Goal: Task Accomplishment & Management: Manage account settings

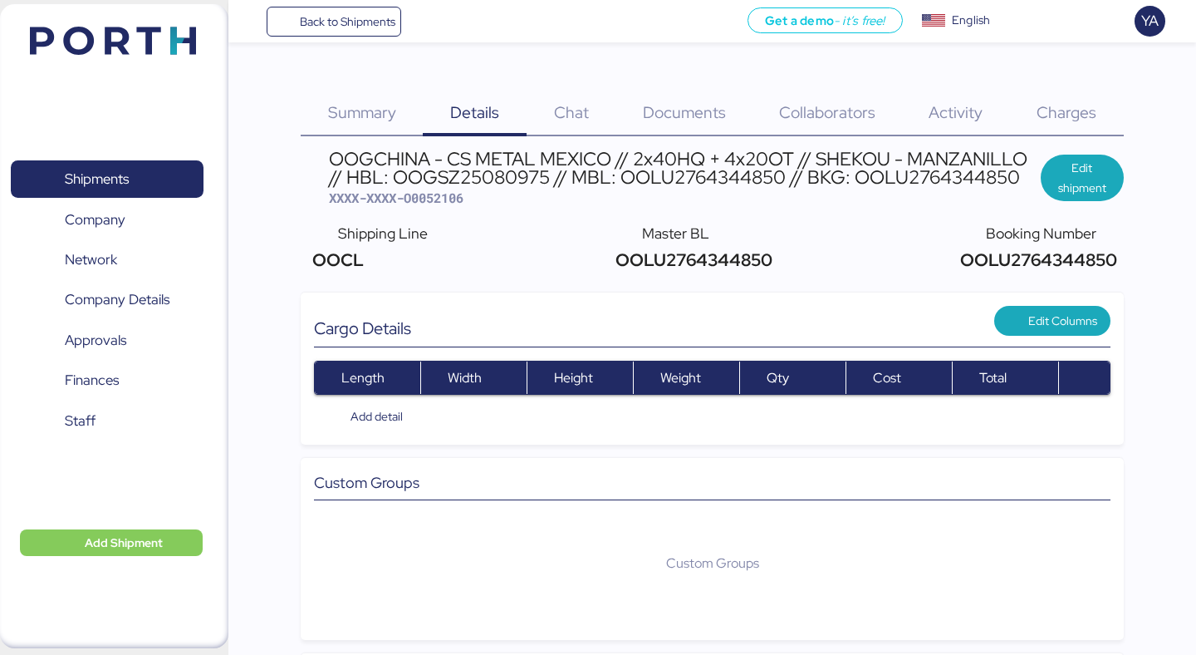
click at [362, 36] on div "Back to Shipments Get a demo - it’s free! Get a demo English Inglés English YA" at bounding box center [712, 21] width 968 height 42
click at [374, 19] on span "Back to Shipments" at bounding box center [348, 22] width 96 height 20
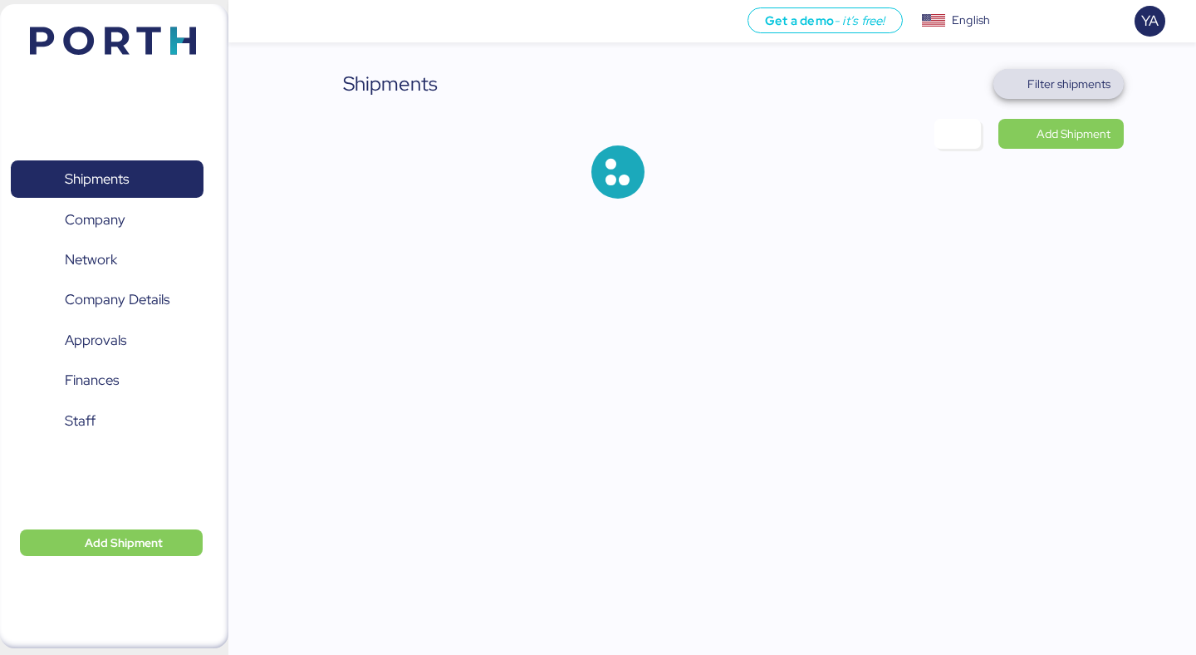
click at [1102, 92] on span "Filter shipments" at bounding box center [1069, 84] width 83 height 20
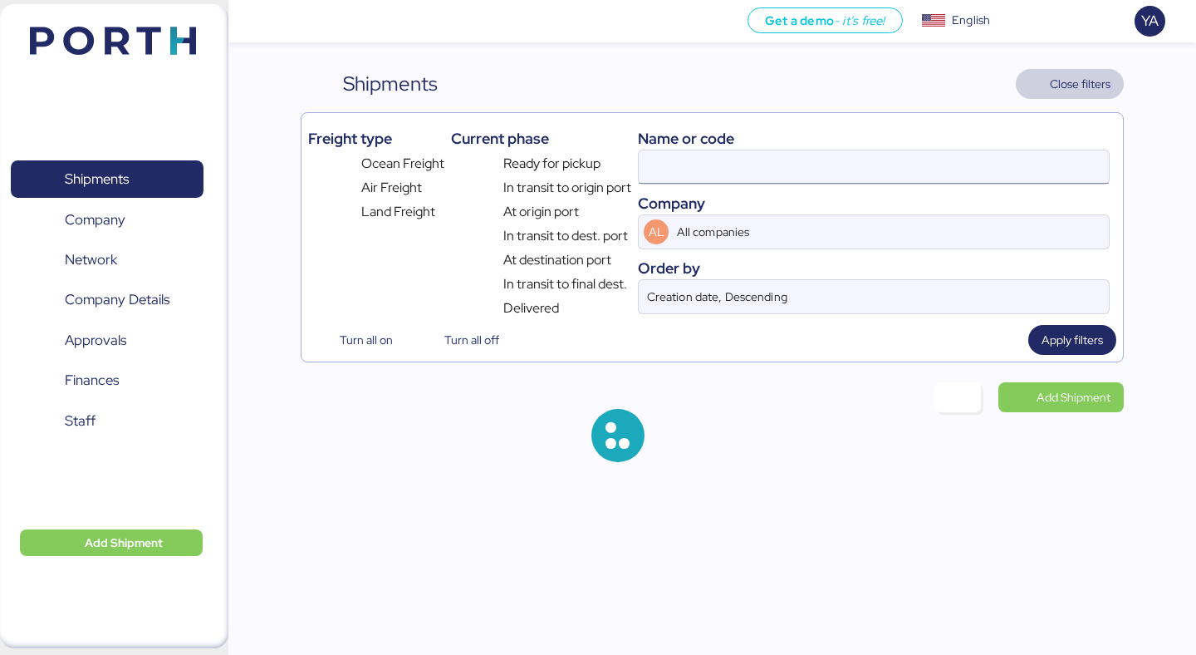
click at [866, 156] on input at bounding box center [874, 166] width 470 height 33
paste input "O0052010"
click at [1025, 339] on div "Turn all on Turn all off Apply filters" at bounding box center [711, 340] width 807 height 30
type input "O0052010"
click at [1052, 339] on span "Apply filters" at bounding box center [1072, 340] width 61 height 20
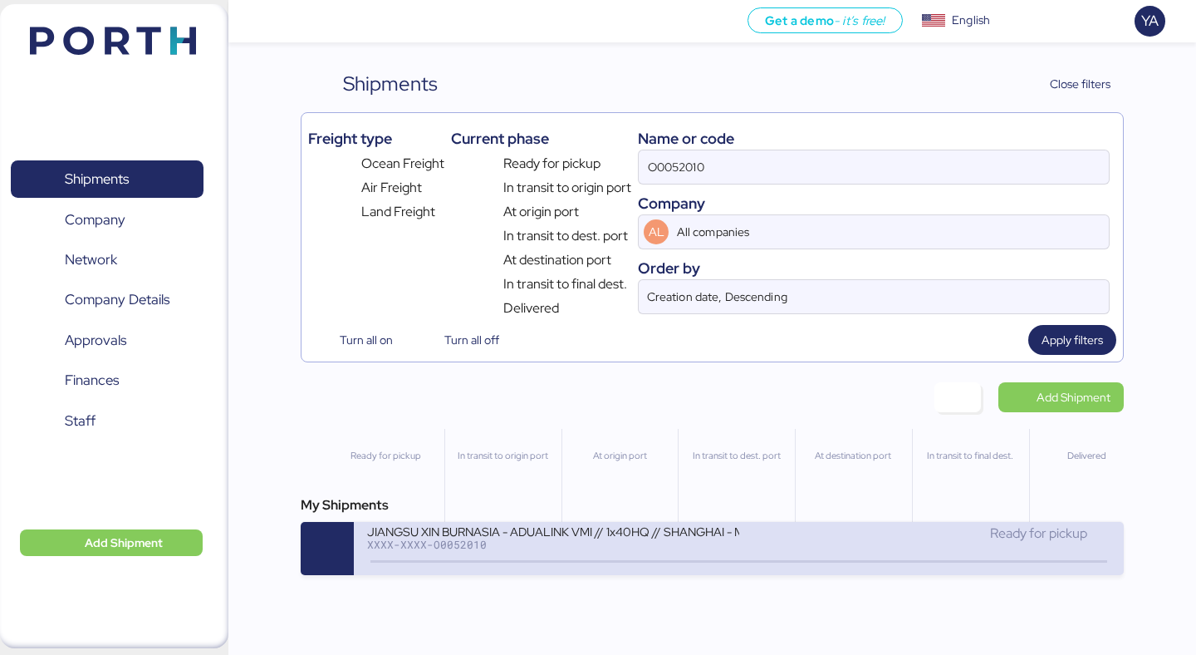
click at [714, 537] on div "JIANGSU XIN BURNASIA - ADUALINK VMI // 1x40HQ // SHANGHAI - MANZANILLO / HBL: B…" at bounding box center [552, 530] width 371 height 14
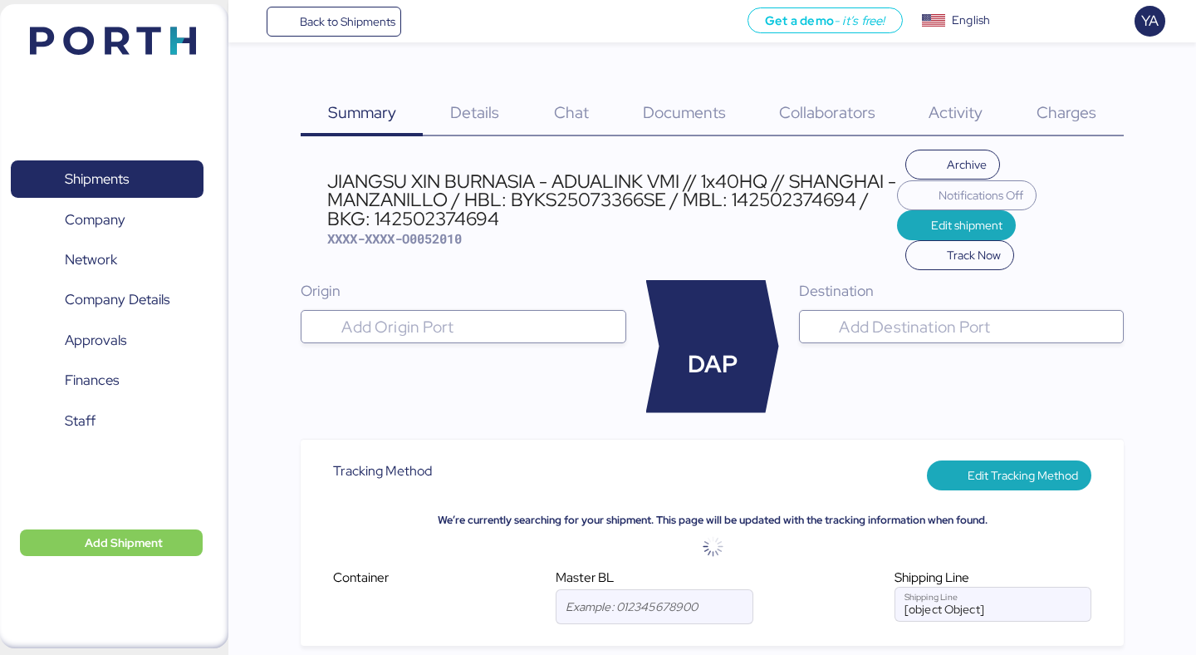
click at [1067, 121] on span "Charges" at bounding box center [1067, 112] width 60 height 22
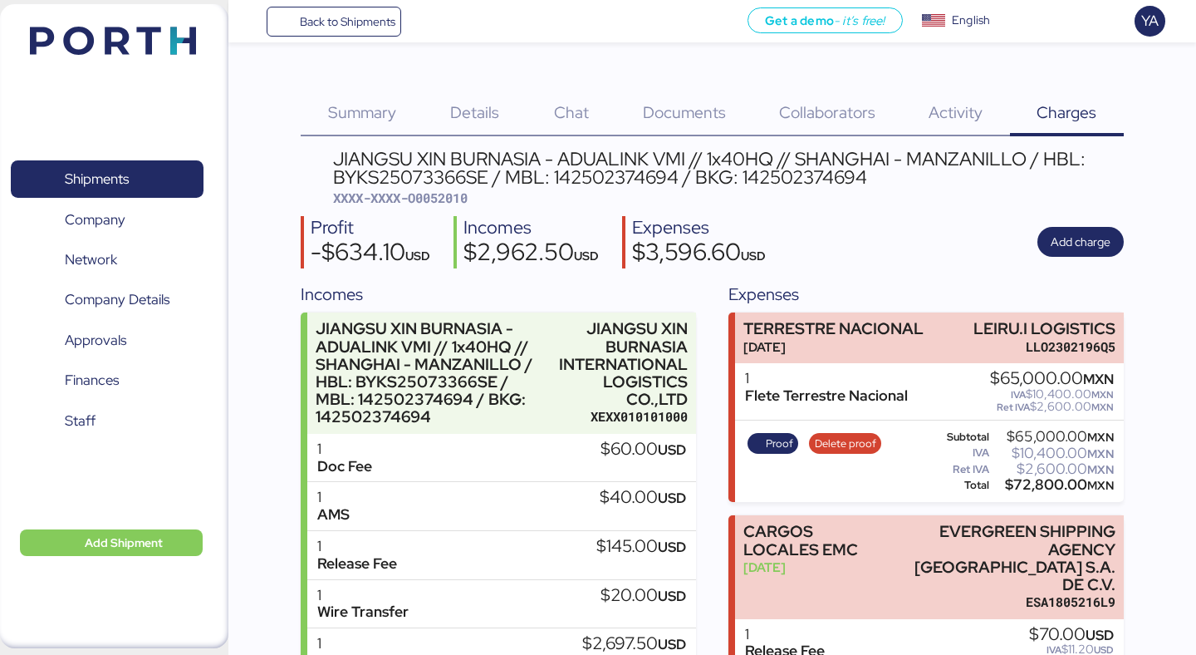
click at [435, 203] on span "XXXX-XXXX-O0052010" at bounding box center [400, 197] width 135 height 17
copy span "O0052010"
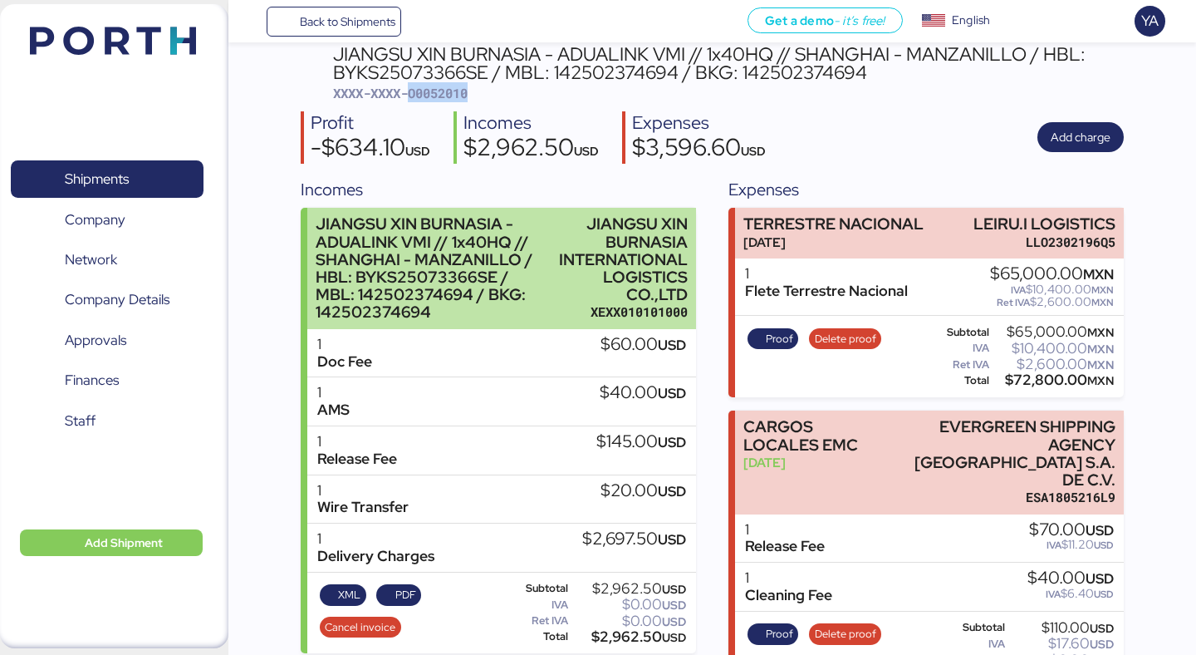
scroll to position [120, 0]
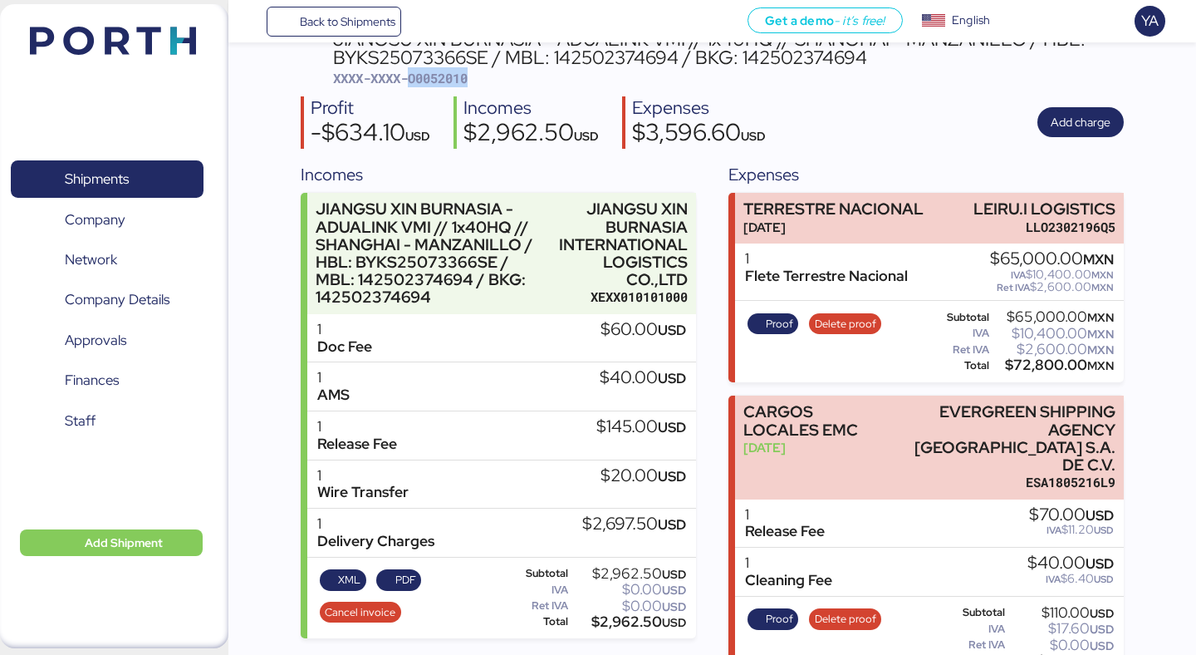
copy span "O0052010"
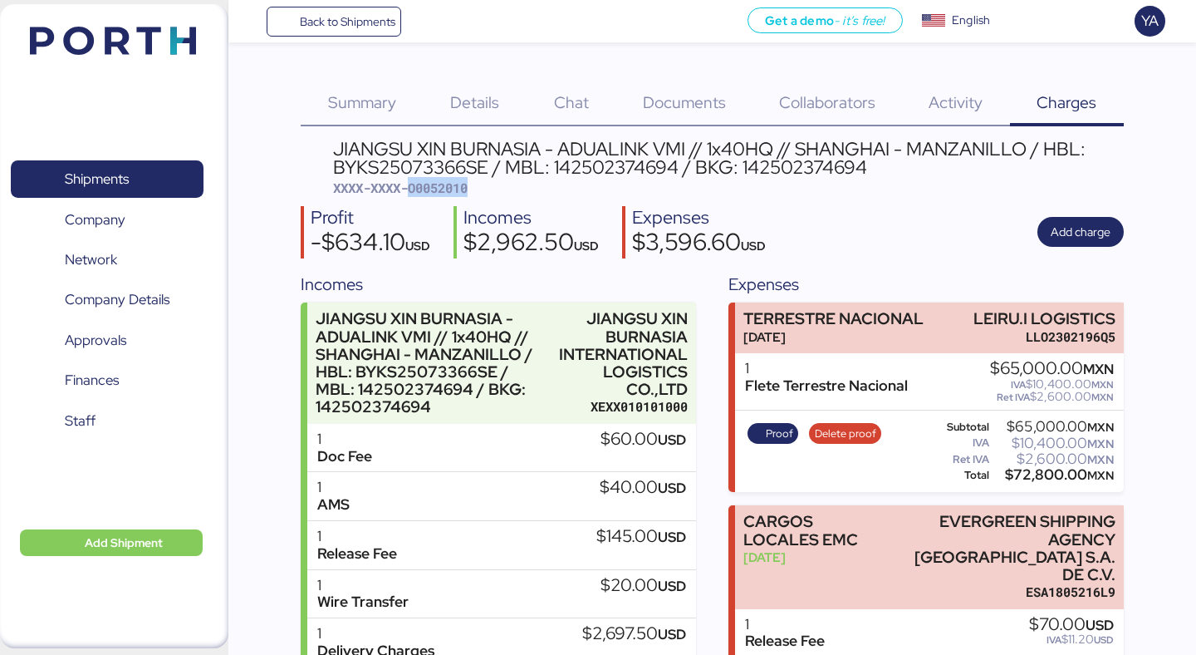
scroll to position [0, 0]
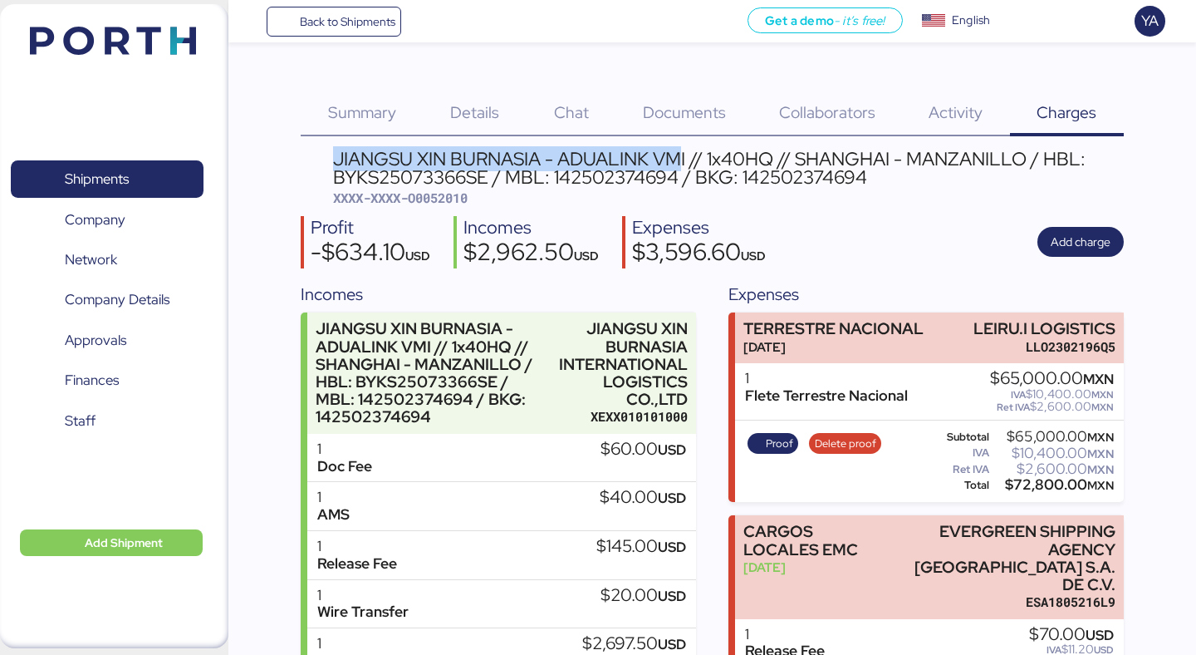
drag, startPoint x: 326, startPoint y: 154, endPoint x: 684, endPoint y: 165, distance: 357.4
click at [684, 165] on header "JIANGSU XIN BURNASIA - ADUALINK VMI // 1x40HQ // SHANGHAI - MANZANILLO / HBL: B…" at bounding box center [712, 178] width 822 height 57
copy div "JIANGSU XIN BURNASIA - ADUALINK VMI"
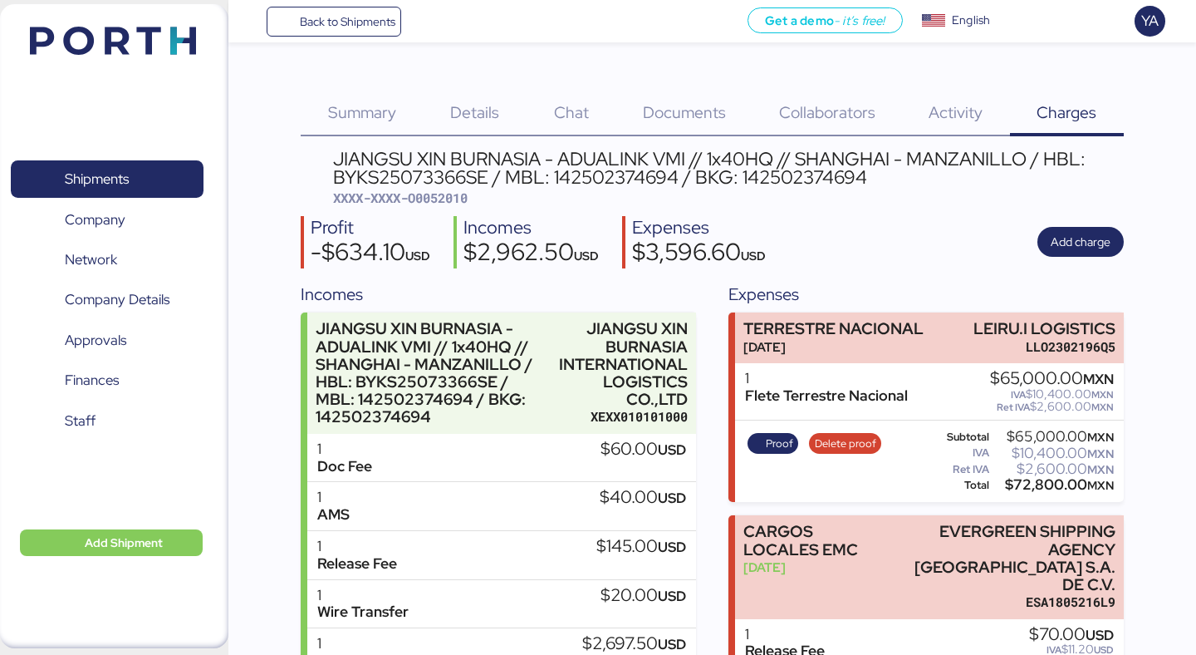
click at [321, 49] on div "Summary 0 Details 0 Chat 0 Documents 0 Collaborators 0 Activity 0 Charges 0 JIA…" at bounding box center [598, 398] width 1196 height 797
click at [321, 30] on span "Back to Shipments" at bounding box center [348, 22] width 96 height 20
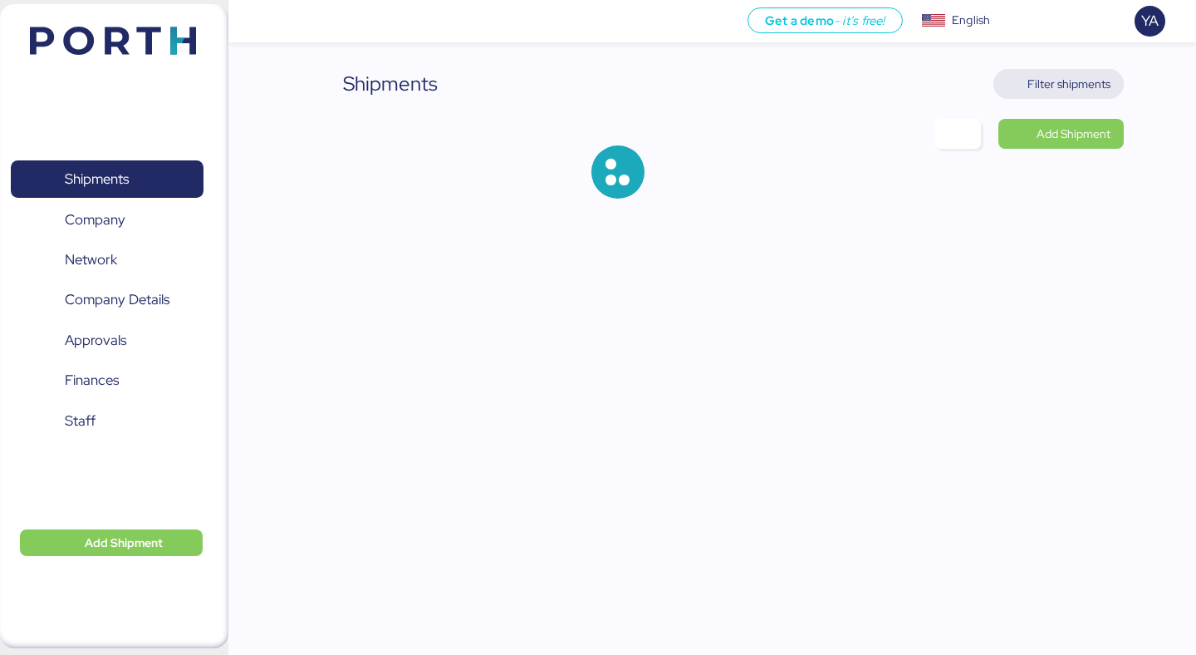
click at [1024, 96] on span "Filter shipments" at bounding box center [1058, 84] width 130 height 30
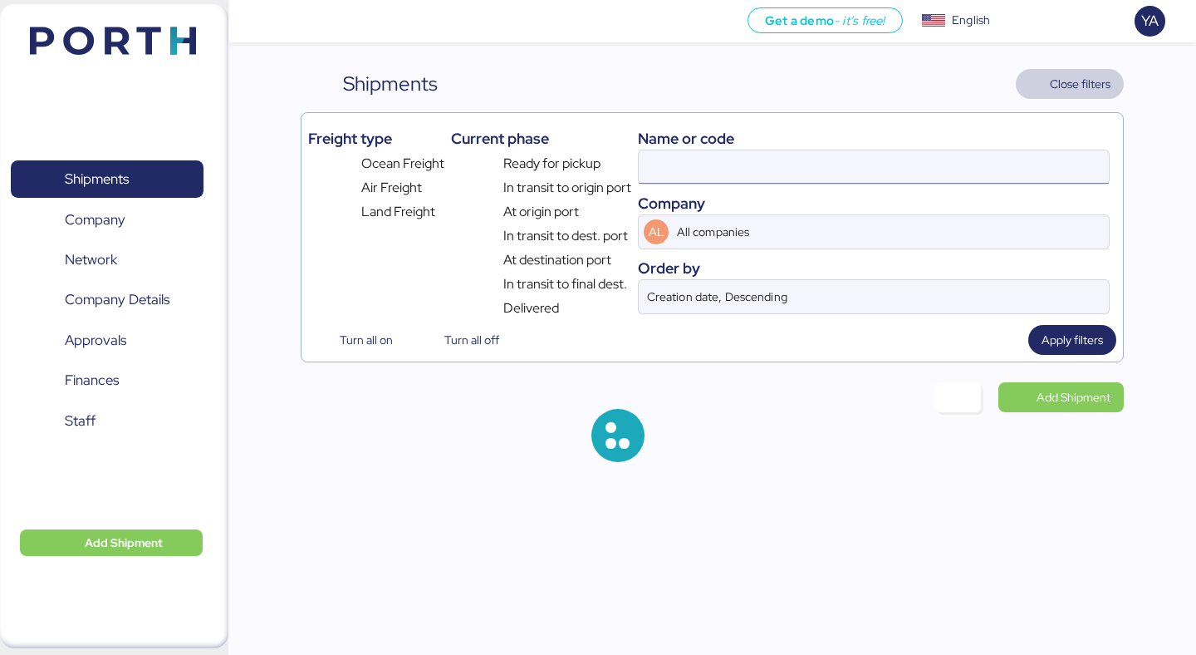
click at [867, 164] on input at bounding box center [874, 166] width 470 height 33
paste input "JIANGSU XIN BURNASIA - ADUALINK VMI"
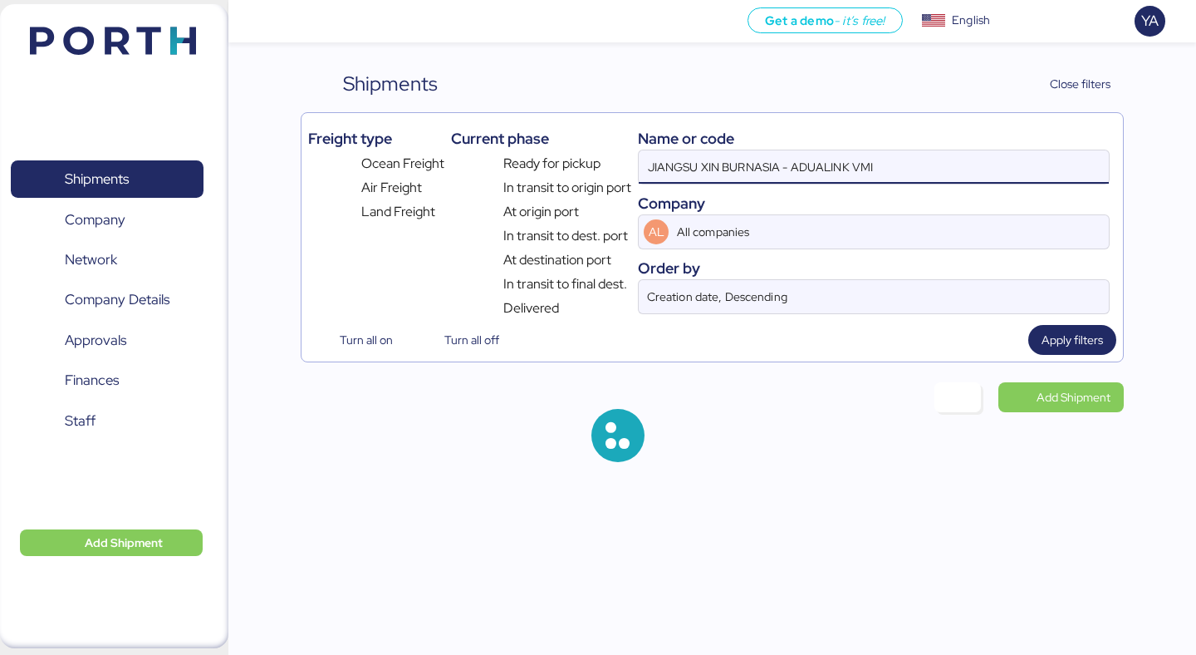
type input "JIANGSU XIN BURNASIA - ADUALINK VMI"
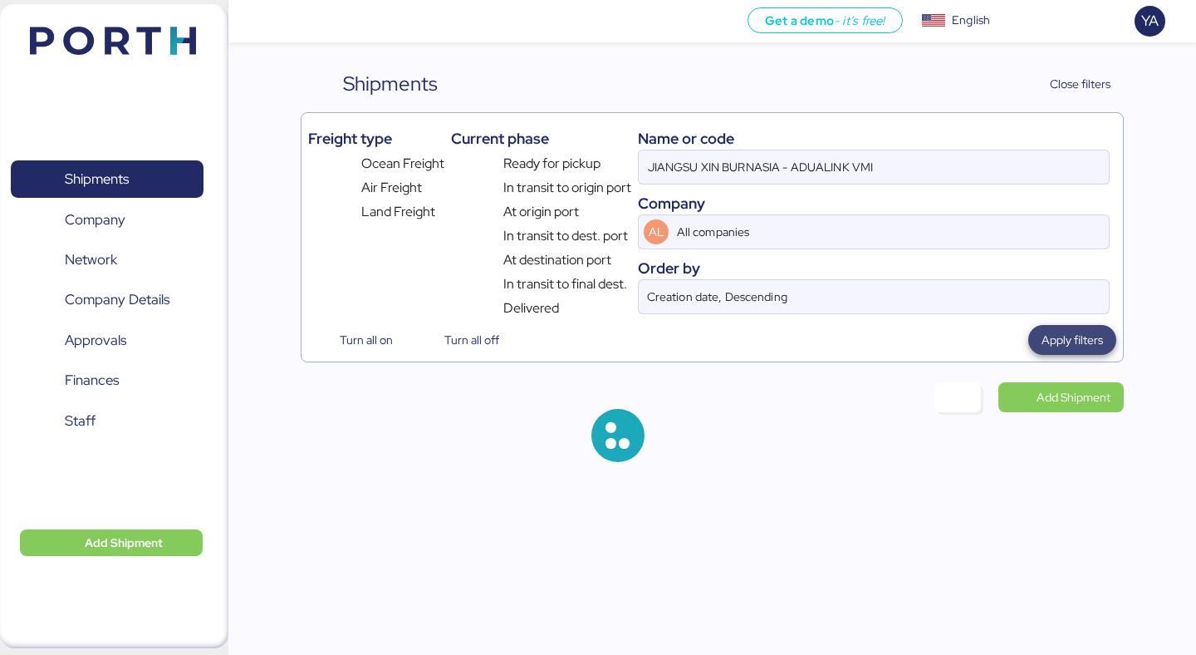
click at [1090, 336] on span "Apply filters" at bounding box center [1072, 340] width 61 height 20
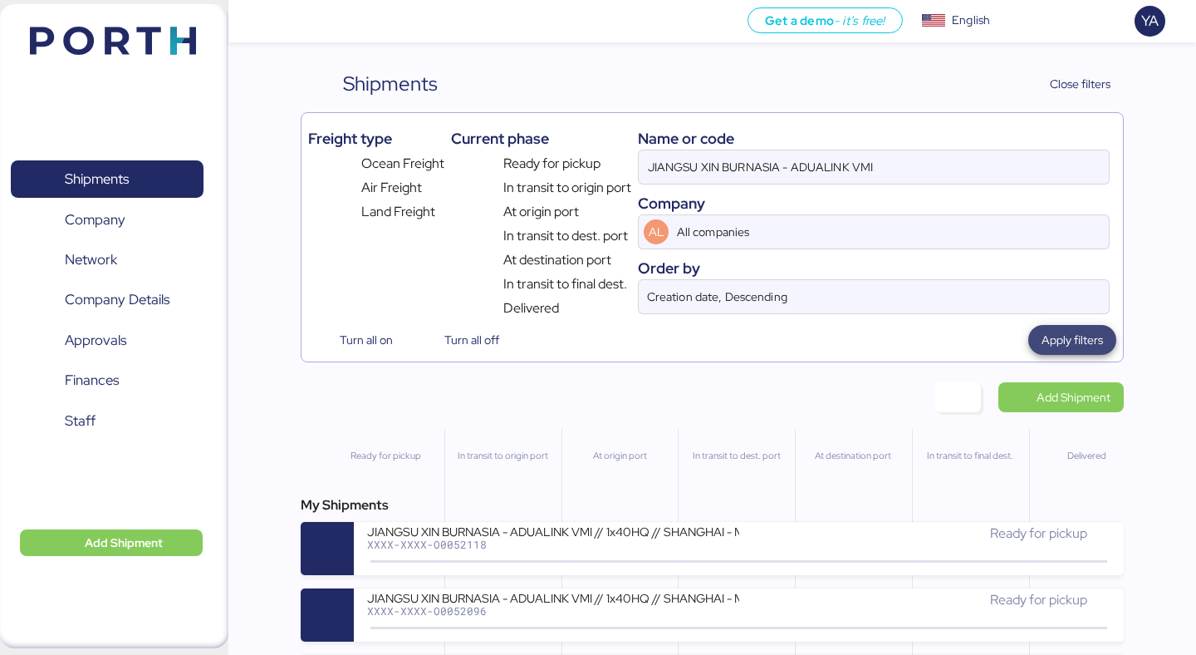
click at [1046, 347] on span "Apply filters" at bounding box center [1072, 340] width 61 height 20
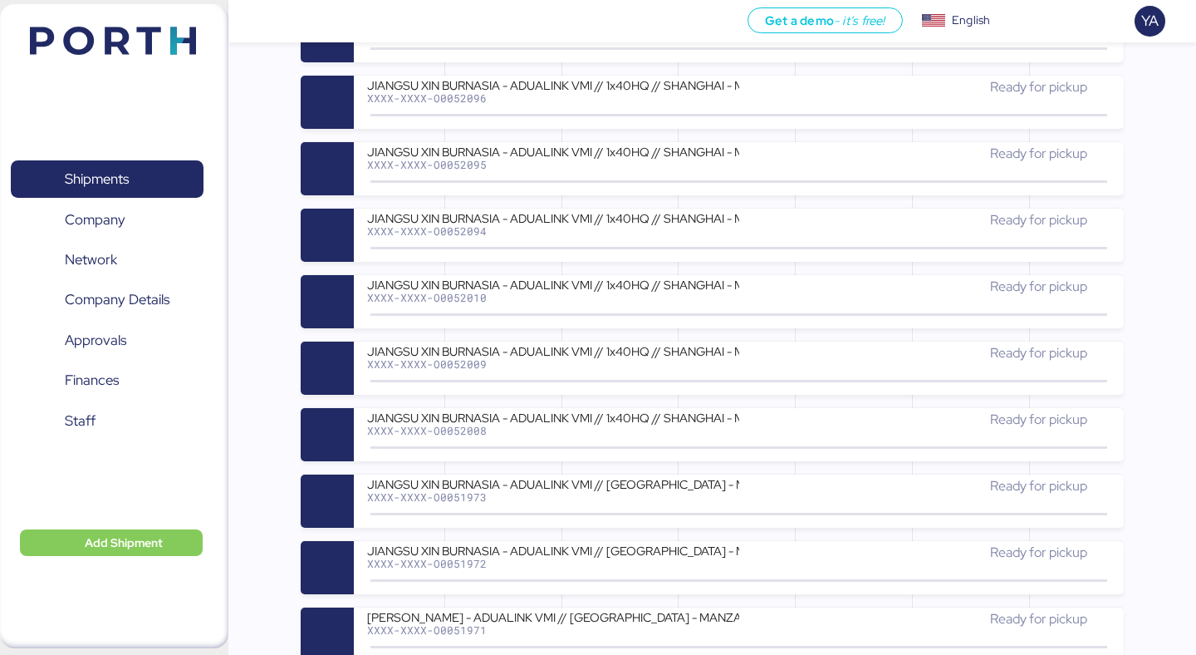
scroll to position [512, 0]
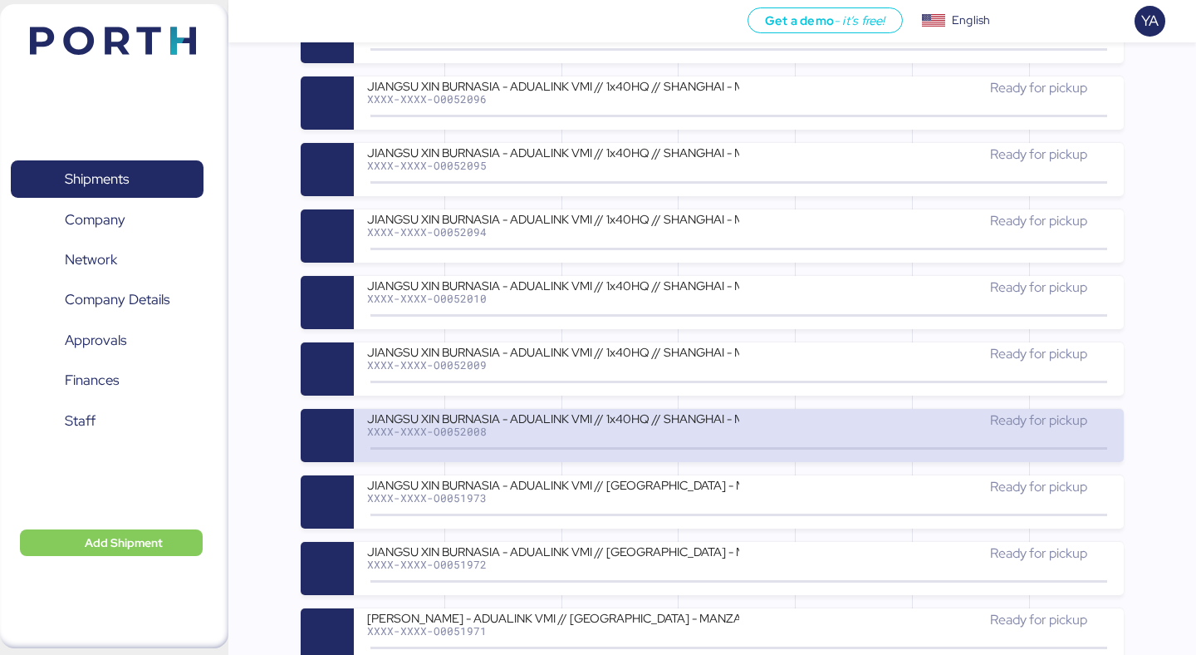
click at [810, 424] on div "Ready for pickup" at bounding box center [924, 420] width 371 height 20
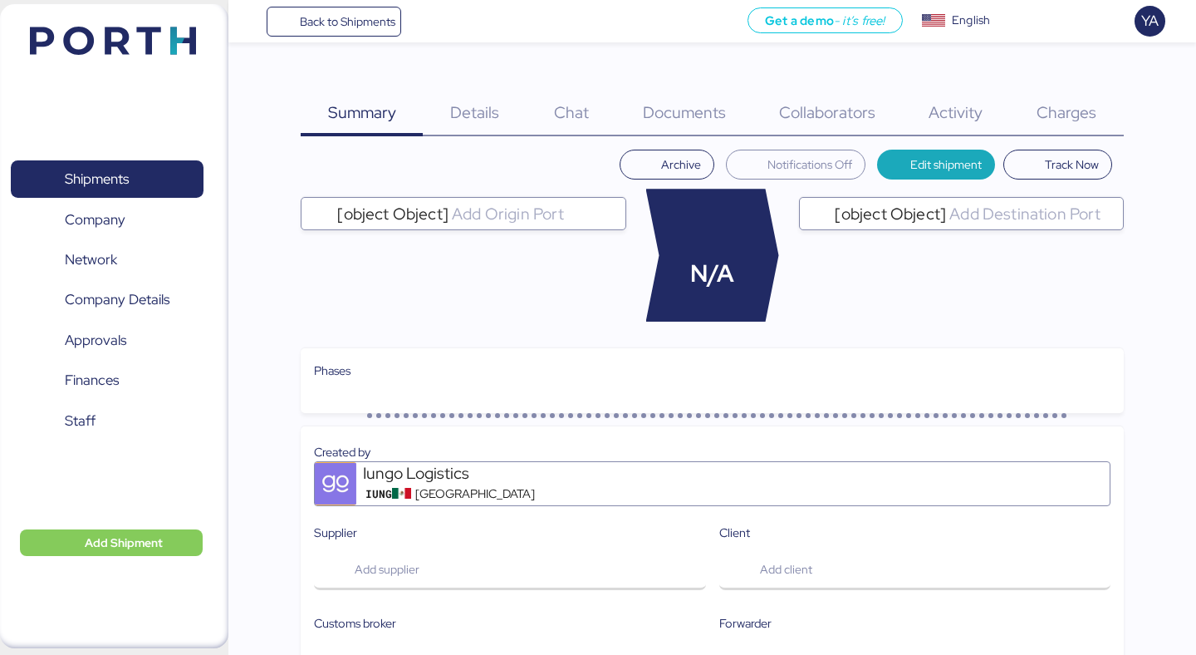
click at [1063, 118] on span "Charges" at bounding box center [1067, 112] width 60 height 22
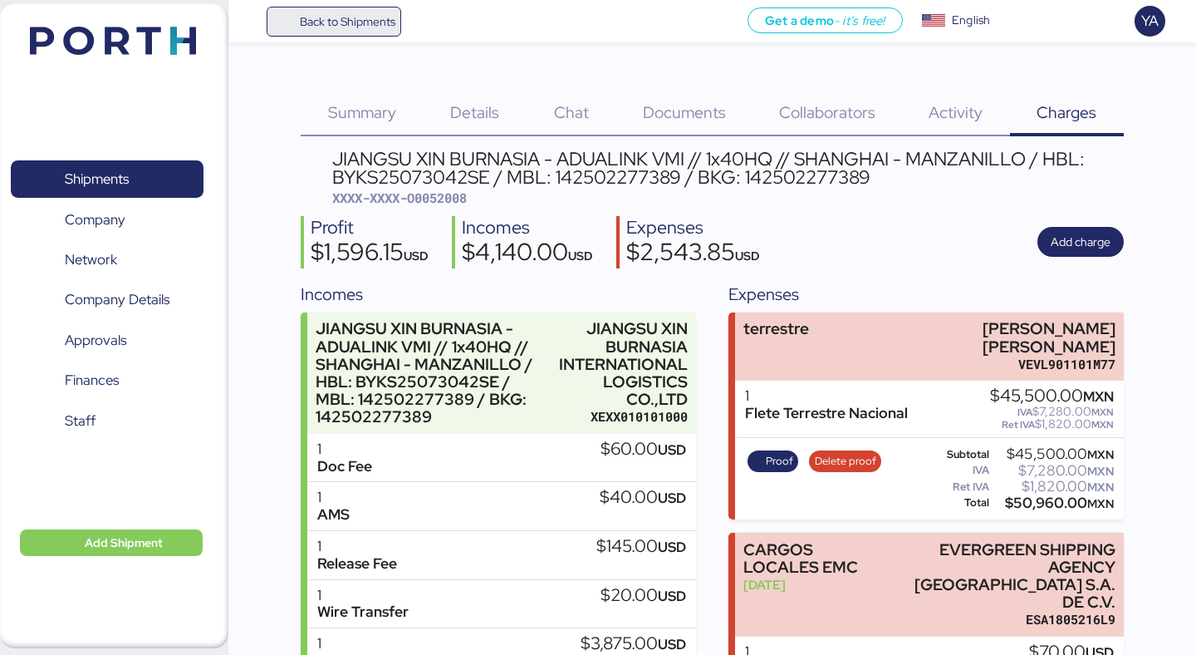
click at [371, 21] on span "Back to Shipments" at bounding box center [348, 22] width 96 height 20
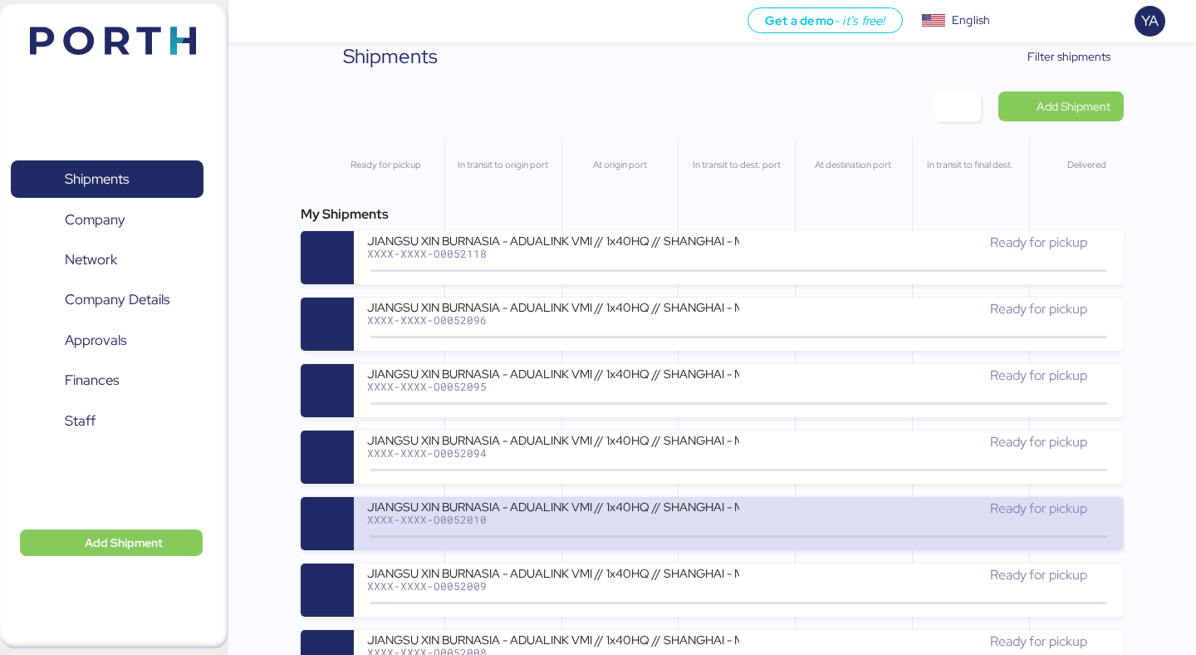
scroll to position [69, 0]
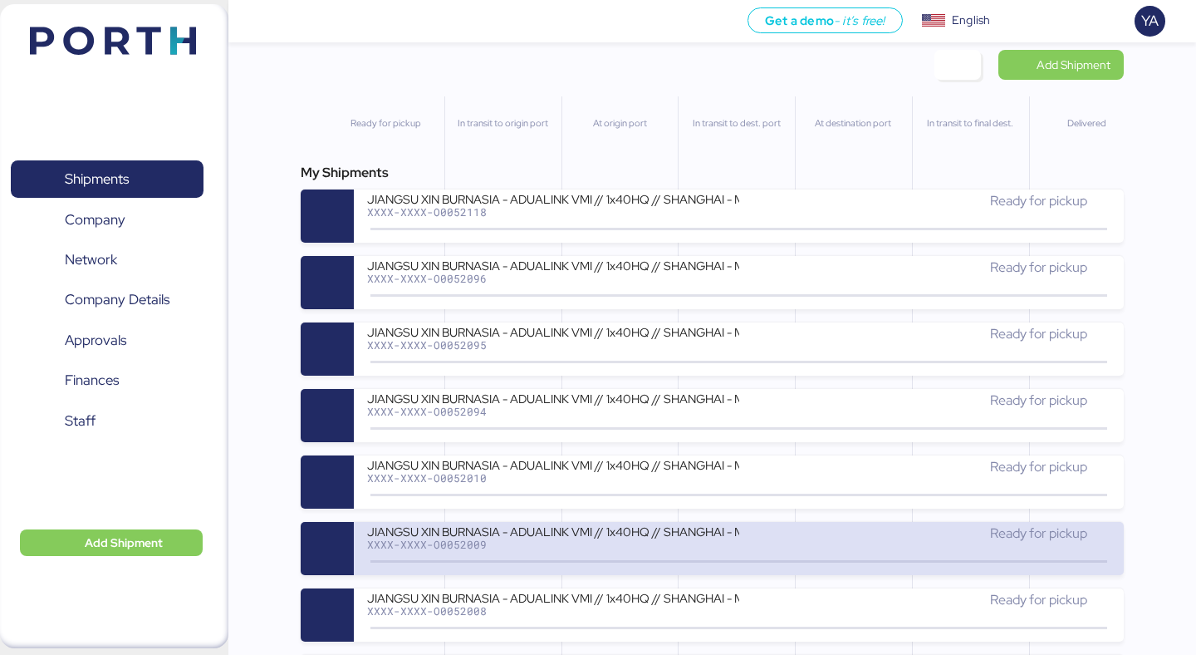
click at [485, 529] on div "JIANGSU XIN BURNASIA - ADUALINK VMI // 1x40HQ // SHANGHAI - MANZANILLO / HBL: B…" at bounding box center [552, 530] width 371 height 14
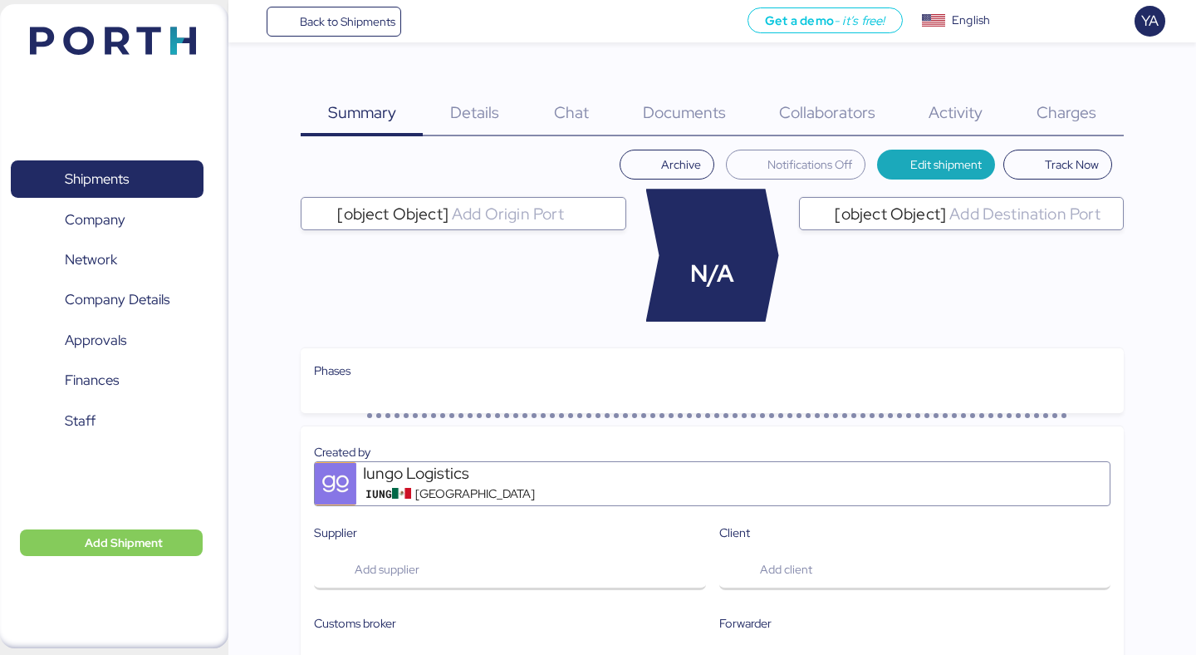
click at [1065, 91] on div "Charges 0" at bounding box center [1067, 102] width 114 height 67
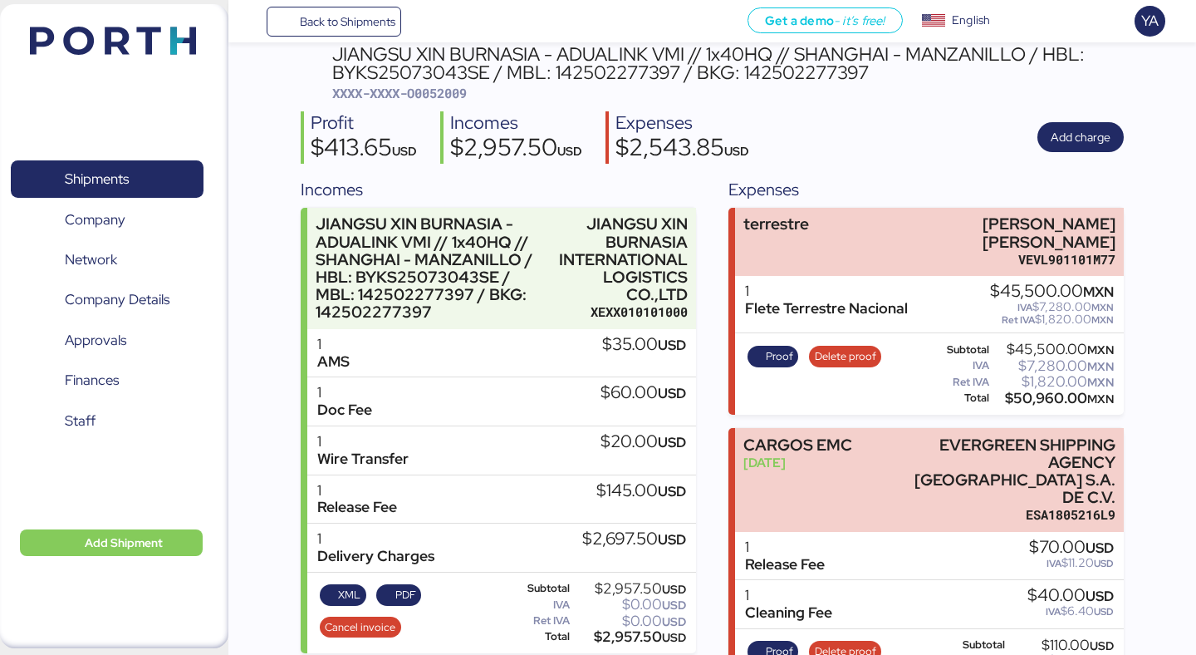
scroll to position [98, 0]
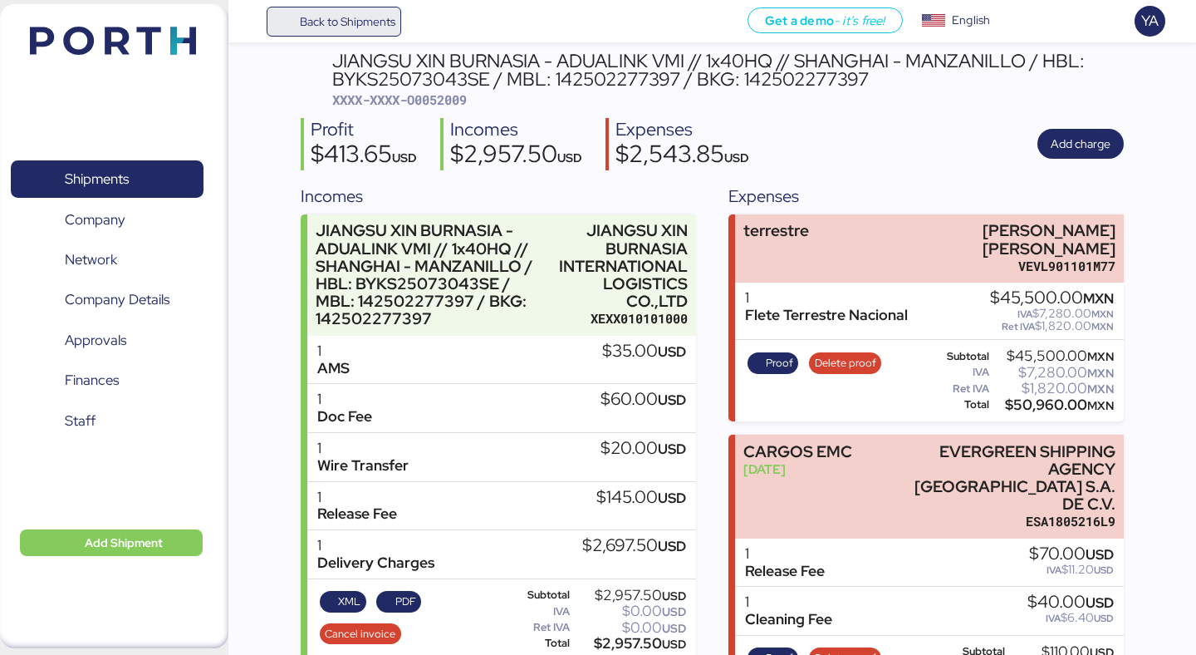
click at [390, 25] on span "Back to Shipments" at bounding box center [348, 22] width 96 height 20
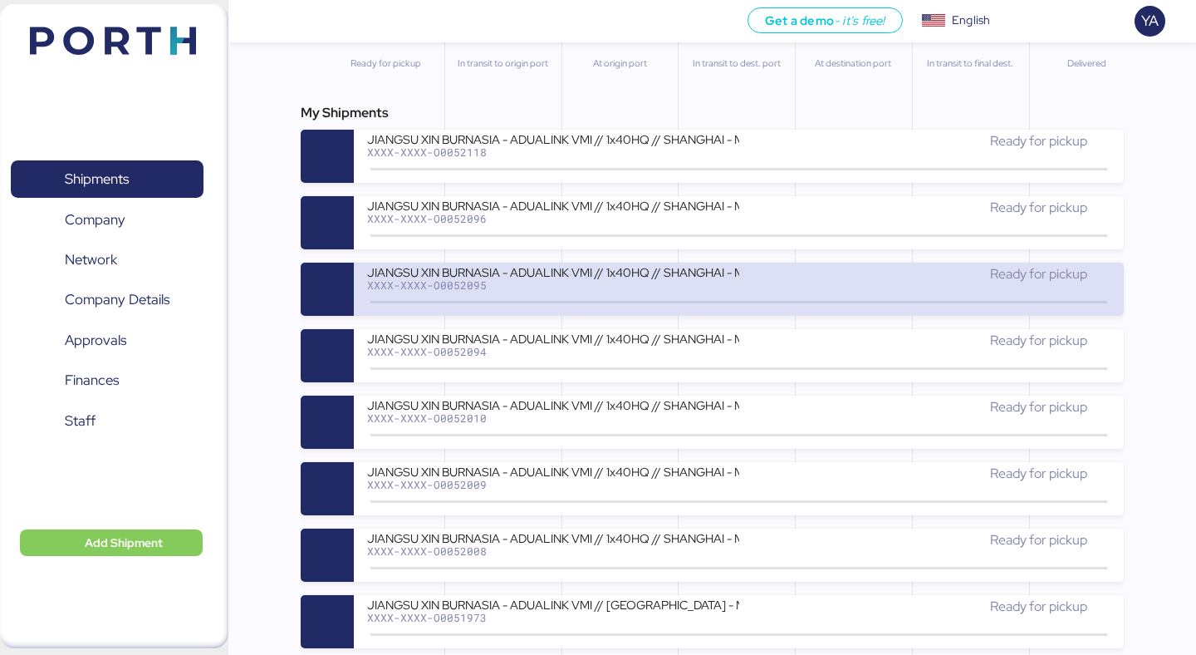
scroll to position [135, 0]
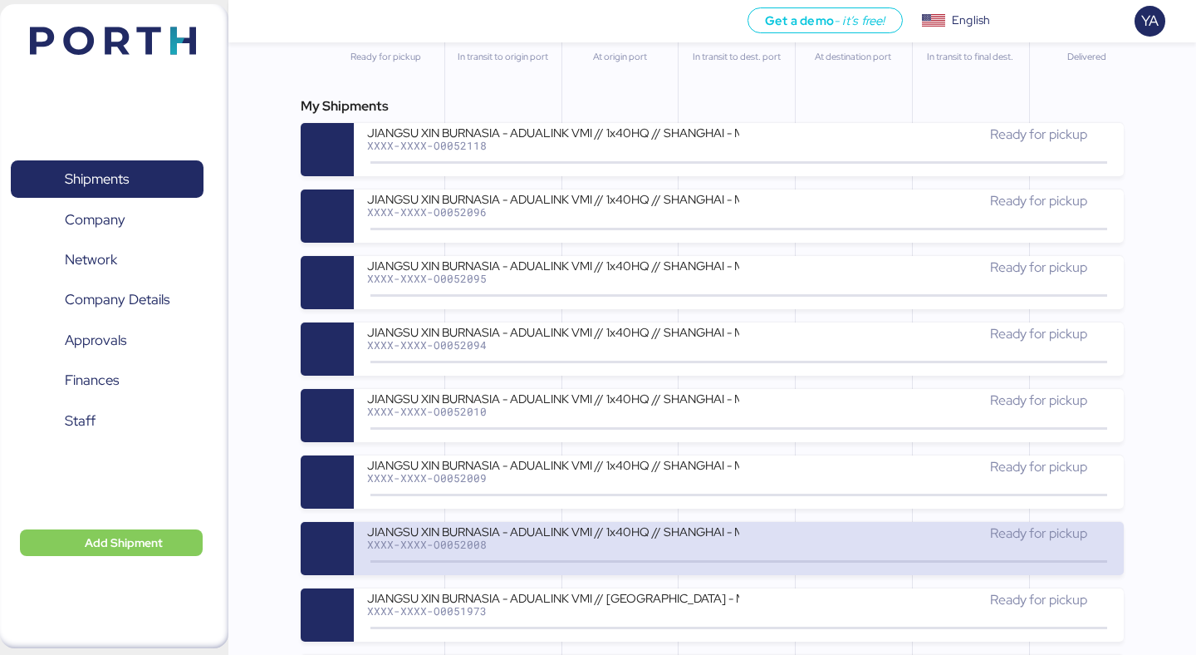
click at [526, 530] on div "JIANGSU XIN BURNASIA - ADUALINK VMI // 1x40HQ // SHANGHAI - MANZANILLO / HBL: B…" at bounding box center [552, 530] width 371 height 14
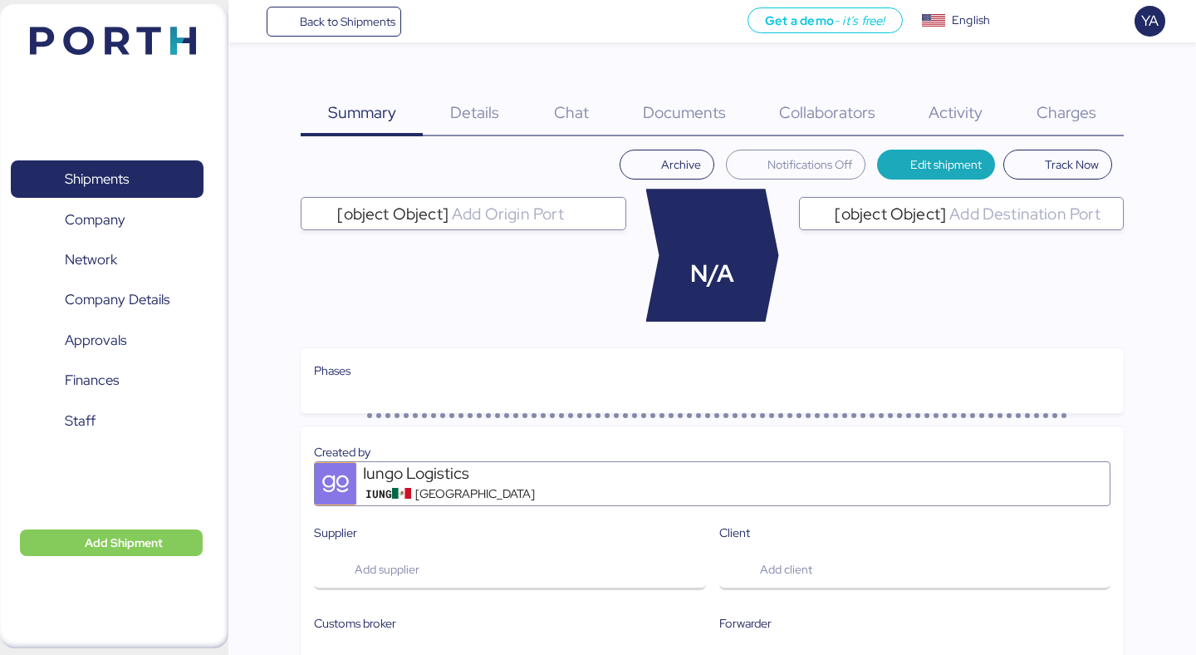
click at [1042, 81] on div "Charges 0" at bounding box center [1067, 102] width 114 height 67
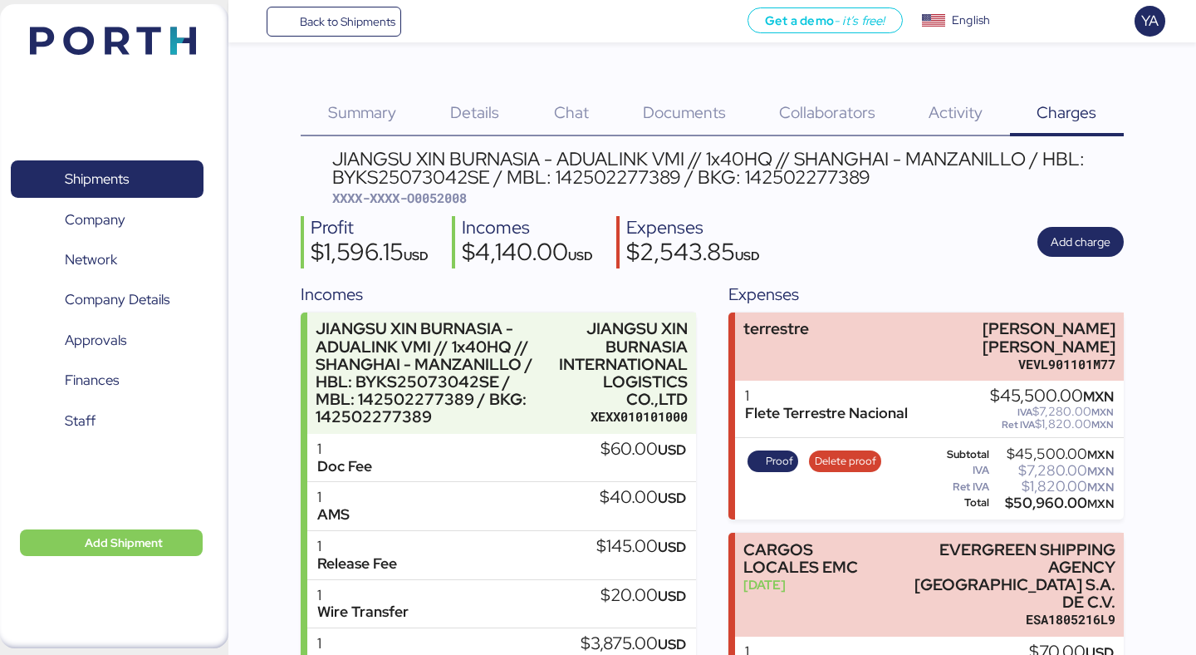
click at [429, 195] on span "XXXX-XXXX-O0052008" at bounding box center [399, 197] width 135 height 17
copy span "O0052008"
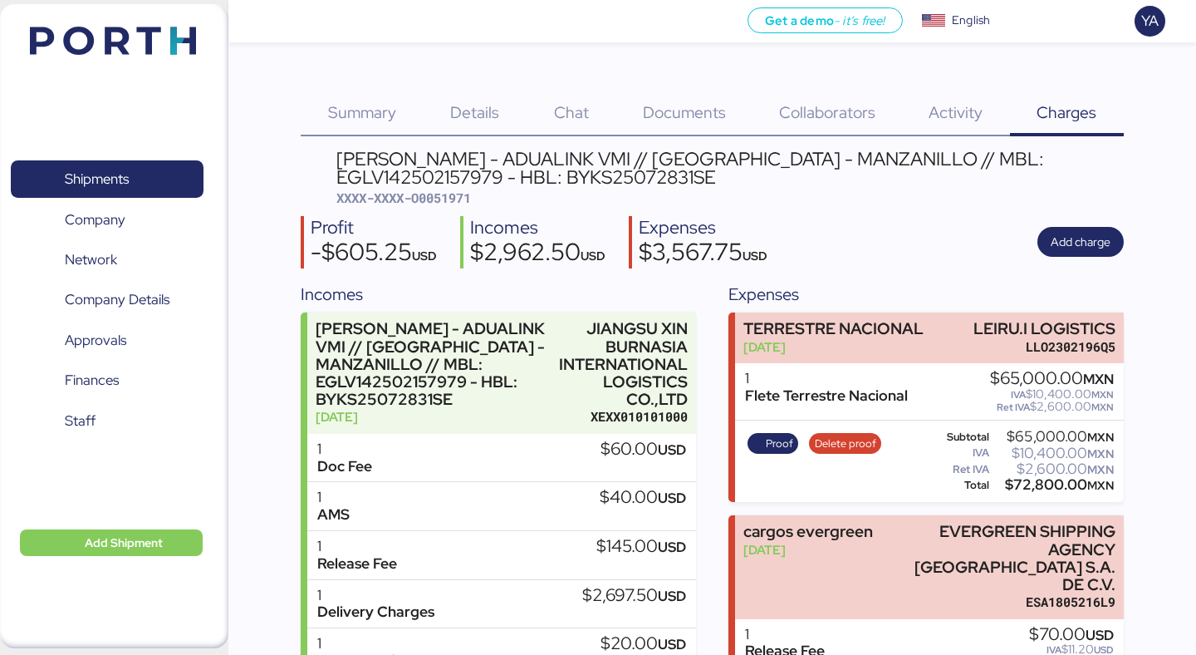
click at [464, 202] on span "XXXX-XXXX-O0051971" at bounding box center [403, 197] width 135 height 17
copy span "O0051971"
click at [145, 167] on span "Shipments" at bounding box center [106, 179] width 179 height 24
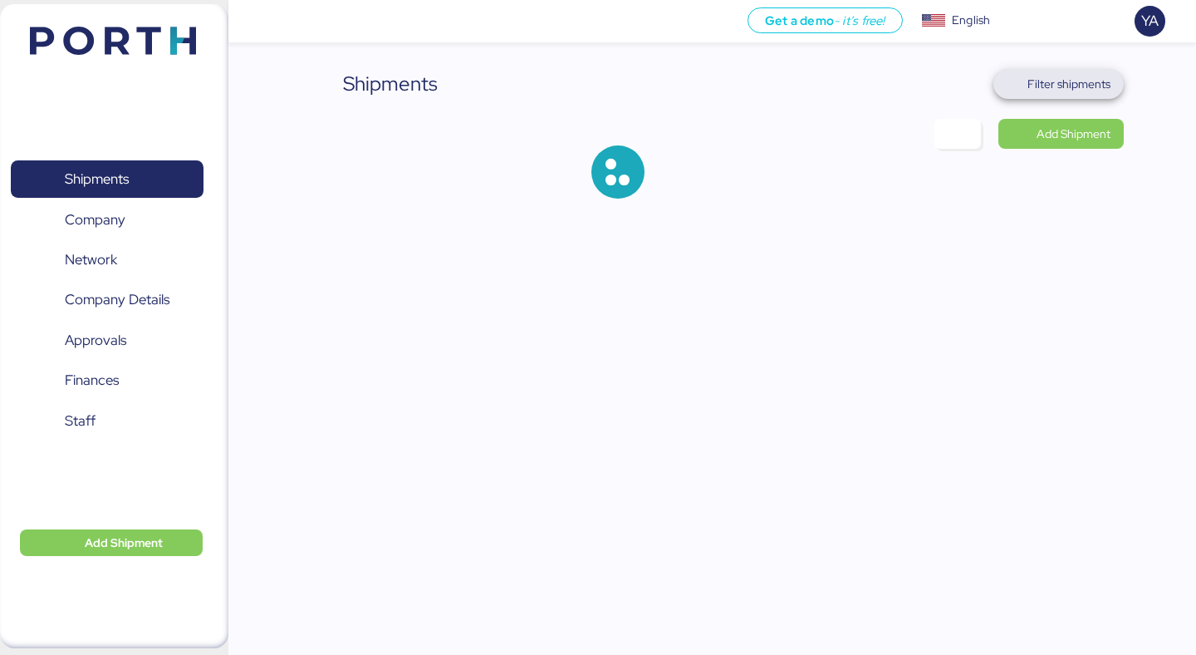
click at [1043, 80] on span "Filter shipments" at bounding box center [1069, 84] width 83 height 20
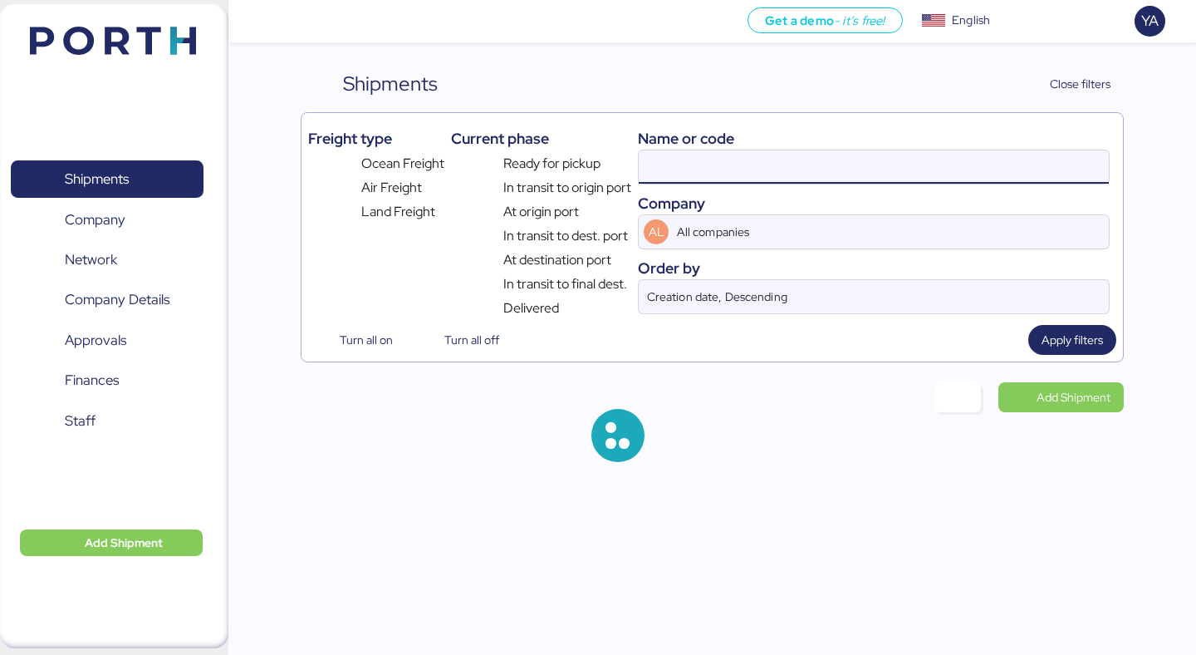
click at [865, 171] on input at bounding box center [874, 166] width 470 height 33
paste input "O0051971"
type input "O0051971"
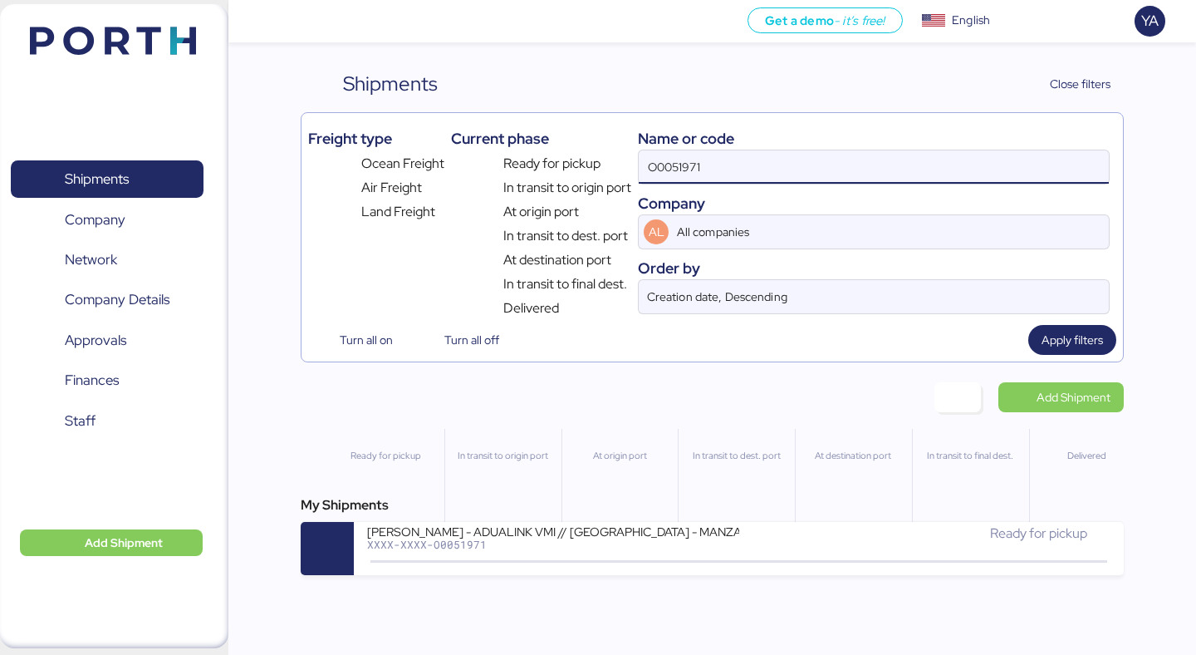
click at [763, 174] on input "O0051971" at bounding box center [874, 166] width 470 height 33
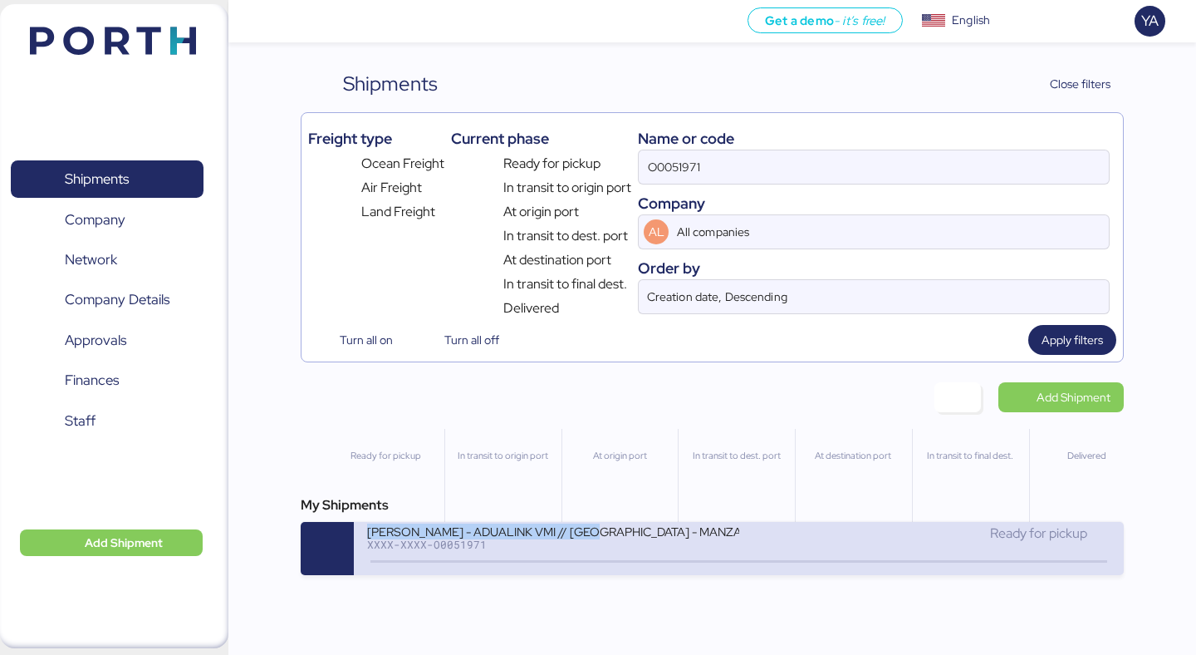
drag, startPoint x: 368, startPoint y: 534, endPoint x: 597, endPoint y: 536, distance: 229.3
click at [598, 536] on div "[PERSON_NAME] - ADUALINK VMI // [GEOGRAPHIC_DATA] - MANZANILLO // MBL: EGLV1425…" at bounding box center [552, 530] width 371 height 14
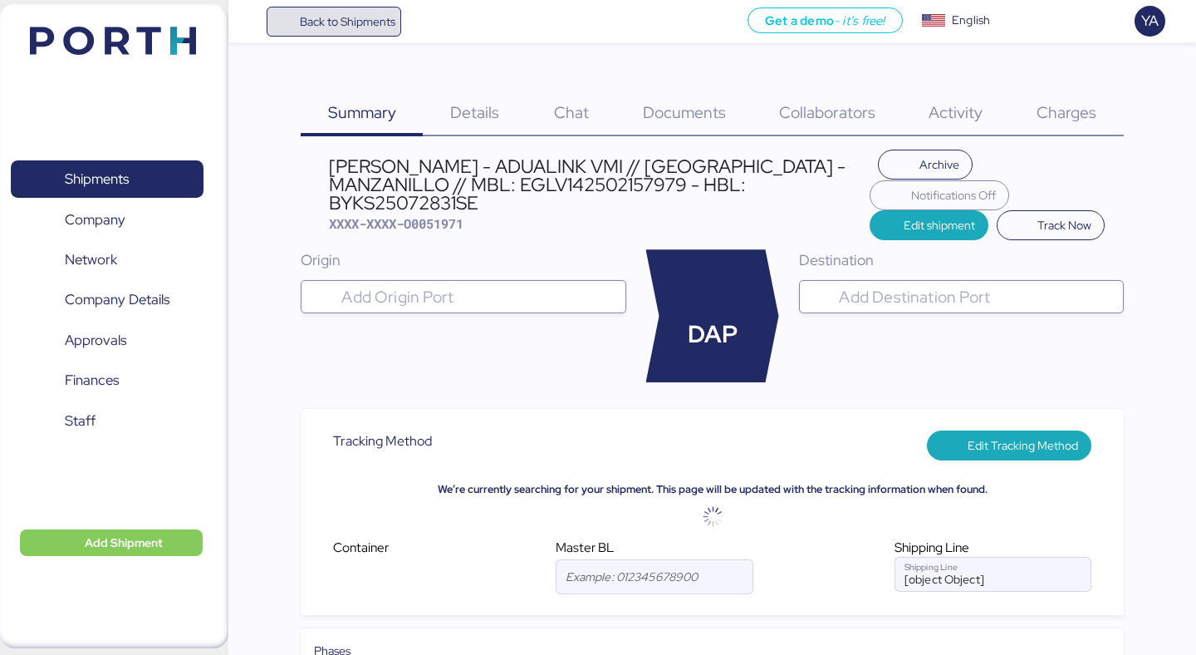
click at [334, 30] on span "Back to Shipments" at bounding box center [348, 22] width 96 height 20
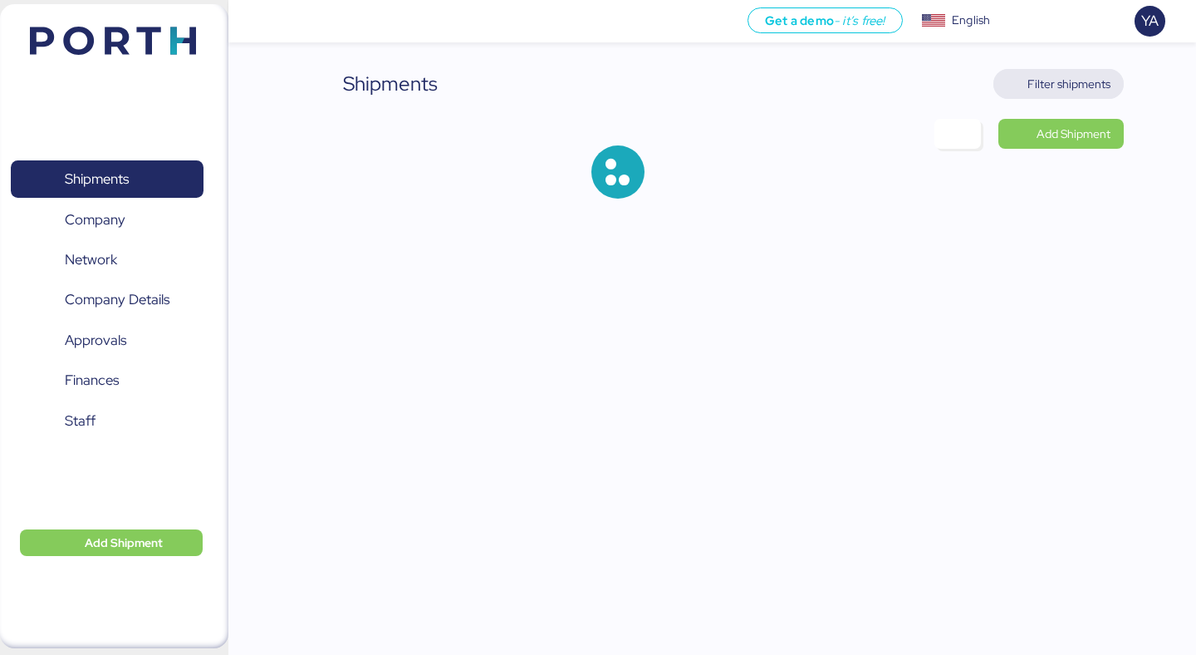
click at [1047, 76] on span "Filter shipments" at bounding box center [1069, 84] width 83 height 20
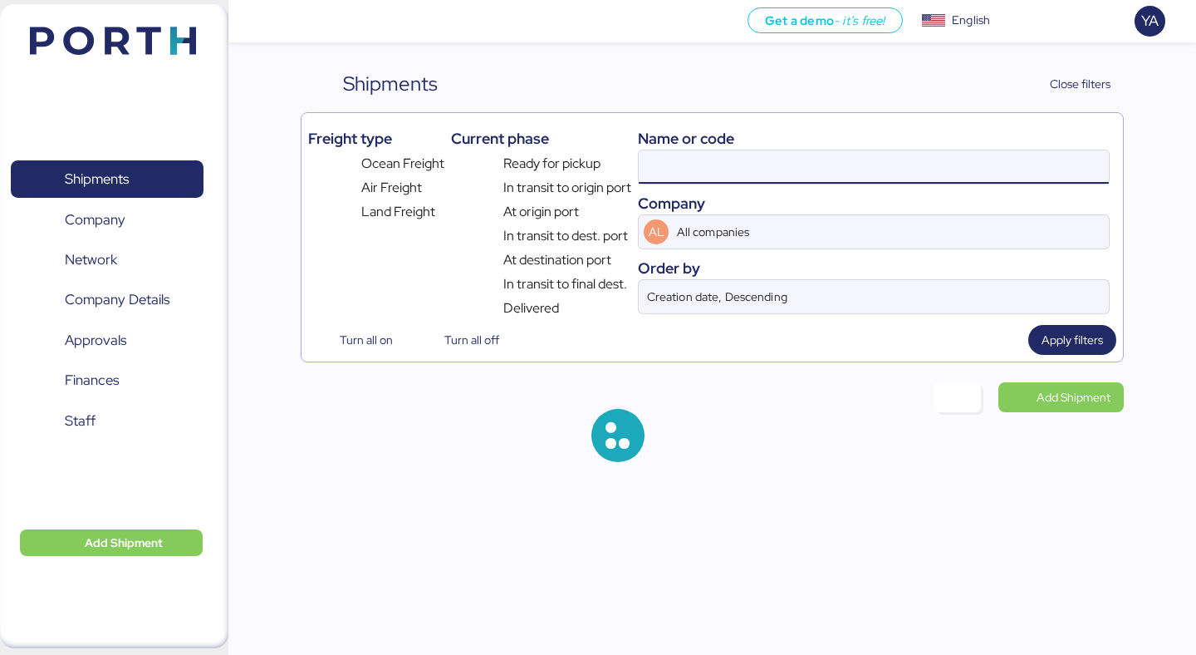
click at [717, 168] on input at bounding box center [874, 166] width 470 height 33
paste input "O0051971"
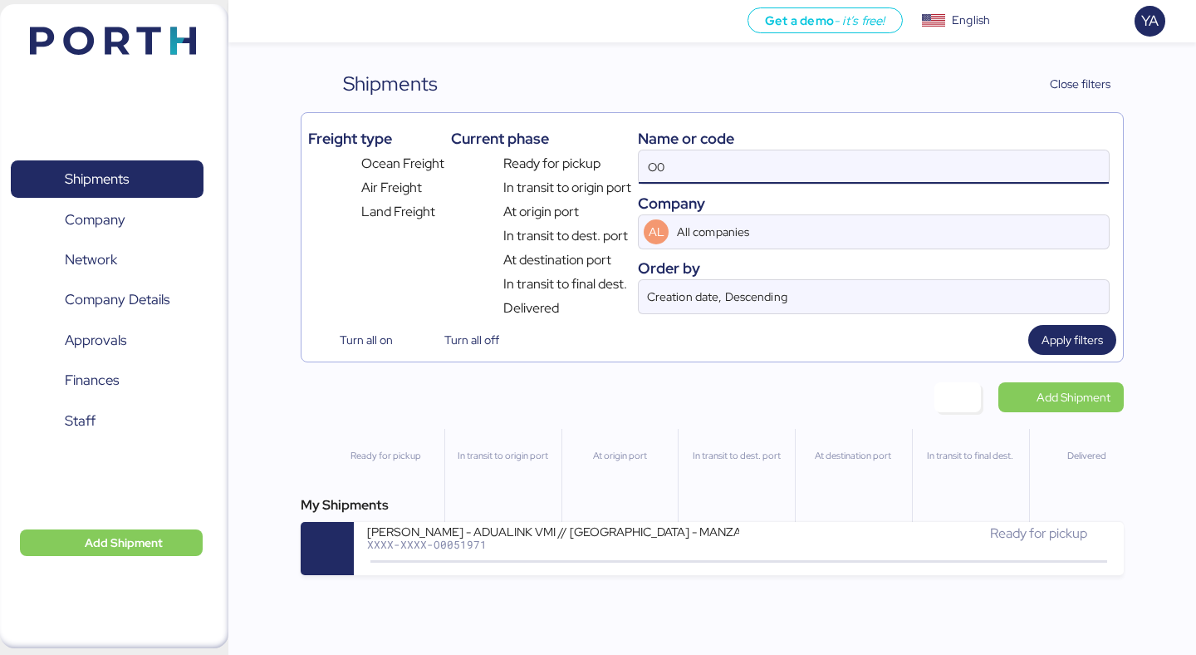
type input "O"
type input "vmi"
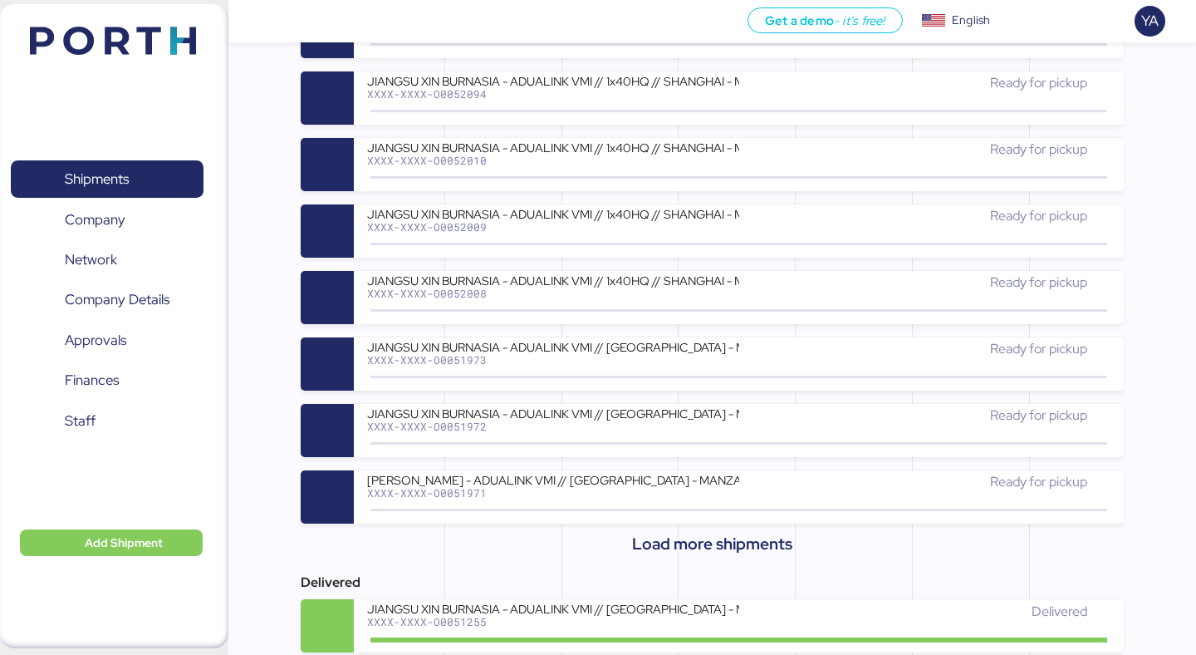
scroll to position [655, 0]
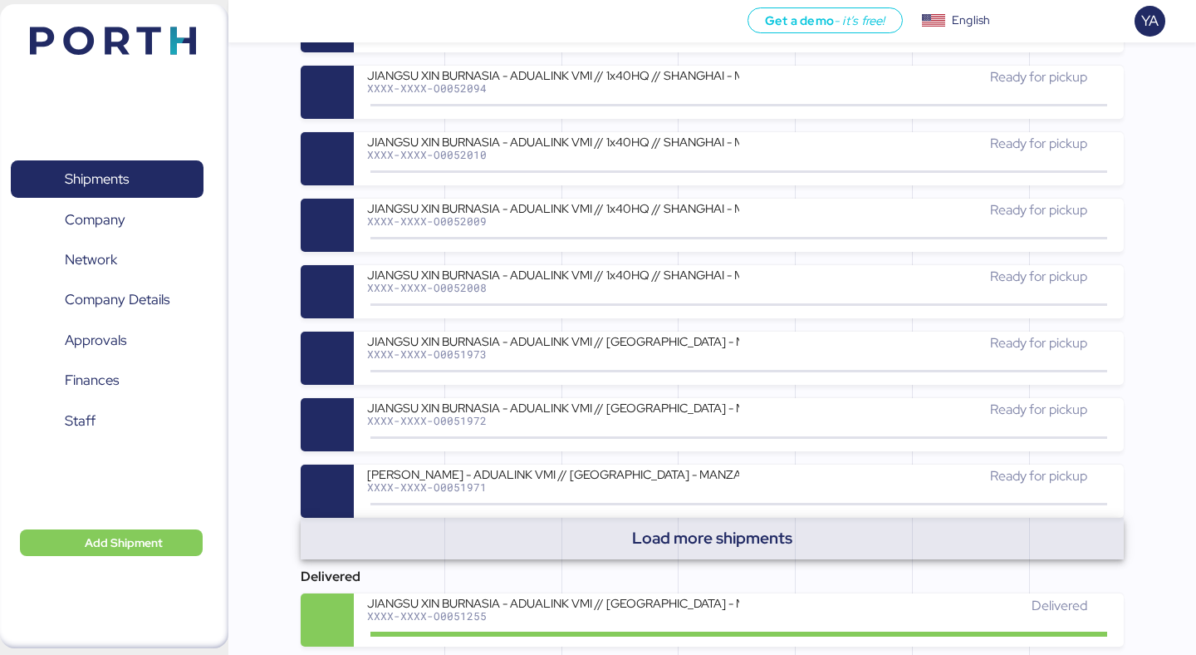
click at [653, 542] on span "Load more shipments" at bounding box center [712, 537] width 160 height 27
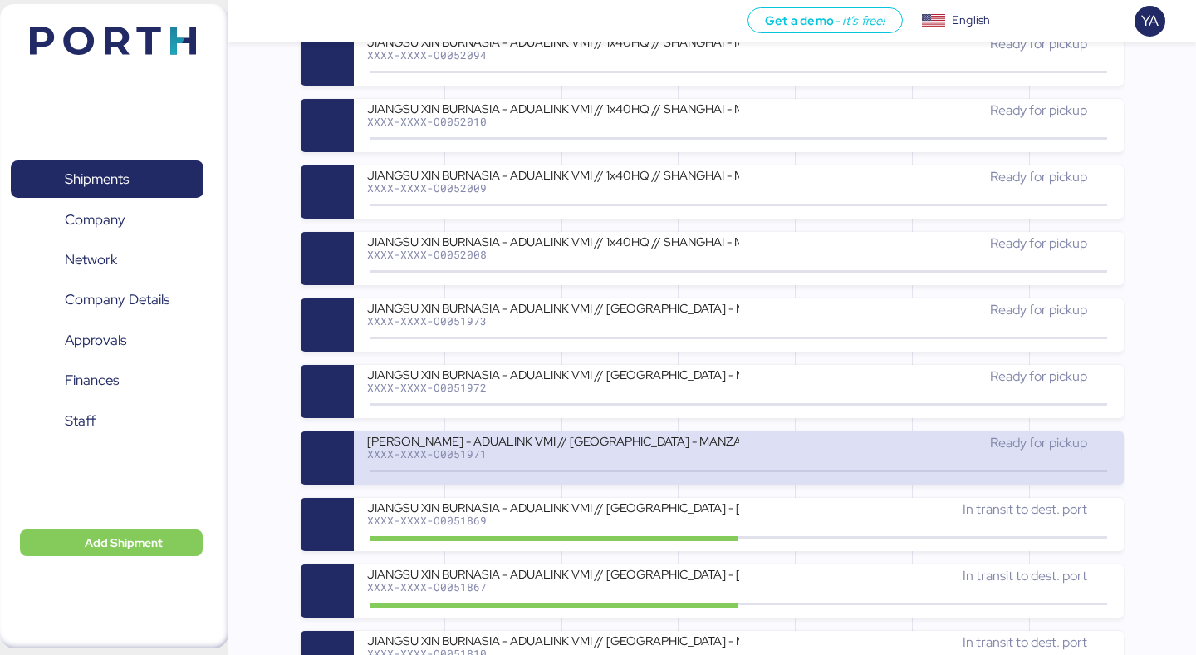
scroll to position [690, 0]
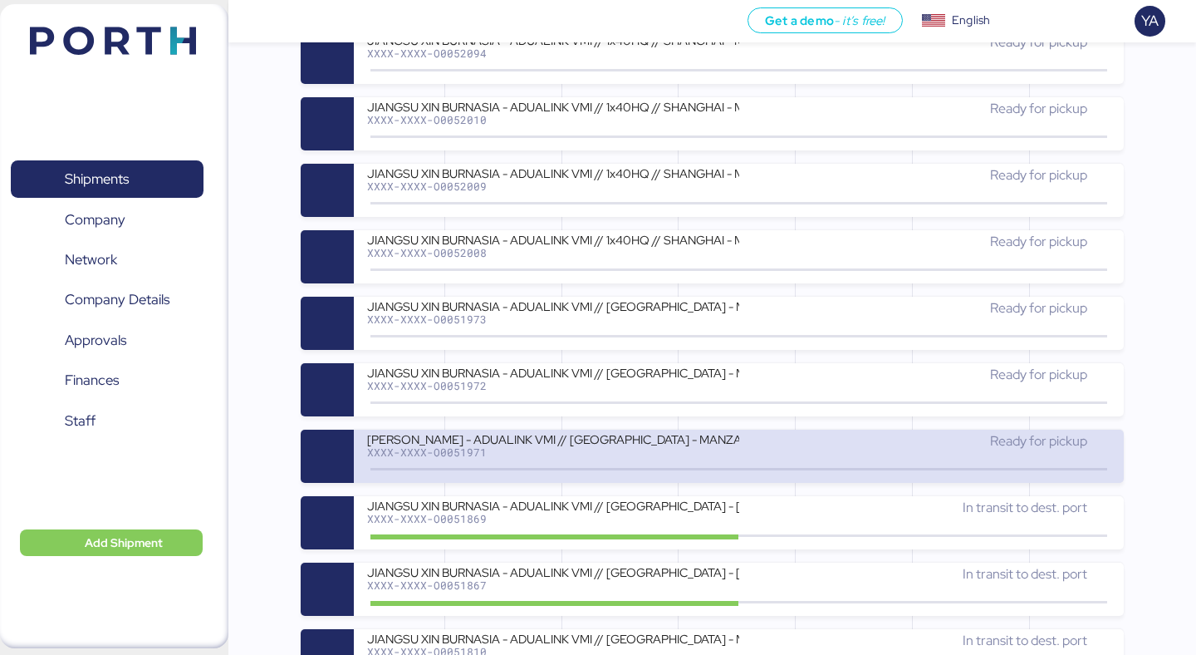
click at [566, 458] on div "XXXX-XXXX-O0051971" at bounding box center [552, 452] width 371 height 12
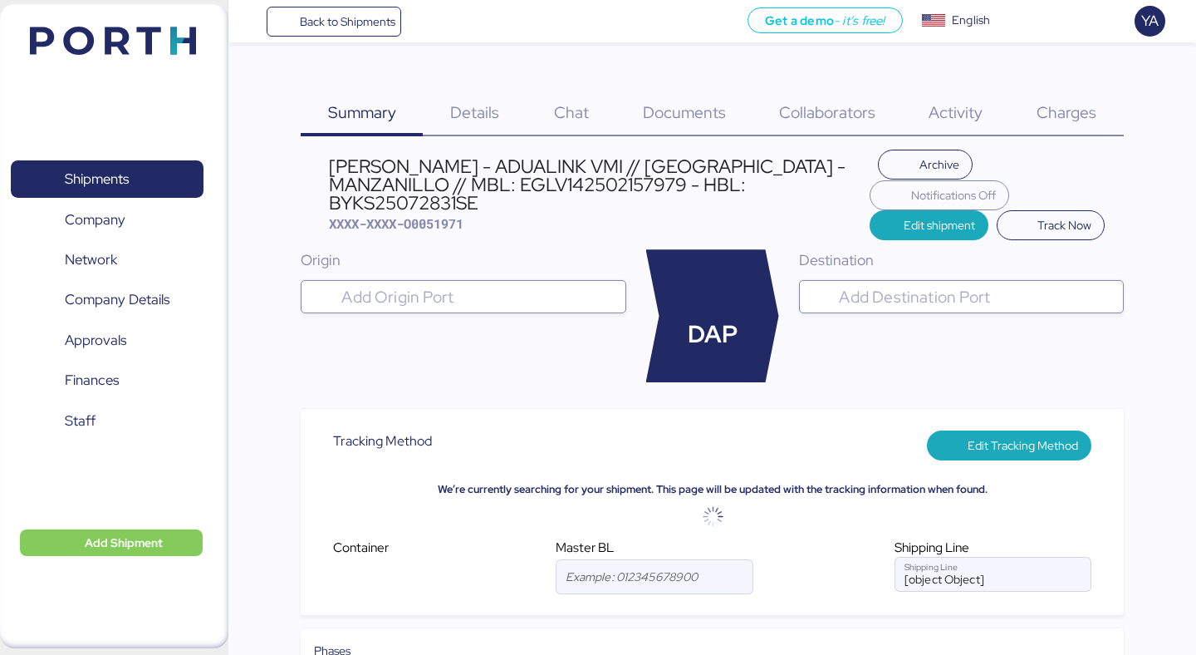
click at [1059, 113] on span "Charges" at bounding box center [1067, 112] width 60 height 22
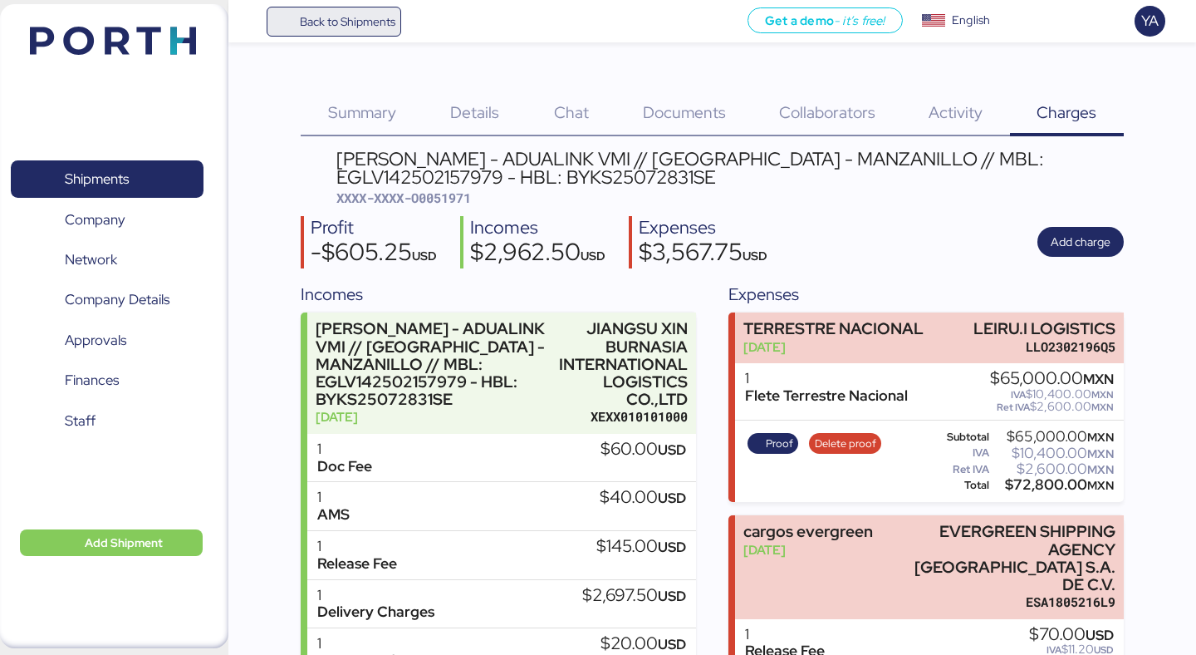
click at [357, 32] on span "Back to Shipments" at bounding box center [334, 22] width 124 height 30
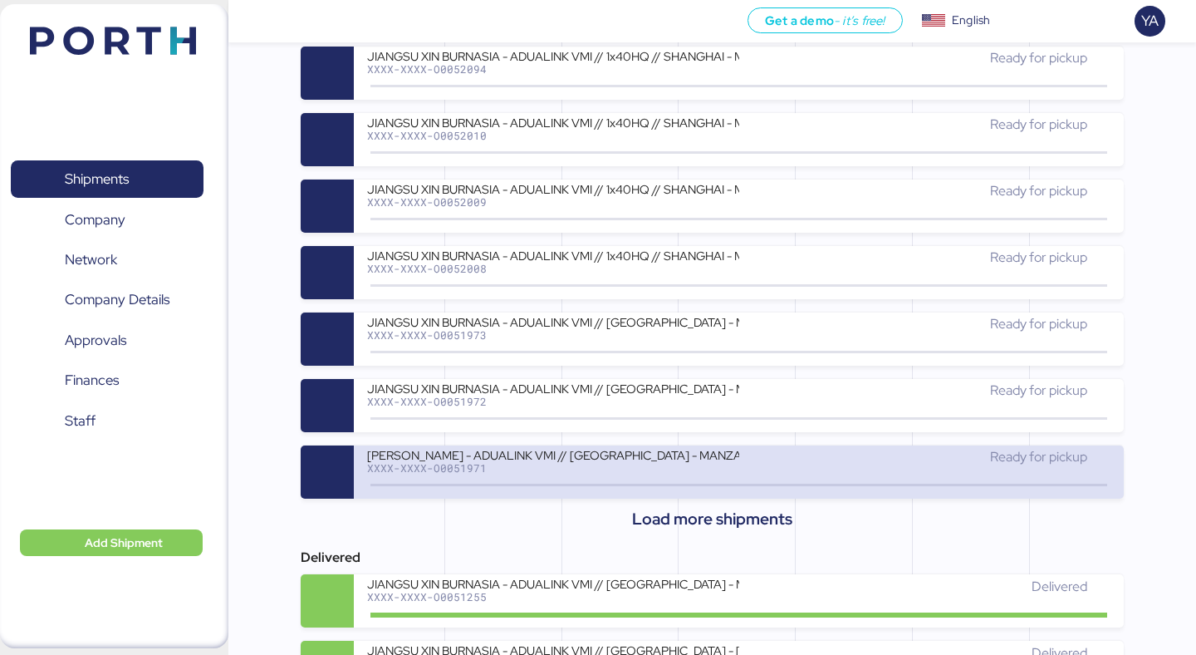
scroll to position [413, 0]
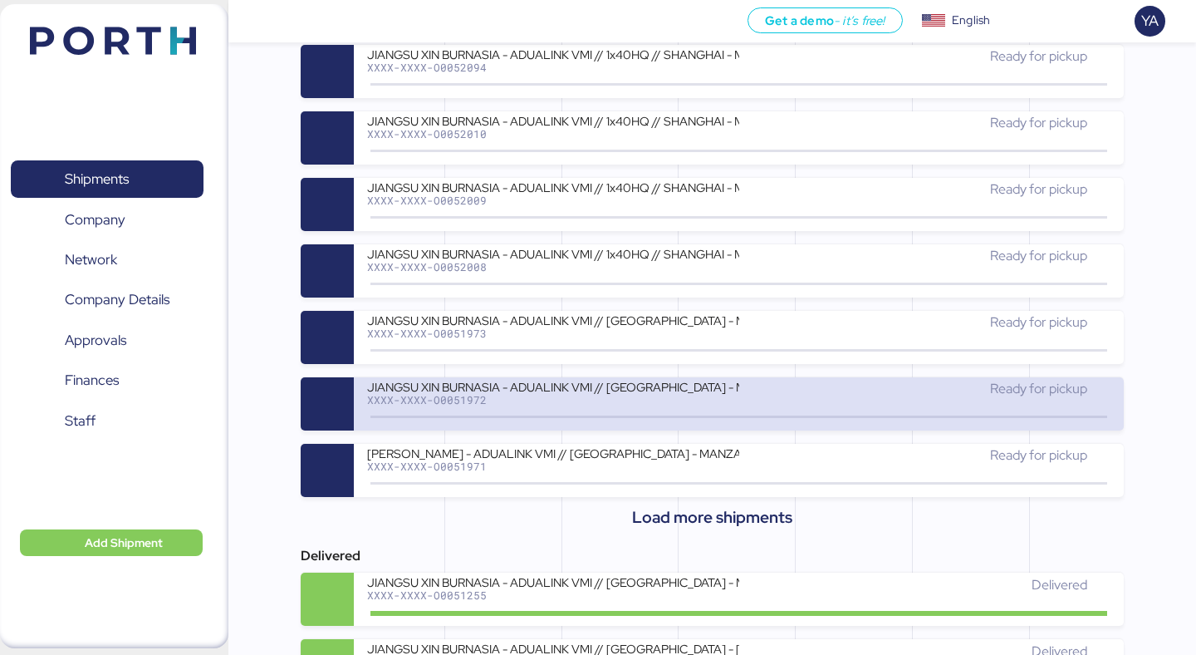
click at [585, 386] on div "JIANGSU XIN BURNASIA - ADUALINK VMI // SHANGHAI - MANZANILLO // MBL: EGLV142502…" at bounding box center [552, 386] width 371 height 14
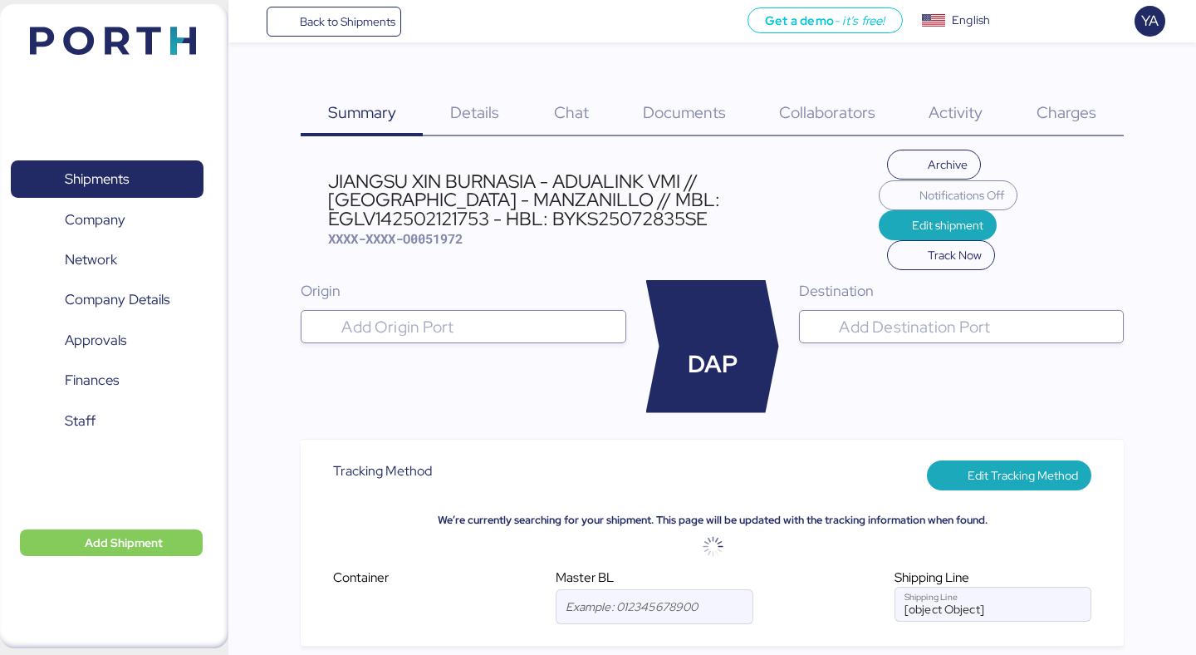
click at [1056, 106] on span "Charges" at bounding box center [1067, 112] width 60 height 22
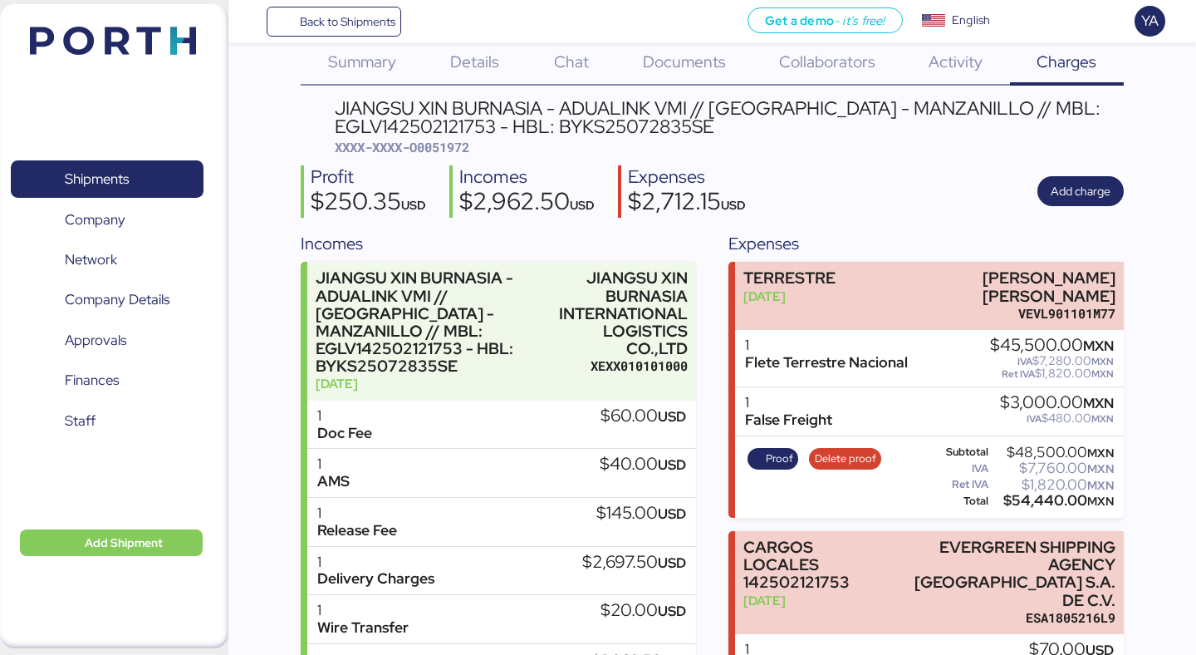
scroll to position [44, 0]
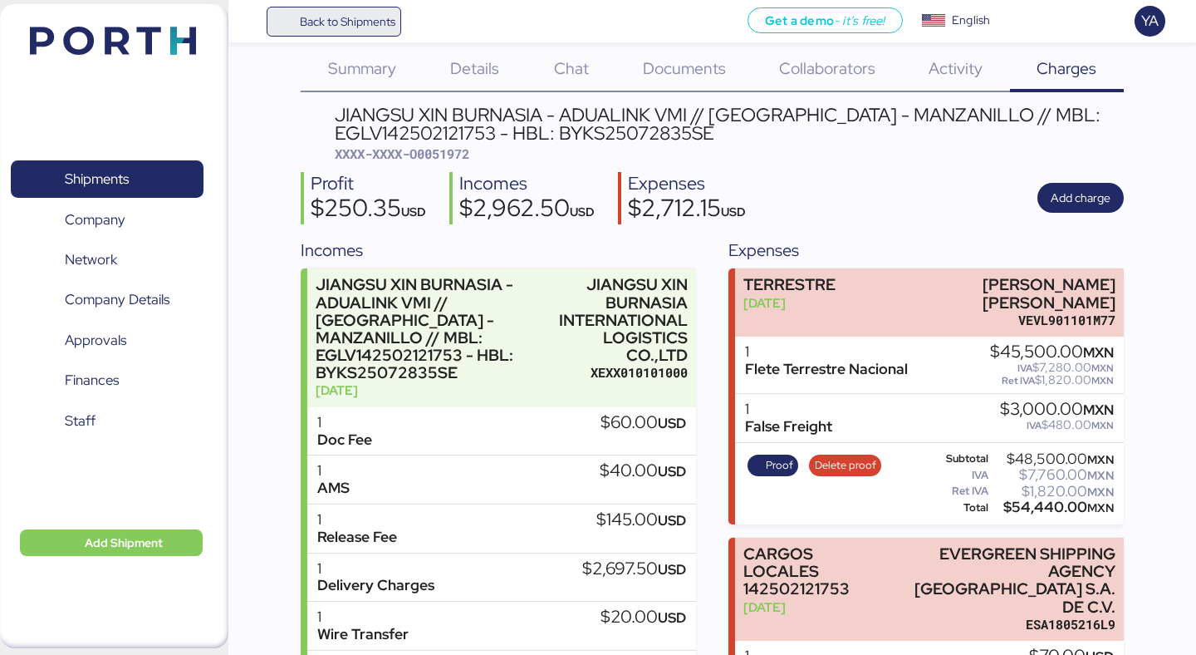
click at [313, 25] on span "Back to Shipments" at bounding box center [348, 22] width 96 height 20
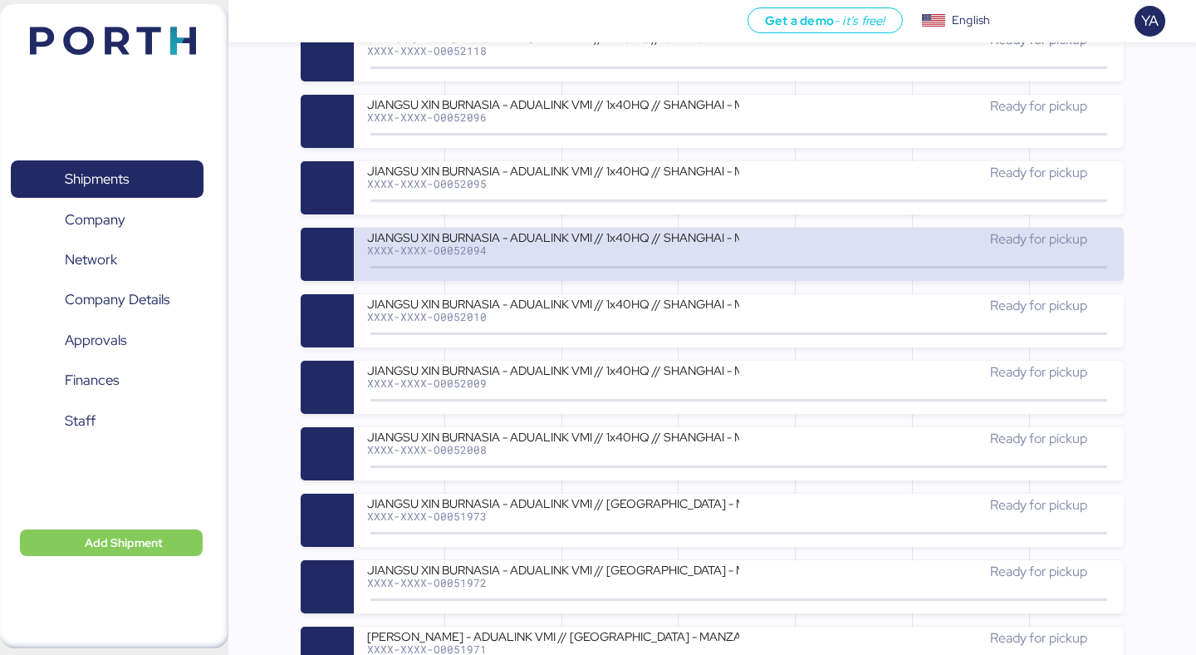
scroll to position [271, 0]
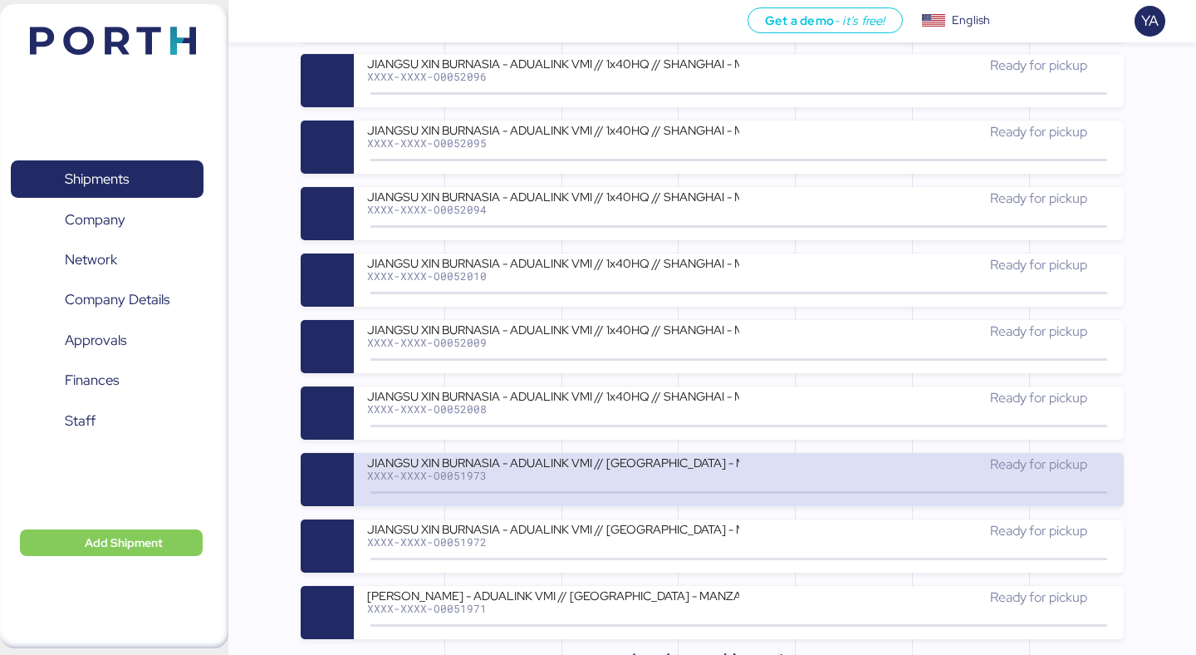
click at [507, 453] on div "JIANGSU XIN BURNASIA - ADUALINK VMI // SHANGHAI - MANZANILLO // MBL: EGLV142502…" at bounding box center [738, 479] width 769 height 53
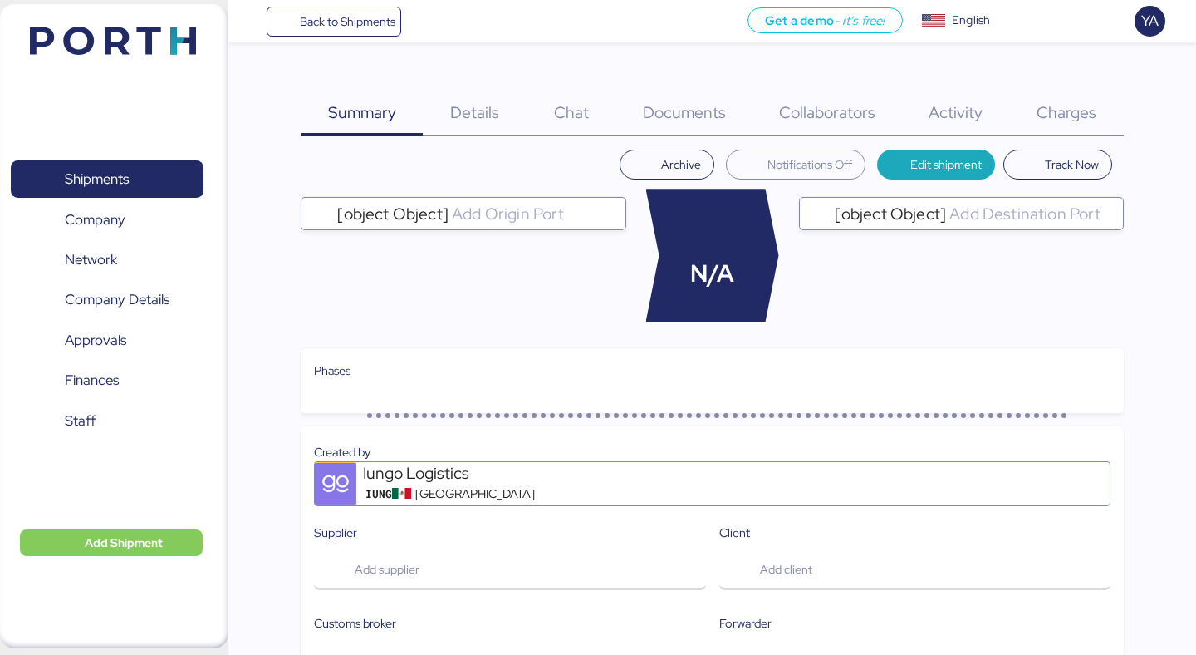
click at [1062, 106] on span "Charges" at bounding box center [1067, 112] width 60 height 22
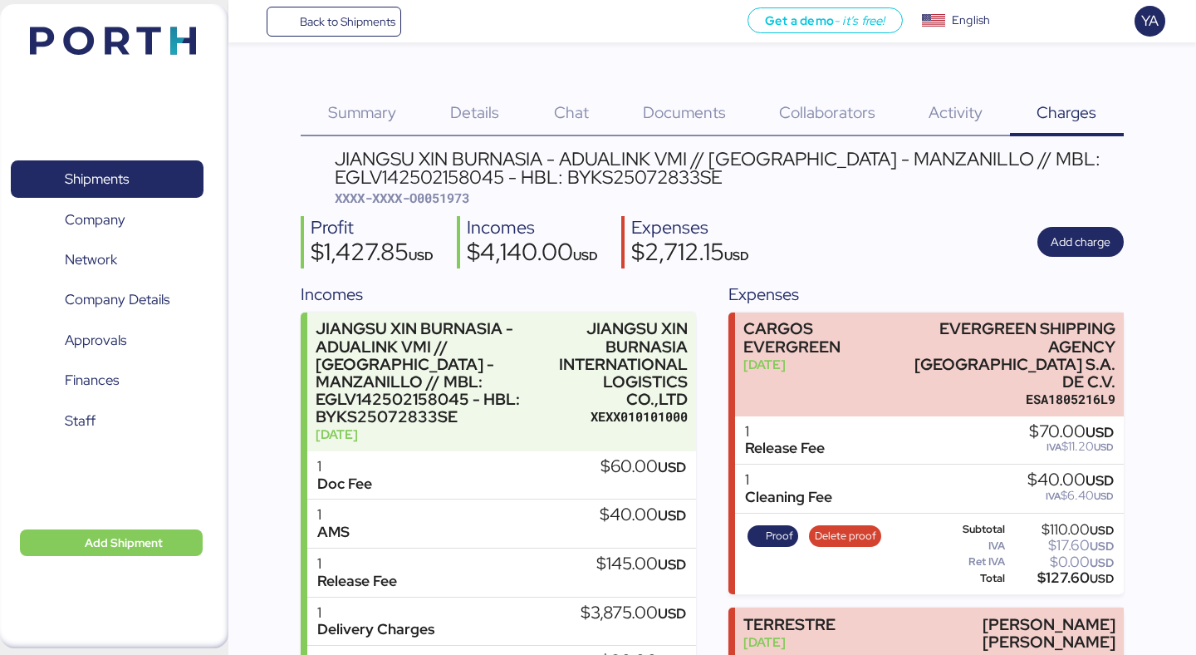
click at [468, 200] on span "XXXX-XXXX-O0051973" at bounding box center [402, 197] width 135 height 17
copy span "O0051973"
click at [360, 14] on span "Back to Shipments" at bounding box center [348, 22] width 96 height 20
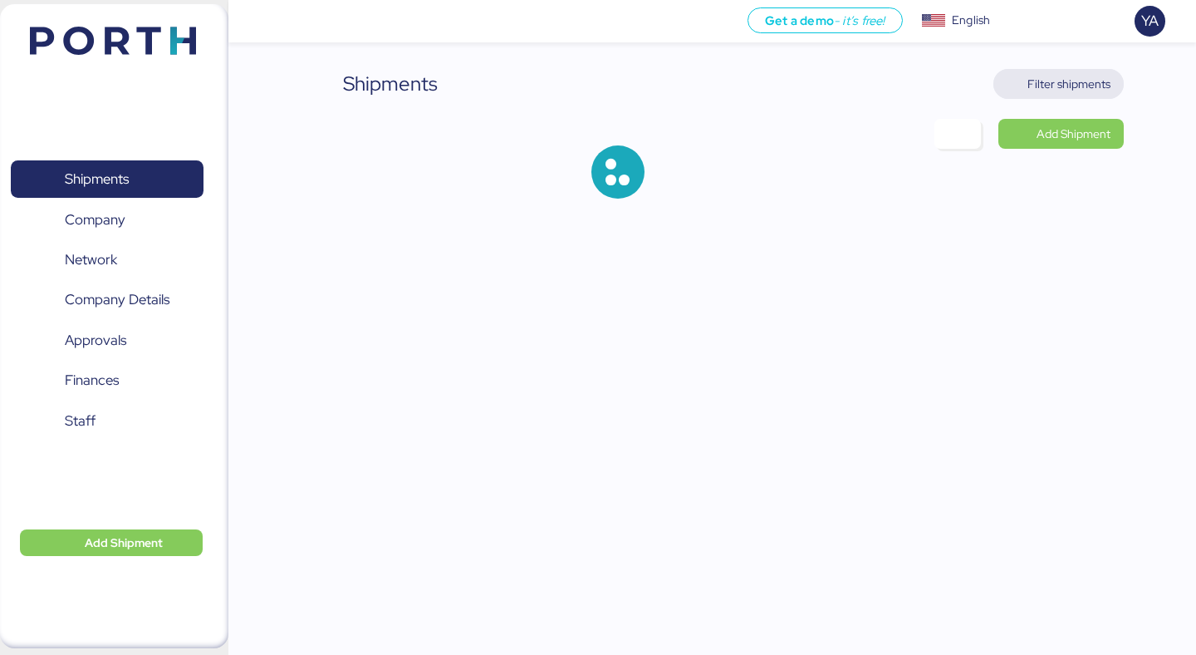
click at [1096, 86] on span "Filter shipments" at bounding box center [1069, 84] width 83 height 20
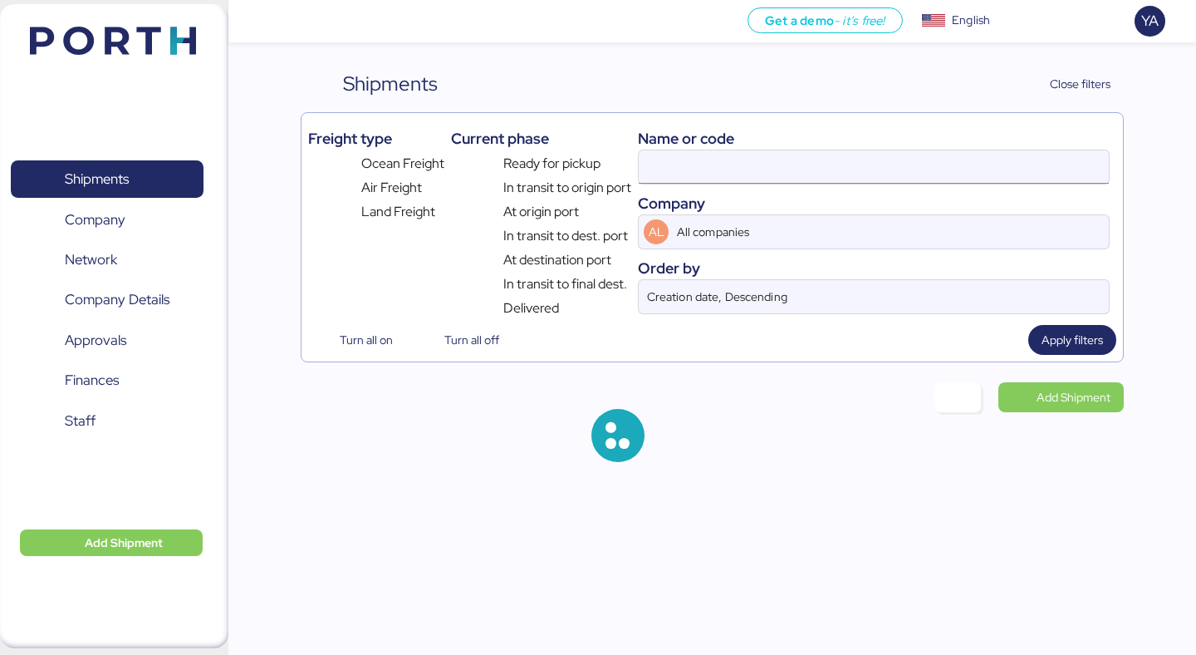
click at [831, 162] on input at bounding box center [874, 166] width 470 height 33
paste input "A0052092"
type input "A0052092"
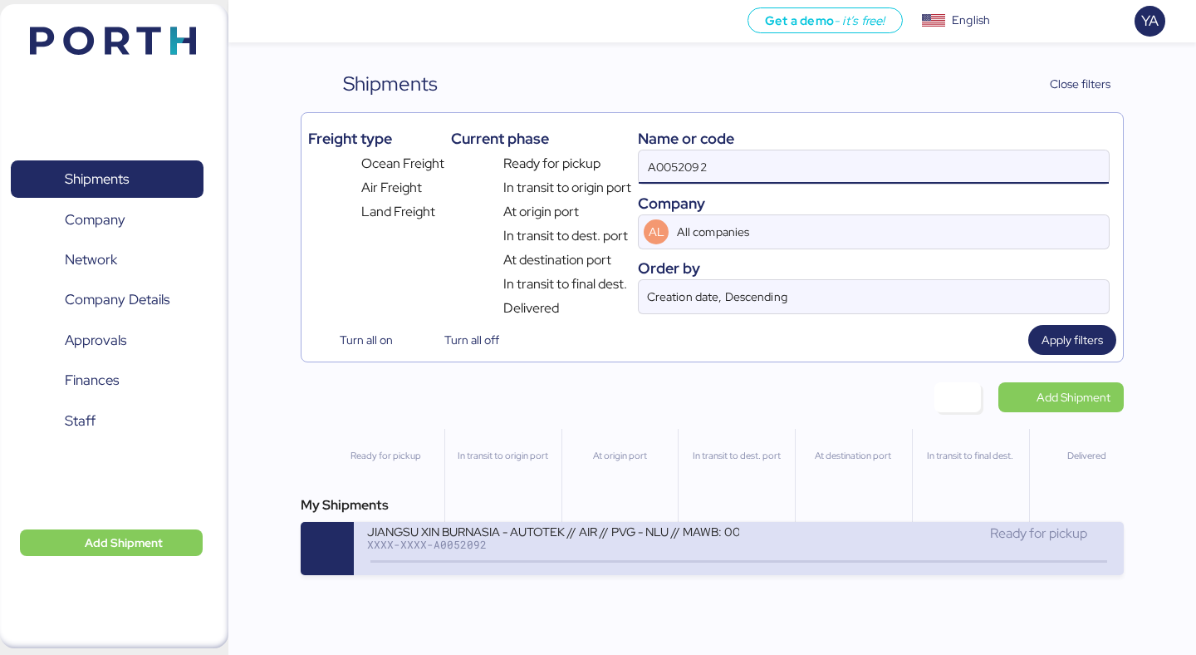
click at [556, 558] on div "JIANGSU XIN BURNASIA - AUTOTEK // AIR // PVG - NLU // MAWB: 003-30556610 - HAWB…" at bounding box center [552, 541] width 371 height 36
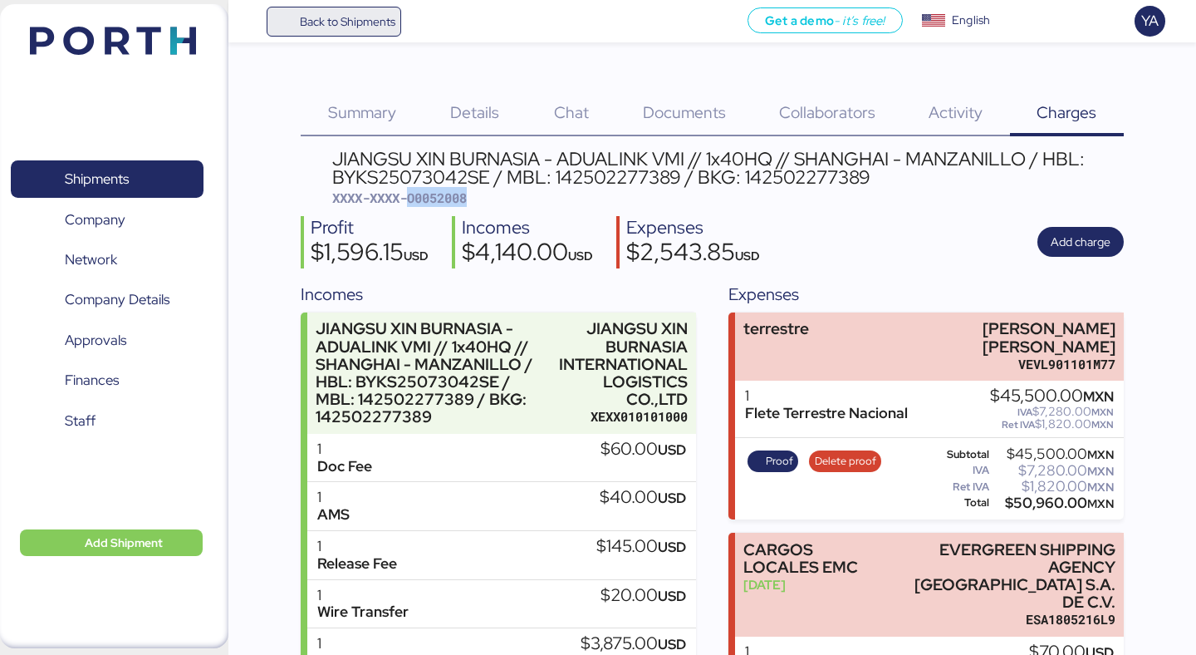
click at [370, 22] on span "Back to Shipments" at bounding box center [348, 22] width 96 height 20
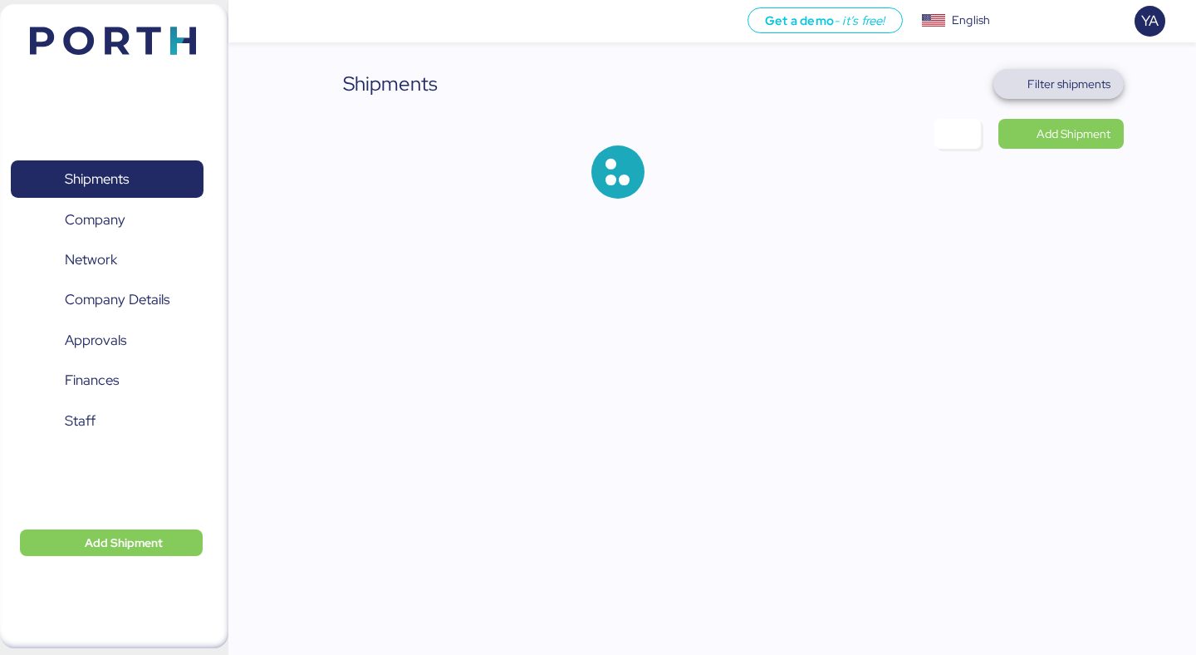
click at [1065, 82] on span "Filter shipments" at bounding box center [1069, 84] width 83 height 20
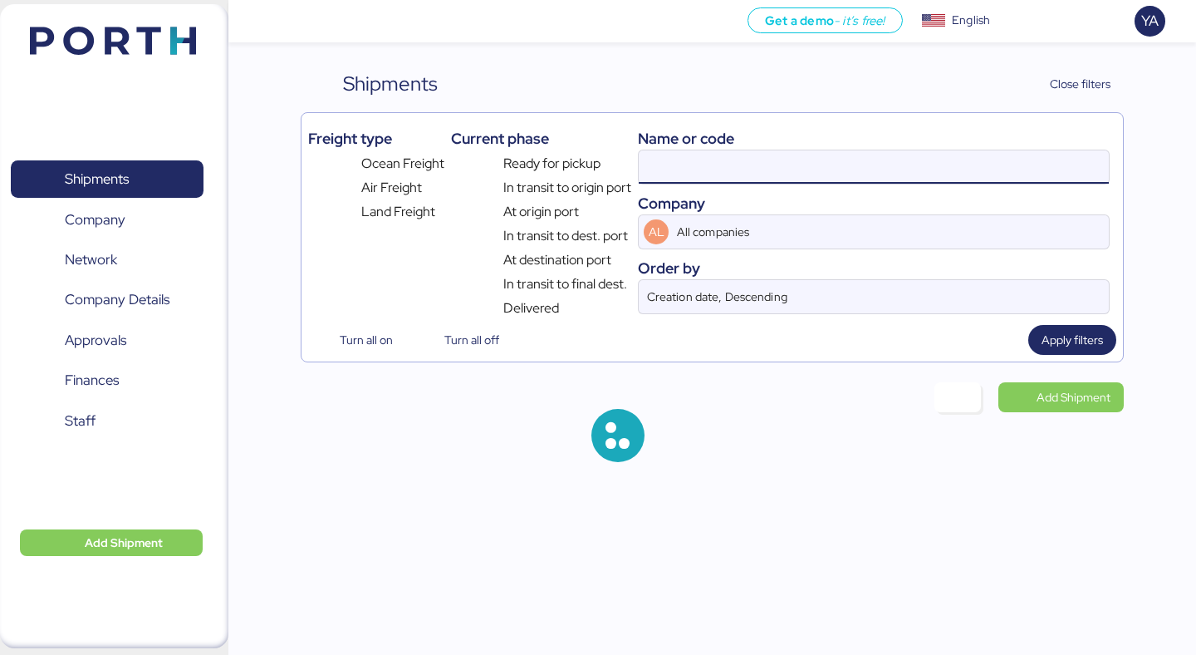
click at [880, 165] on input at bounding box center [874, 166] width 470 height 33
paste input "O0052008"
type input "O0052008"
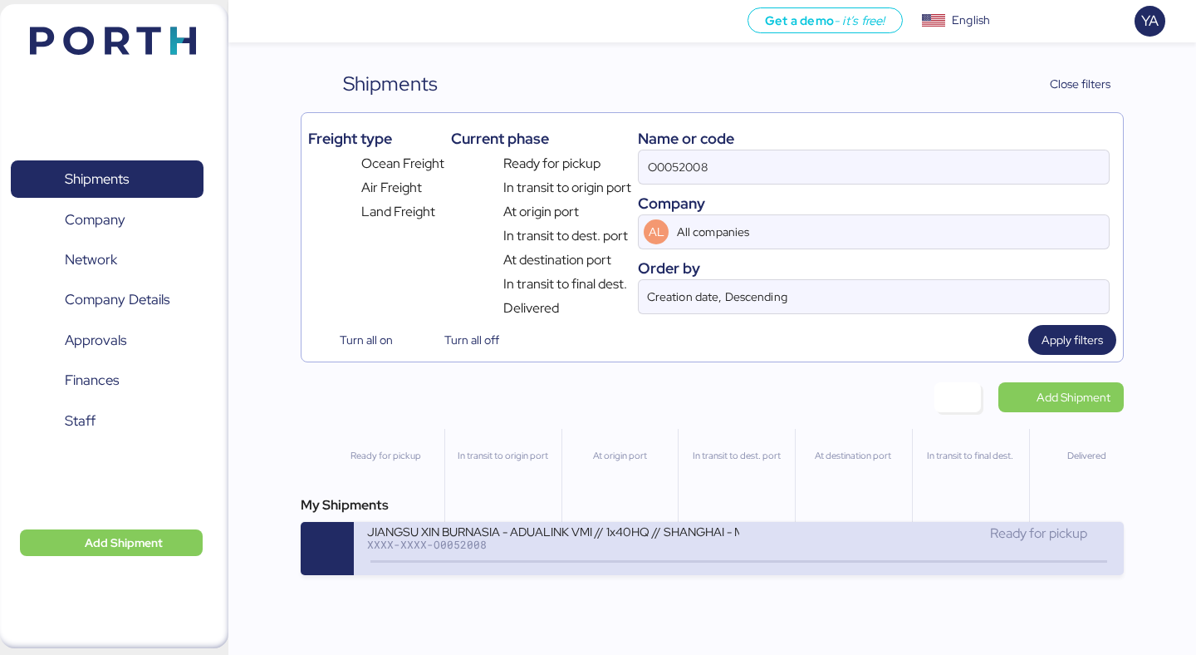
click at [576, 544] on div "XXXX-XXXX-O0052008" at bounding box center [552, 544] width 371 height 12
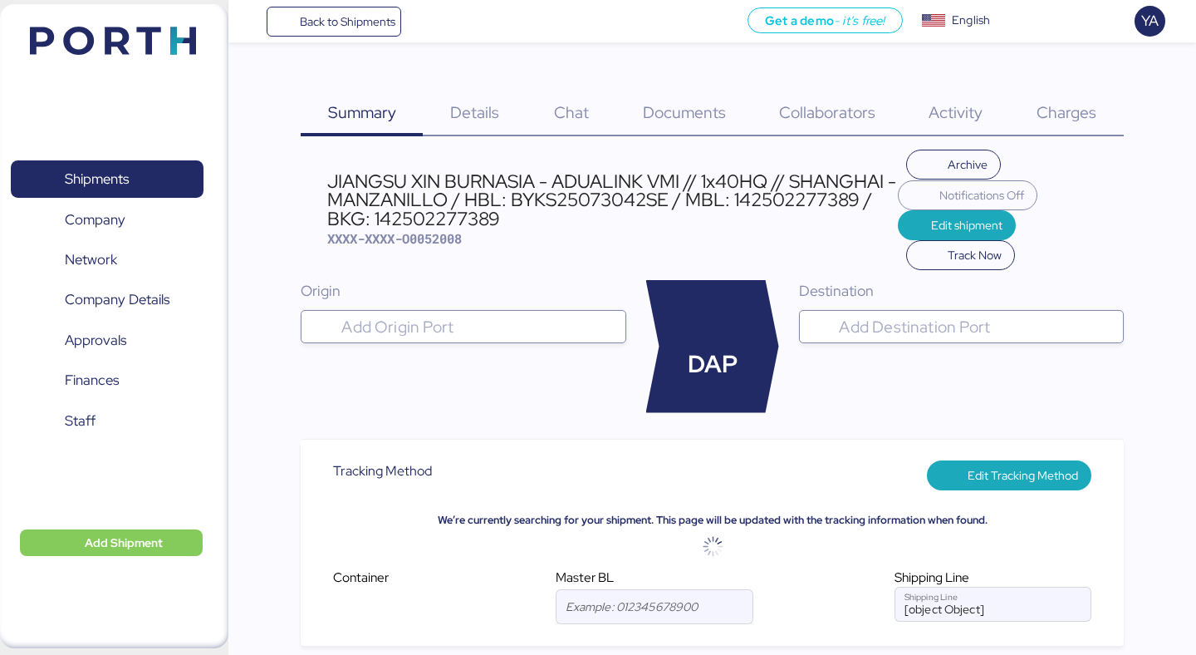
click at [1067, 85] on div "Charges 0" at bounding box center [1067, 102] width 114 height 67
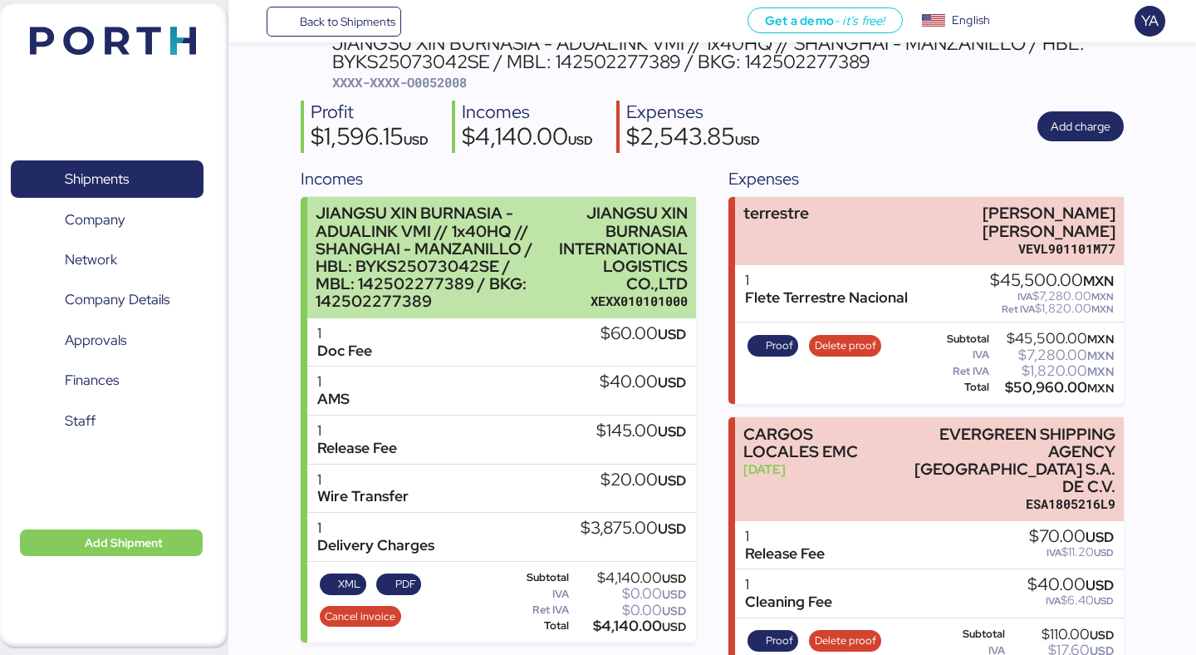
scroll to position [119, 0]
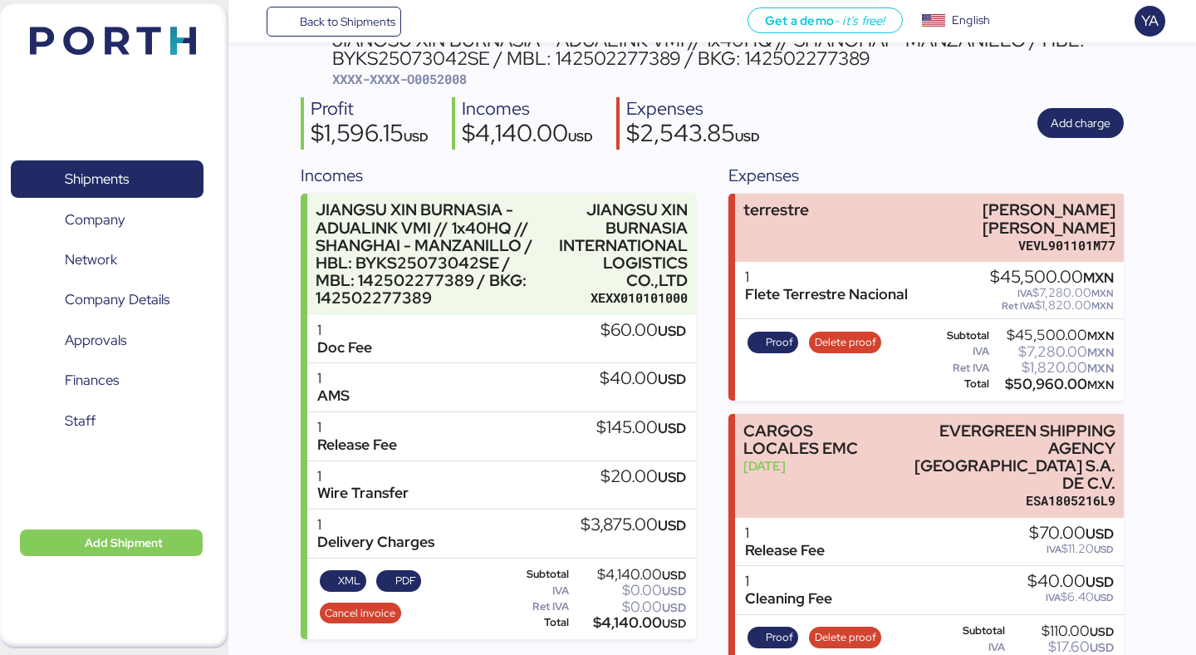
click at [335, 37] on div "Back to Shipments Get a demo - it’s free! Get a demo English Inglés English YA" at bounding box center [712, 21] width 968 height 42
click at [331, 29] on span "Back to Shipments" at bounding box center [348, 22] width 96 height 20
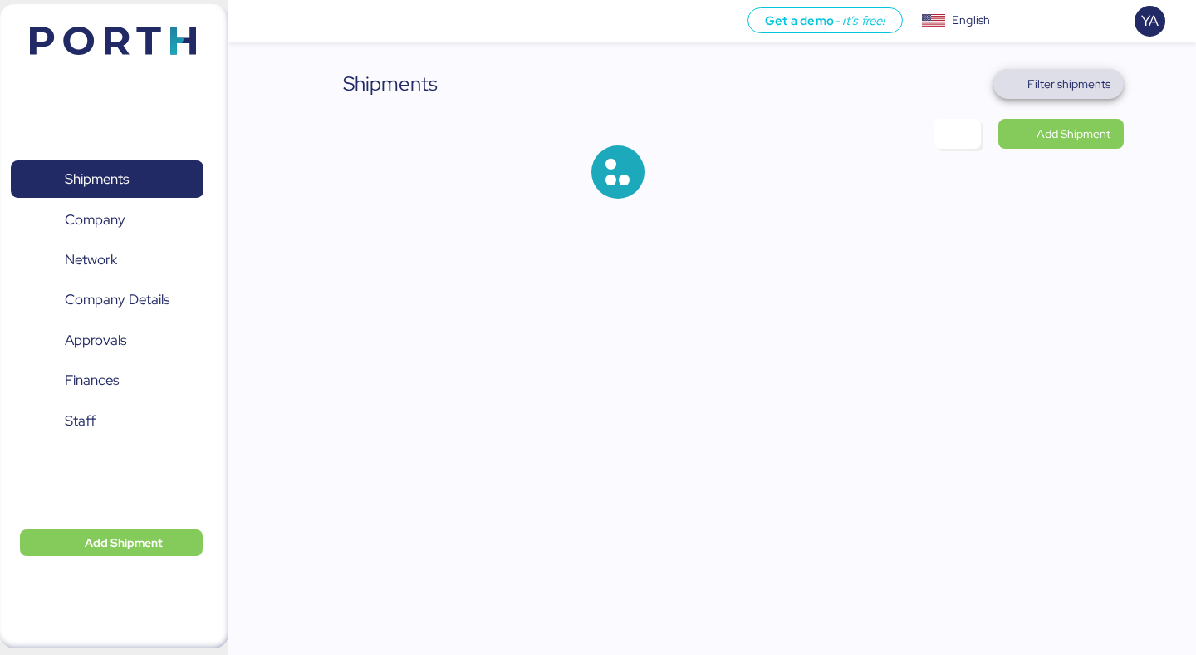
click at [1060, 87] on span "Filter shipments" at bounding box center [1069, 84] width 83 height 20
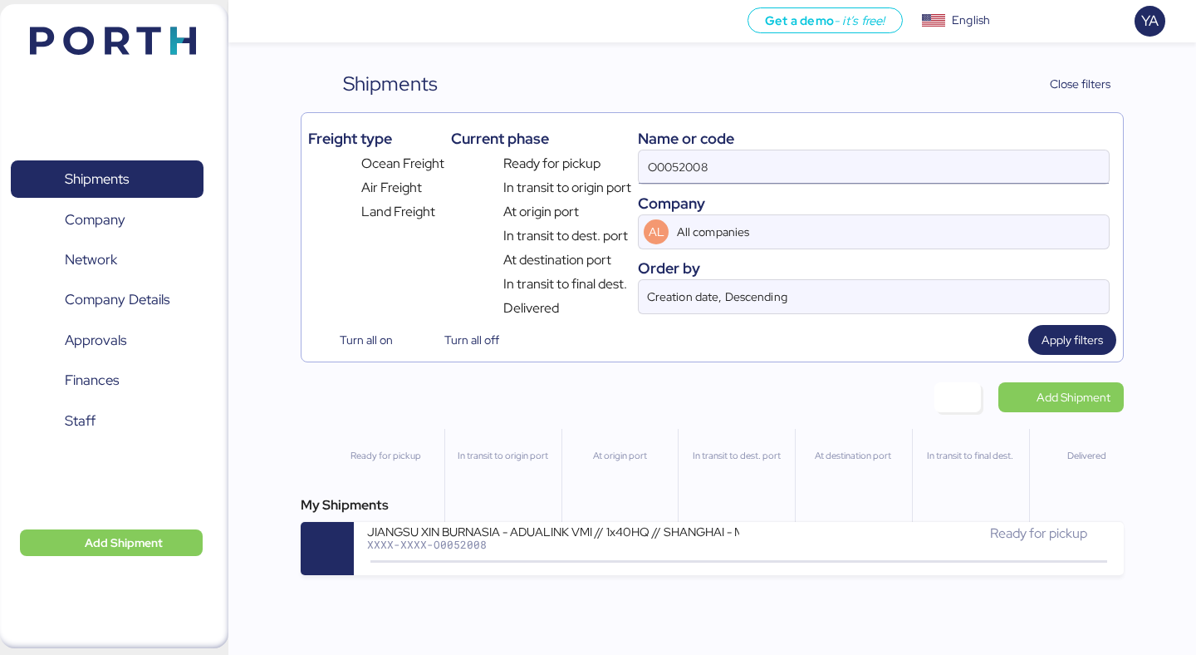
click at [822, 163] on input "O0052008" at bounding box center [874, 166] width 470 height 33
paste input "9"
type input "O0052009"
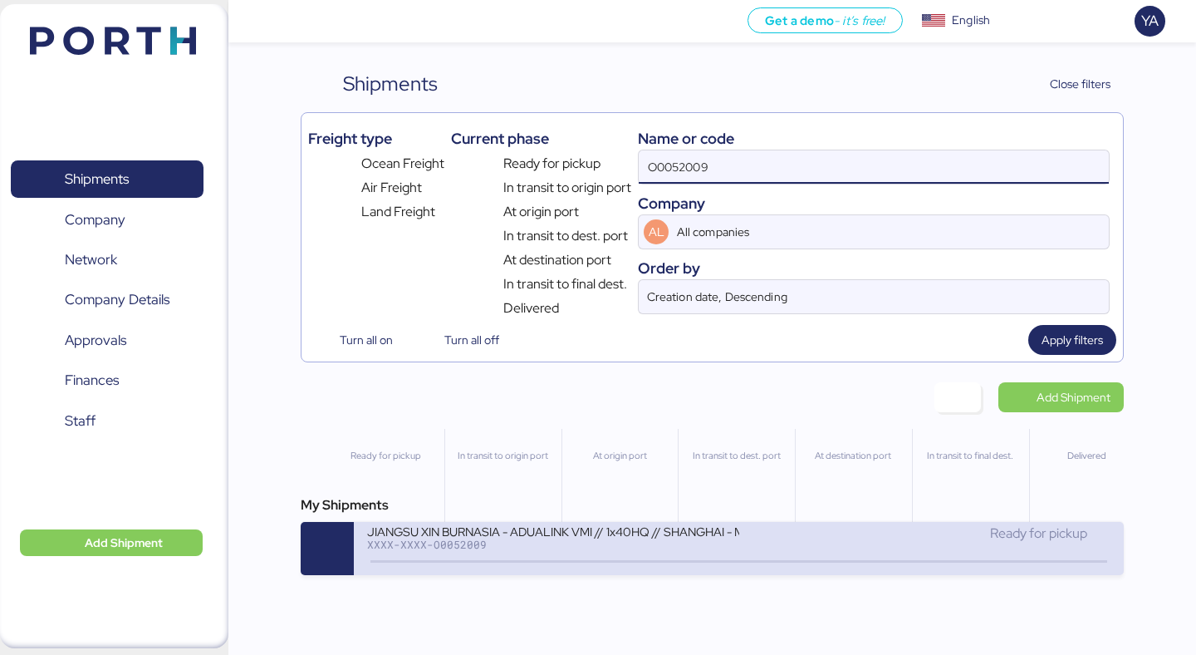
click at [483, 567] on icon at bounding box center [496, 561] width 80 height 18
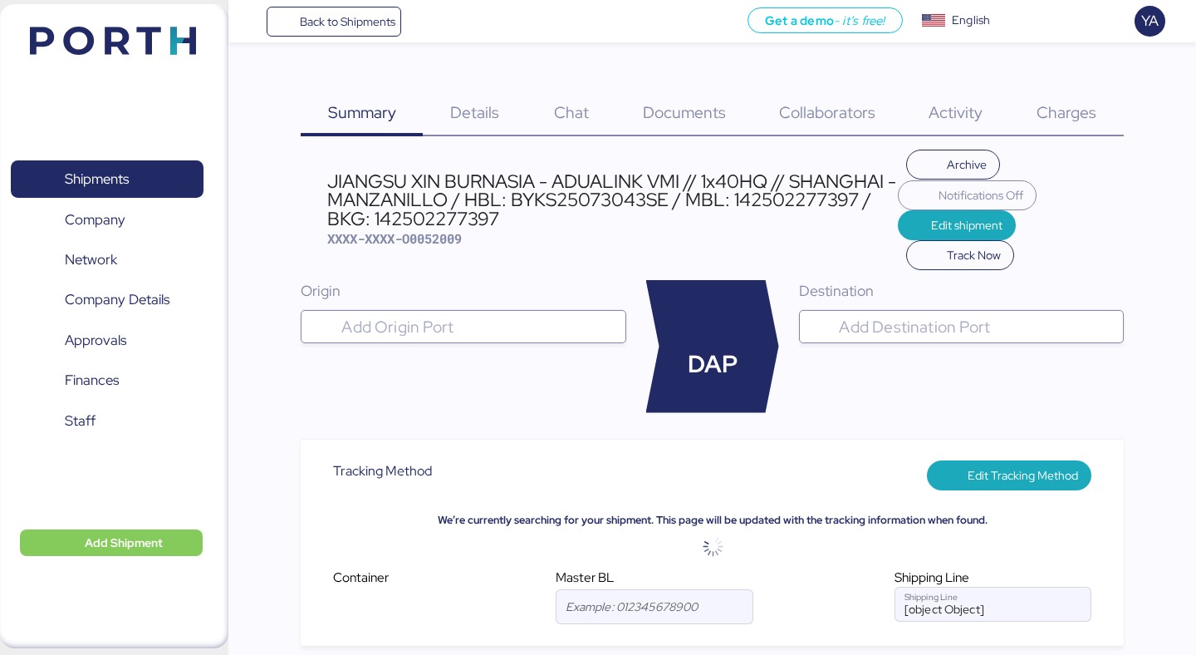
click at [1048, 104] on span "Charges" at bounding box center [1067, 112] width 60 height 22
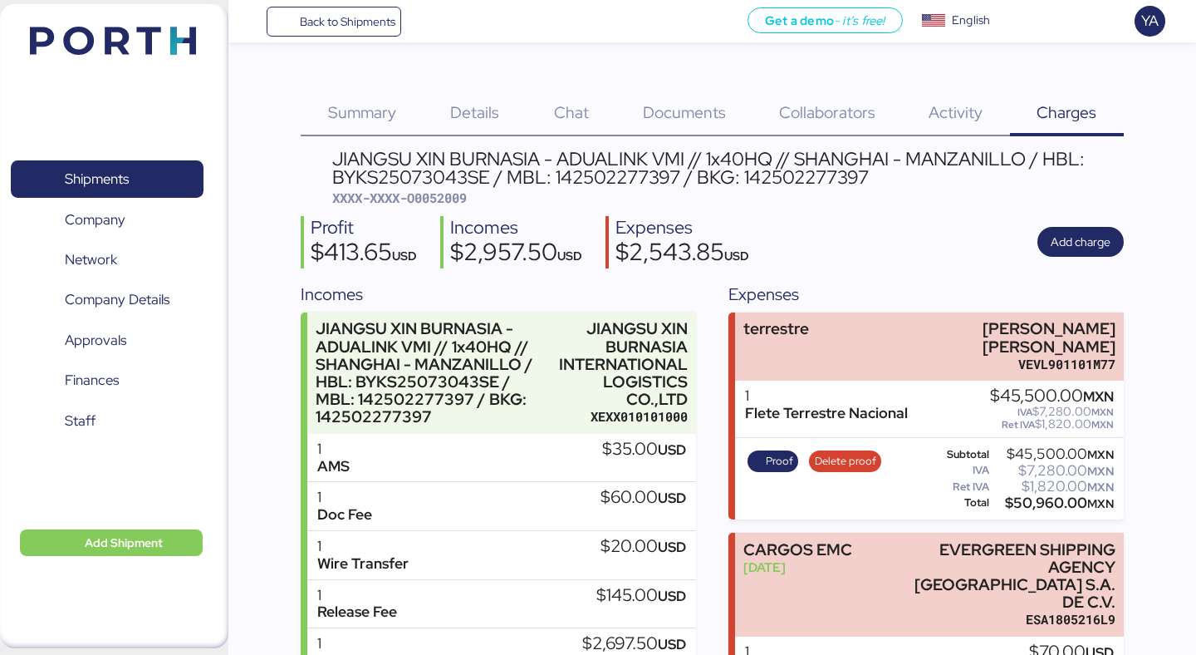
click at [459, 194] on span "XXXX-XXXX-O0052009" at bounding box center [399, 197] width 135 height 17
copy span "O0052009"
click at [346, 47] on div "Summary 0 Details 0 Chat 0 Documents 0 Collaborators 0 Activity 0 Charges 0 JIA…" at bounding box center [598, 513] width 1196 height 1026
click at [346, 27] on span "Back to Shipments" at bounding box center [348, 22] width 96 height 20
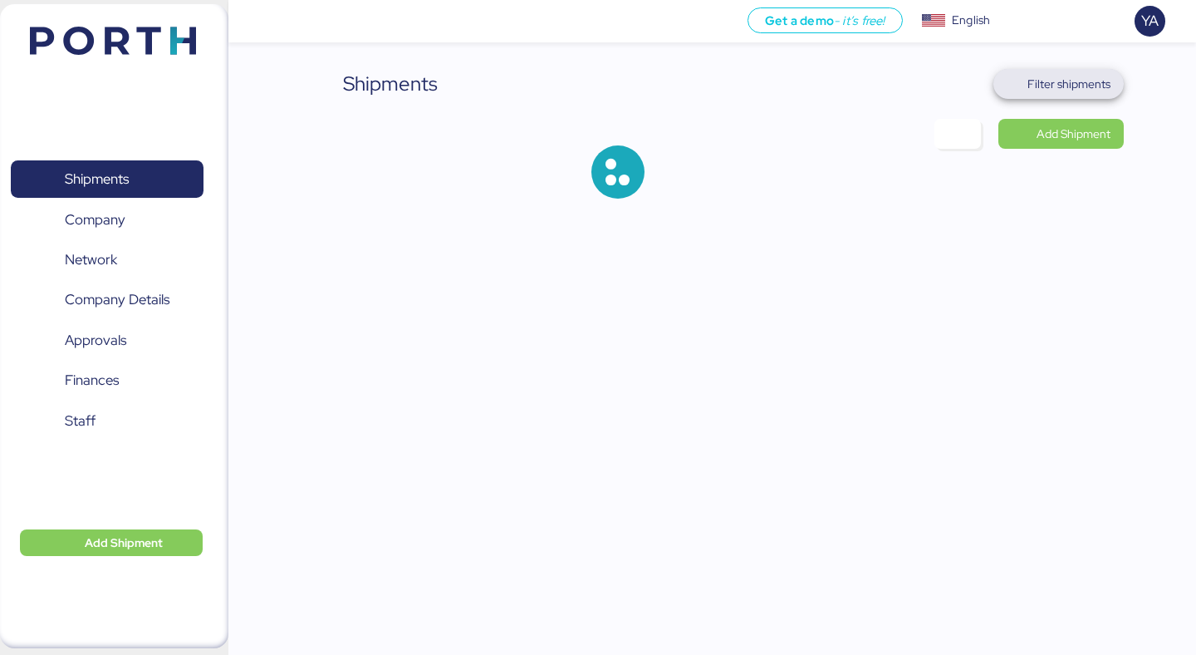
click at [1103, 80] on span "Filter shipments" at bounding box center [1069, 84] width 83 height 20
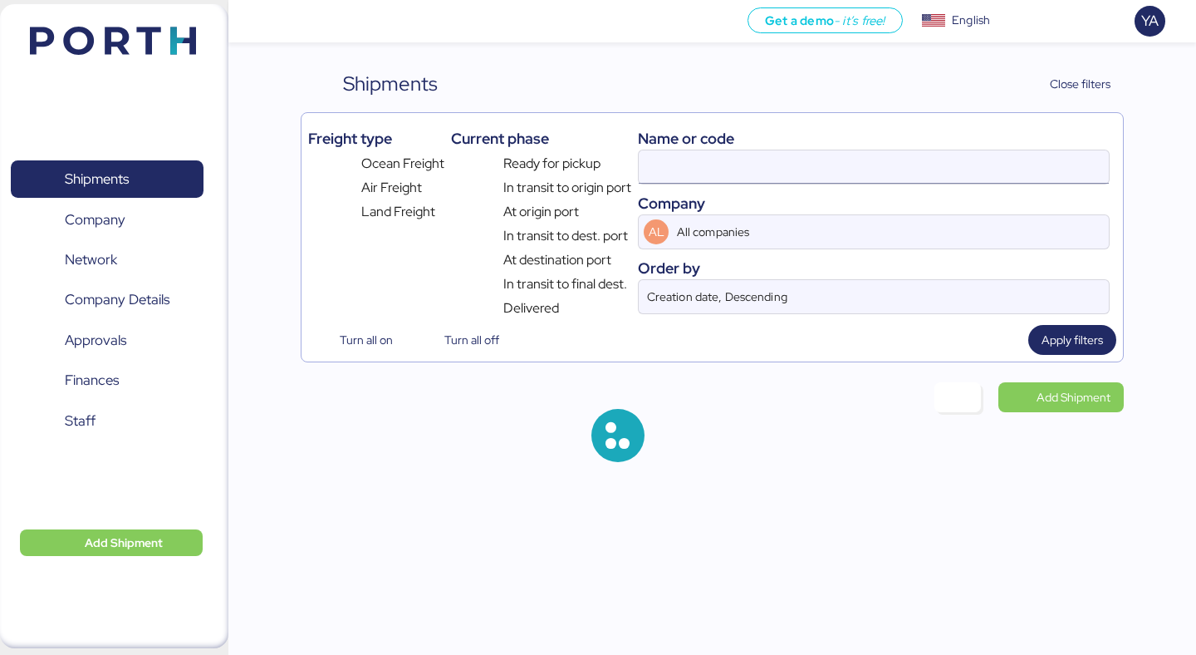
click at [808, 155] on input at bounding box center [874, 166] width 470 height 33
paste input "O0052008 O0052009"
drag, startPoint x: 708, startPoint y: 164, endPoint x: 886, endPoint y: 161, distance: 178.6
click at [886, 161] on input "O0052009" at bounding box center [874, 166] width 470 height 33
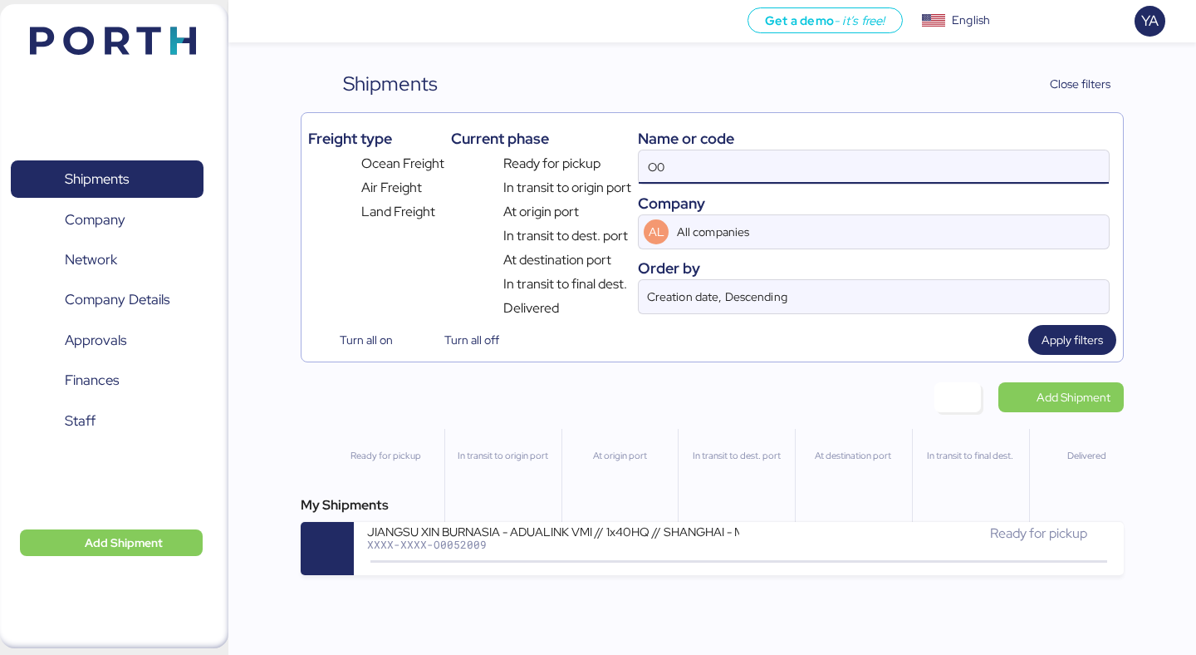
type input "O"
type input "cs metal"
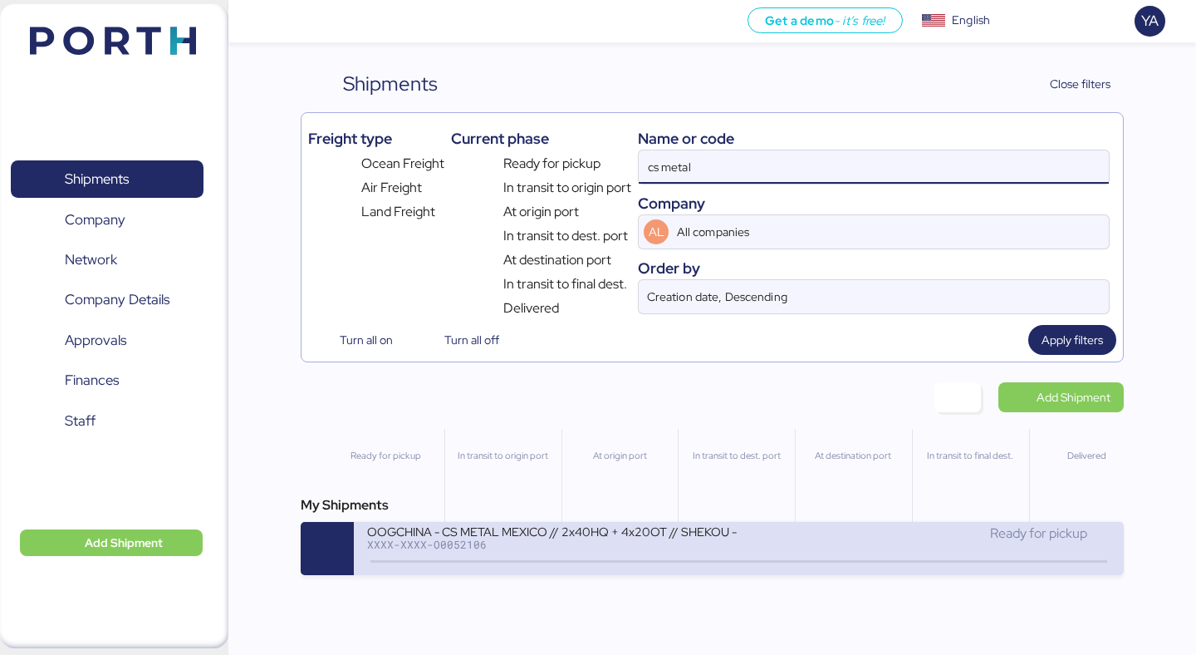
click at [589, 537] on div "OOGCHINA - CS METAL MEXICO // 2x40HQ + 4x20OT // SHEKOU - MANZANILLO // HBL: OO…" at bounding box center [552, 530] width 371 height 14
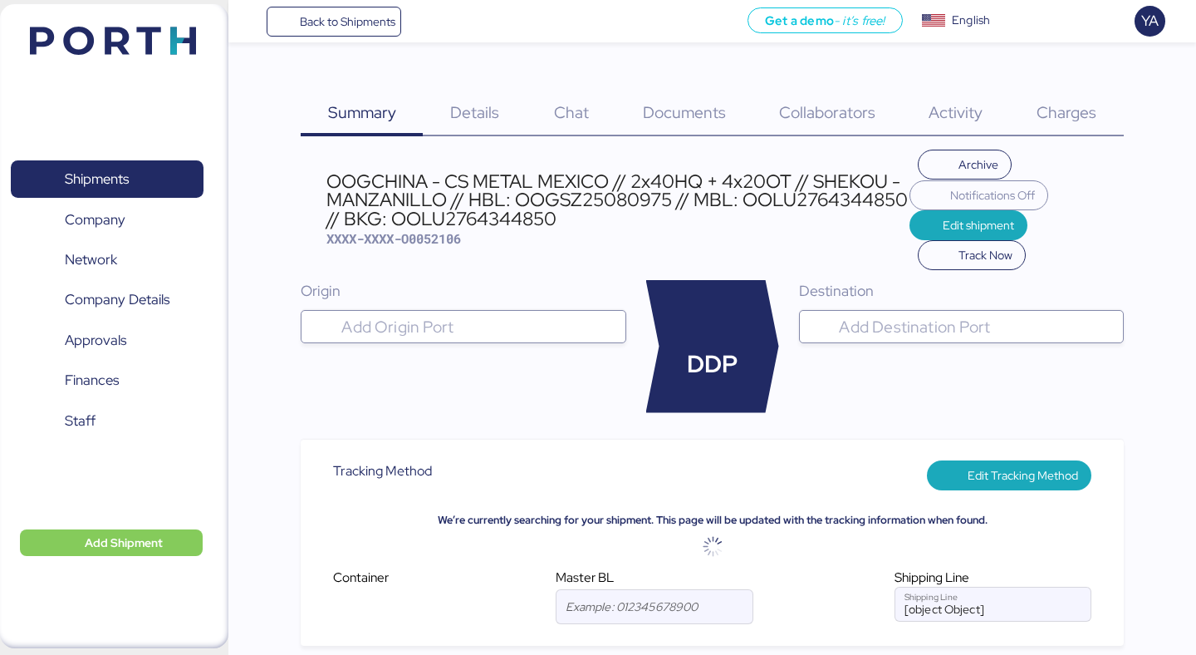
click at [386, 189] on div "OOGCHINA - CS METAL MEXICO // 2x40HQ + 4x20OT // SHEKOU - MANZANILLO // HBL: OO…" at bounding box center [617, 200] width 583 height 56
click at [303, 12] on span "Back to Shipments" at bounding box center [348, 22] width 96 height 20
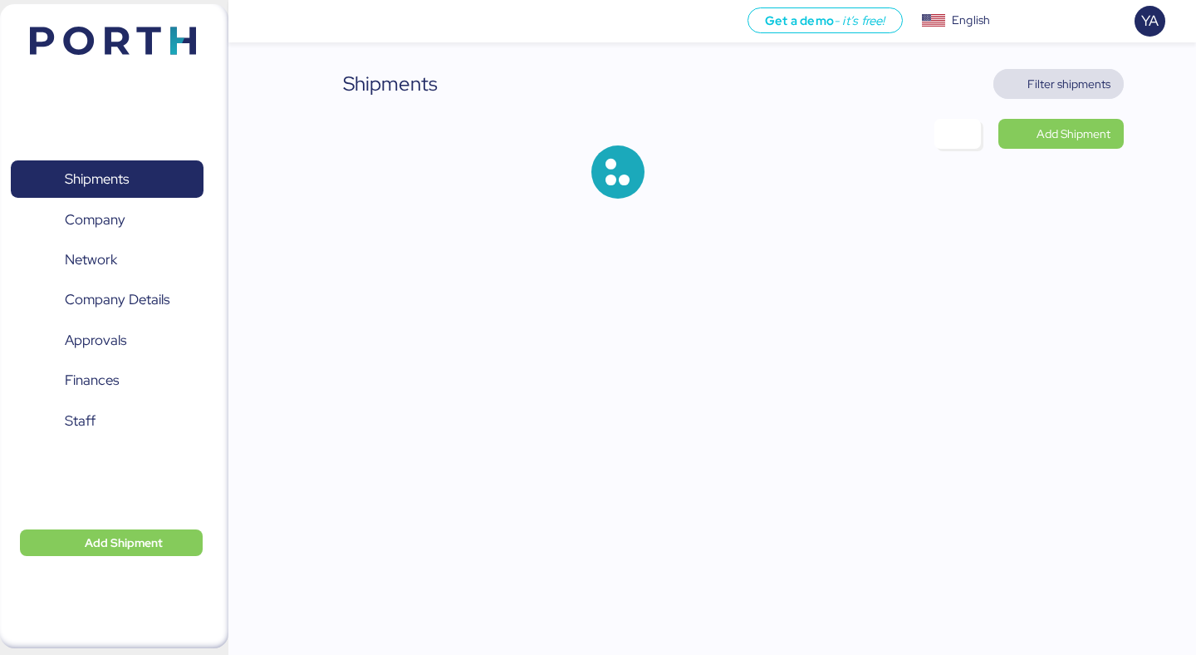
click at [1080, 81] on span "Filter shipments" at bounding box center [1069, 84] width 83 height 20
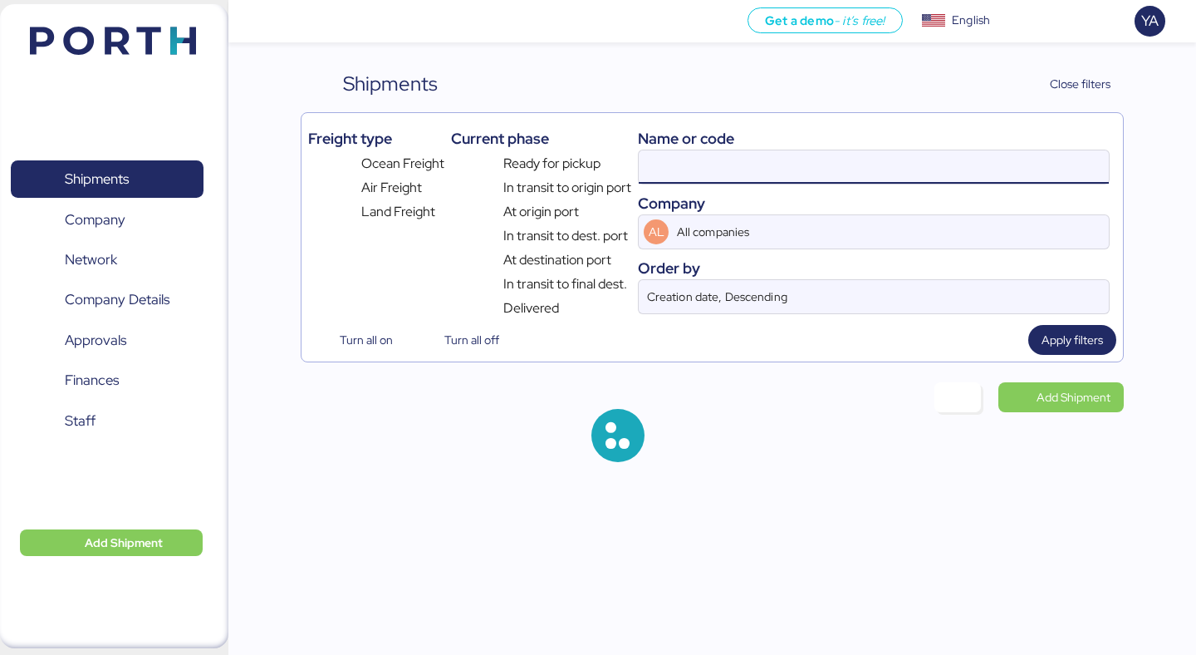
click at [842, 160] on input at bounding box center [874, 166] width 470 height 33
paste input "A0052092"
type input "A0052092"
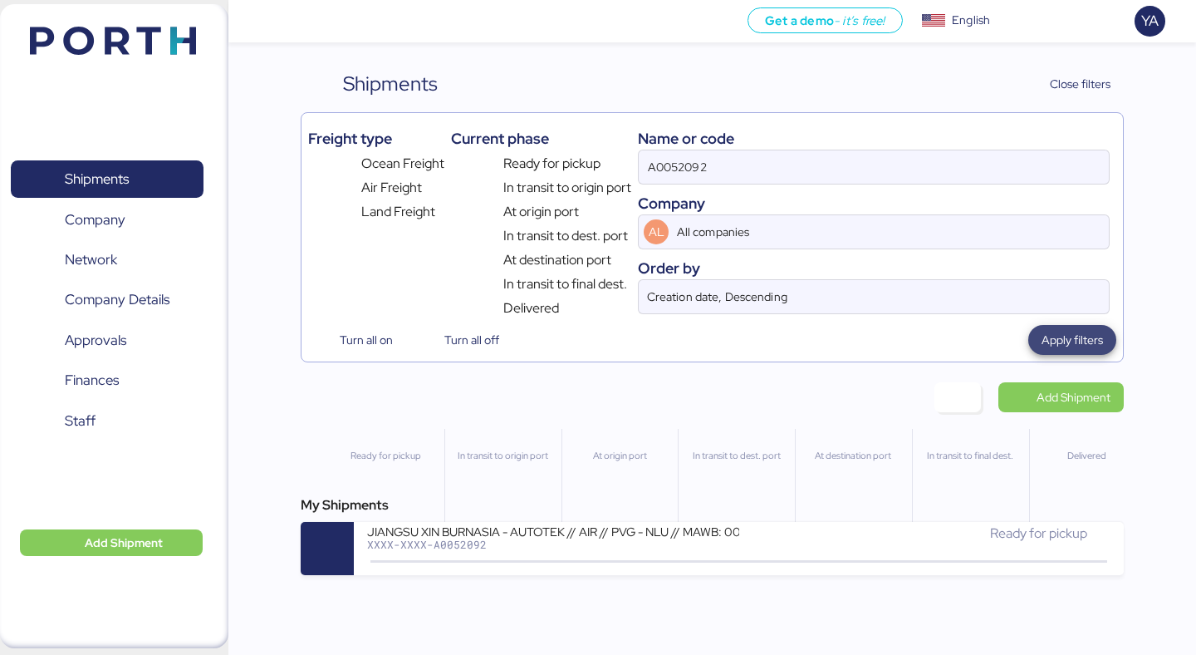
click at [1053, 343] on span "Apply filters" at bounding box center [1072, 340] width 61 height 20
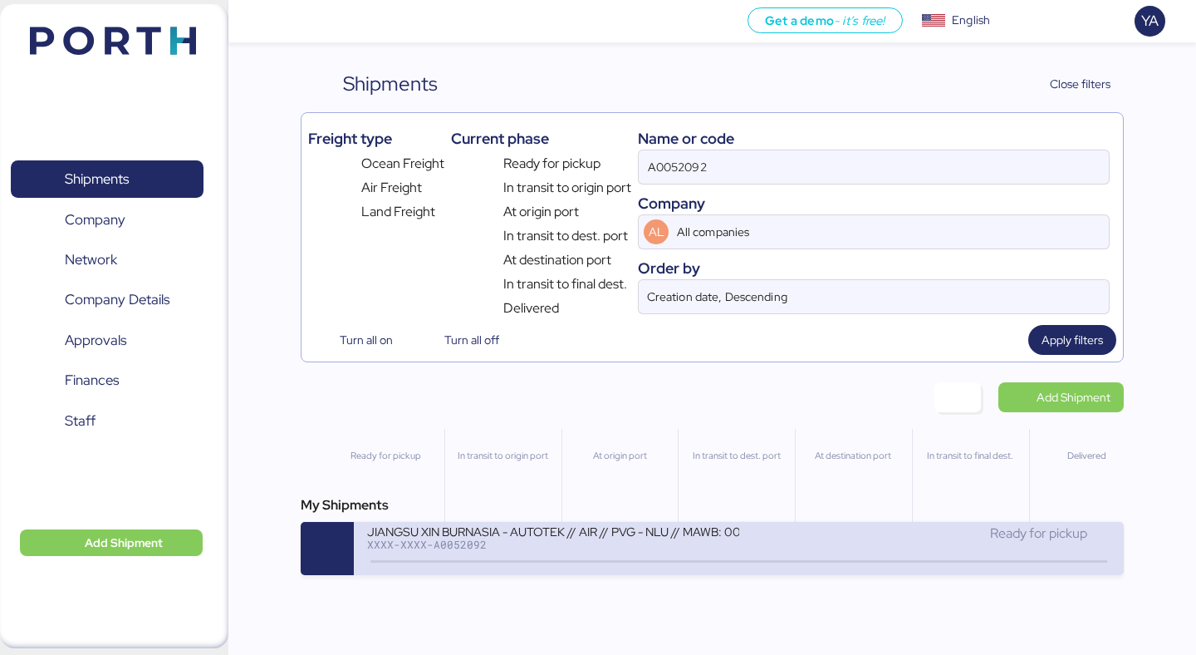
click at [648, 537] on div "JIANGSU XIN BURNASIA - AUTOTEK // AIR // PVG - NLU // MAWB: 003-30556610 - HAWB…" at bounding box center [552, 530] width 371 height 14
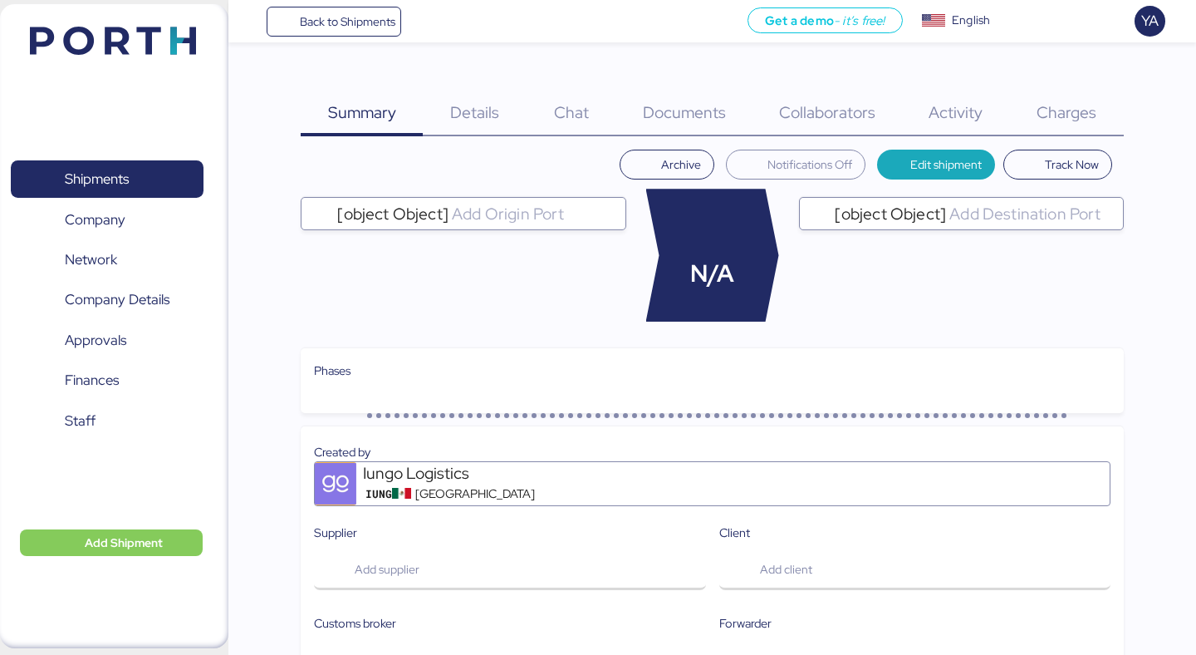
click at [1089, 110] on span "Charges" at bounding box center [1067, 112] width 60 height 22
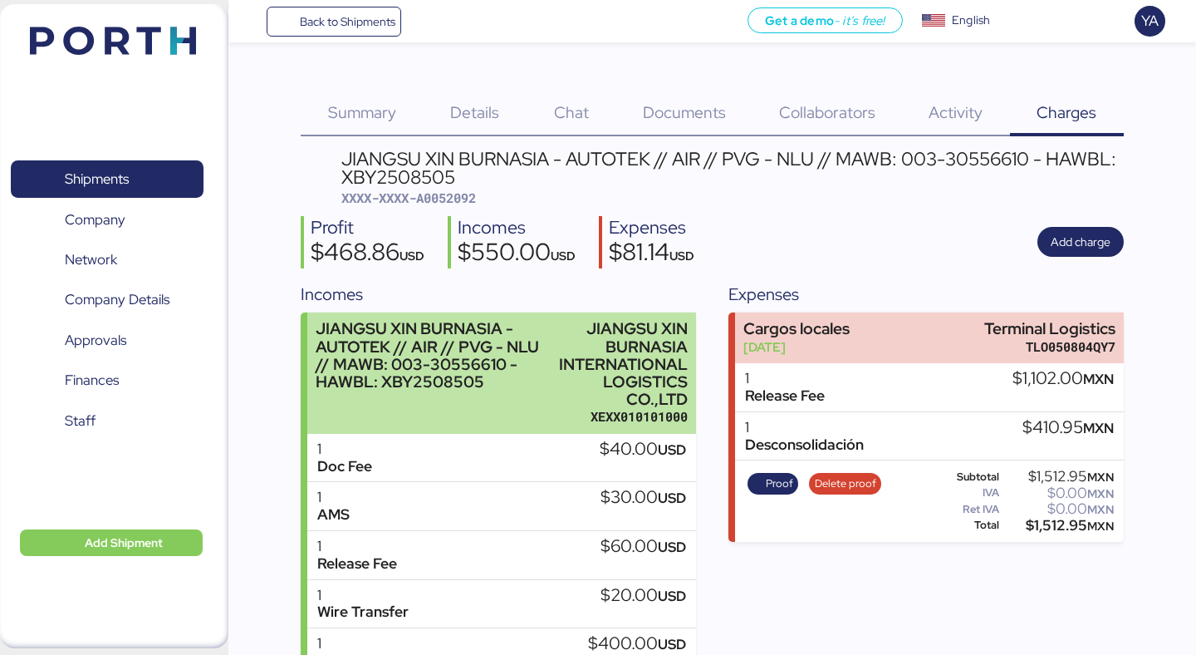
scroll to position [116, 0]
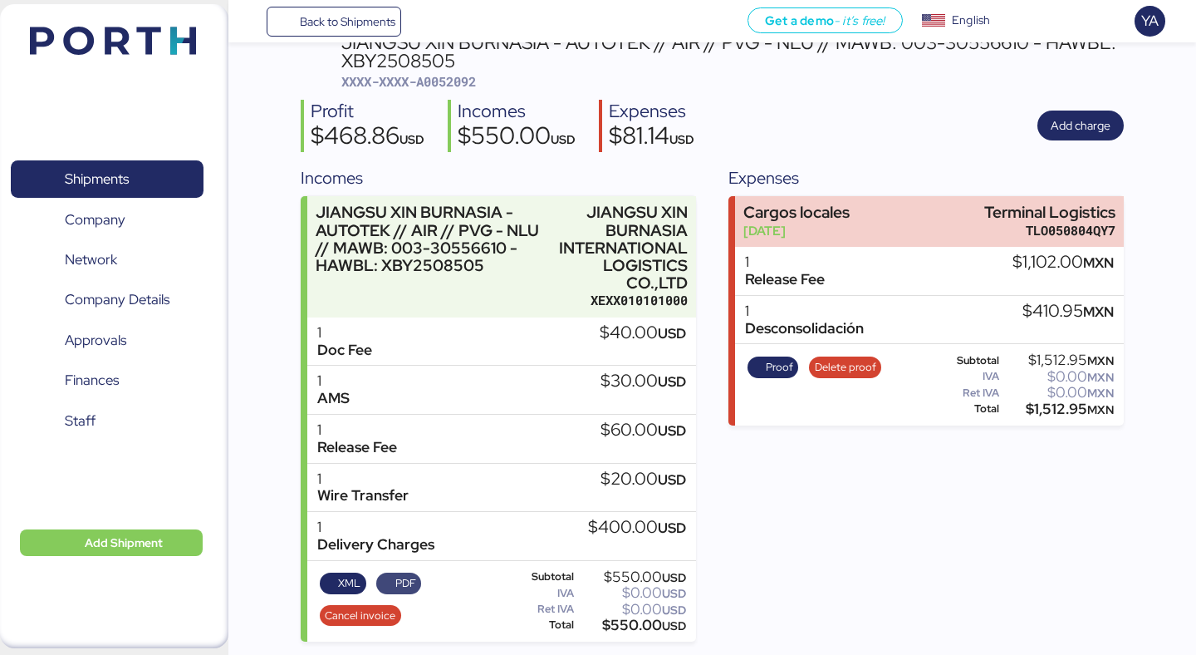
click at [395, 582] on span "PDF" at bounding box center [405, 583] width 21 height 18
click at [405, 582] on span "PDF" at bounding box center [405, 583] width 21 height 18
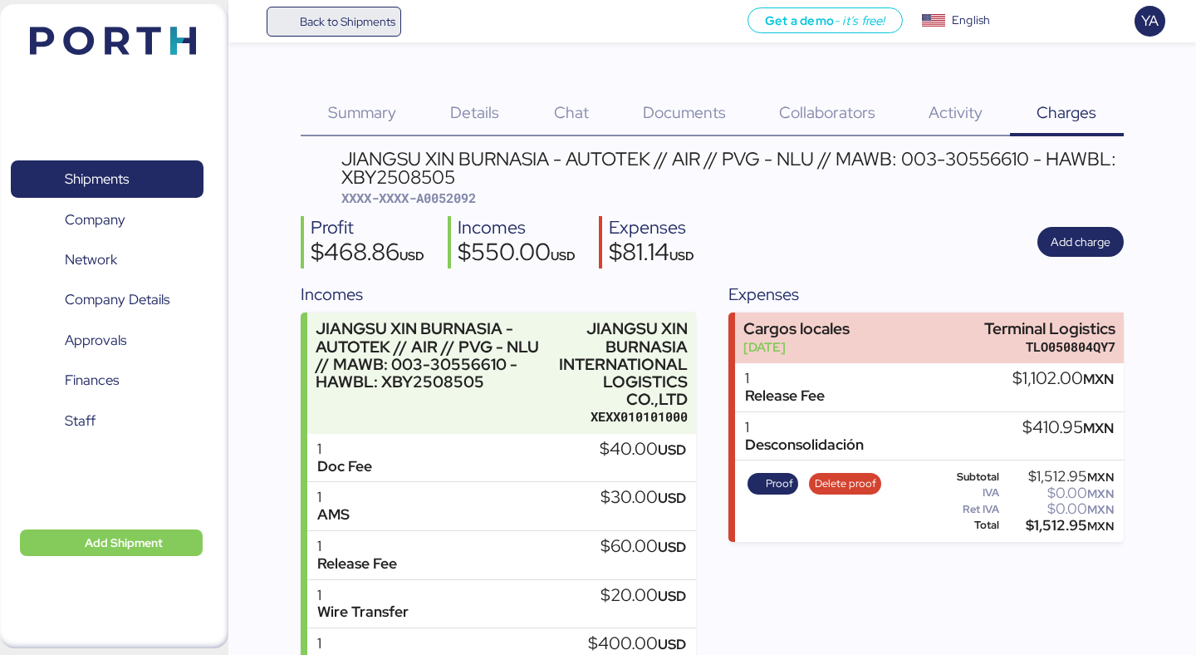
click at [351, 28] on span "Back to Shipments" at bounding box center [348, 22] width 96 height 20
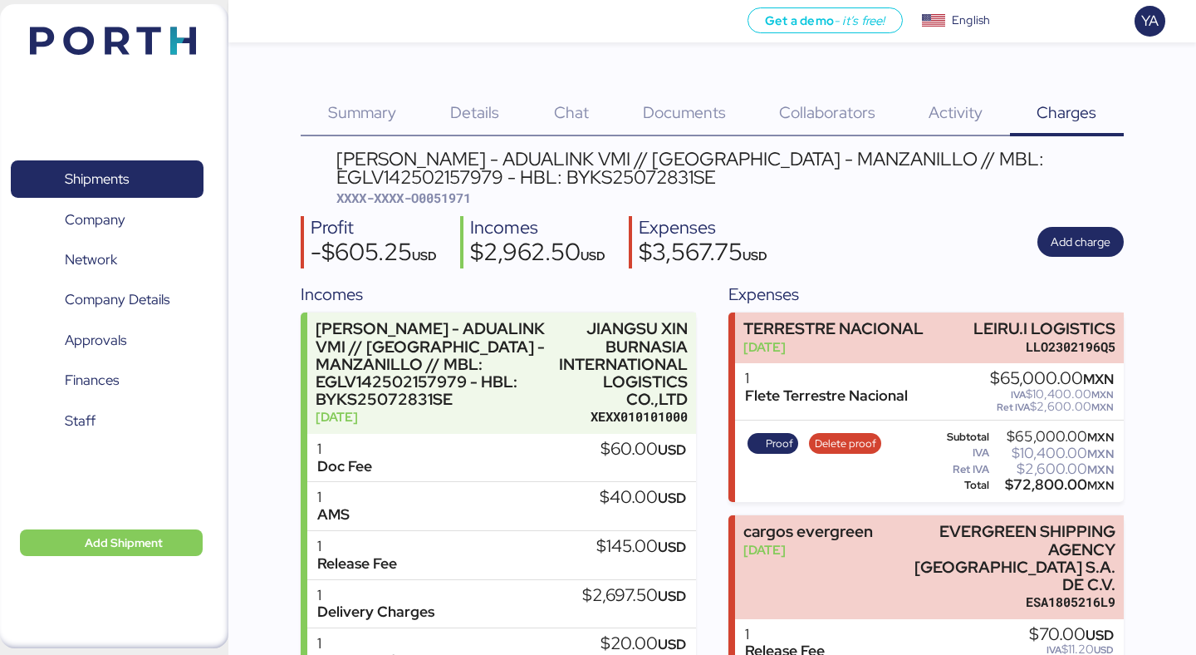
click at [464, 200] on span "XXXX-XXXX-O0051971" at bounding box center [403, 197] width 135 height 17
copy span "O0051971"
click at [171, 173] on span "Shipments" at bounding box center [106, 179] width 179 height 24
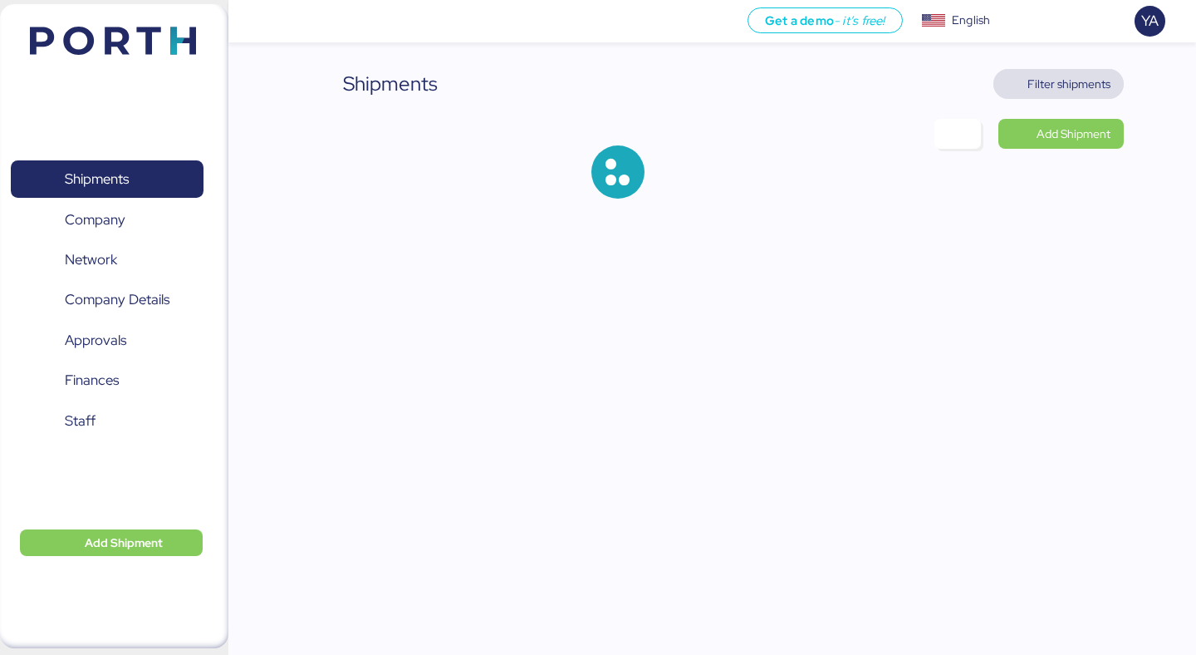
click at [1082, 92] on span "Filter shipments" at bounding box center [1069, 84] width 83 height 20
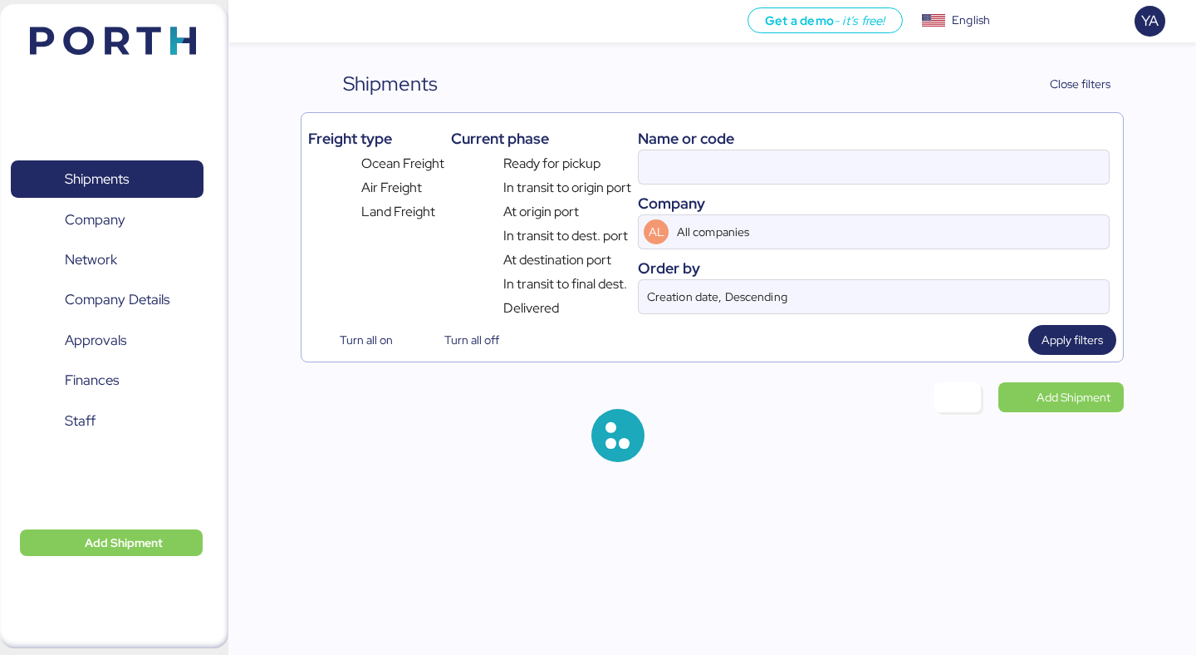
click at [756, 186] on div "Name or code Company AL All companies Order by Creation date, Descending" at bounding box center [874, 219] width 472 height 199
click at [756, 174] on input at bounding box center [874, 166] width 470 height 33
paste input "O0051971"
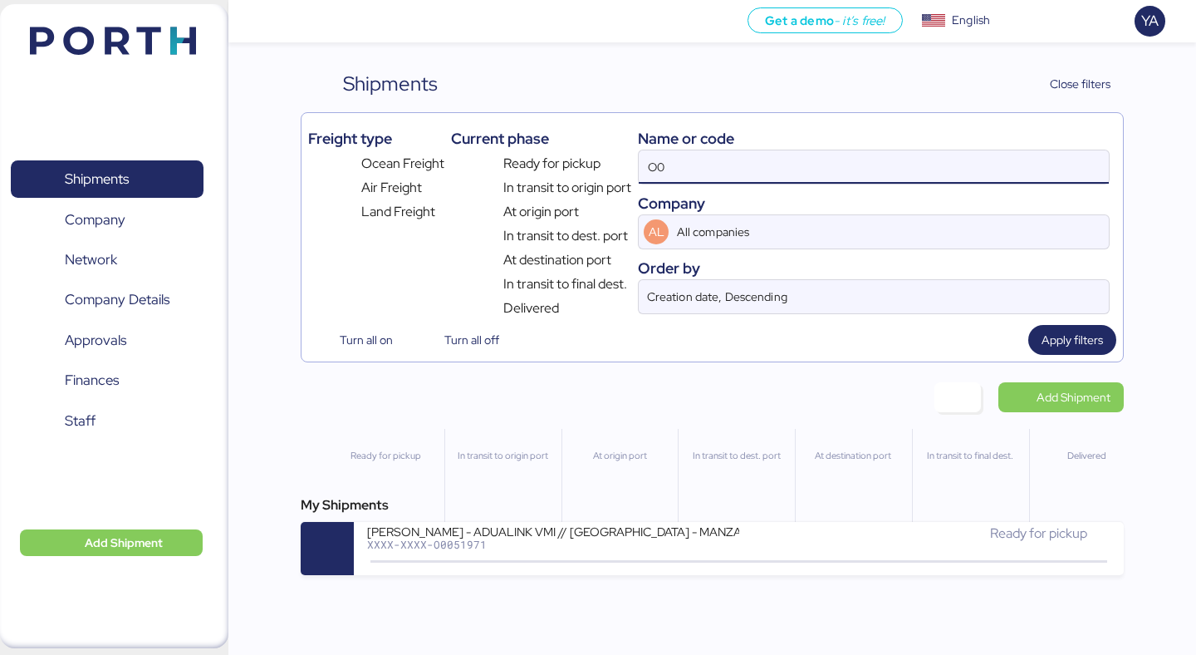
type input "O"
type input "m"
type input "vmi"
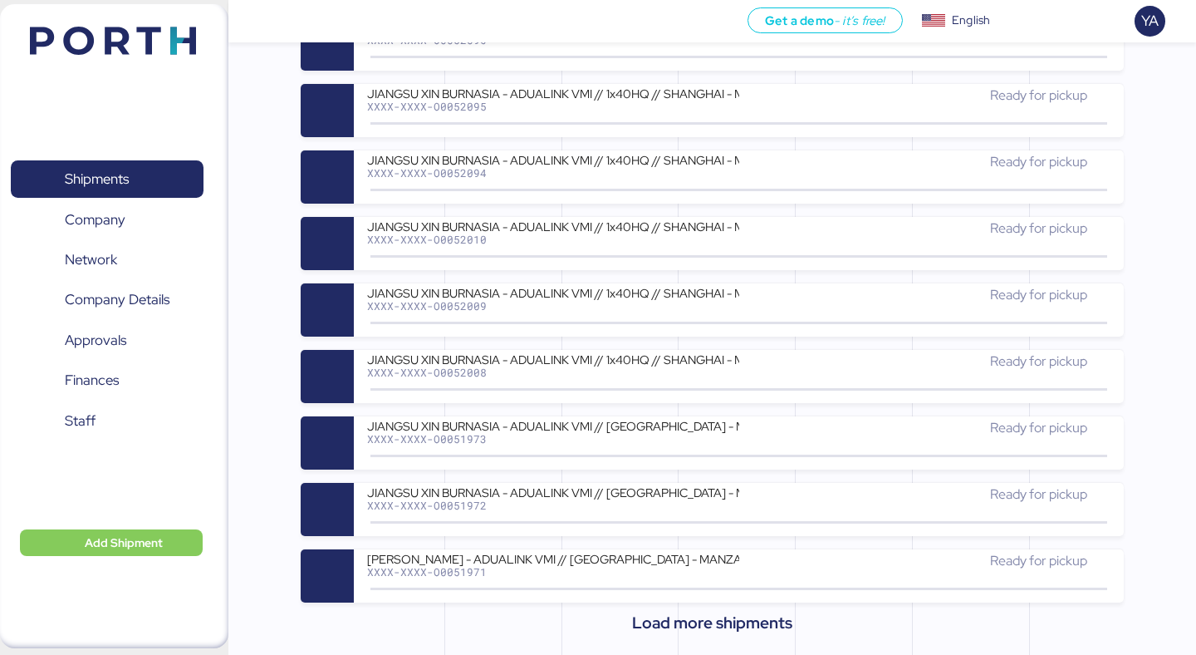
scroll to position [573, 0]
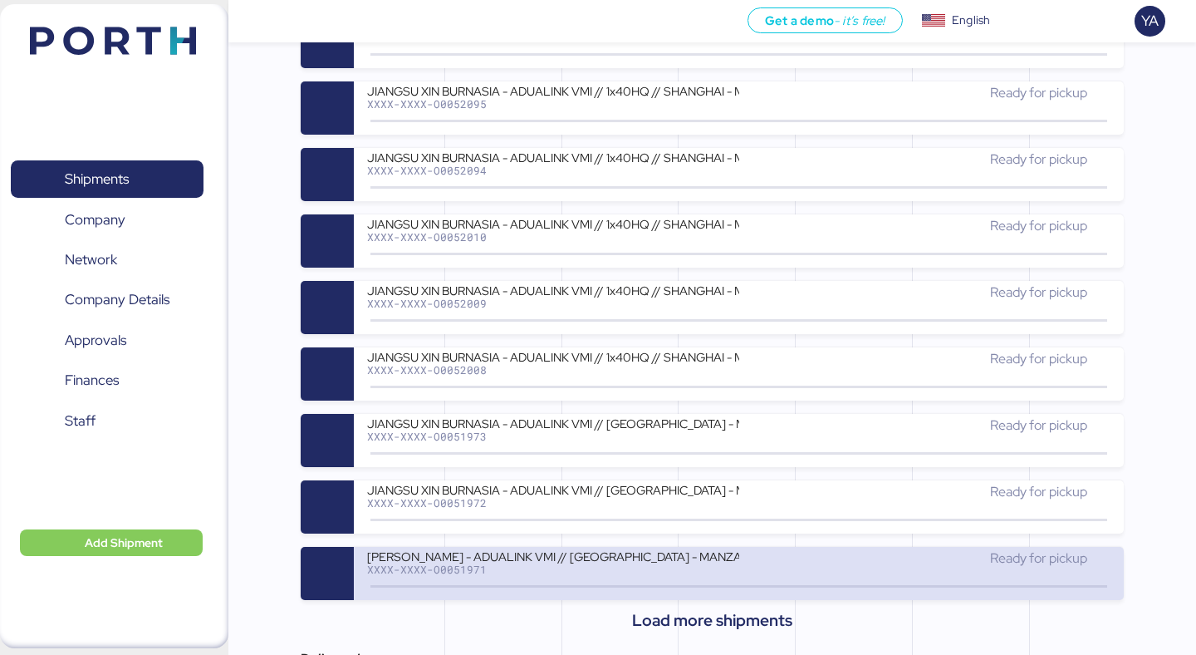
click at [726, 560] on div "JIANGSU XIN BURNASIA - ADUALINK VMI // SHANGHAI - MANZANILLO // MBL: EGLV142502…" at bounding box center [552, 555] width 371 height 14
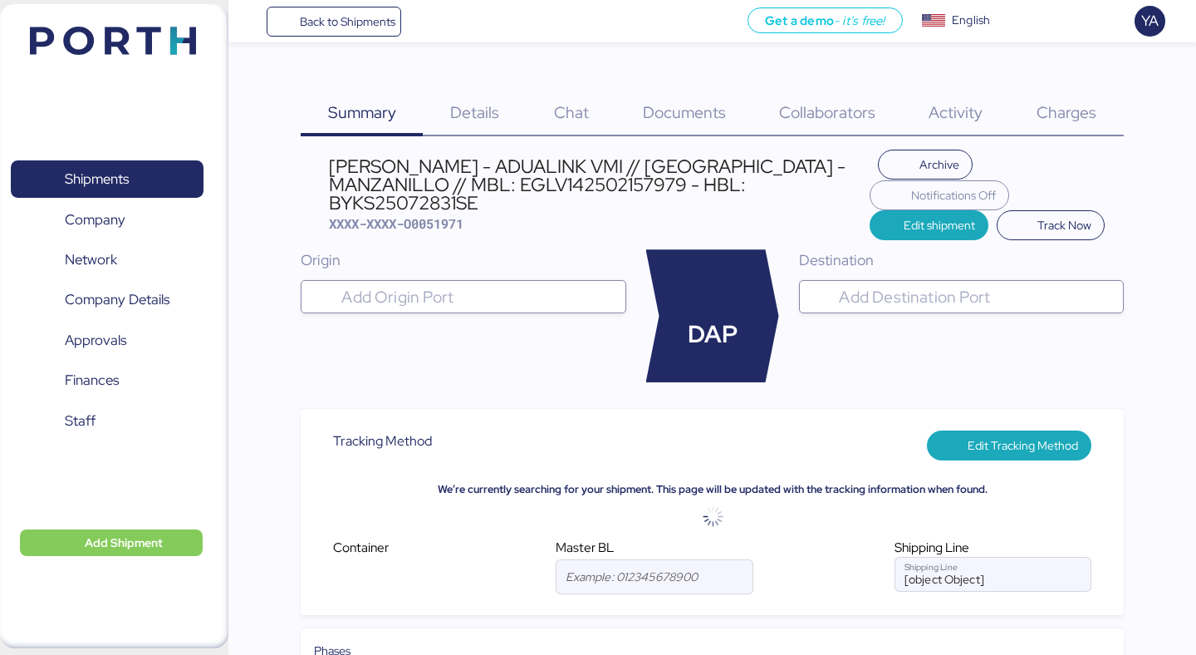
click at [1047, 103] on span "Charges" at bounding box center [1067, 112] width 60 height 22
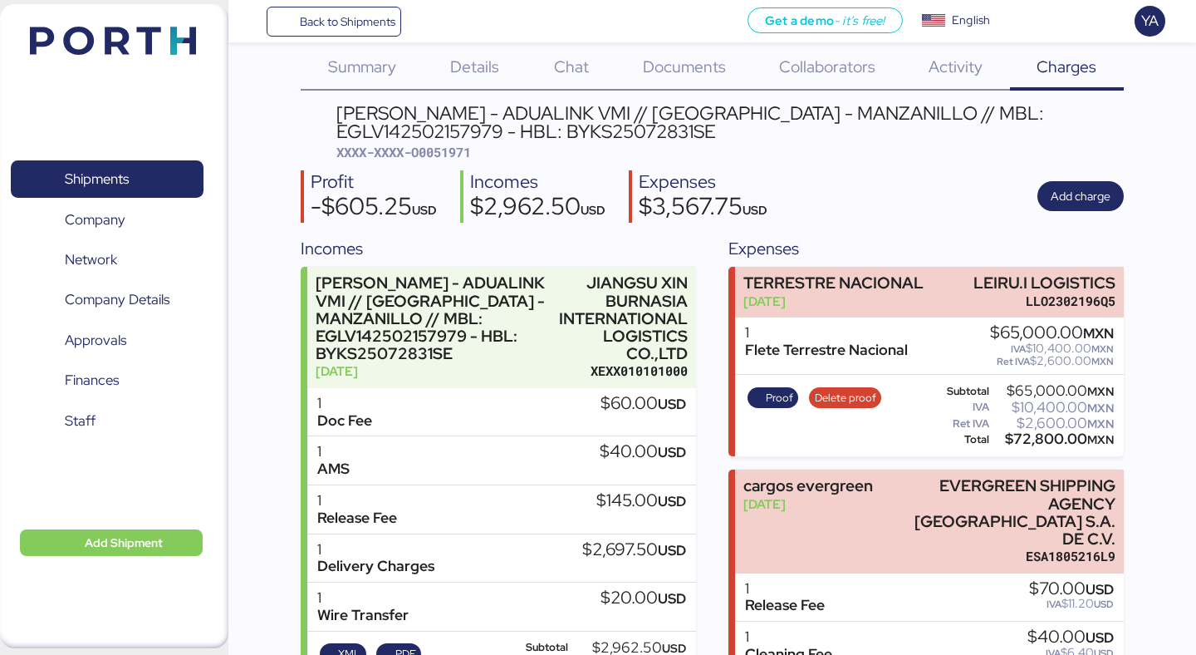
scroll to position [40, 0]
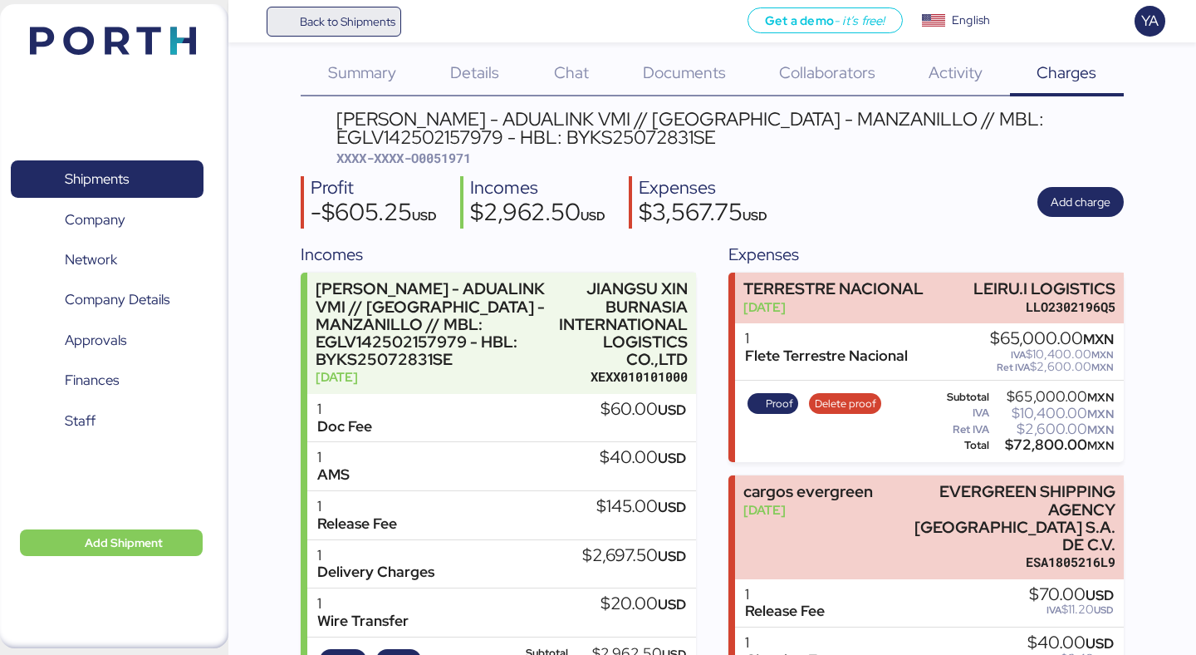
click at [365, 16] on span "Back to Shipments" at bounding box center [348, 22] width 96 height 20
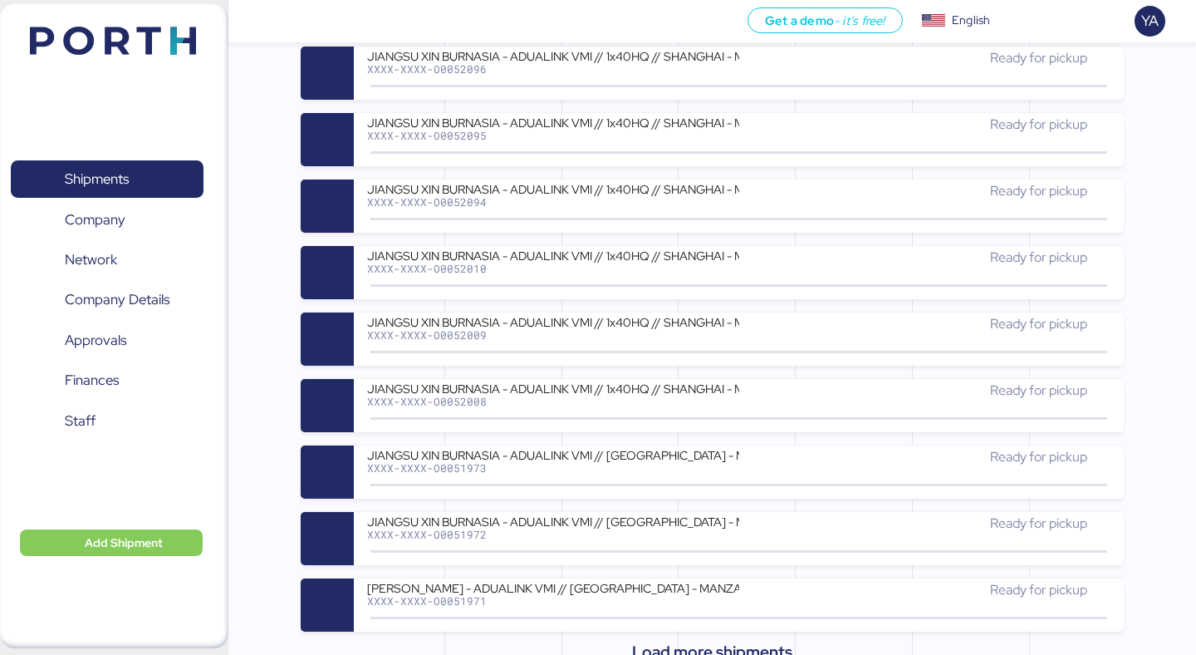
scroll to position [279, 0]
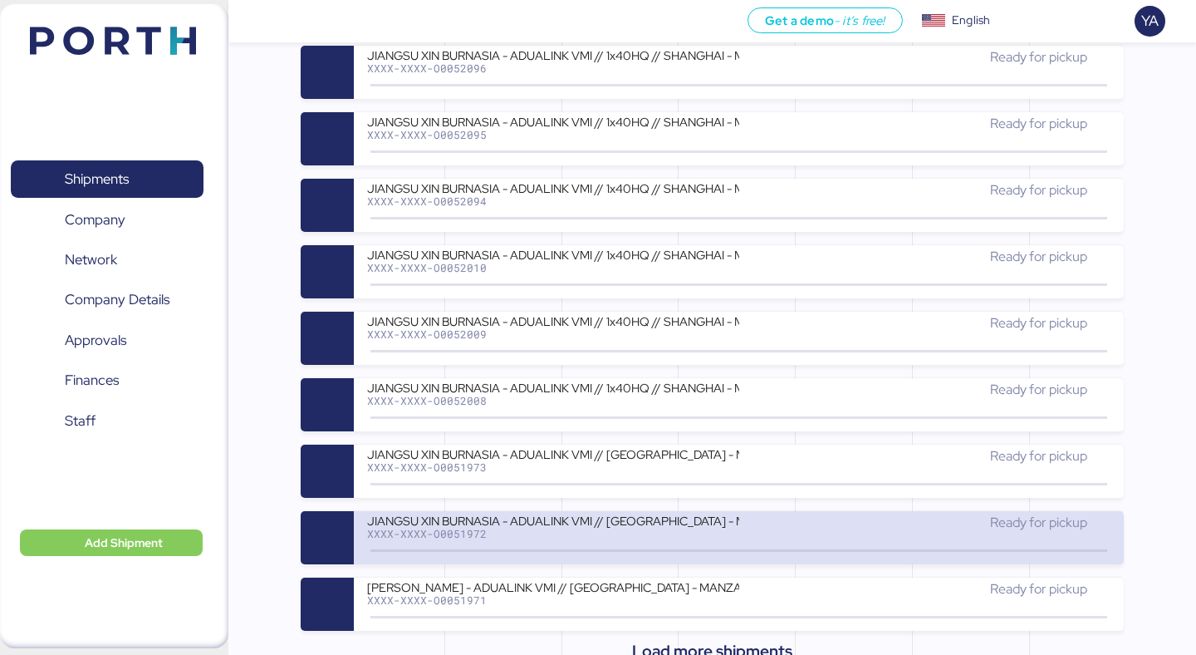
click at [546, 517] on div "JIANGSU XIN BURNASIA - ADUALINK VMI // SHANGHAI - MANZANILLO // MBL: EGLV142502…" at bounding box center [552, 520] width 371 height 14
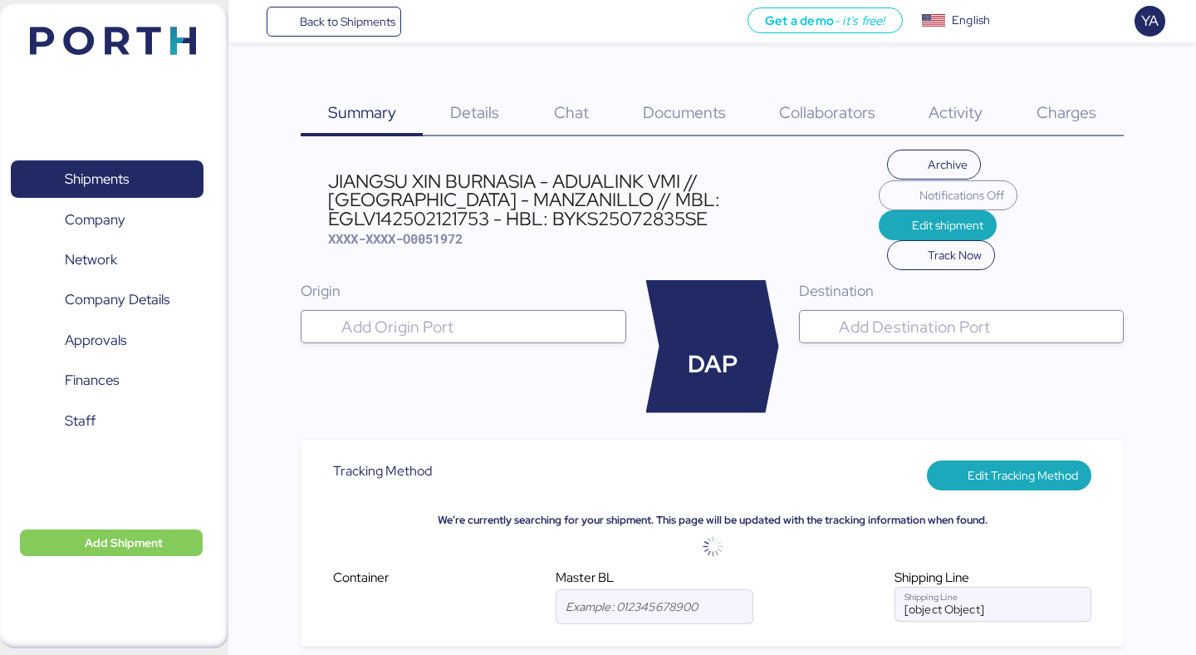
click at [1073, 102] on span "Charges" at bounding box center [1067, 112] width 60 height 22
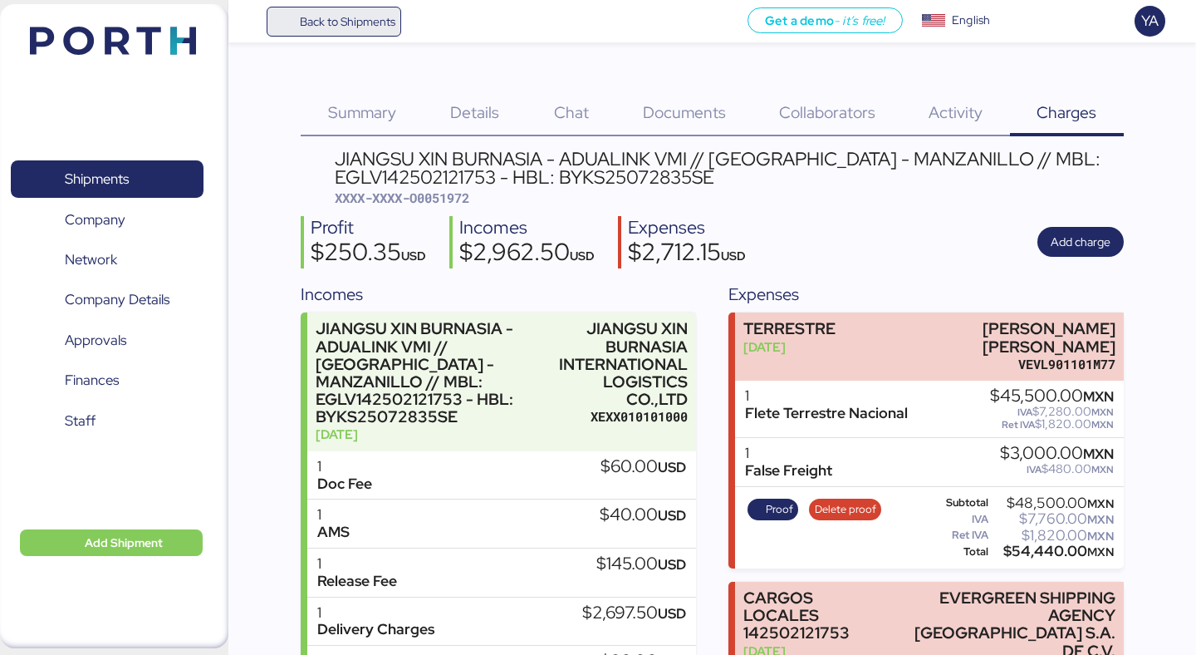
click at [361, 22] on span "Back to Shipments" at bounding box center [348, 22] width 96 height 20
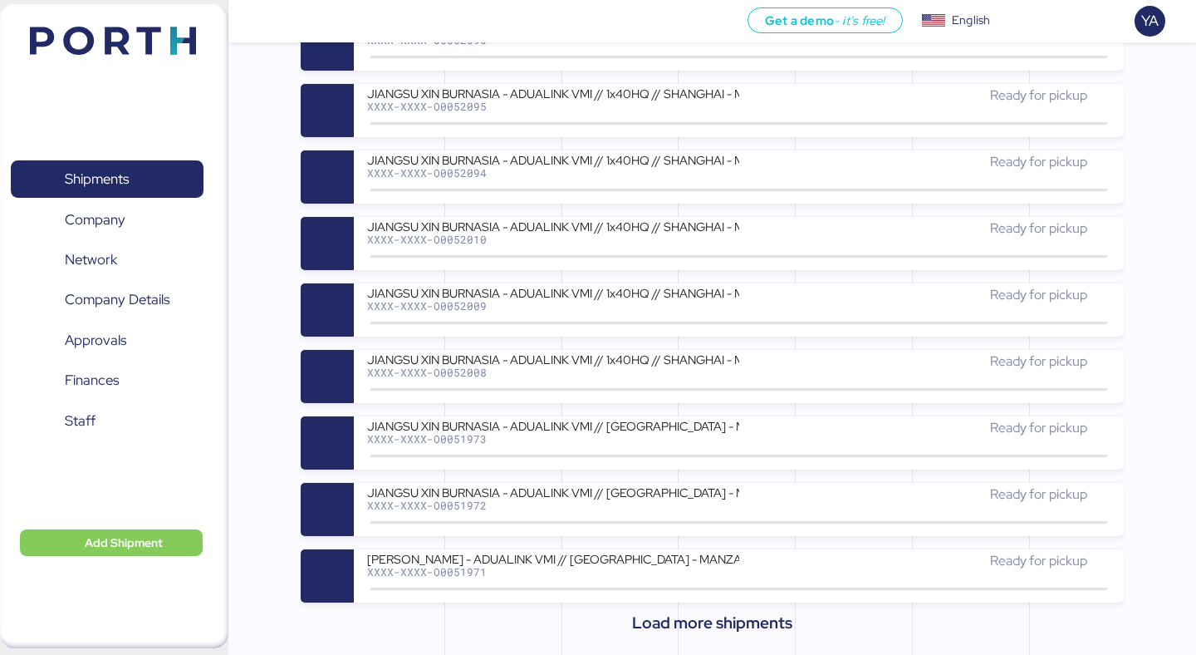
scroll to position [319, 0]
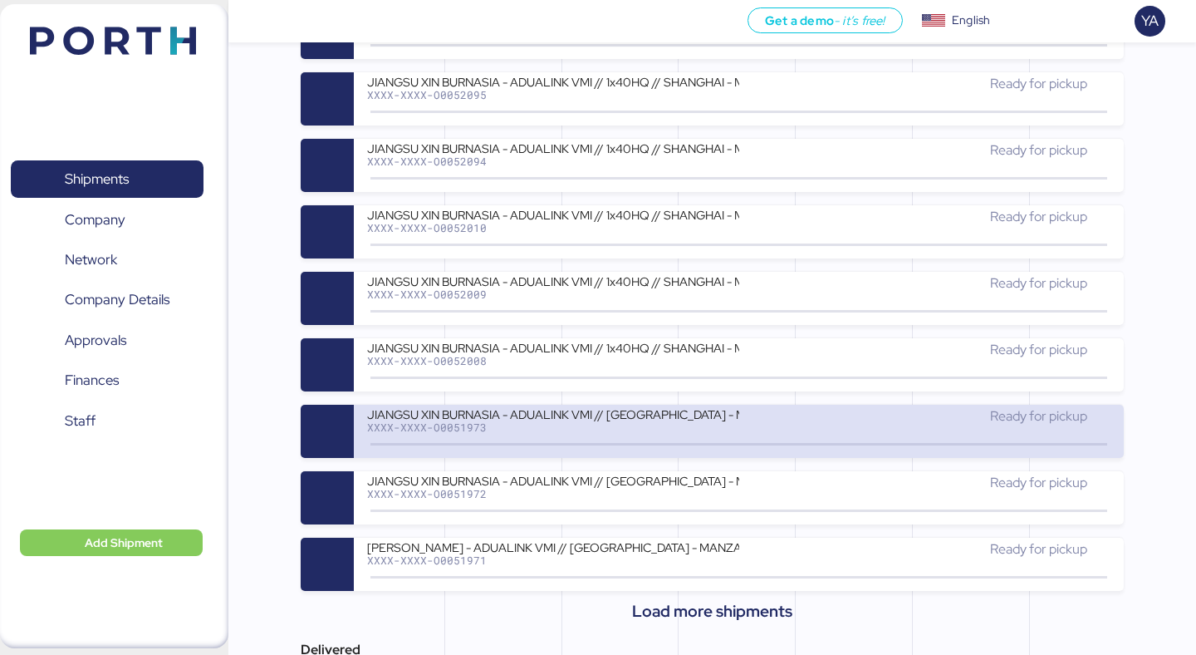
click at [573, 433] on div "JIANGSU XIN BURNASIA - ADUALINK VMI // SHANGHAI - MANZANILLO // MBL: EGLV142502…" at bounding box center [552, 424] width 371 height 36
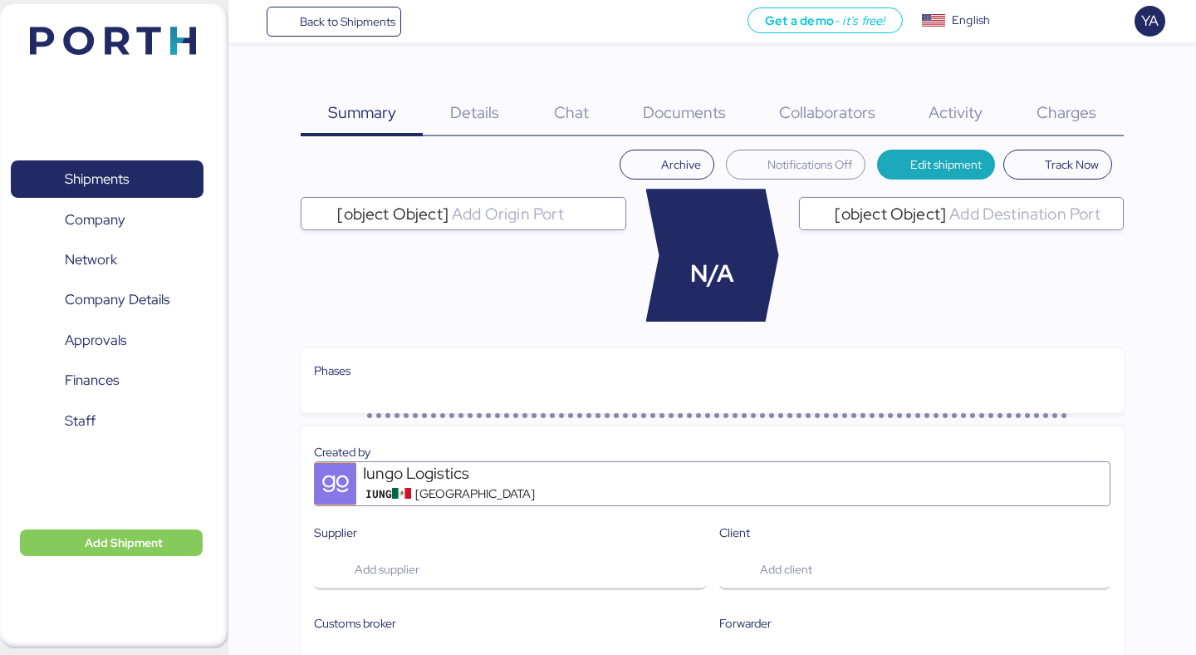
click at [1048, 116] on span "Charges" at bounding box center [1067, 112] width 60 height 22
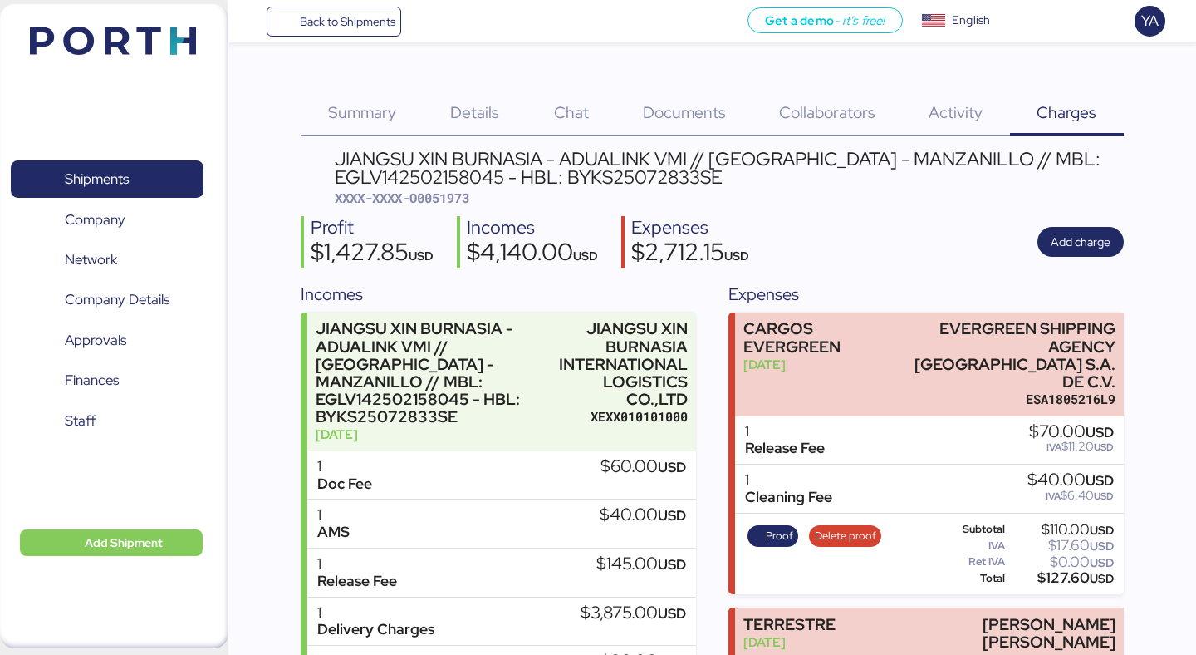
click at [450, 201] on span "XXXX-XXXX-O0051973" at bounding box center [402, 197] width 135 height 17
copy span "O0051973"
click at [881, 184] on div "JIANGSU XIN BURNASIA - ADUALINK VMI // SHANGHAI - MANZANILLO // MBL: EGLV142502…" at bounding box center [729, 168] width 788 height 37
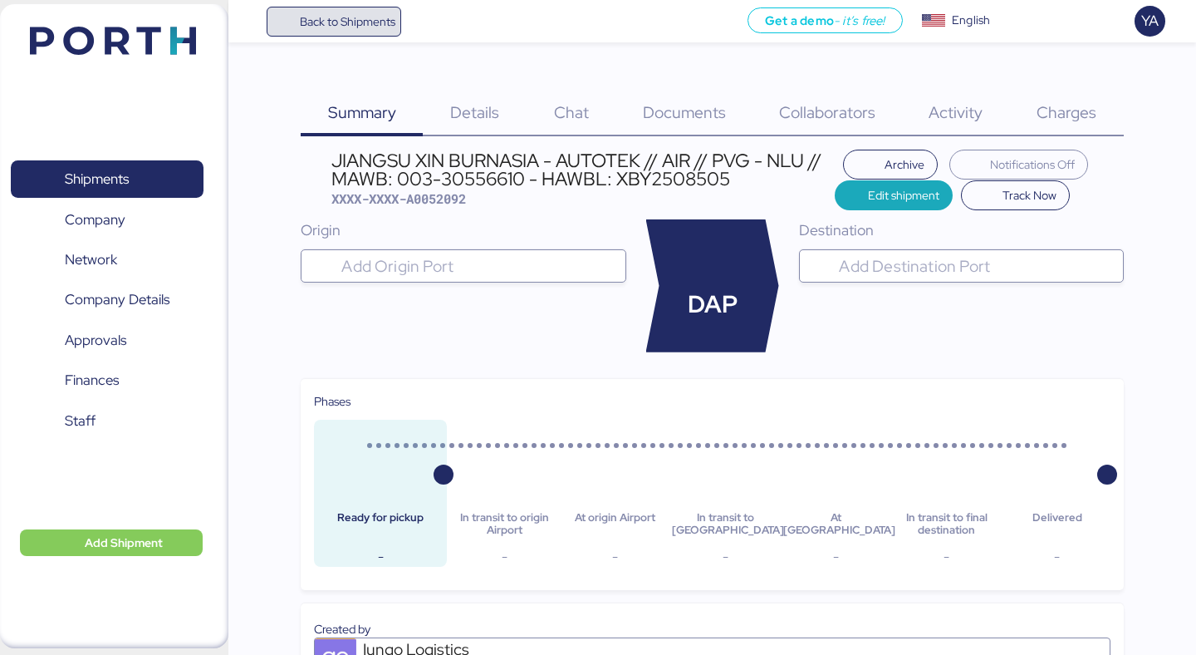
click at [345, 31] on span "Back to Shipments" at bounding box center [348, 22] width 96 height 20
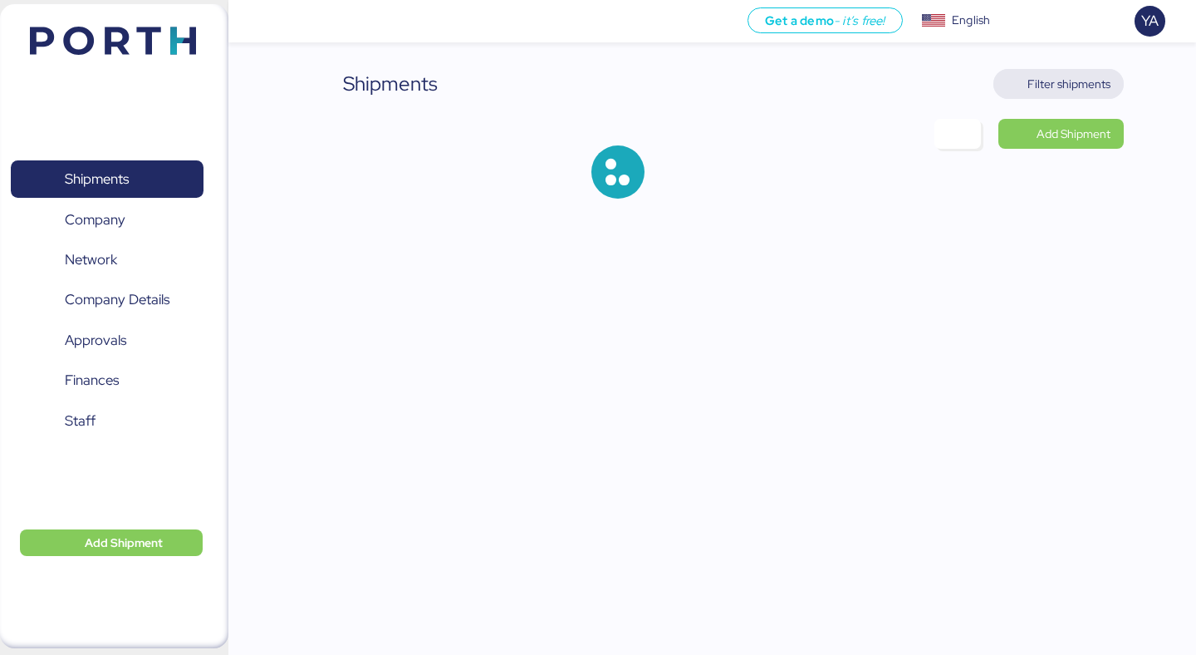
click at [1111, 88] on span "Filter shipments" at bounding box center [1058, 84] width 130 height 30
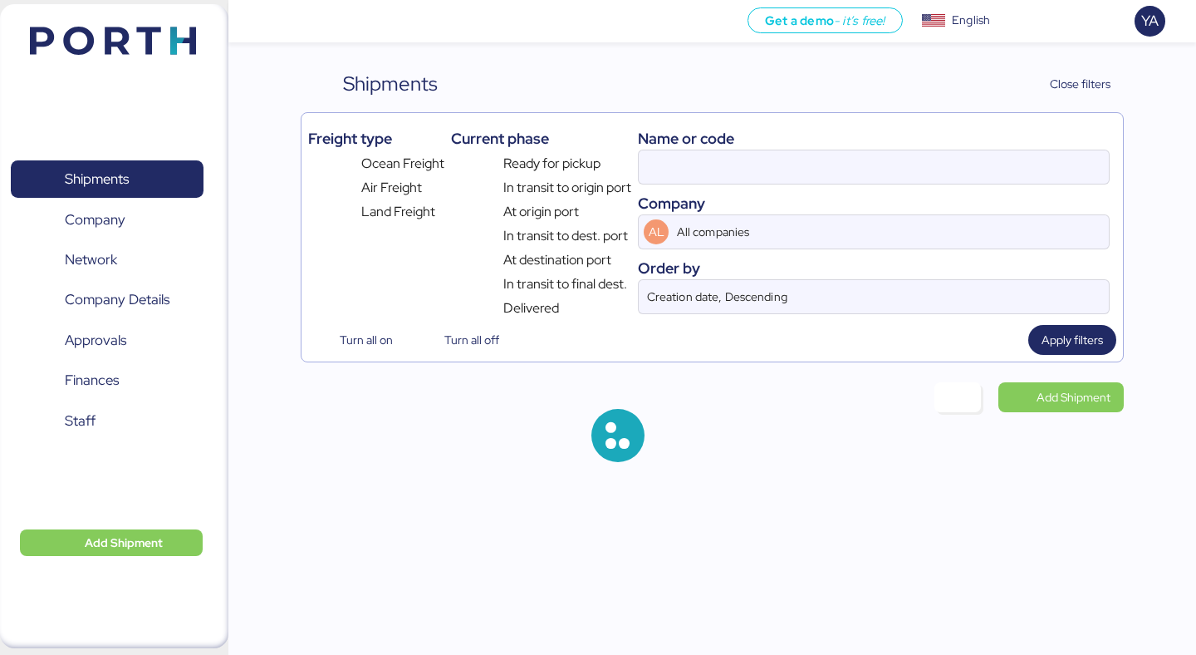
click at [816, 197] on div "Company" at bounding box center [874, 203] width 472 height 22
click at [816, 161] on input at bounding box center [874, 166] width 470 height 33
paste input "O0051912"
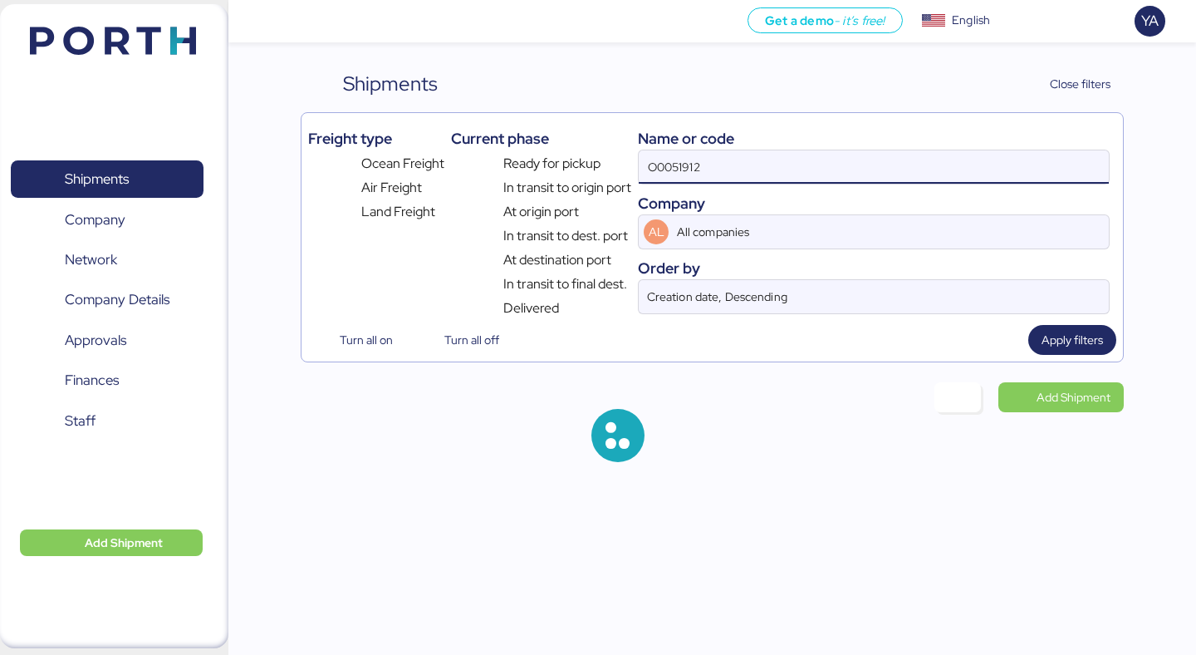
type input "O0051912"
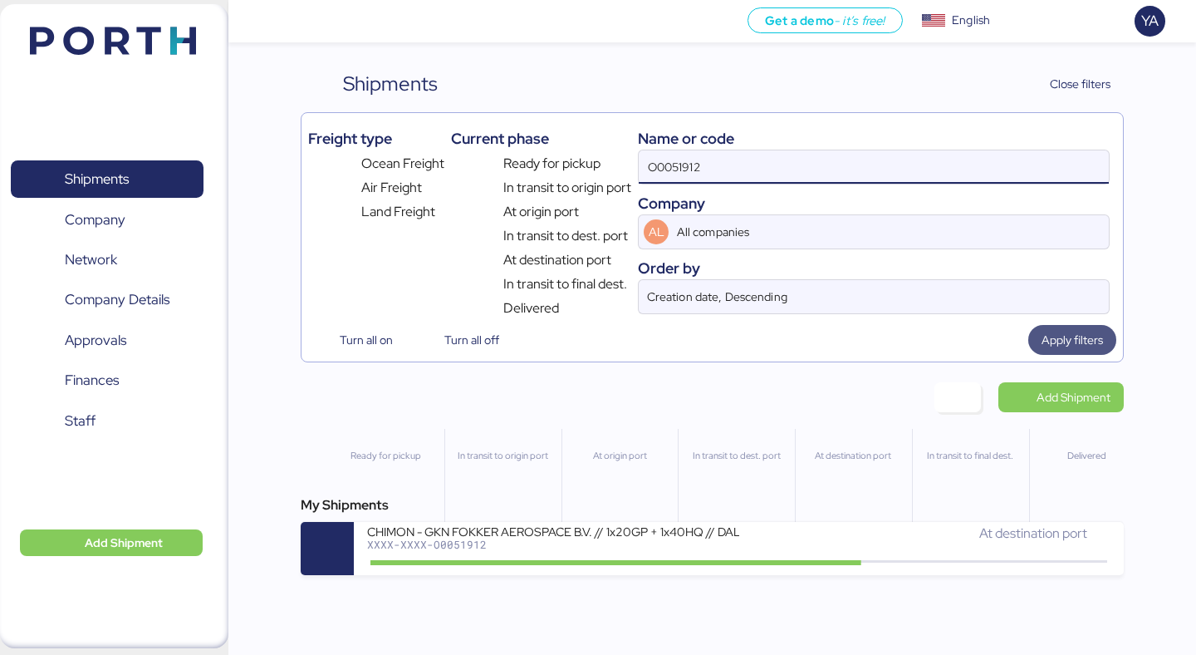
click at [1082, 338] on span "Apply filters" at bounding box center [1072, 340] width 61 height 20
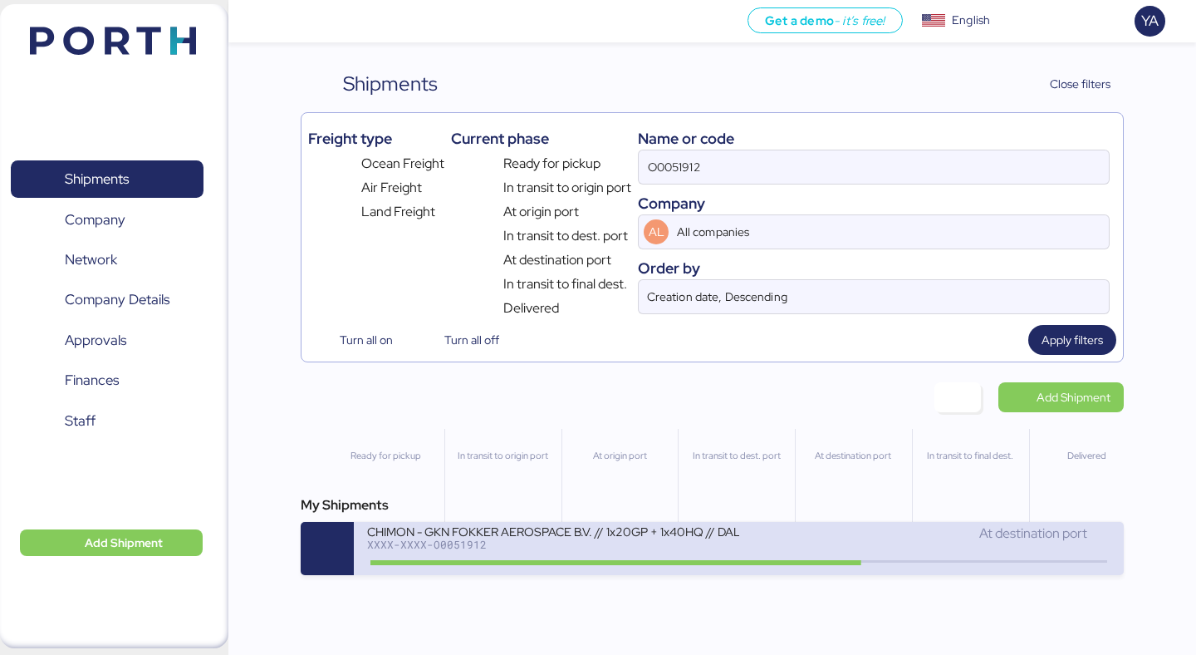
click at [507, 547] on div "XXXX-XXXX-O0051912" at bounding box center [552, 544] width 371 height 12
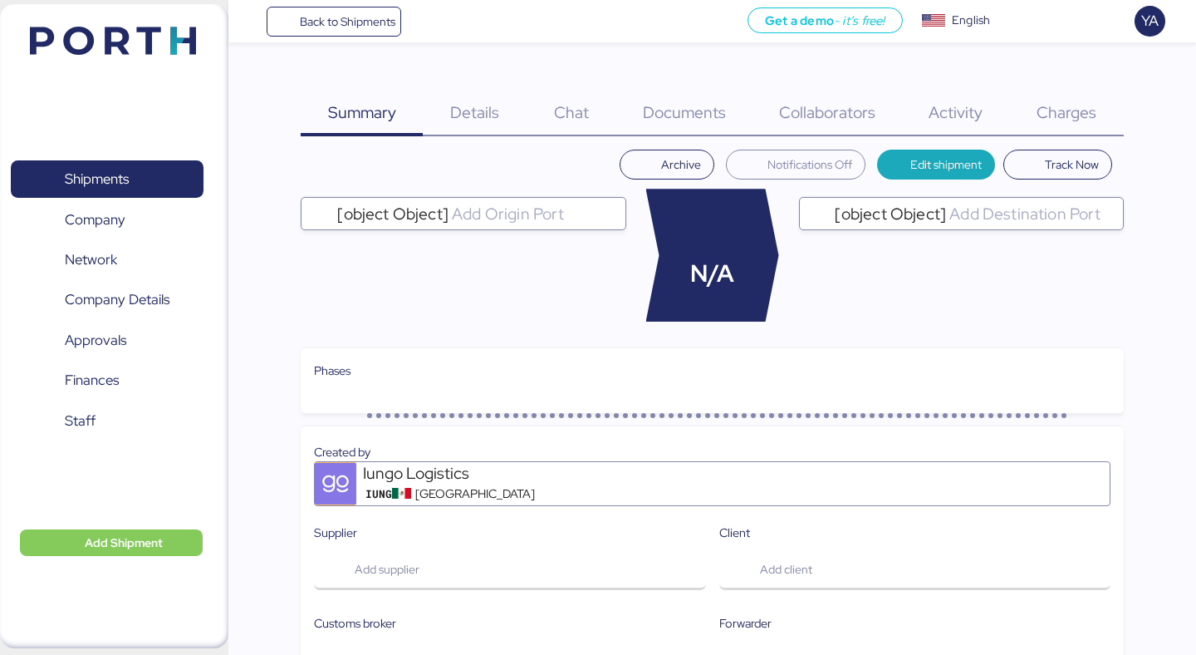
click at [1060, 99] on div "Charges 0" at bounding box center [1067, 102] width 114 height 67
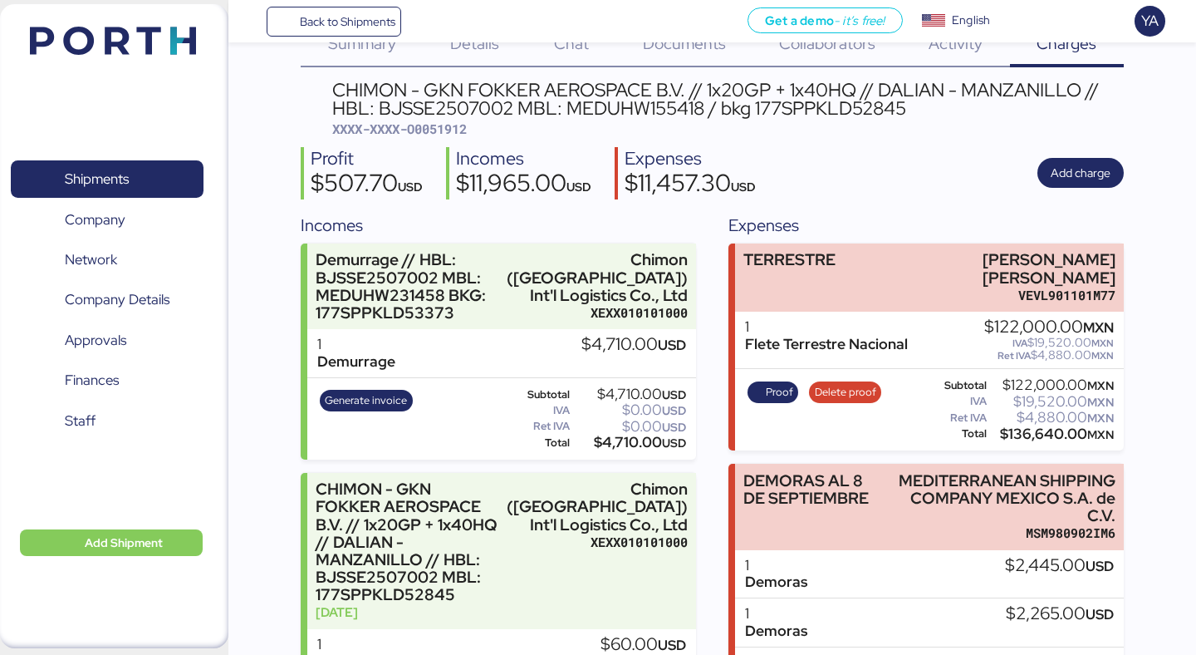
scroll to position [52, 0]
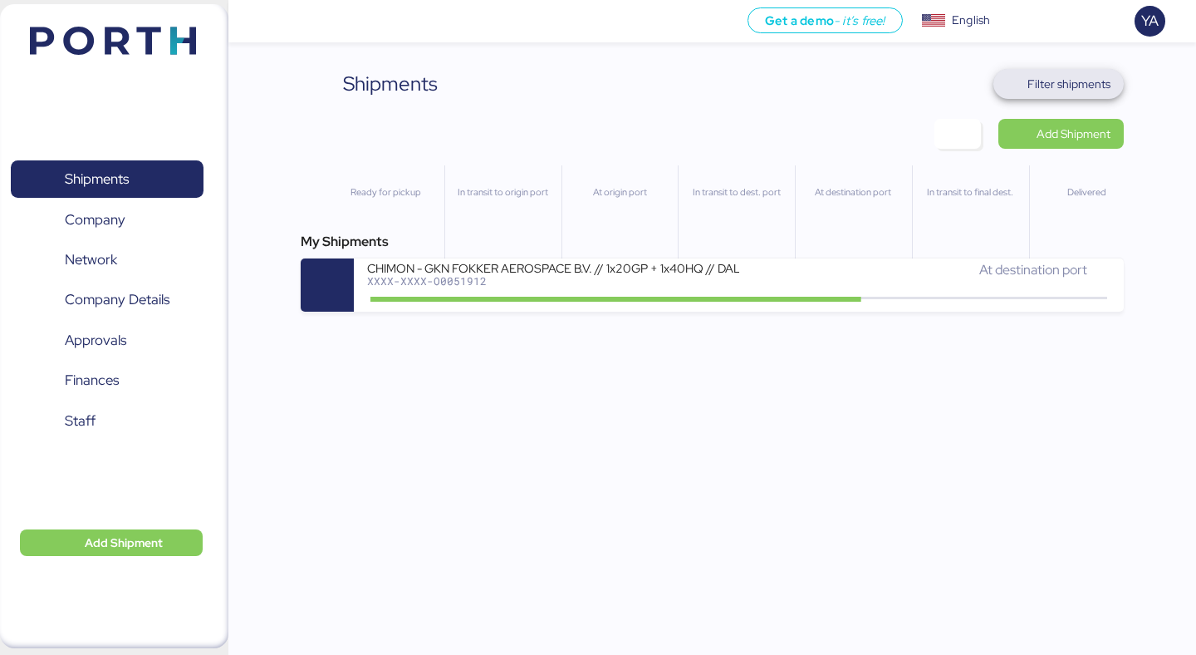
click at [1076, 86] on span "Filter shipments" at bounding box center [1069, 84] width 83 height 20
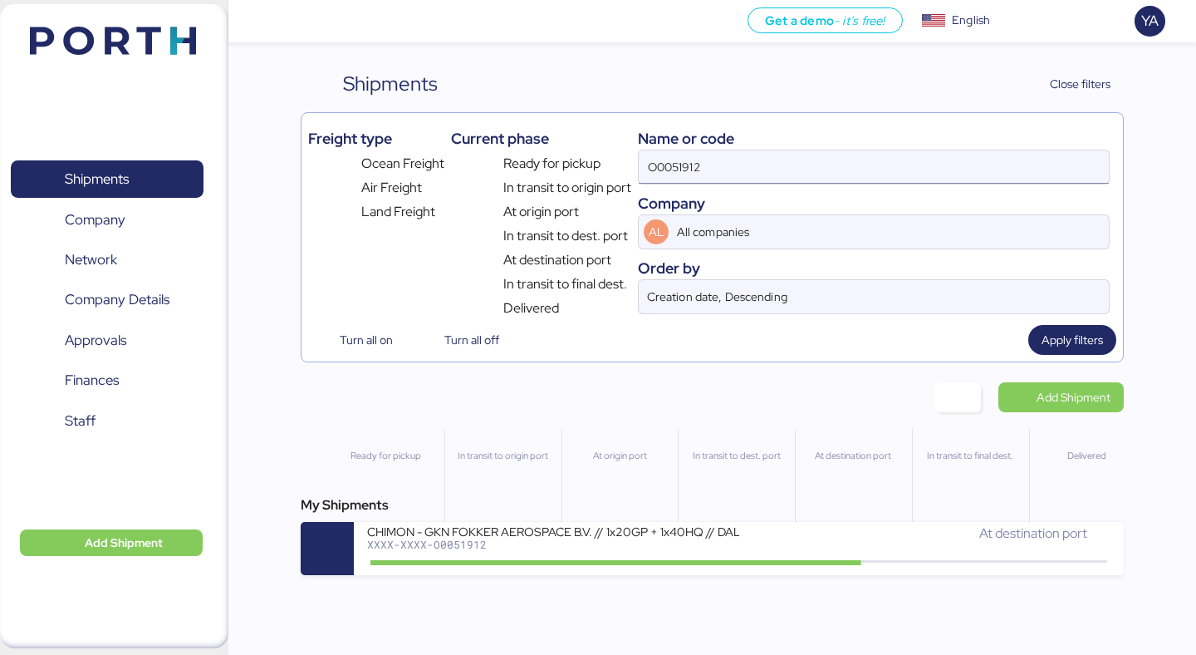
click at [773, 167] on input "O0051912" at bounding box center [874, 166] width 470 height 33
paste input "2008"
type input "O0052008"
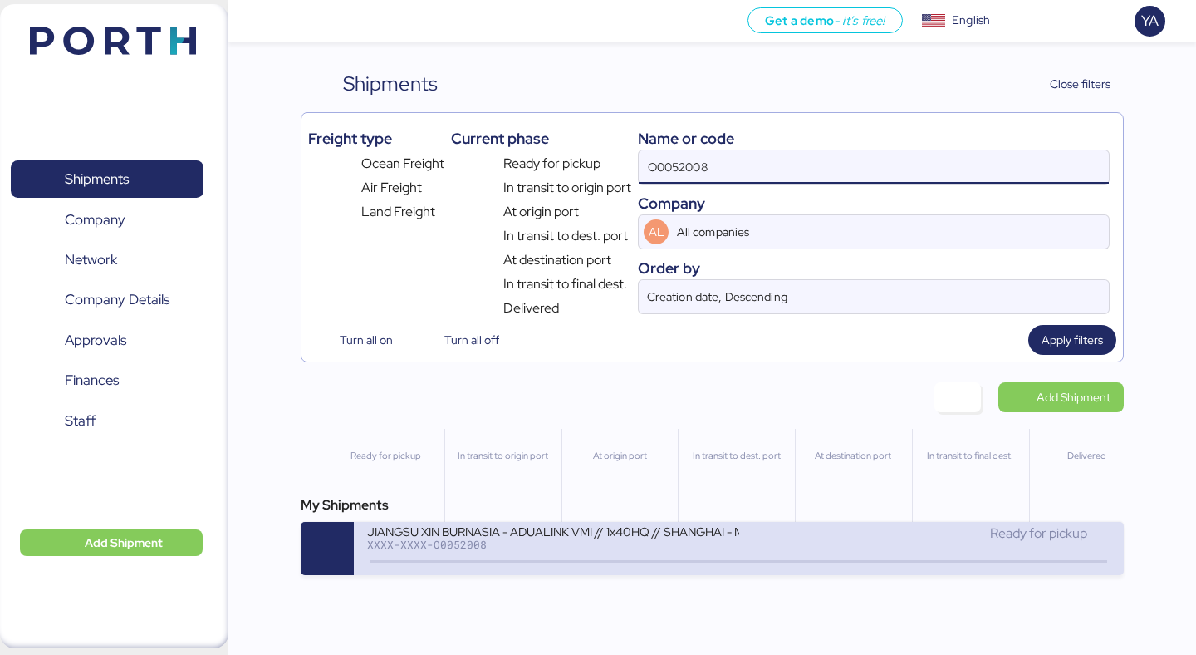
click at [540, 550] on div "XXXX-XXXX-O0052008" at bounding box center [552, 544] width 371 height 12
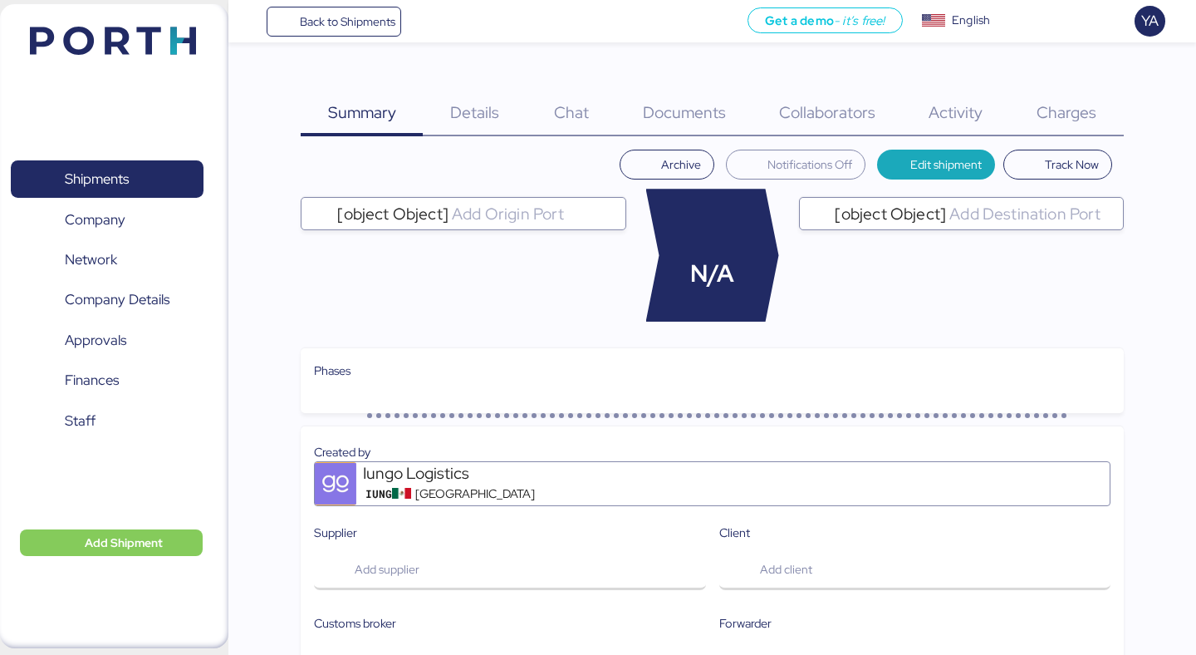
click at [1084, 81] on div "Charges 0" at bounding box center [1067, 102] width 114 height 67
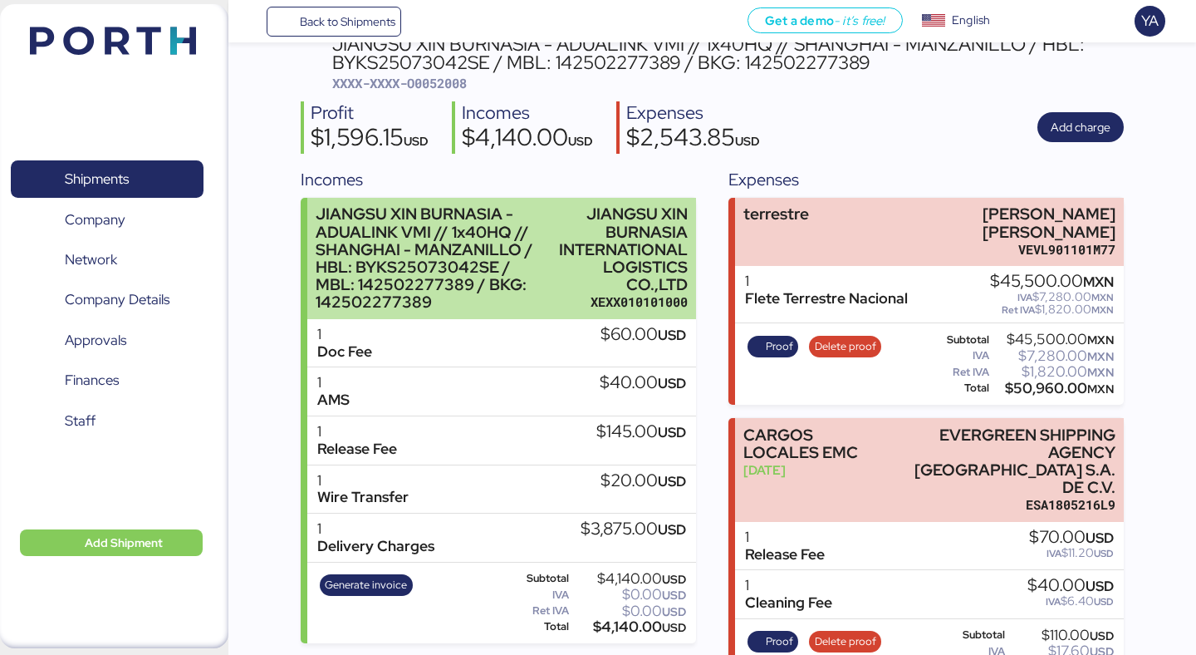
scroll to position [201, 0]
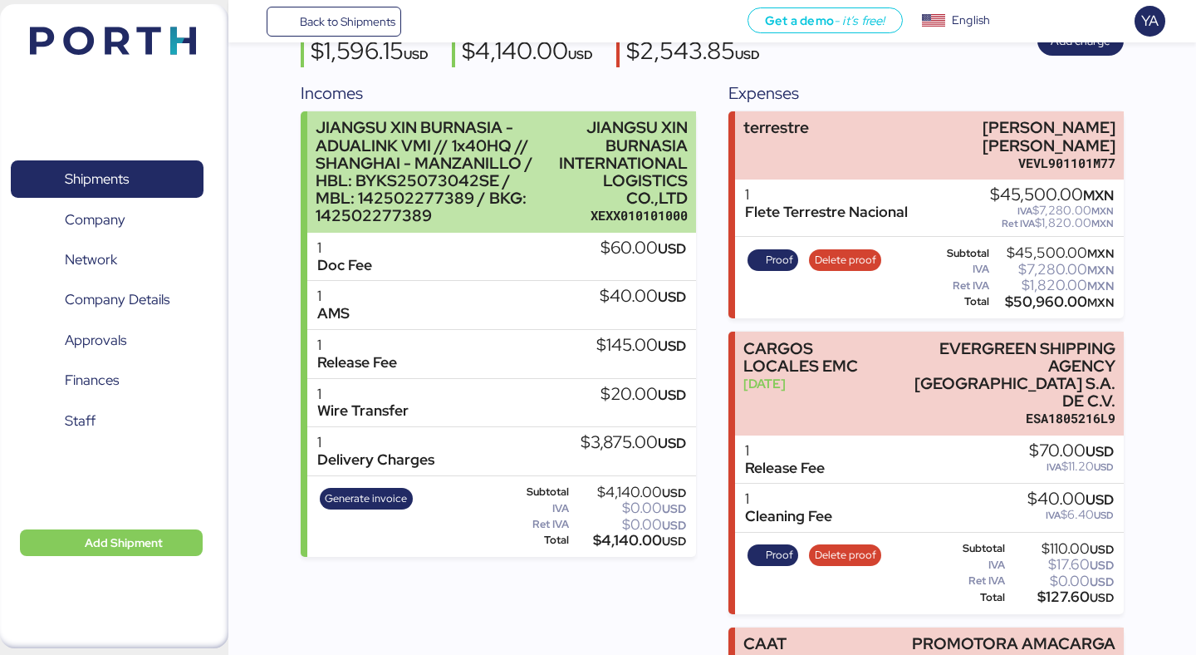
click at [498, 126] on div "JIANGSU XIN BURNASIA - ADUALINK VMI // 1x40HQ // SHANGHAI - MANZANILLO / HBL: B…" at bounding box center [434, 171] width 236 height 105
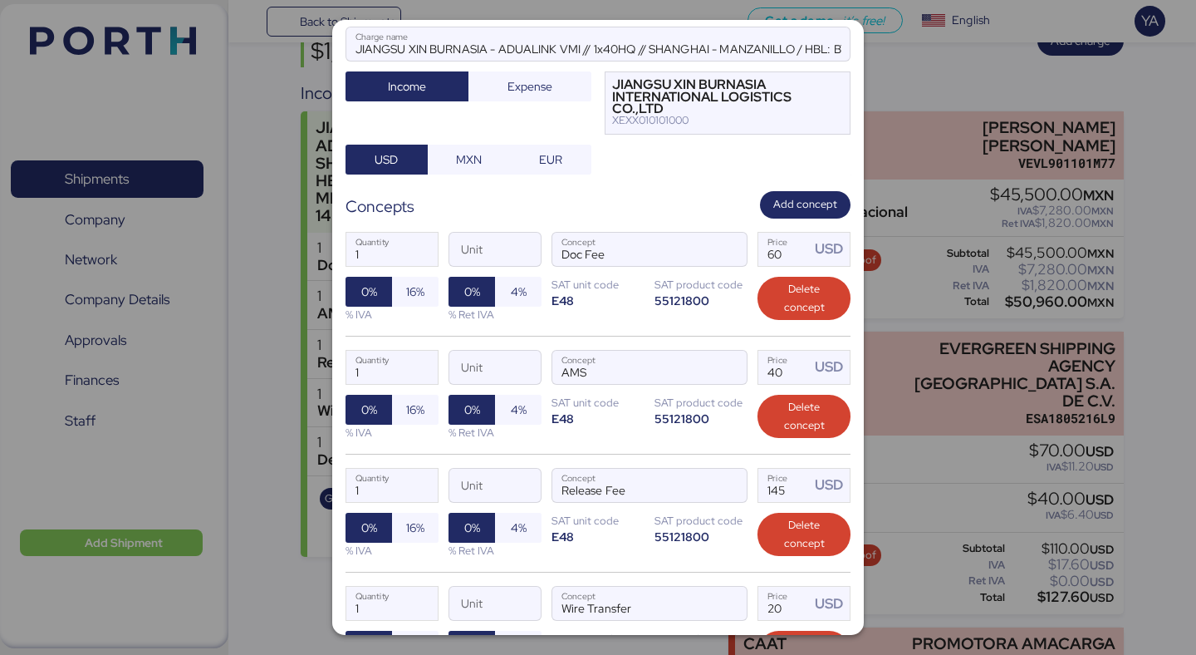
scroll to position [465, 0]
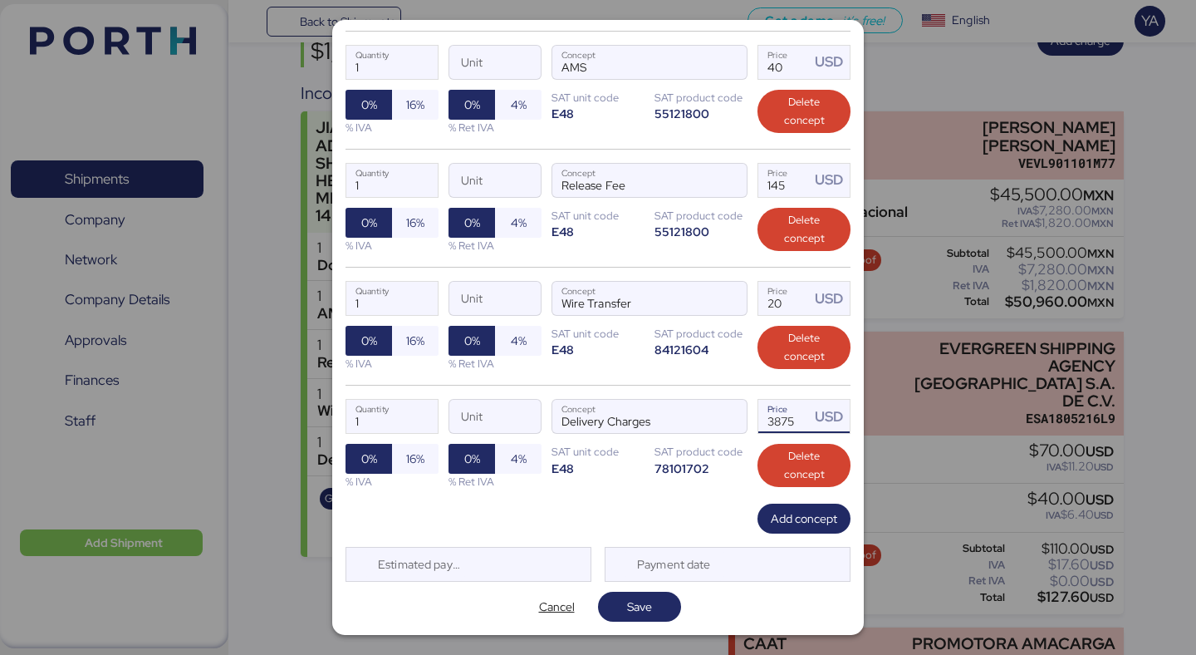
click at [803, 418] on input "3875" at bounding box center [784, 416] width 52 height 33
click at [787, 419] on input "3875" at bounding box center [784, 416] width 52 height 33
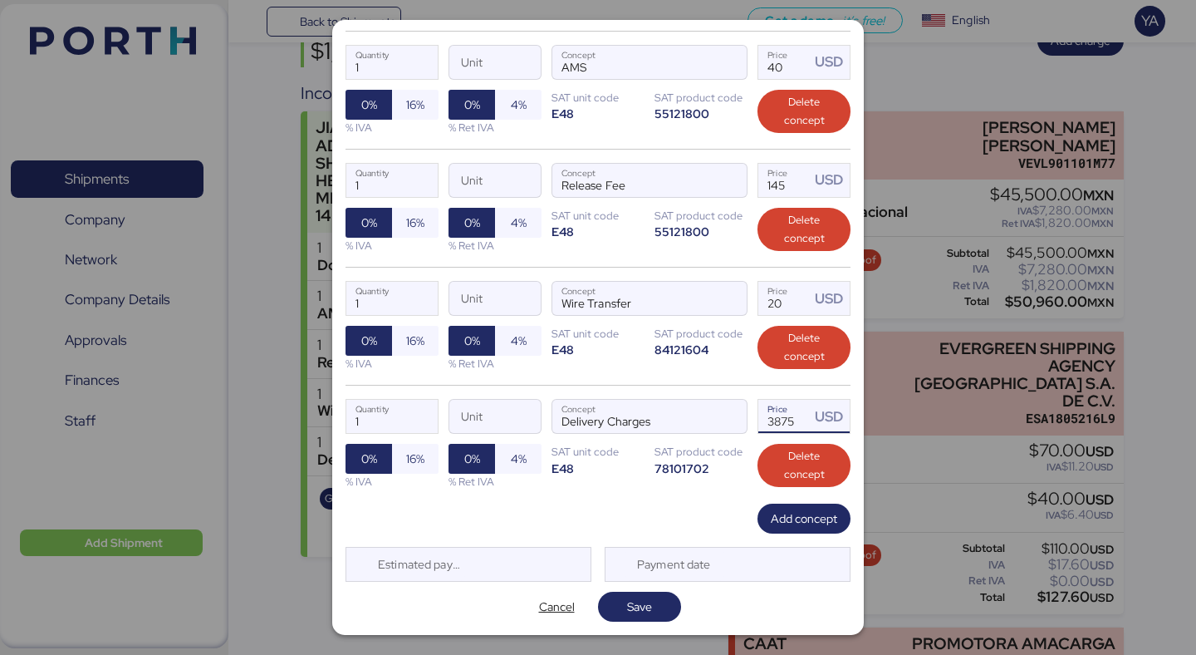
click at [787, 419] on input "3875" at bounding box center [784, 416] width 52 height 33
paste input "2697."
type input "2697.5"
click at [635, 596] on span "Save" at bounding box center [639, 606] width 25 height 20
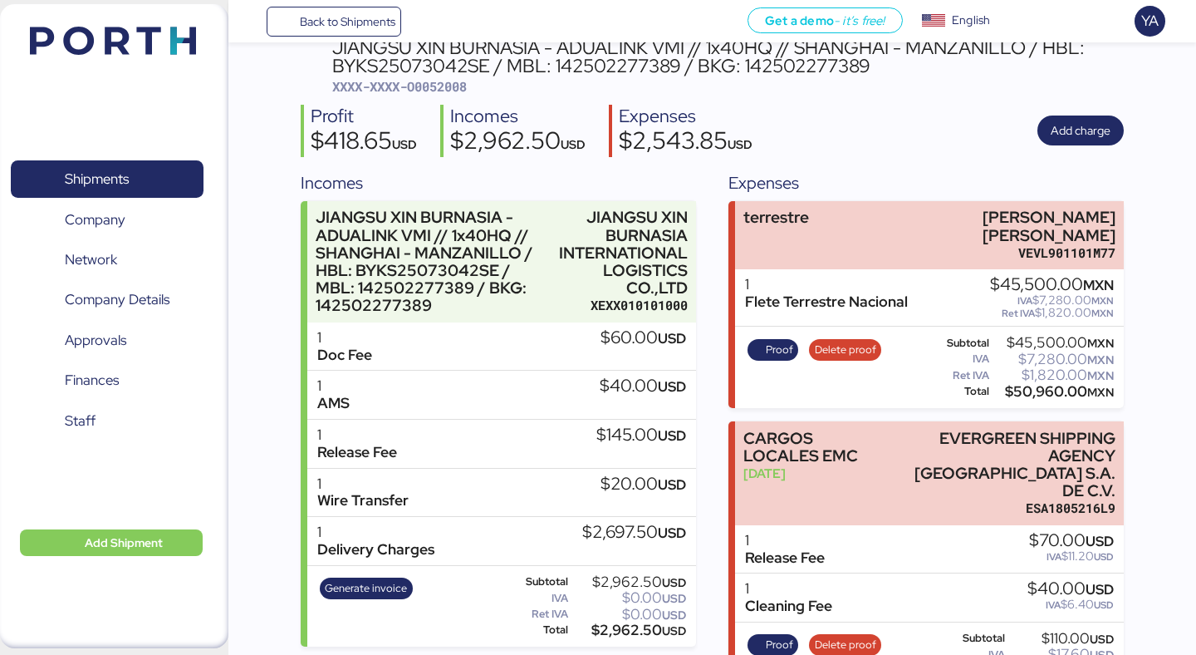
scroll to position [0, 0]
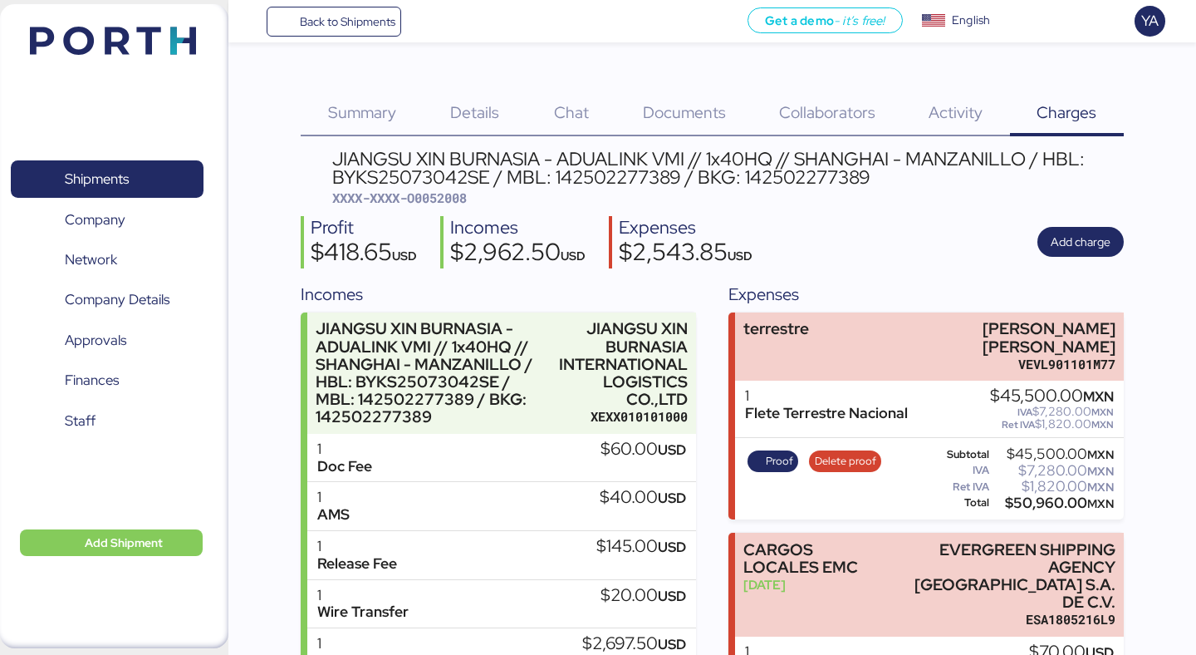
click at [493, 120] on span "Details" at bounding box center [474, 112] width 49 height 22
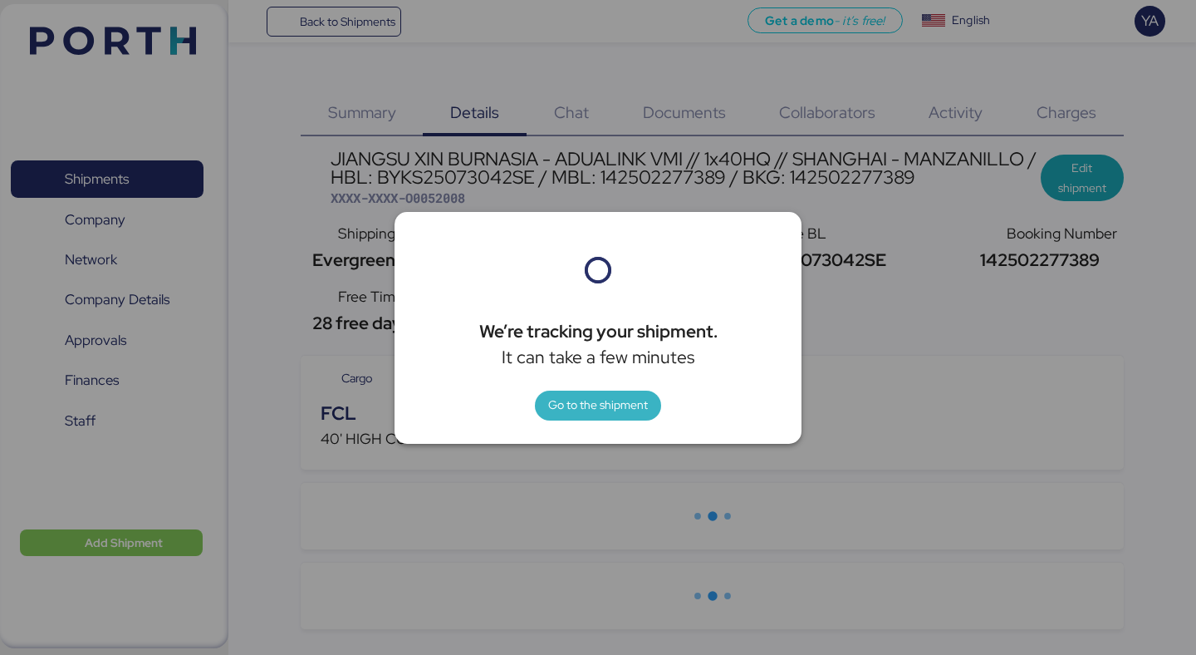
click at [581, 406] on span "Go to the shipment" at bounding box center [598, 405] width 100 height 20
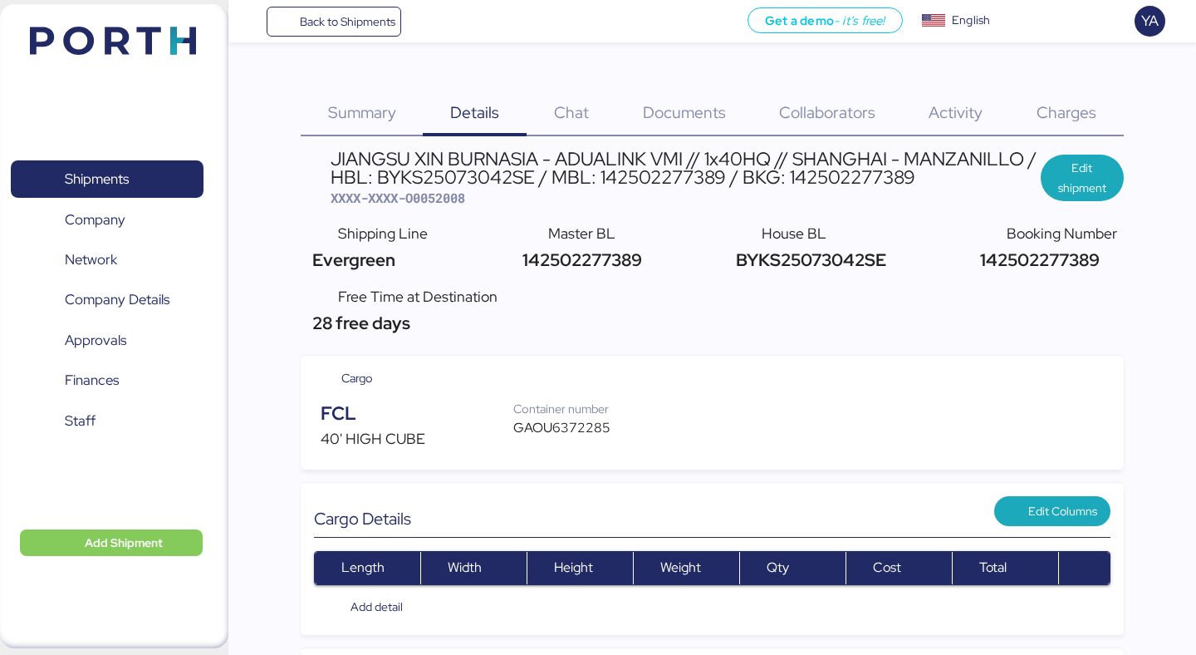
click at [1042, 98] on div "Charges 0" at bounding box center [1067, 102] width 114 height 67
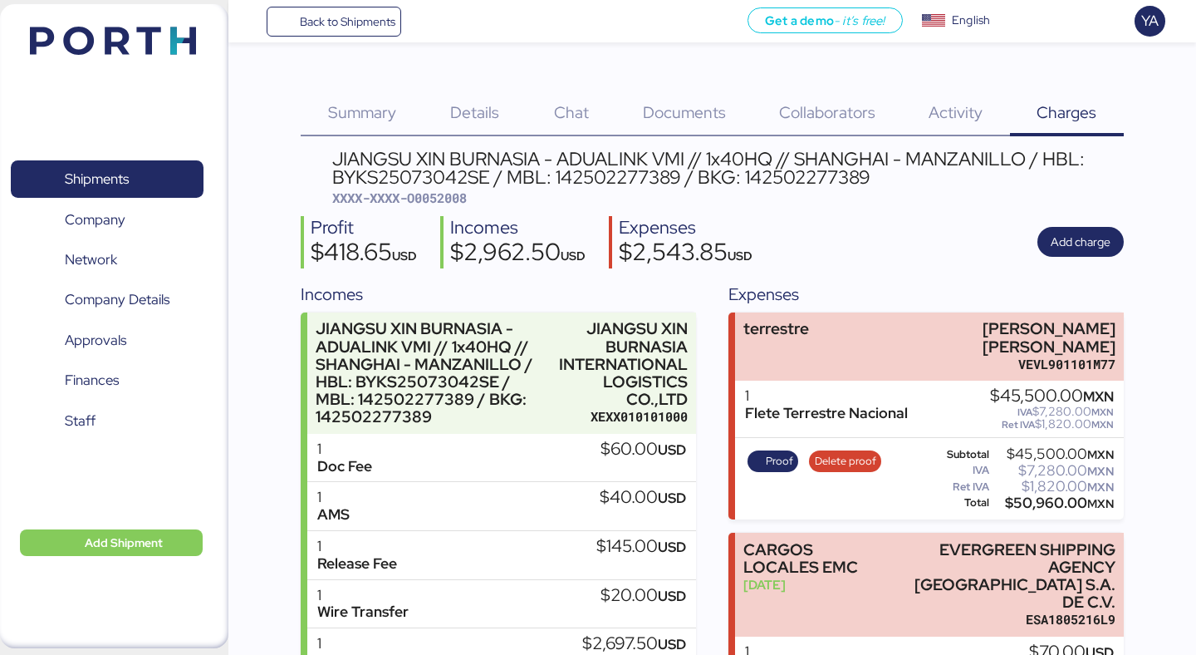
click at [434, 192] on span "XXXX-XXXX-O0052008" at bounding box center [399, 197] width 135 height 17
copy span "O0052008"
click at [363, 18] on span "Back to Shipments" at bounding box center [348, 22] width 96 height 20
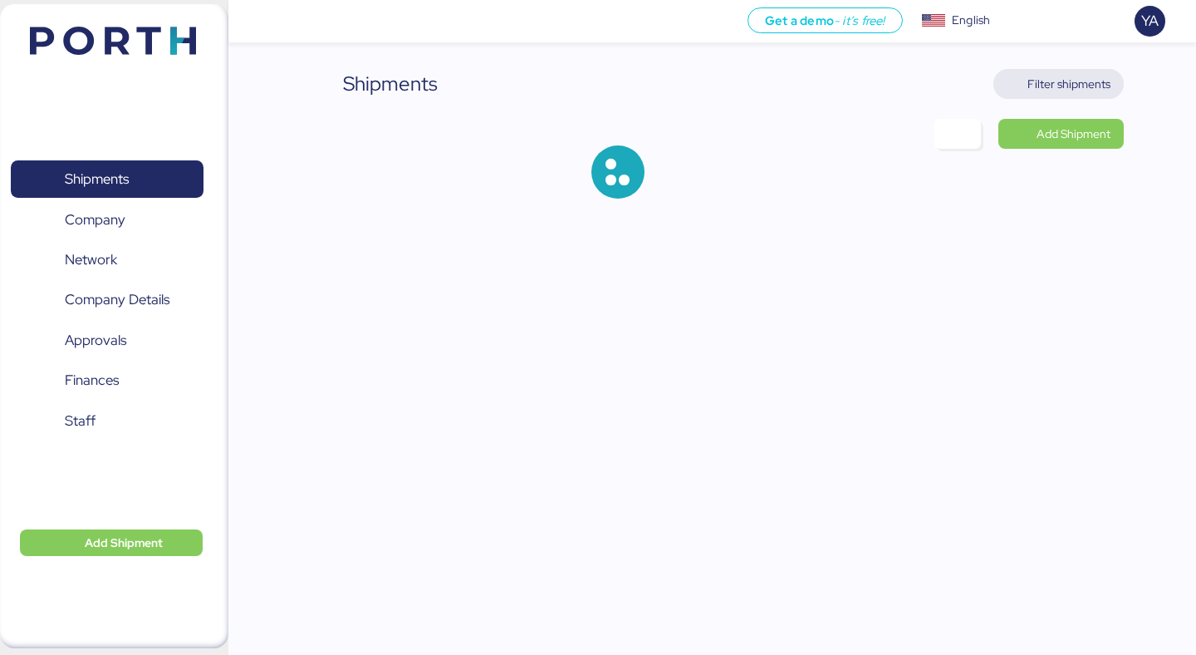
click at [1032, 98] on span "Filter shipments" at bounding box center [1058, 84] width 130 height 30
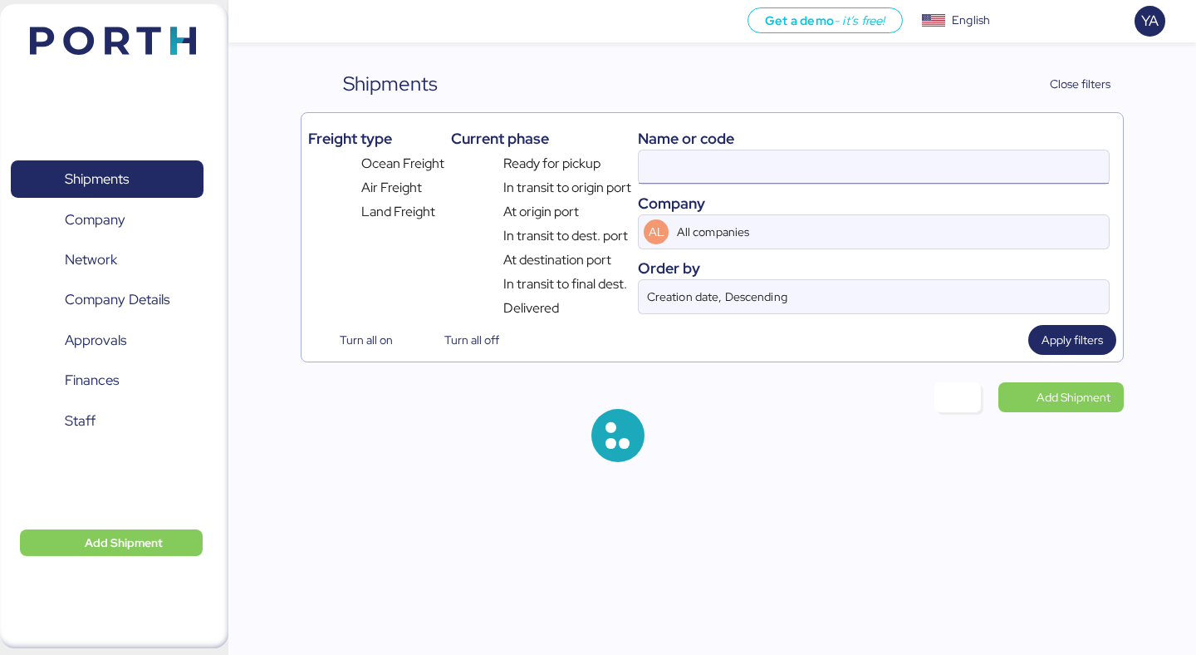
click at [802, 165] on input at bounding box center [874, 166] width 470 height 33
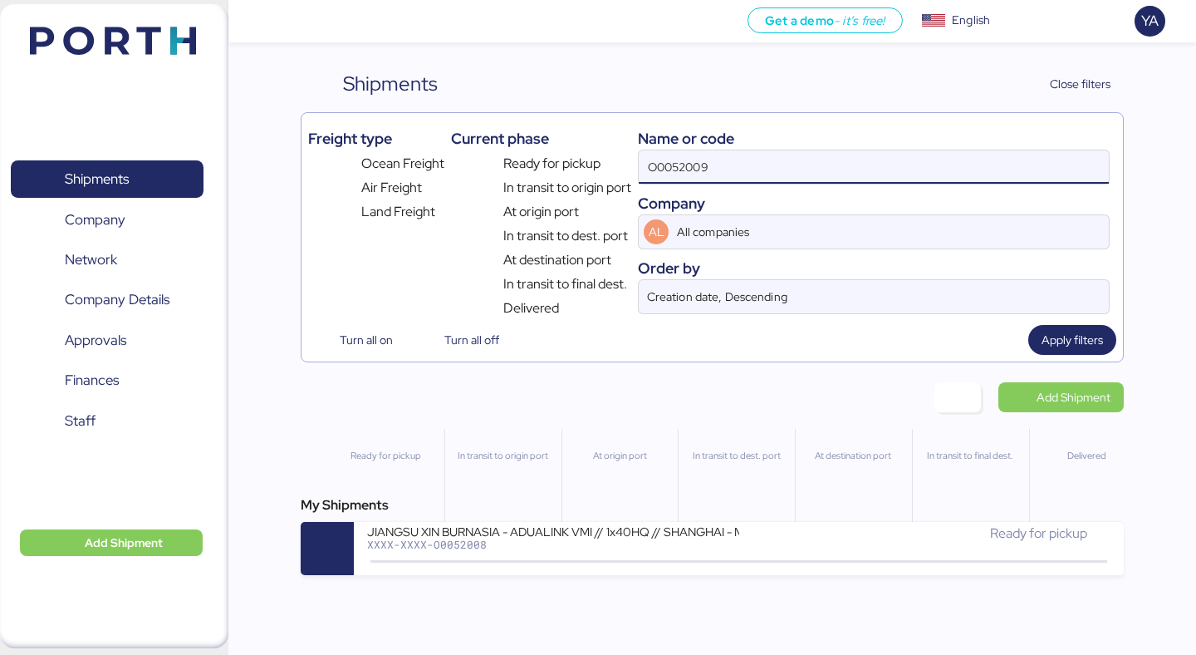
type input "O0052009"
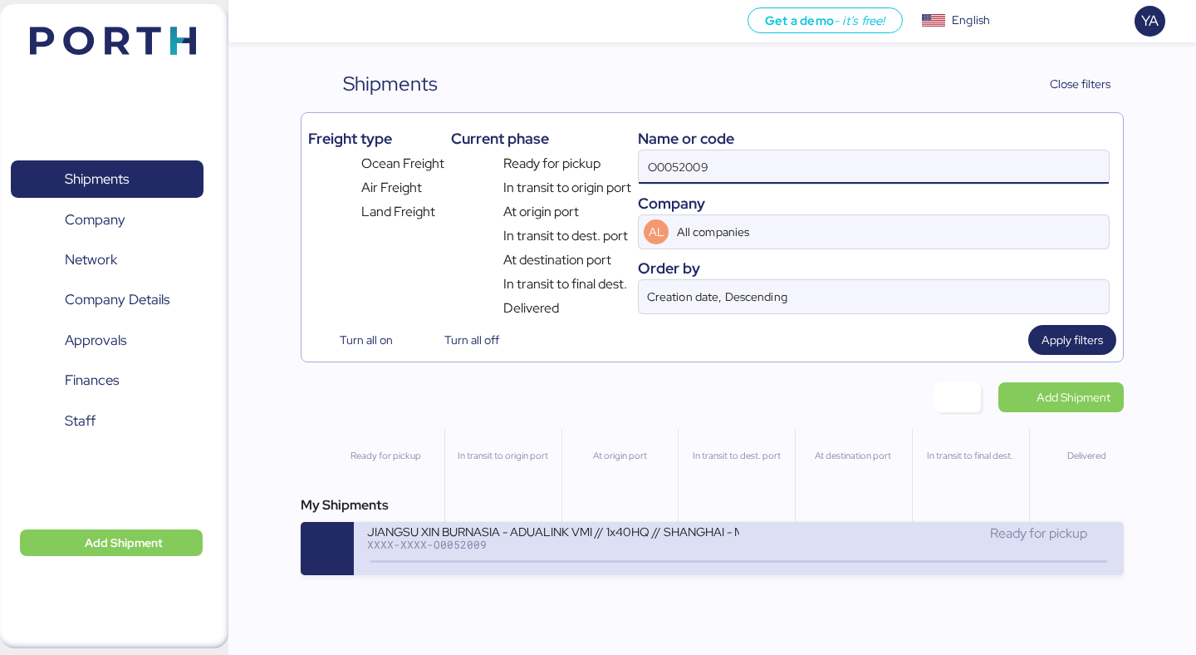
click at [570, 549] on div "XXXX-XXXX-O0052009" at bounding box center [552, 544] width 371 height 12
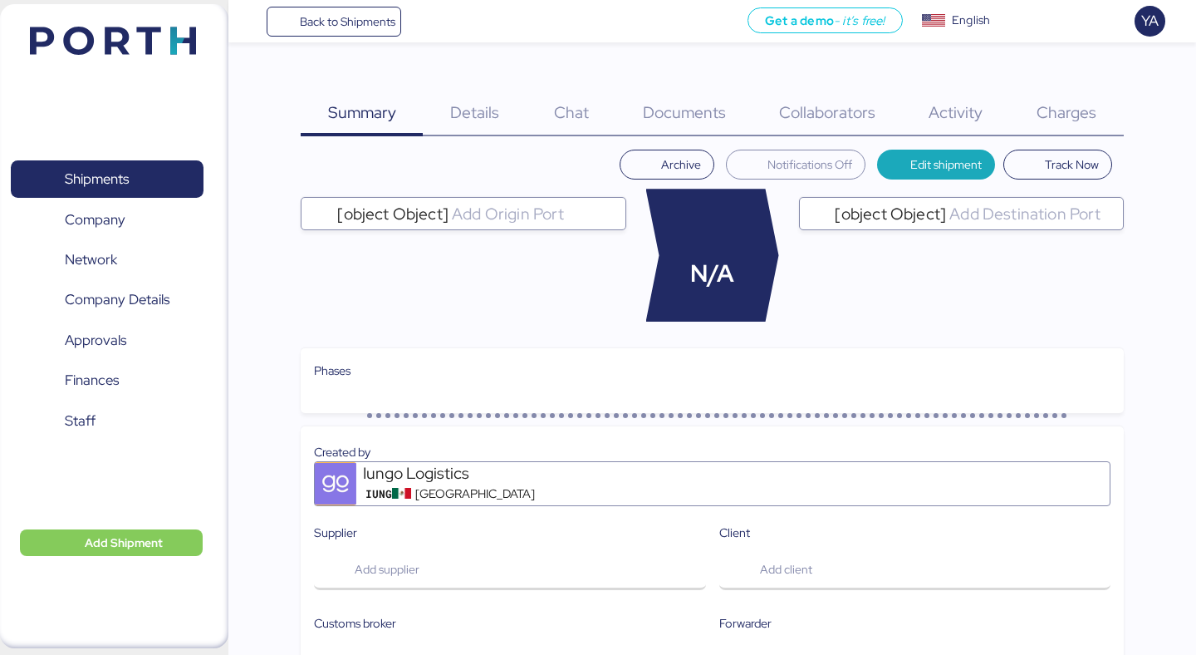
click at [1052, 88] on div "Charges 0" at bounding box center [1067, 102] width 114 height 67
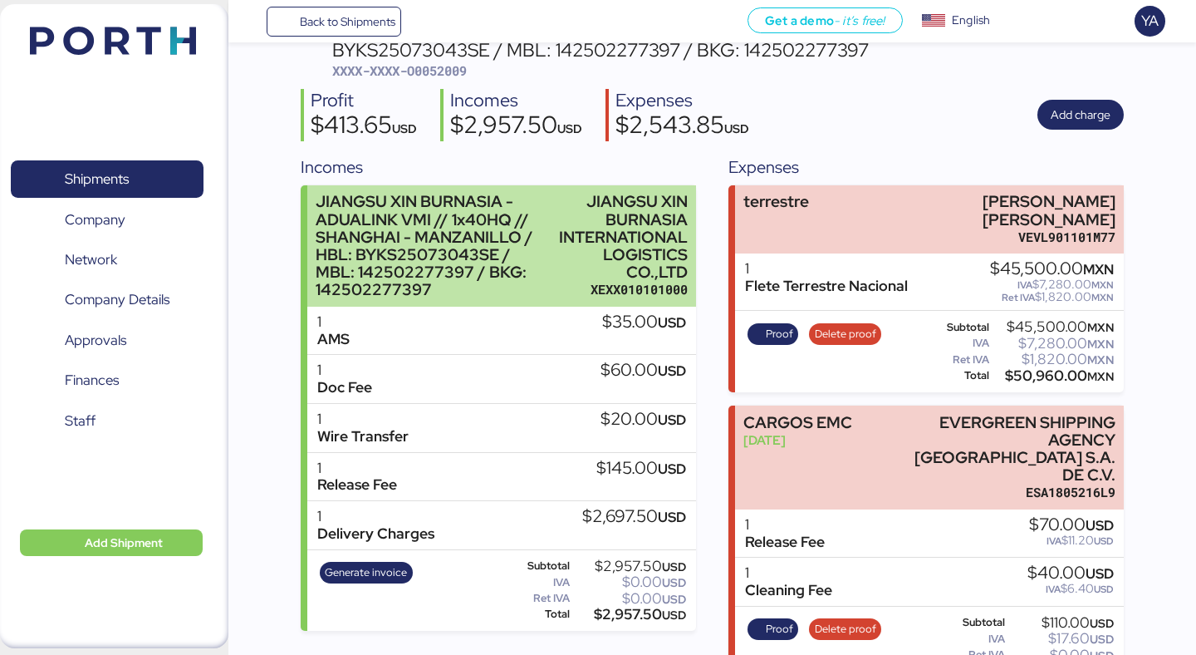
scroll to position [129, 0]
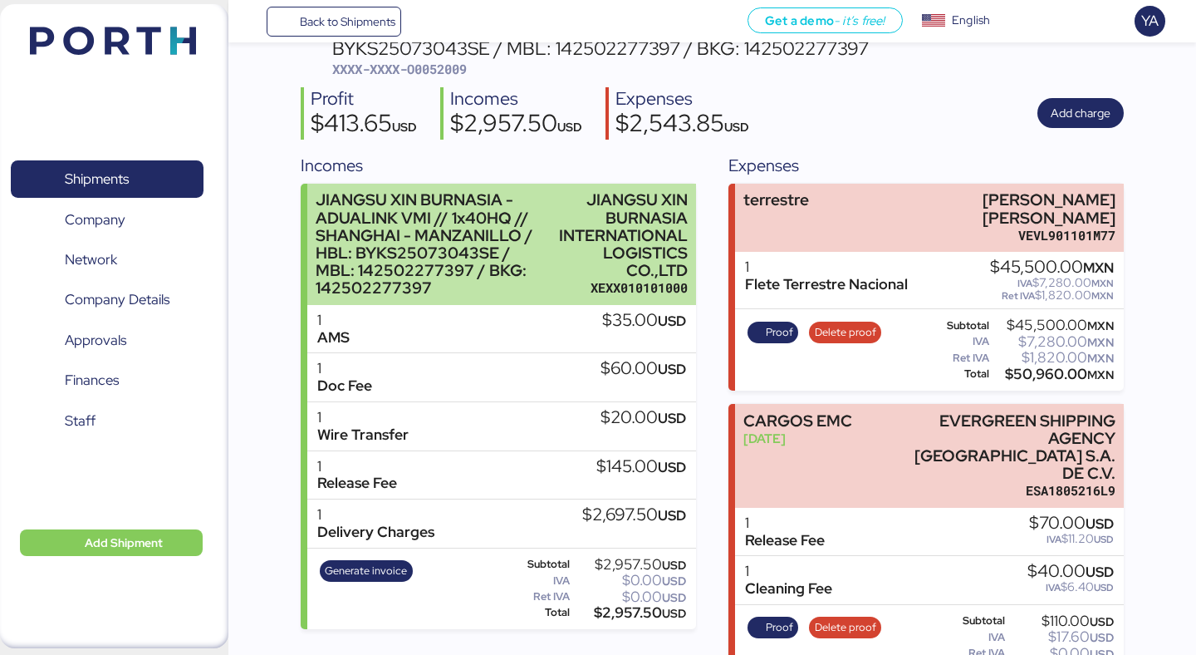
click at [610, 222] on div "JIANGSU XIN BURNASIA INTERNATIONAL LOGISTICS CO.,LTD" at bounding box center [623, 235] width 129 height 88
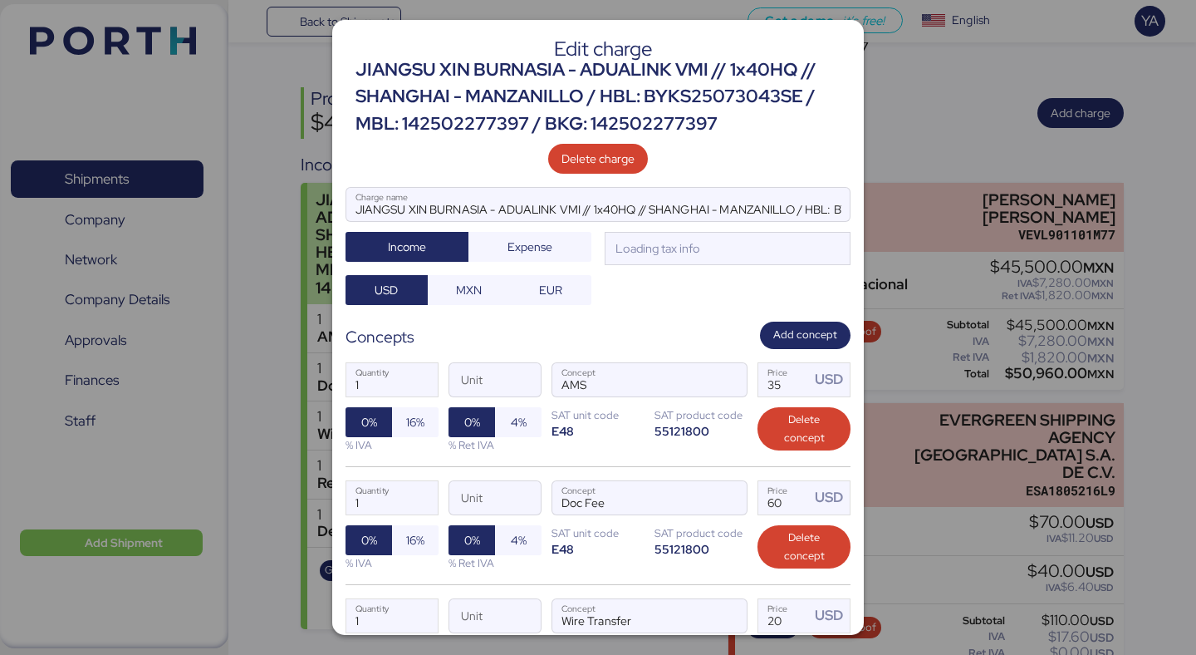
scroll to position [0, 0]
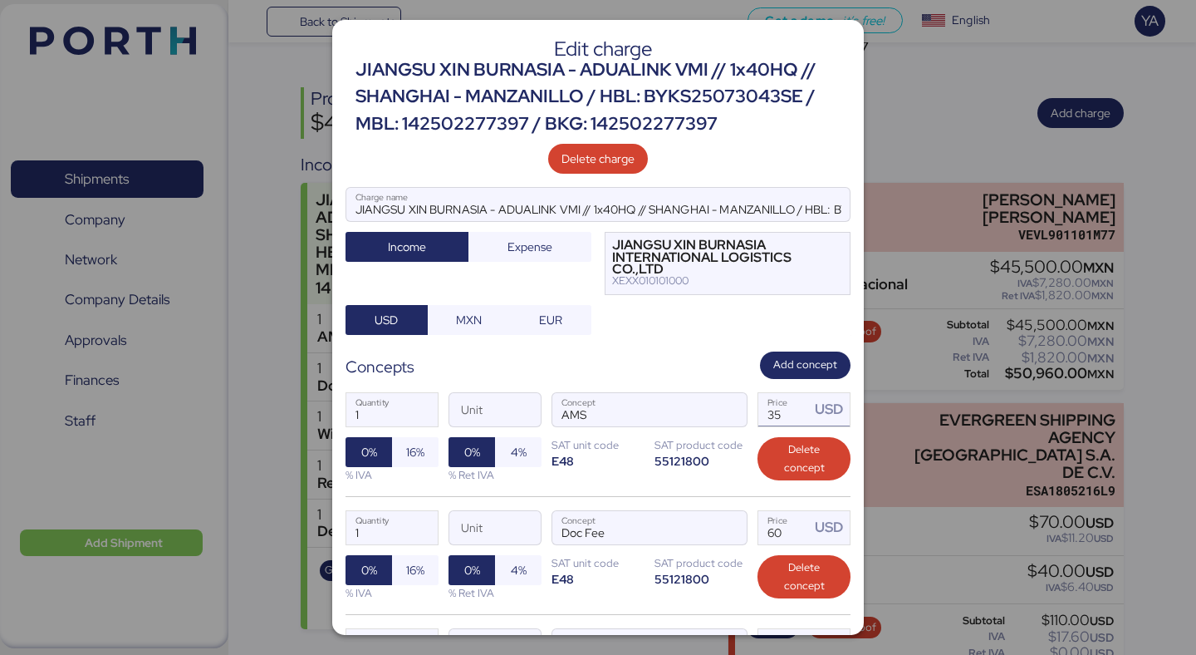
click at [792, 416] on input "35" at bounding box center [784, 409] width 52 height 33
type input "3"
type input "40"
click at [678, 347] on div "Edit charge JIANGSU XIN BURNASIA - ADUALINK VMI // 1x40HQ // SHANGHAI - MANZANI…" at bounding box center [598, 327] width 532 height 615
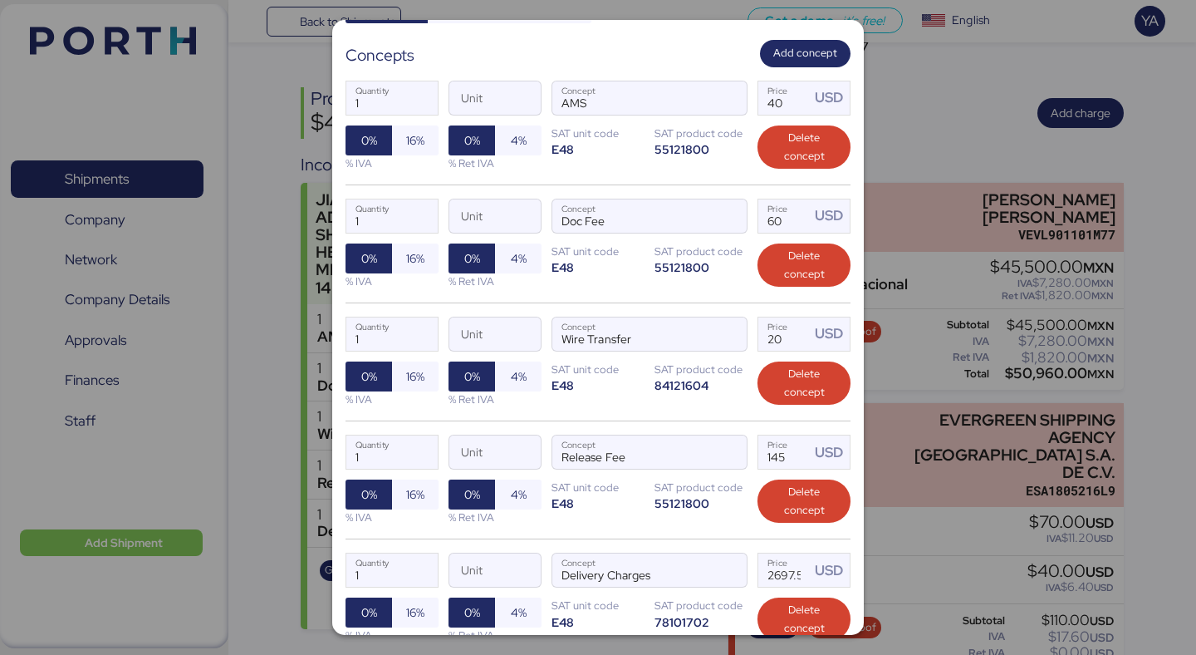
scroll to position [465, 0]
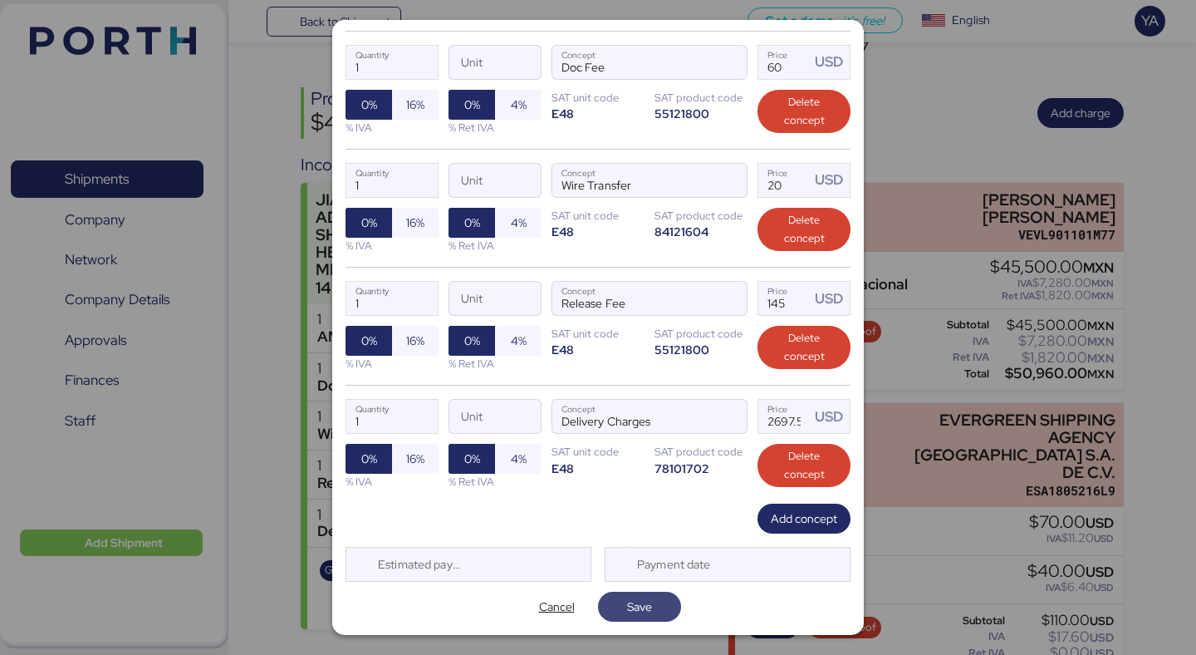
click at [662, 598] on span "Save" at bounding box center [639, 606] width 56 height 23
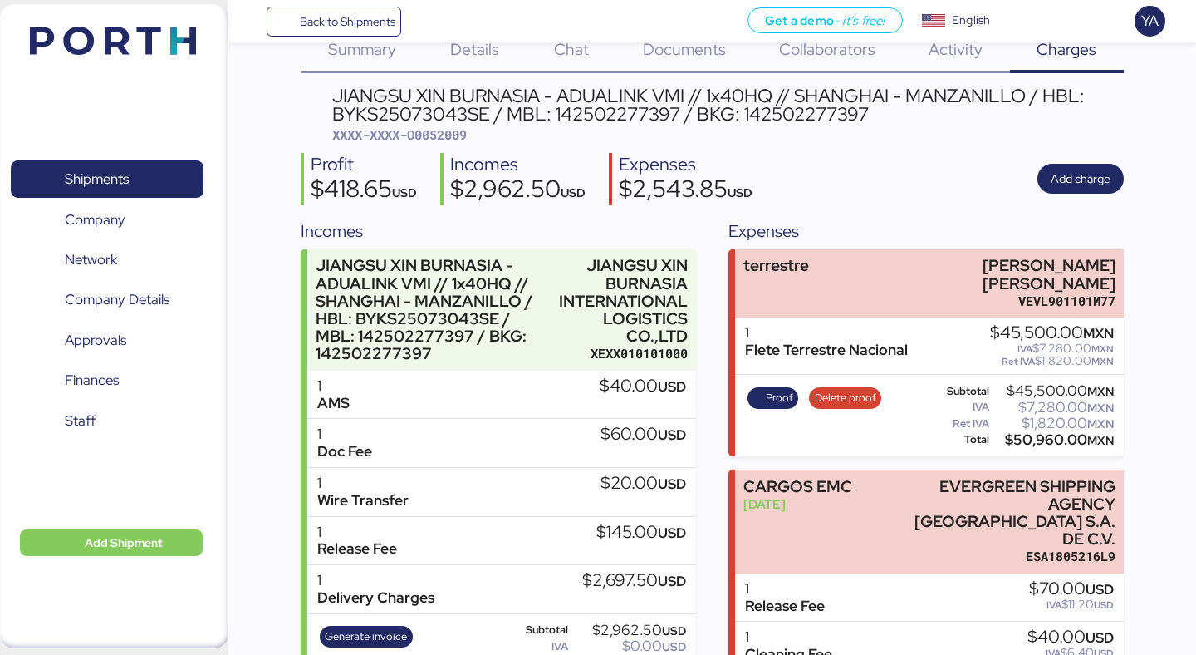
scroll to position [0, 0]
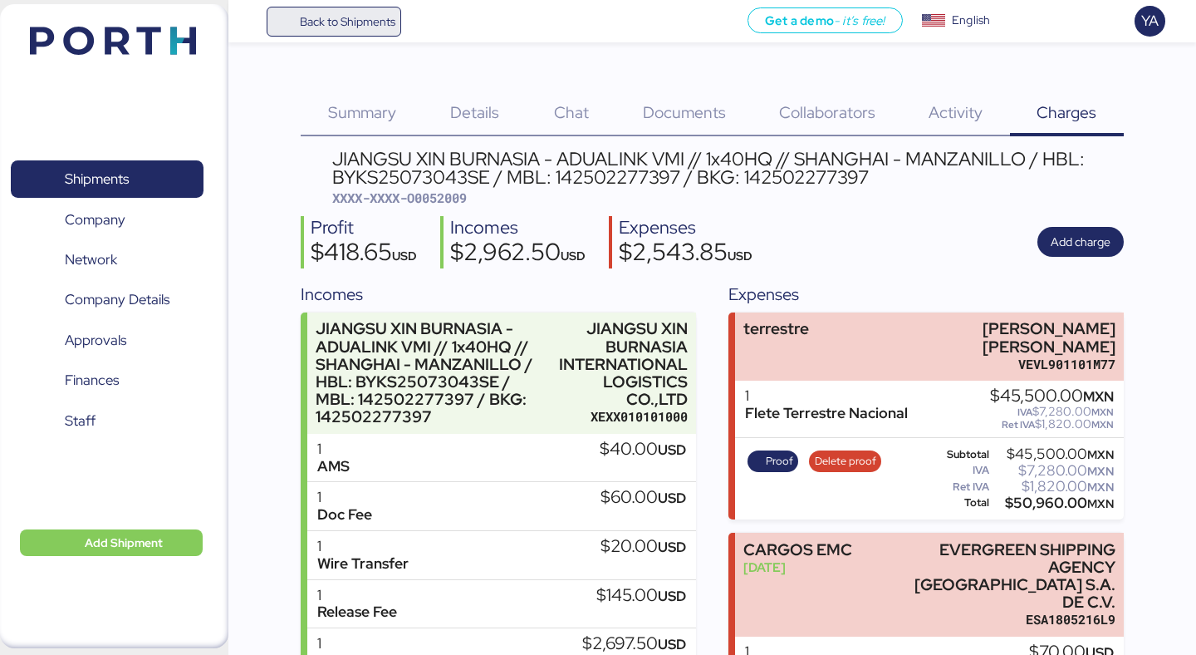
click at [375, 27] on span "Back to Shipments" at bounding box center [348, 22] width 96 height 20
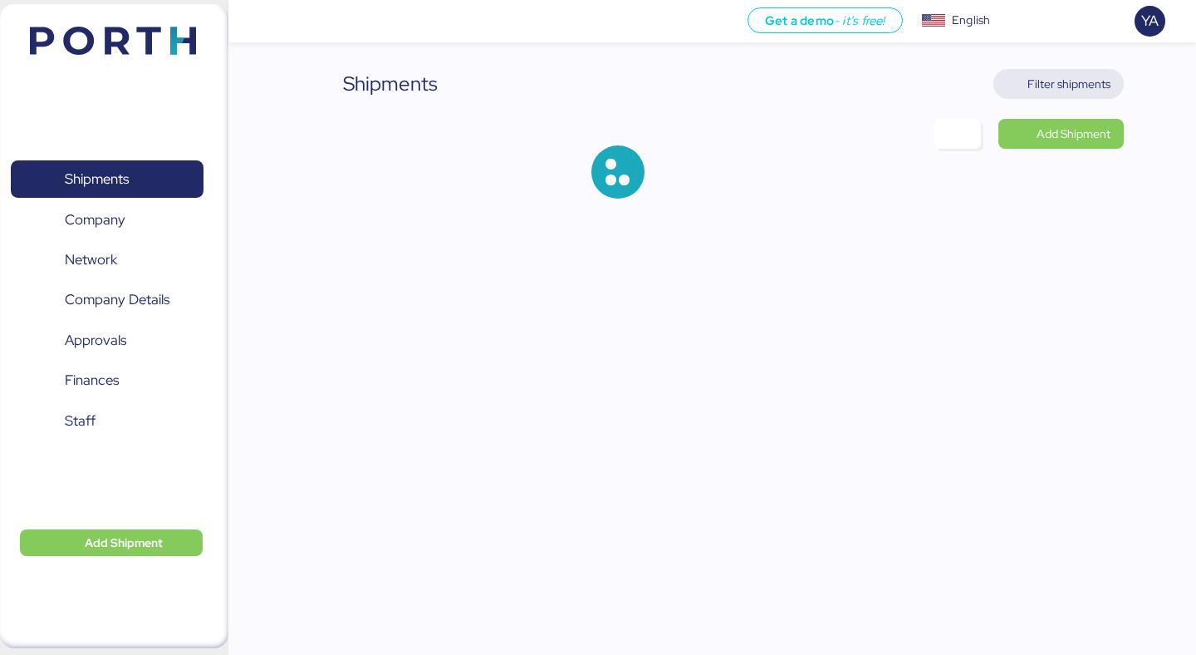
click at [1072, 78] on span "Filter shipments" at bounding box center [1069, 84] width 83 height 20
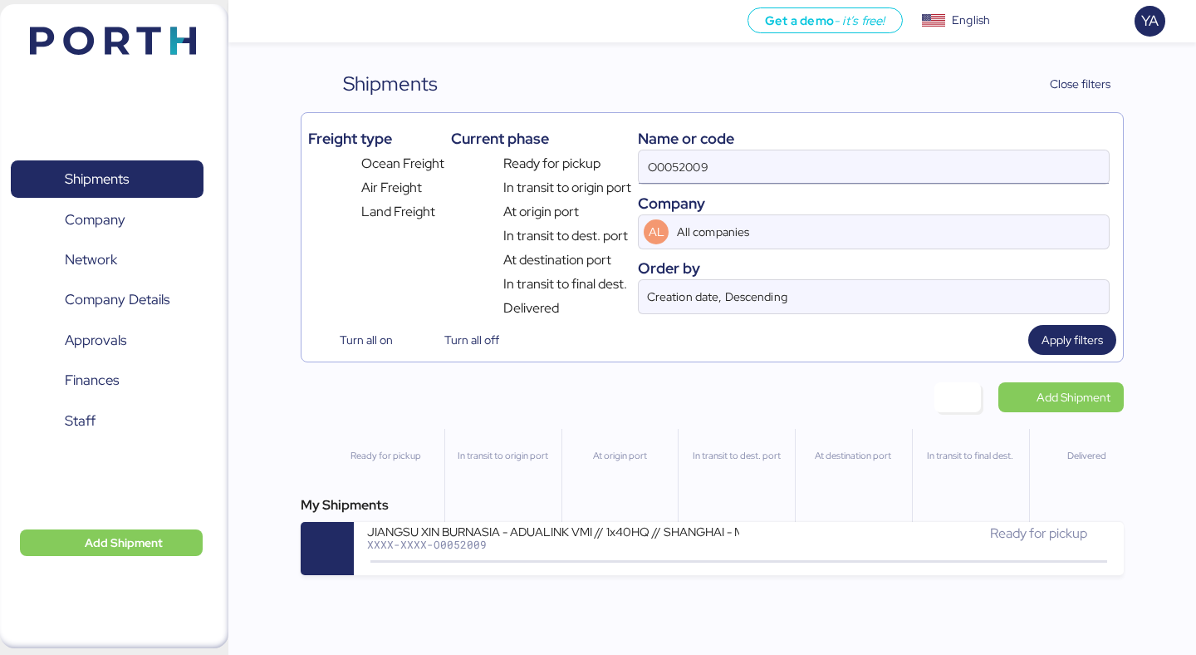
click at [880, 169] on input "O0052009" at bounding box center [874, 166] width 470 height 33
type input "O0052010"
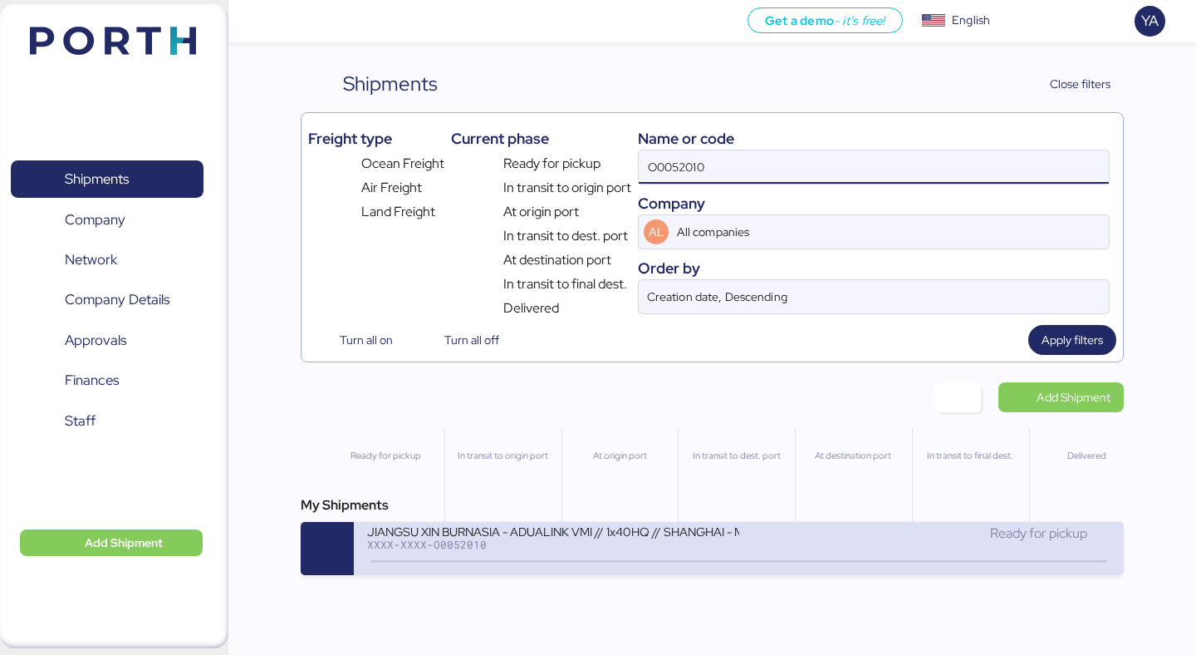
click at [619, 536] on div "JIANGSU XIN BURNASIA - ADUALINK VMI // 1x40HQ // SHANGHAI - MANZANILLO / HBL: B…" at bounding box center [552, 530] width 371 height 14
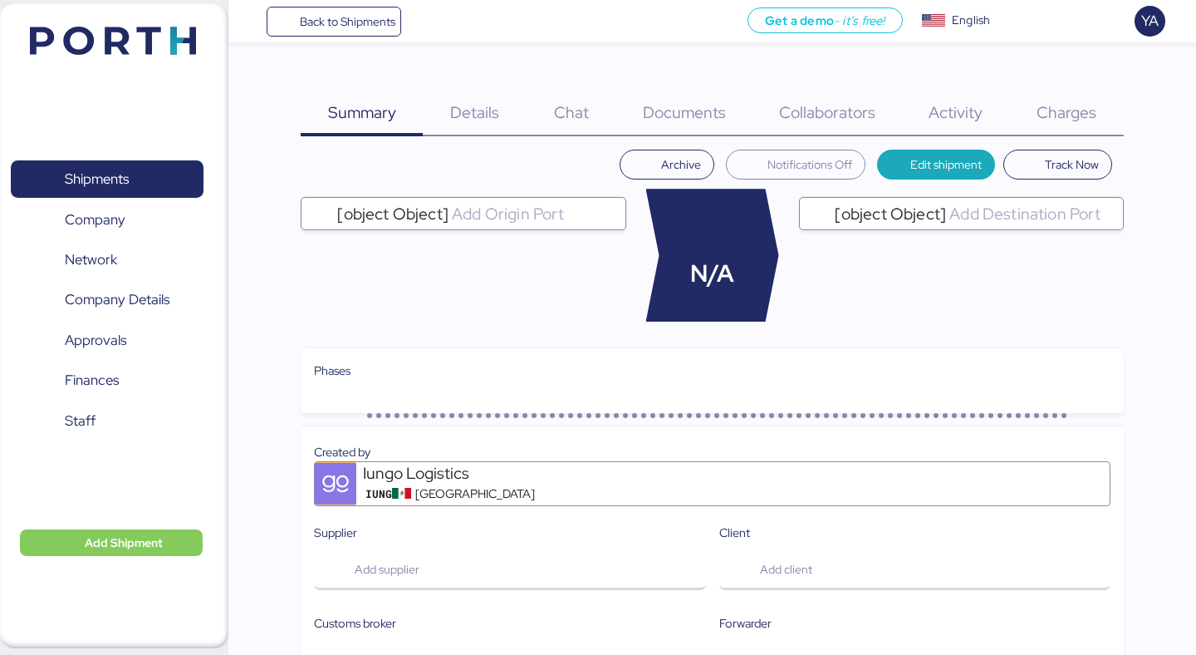
click at [1075, 104] on span "Charges" at bounding box center [1067, 112] width 60 height 22
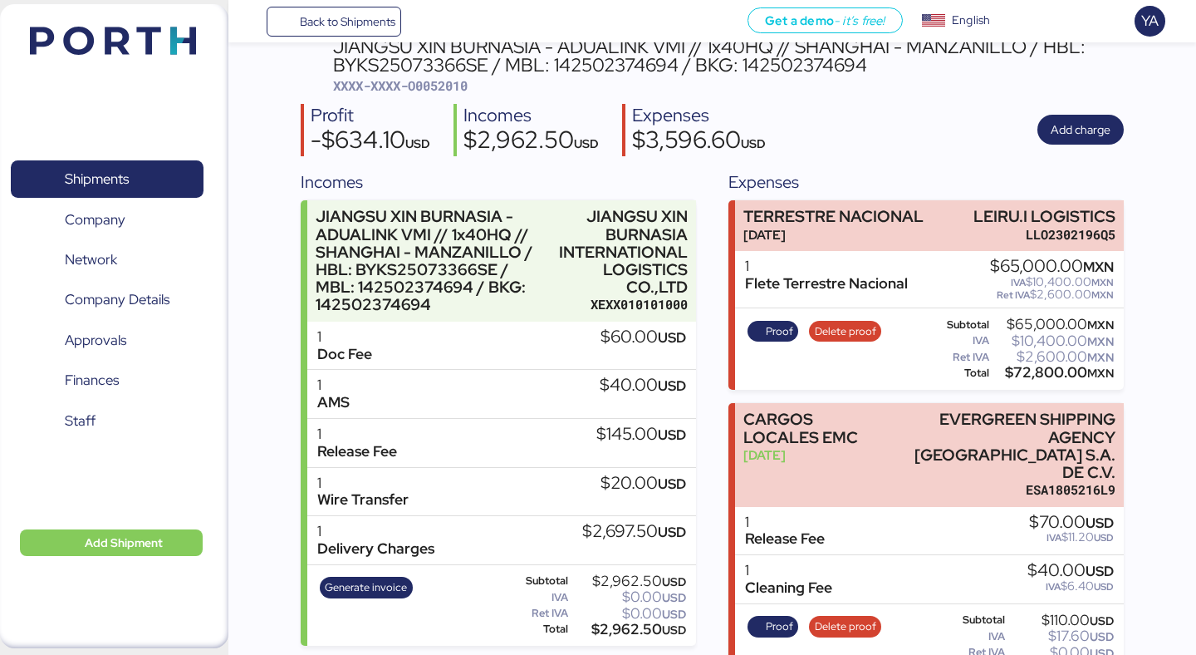
scroll to position [120, 0]
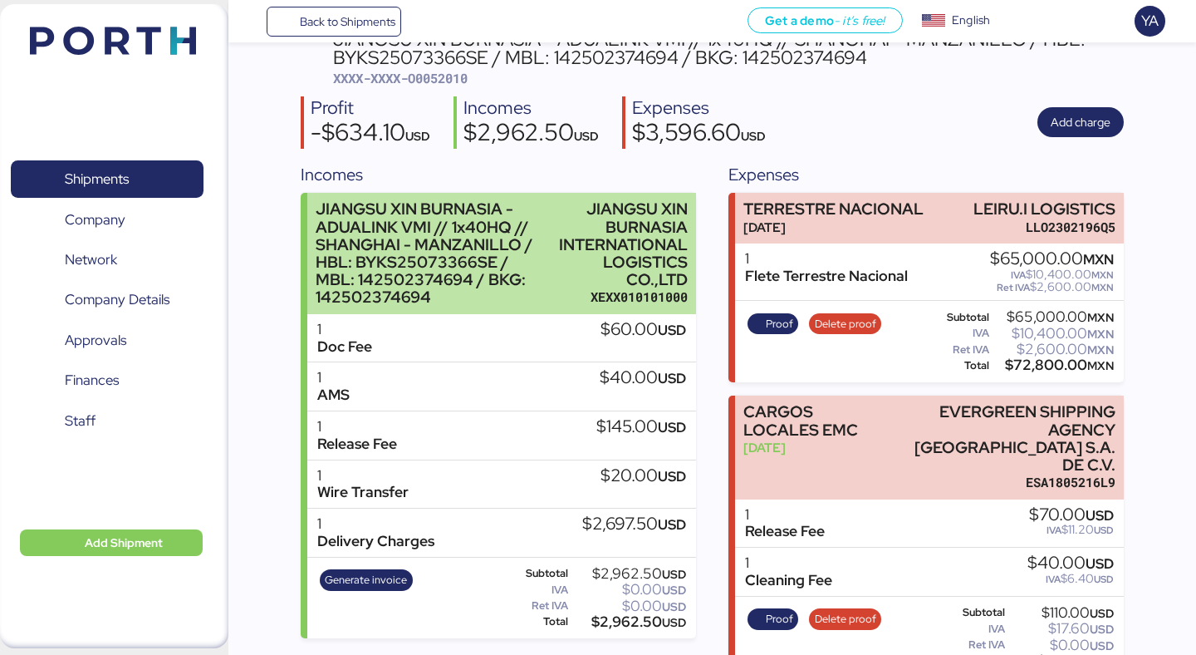
click at [642, 256] on div "JIANGSU XIN BURNASIA INTERNATIONAL LOGISTICS CO.,LTD" at bounding box center [623, 244] width 129 height 88
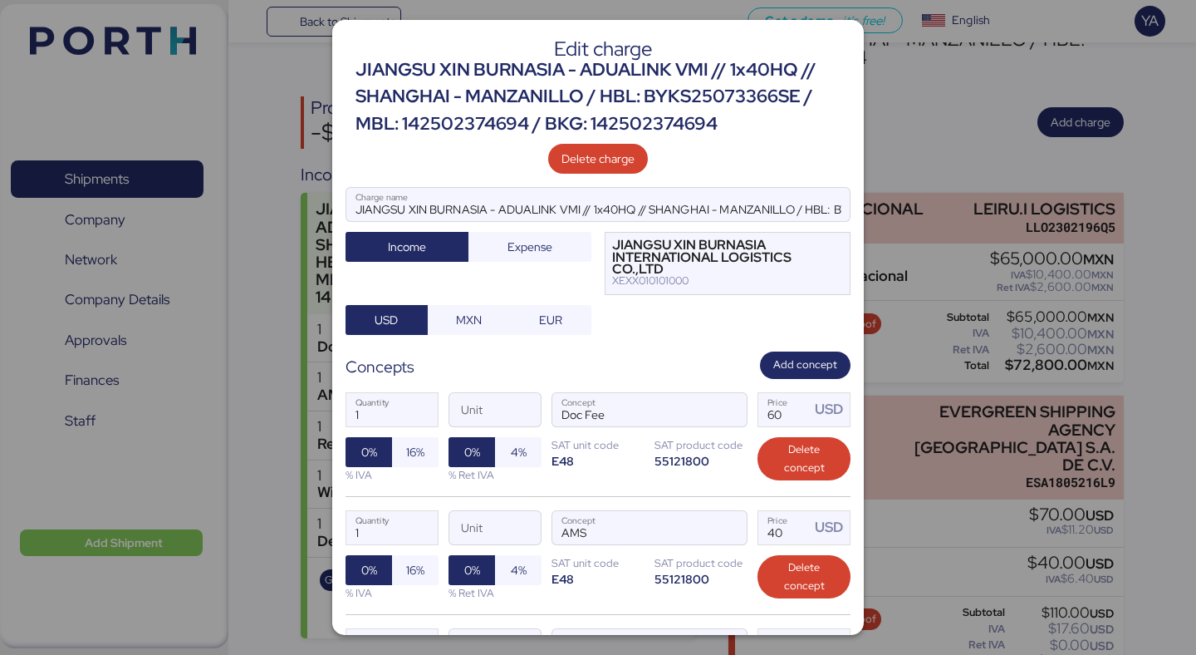
scroll to position [465, 0]
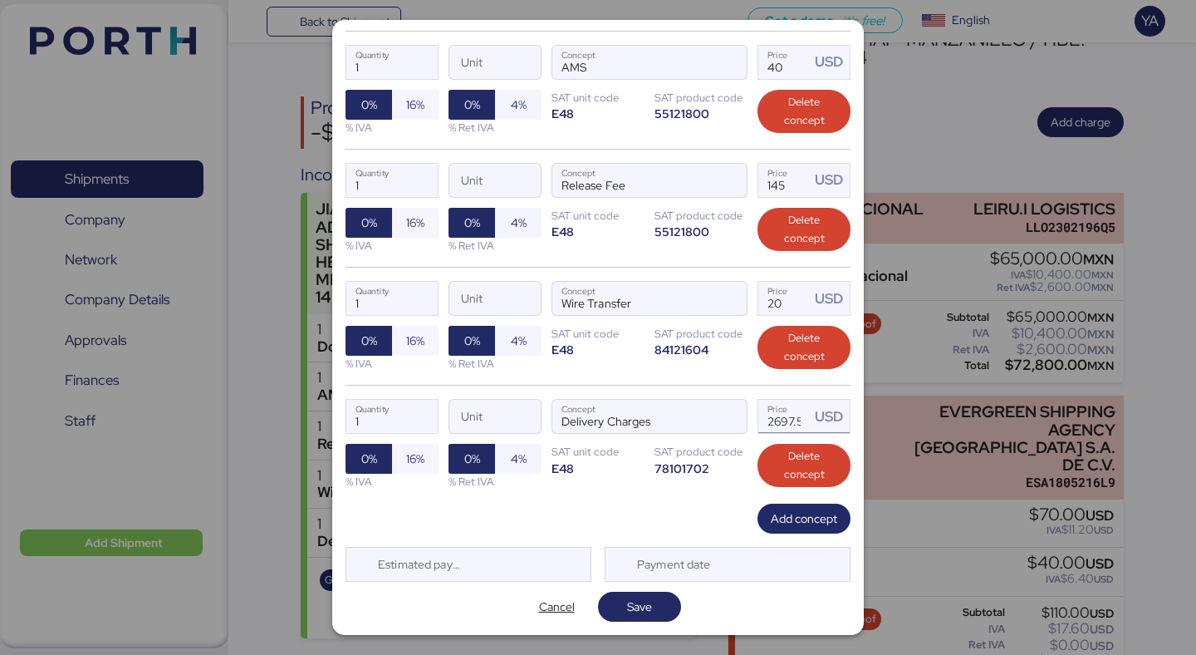
click at [788, 416] on input "2697.5" at bounding box center [784, 416] width 52 height 33
paste input "387"
type input "3875"
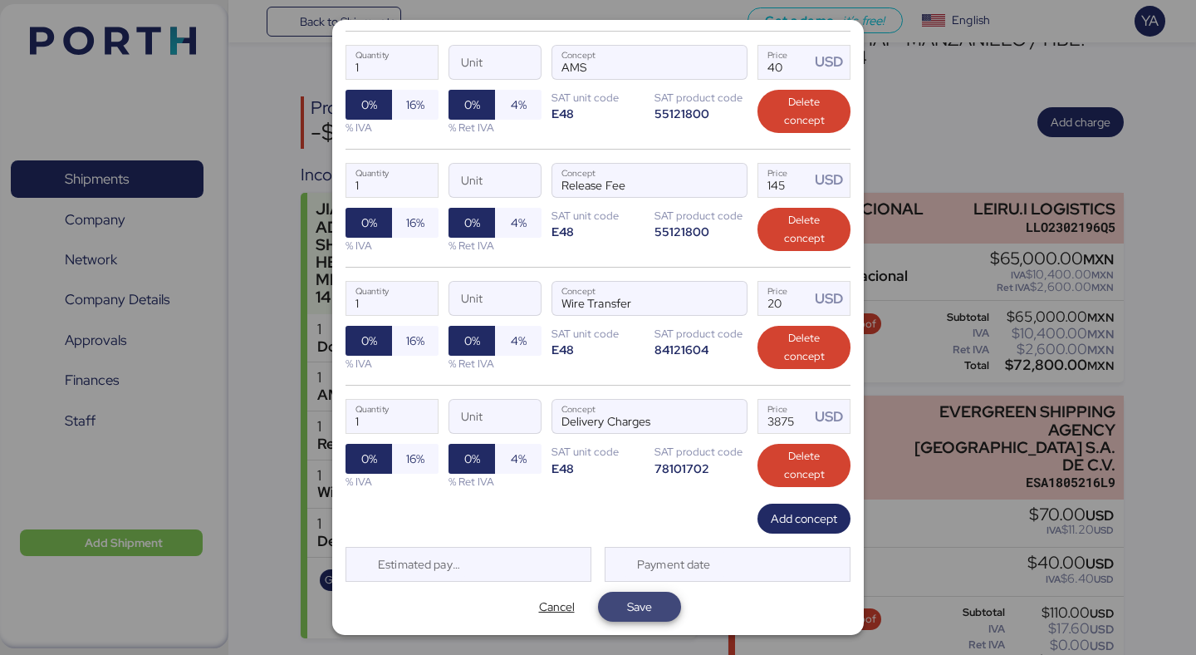
click at [627, 613] on span "Save" at bounding box center [639, 606] width 25 height 20
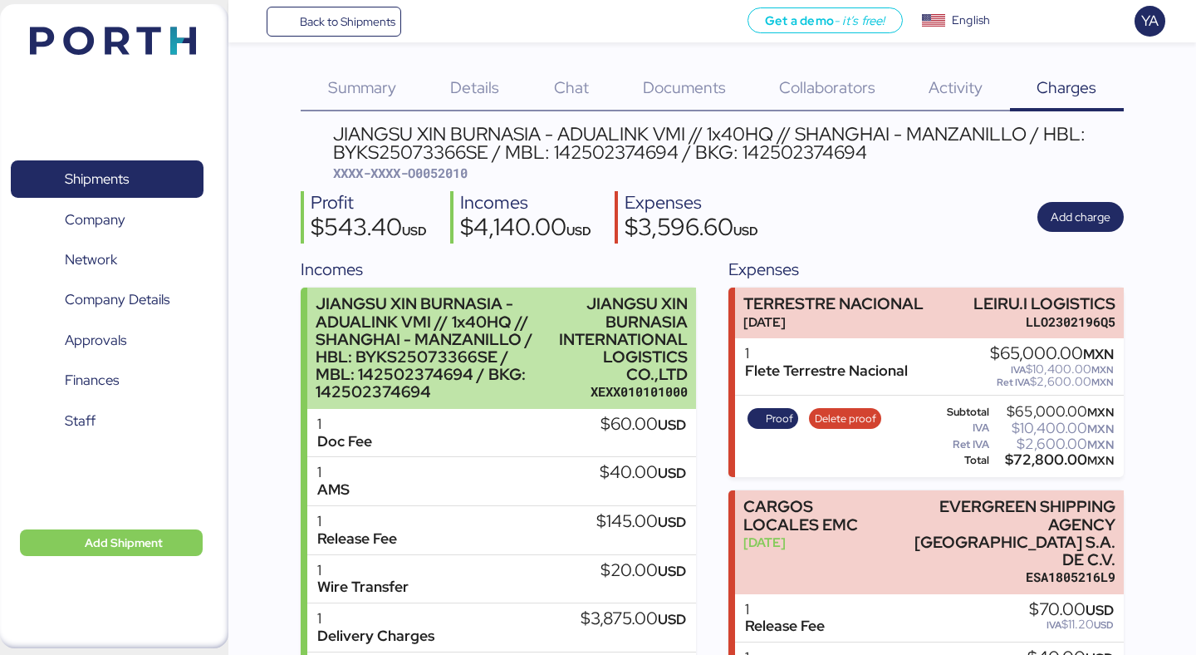
scroll to position [0, 0]
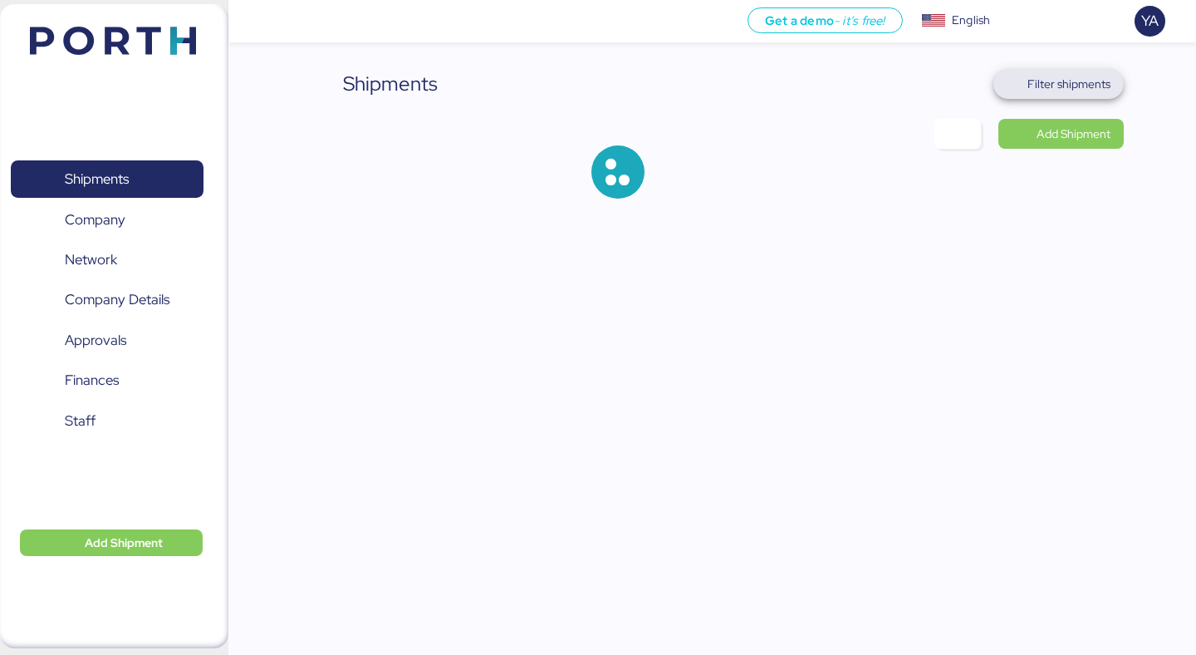
click at [1058, 78] on span "Filter shipments" at bounding box center [1069, 84] width 83 height 20
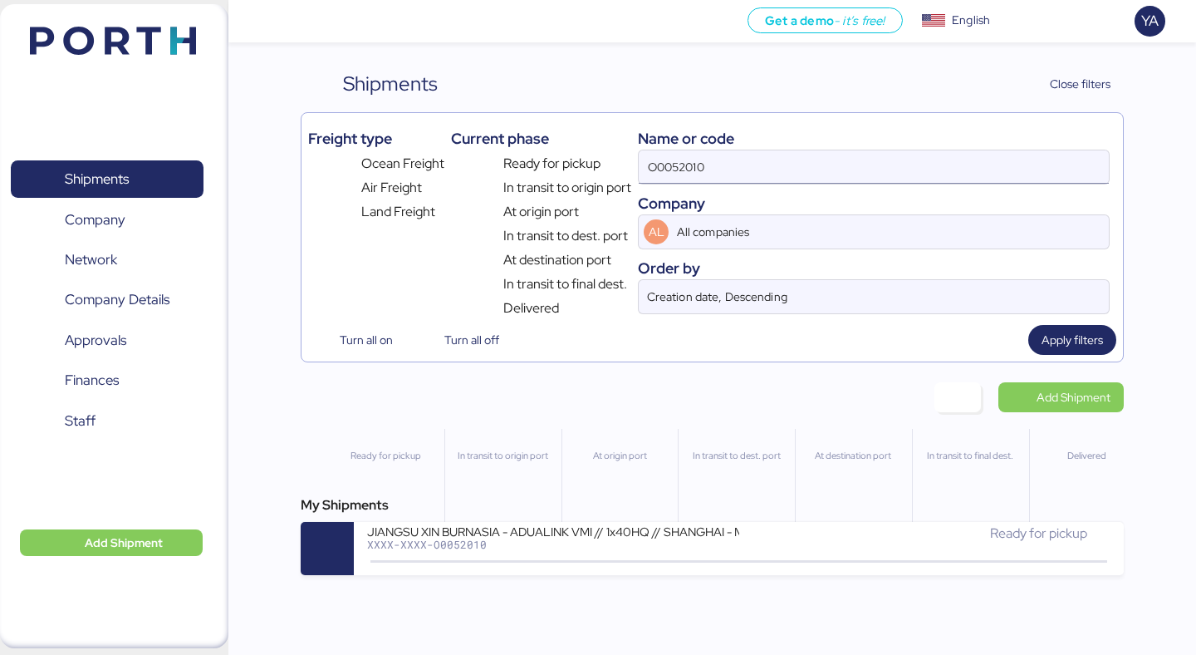
click at [893, 152] on input "O0052010" at bounding box center [874, 166] width 470 height 33
paste input "08"
type input "O0052008"
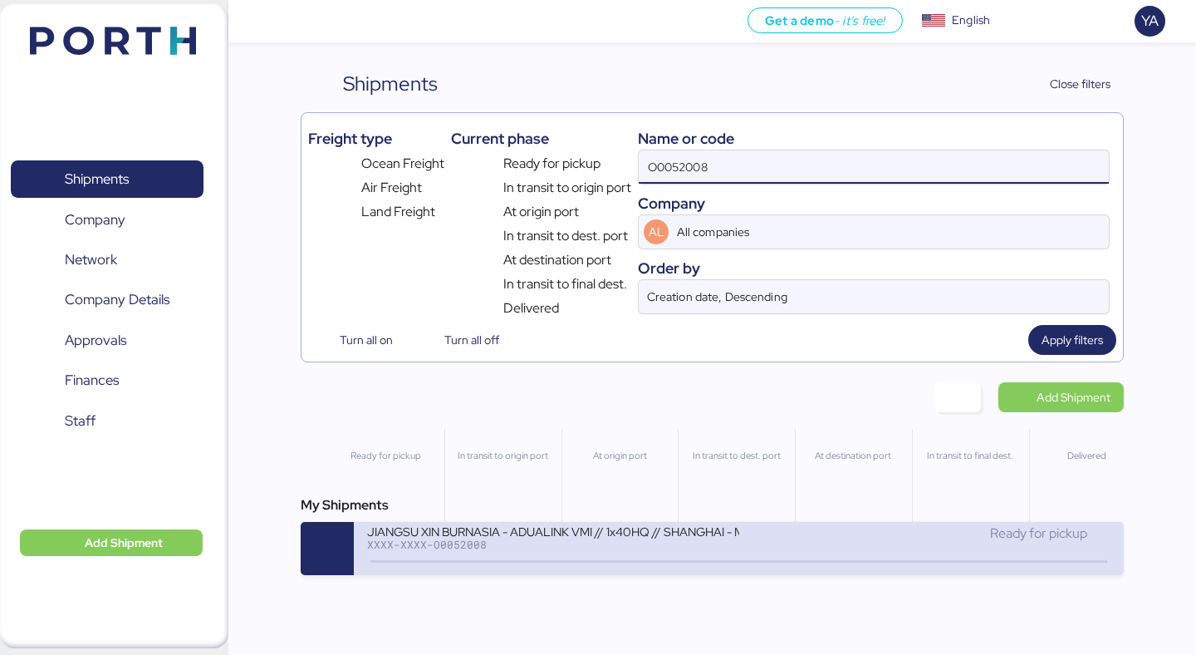
click at [395, 542] on div "XXXX-XXXX-O0052008" at bounding box center [552, 544] width 371 height 12
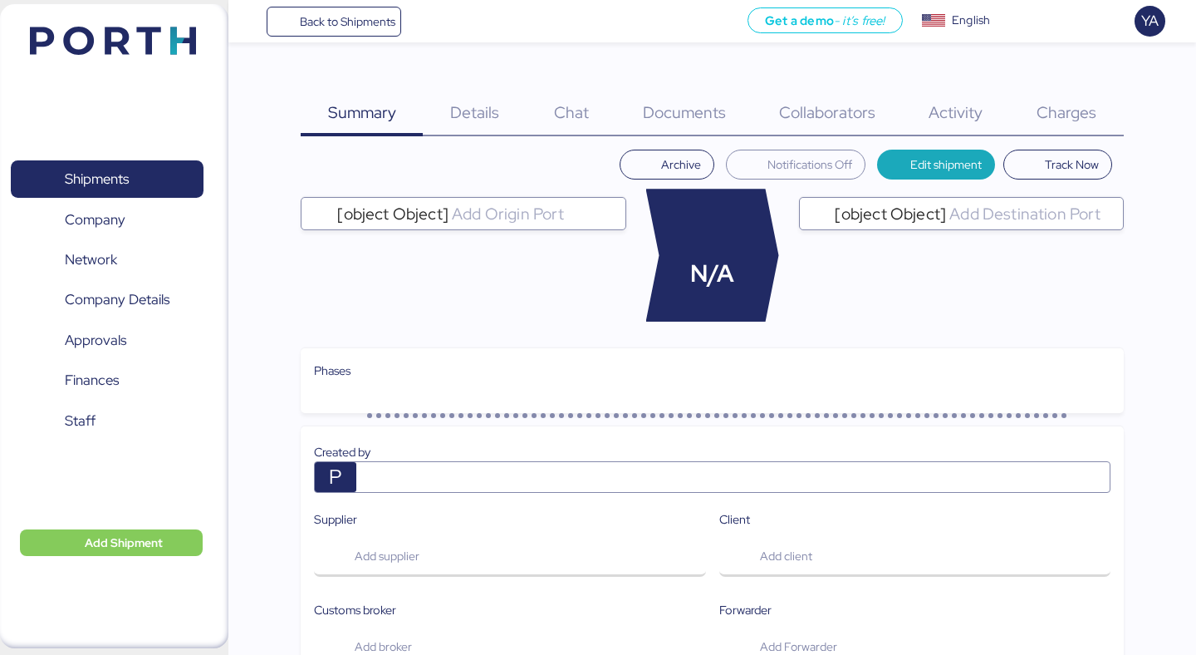
click at [1087, 81] on div "Charges 0" at bounding box center [1067, 102] width 114 height 67
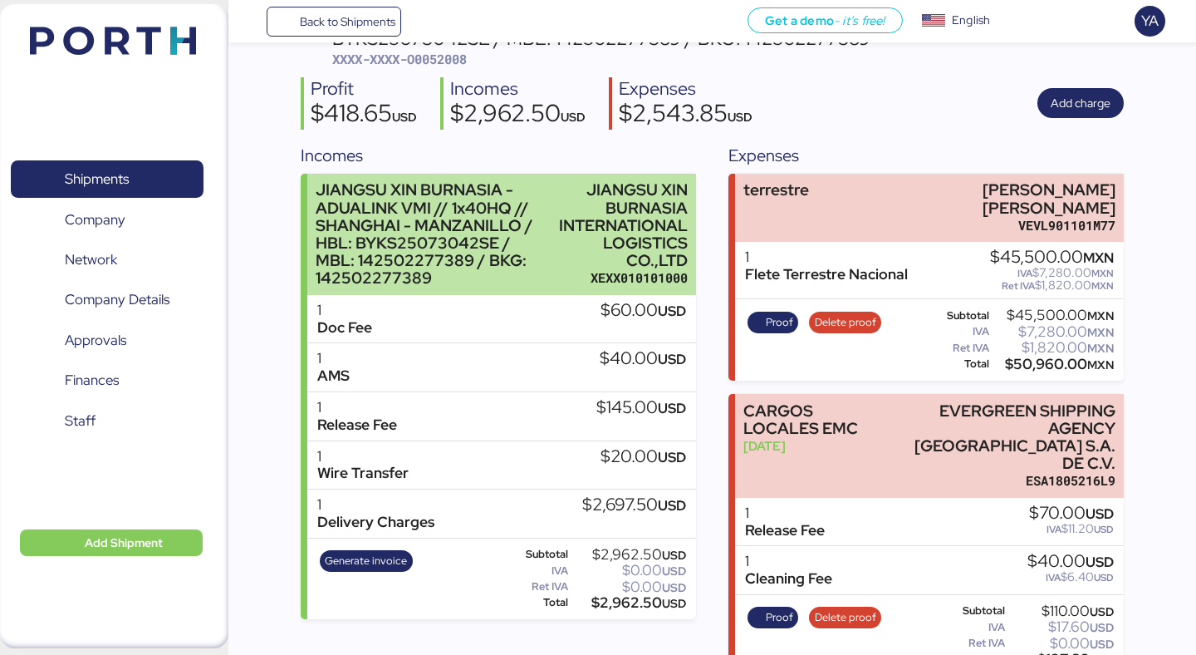
scroll to position [138, 0]
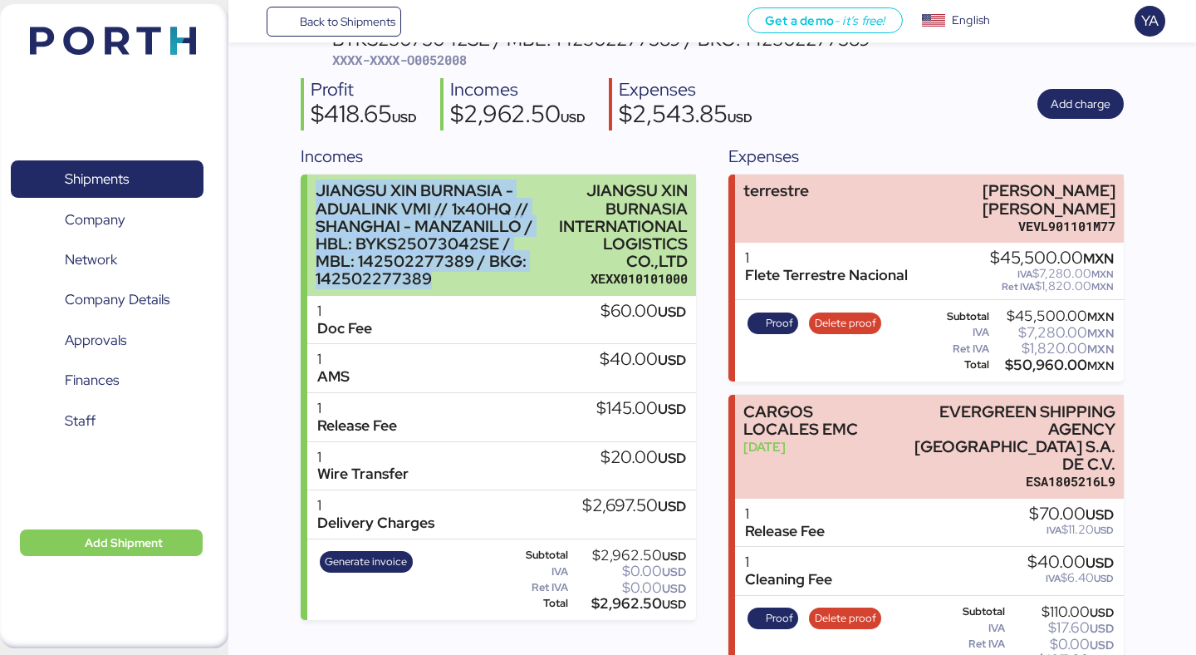
drag, startPoint x: 428, startPoint y: 275, endPoint x: 319, endPoint y: 189, distance: 138.4
click at [319, 189] on div "JIANGSU XIN BURNASIA - ADUALINK VMI // 1x40HQ // SHANGHAI - MANZANILLO / HBL: B…" at bounding box center [434, 234] width 236 height 105
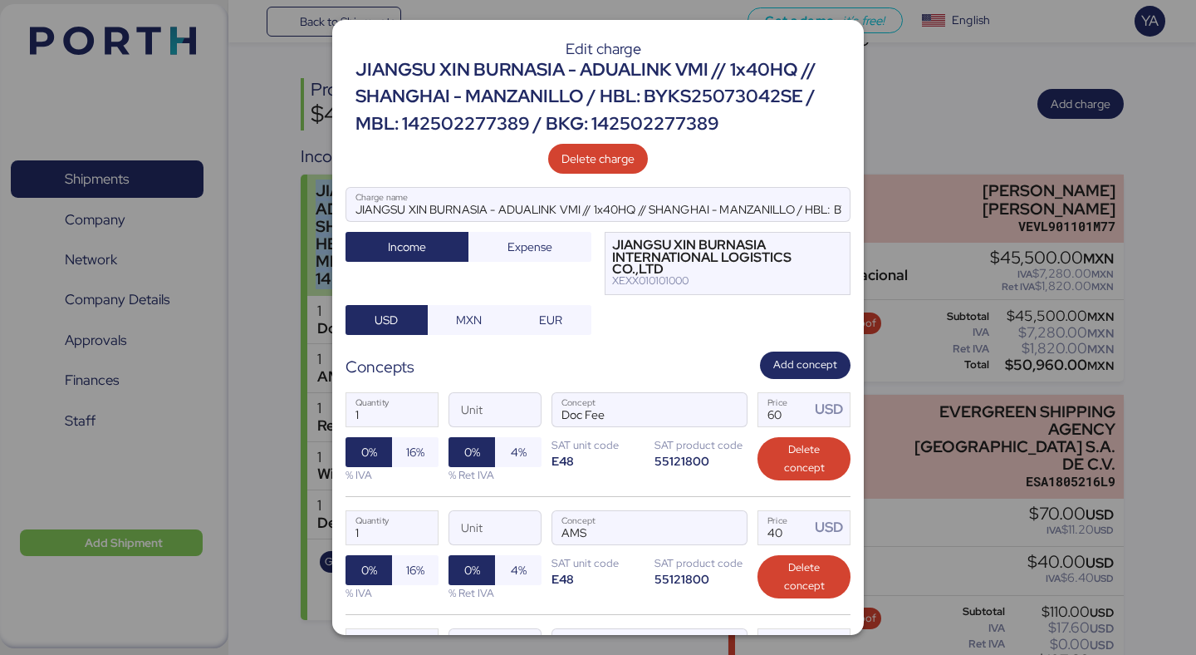
scroll to position [0, 0]
copy div "JIANGSU XIN BURNASIA - ADUALINK VMI // 1x40HQ // SHANGHAI - MANZANILLO / HBL: B…"
click at [528, 209] on input "JIANGSU XIN BURNASIA - ADUALINK VMI // 1x40HQ // SHANGHAI - MANZANILLO / HBL: B…" at bounding box center [597, 204] width 503 height 33
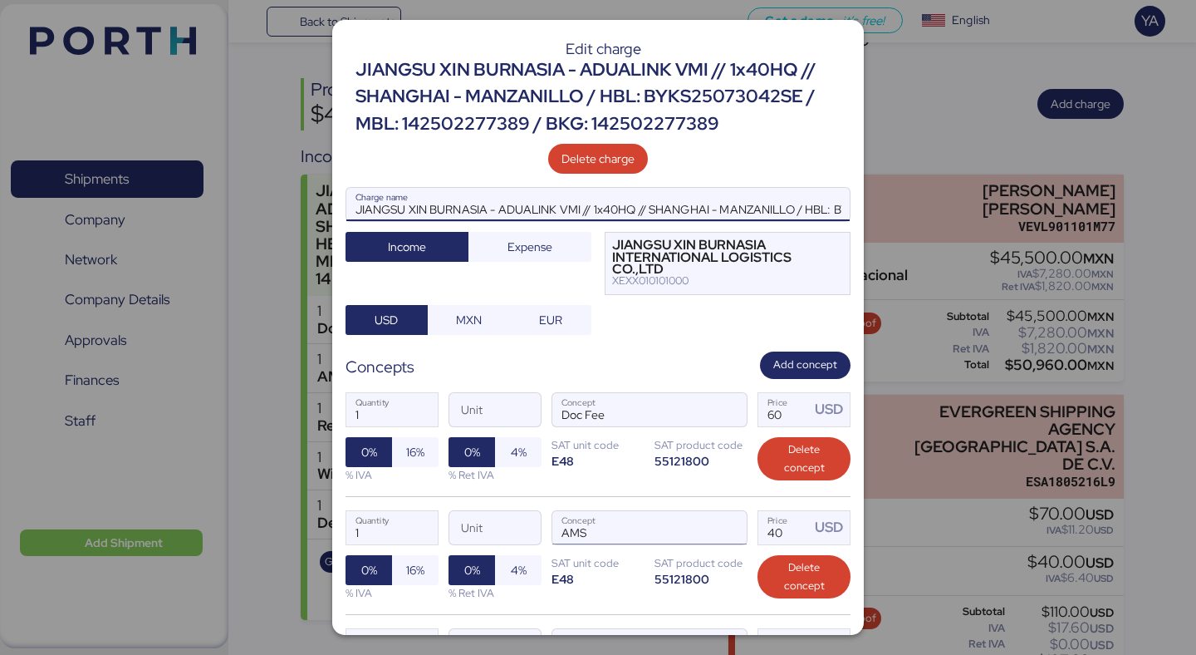
scroll to position [465, 0]
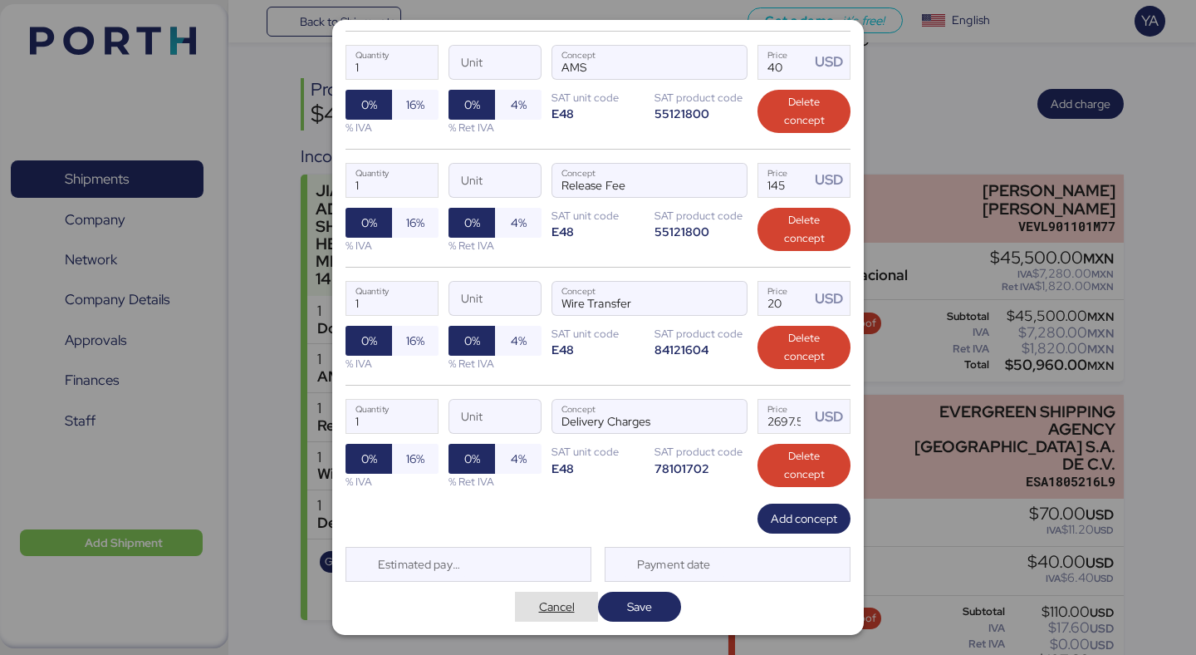
click at [561, 615] on span "Cancel" at bounding box center [557, 606] width 36 height 20
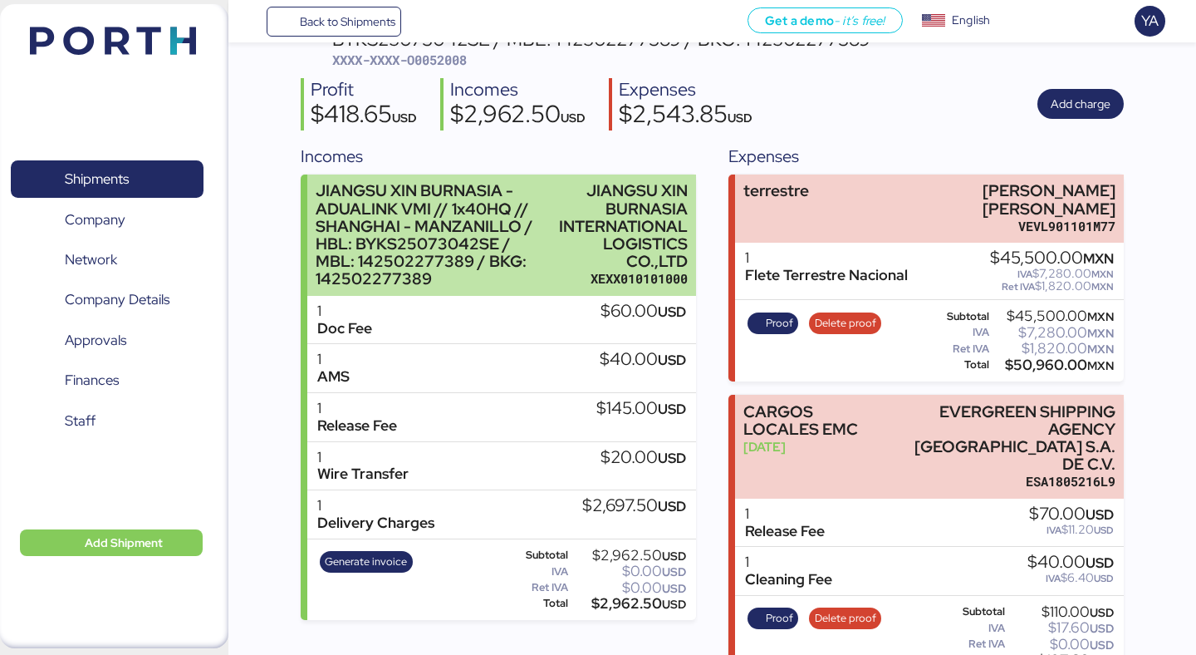
click at [561, 237] on div "JIANGSU XIN BURNASIA INTERNATIONAL LOGISTICS CO.,LTD" at bounding box center [623, 226] width 129 height 88
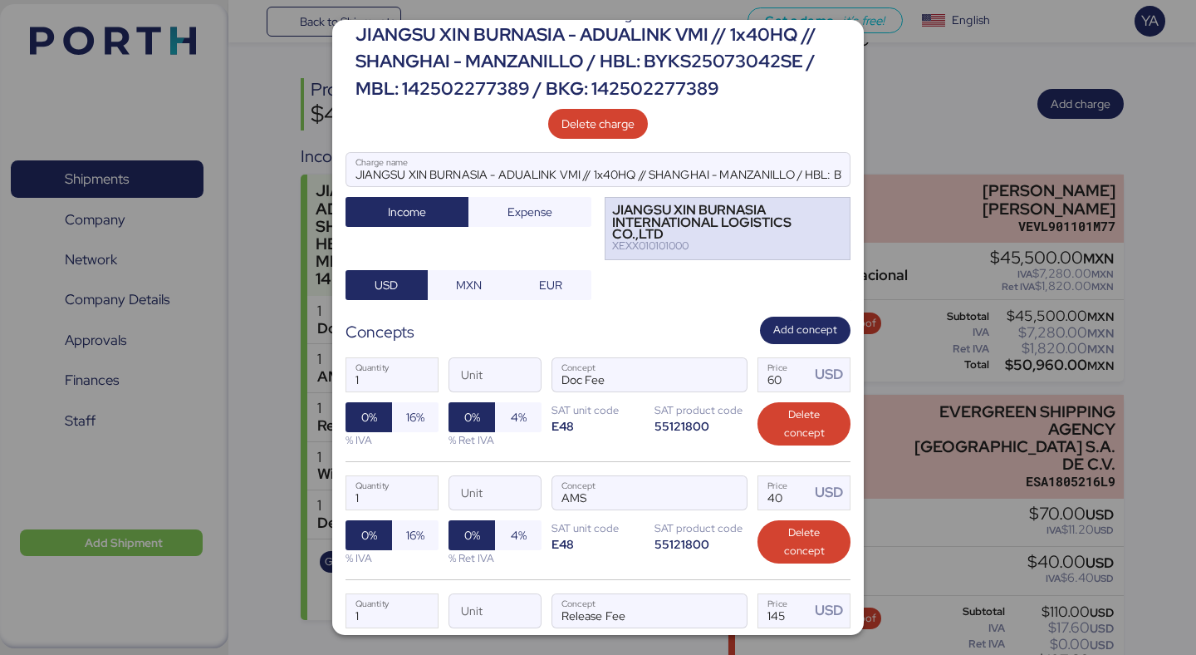
scroll to position [0, 0]
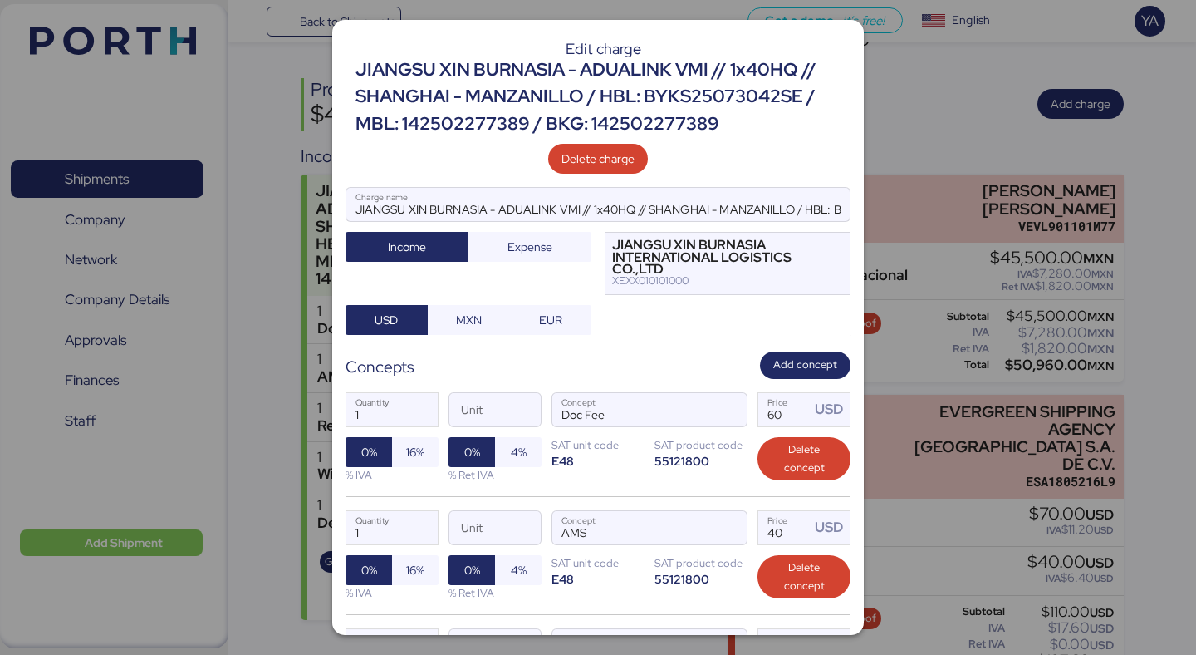
click at [679, 96] on div "JIANGSU XIN BURNASIA - ADUALINK VMI // 1x40HQ // SHANGHAI - MANZANILLO / HBL: B…" at bounding box center [603, 96] width 495 height 81
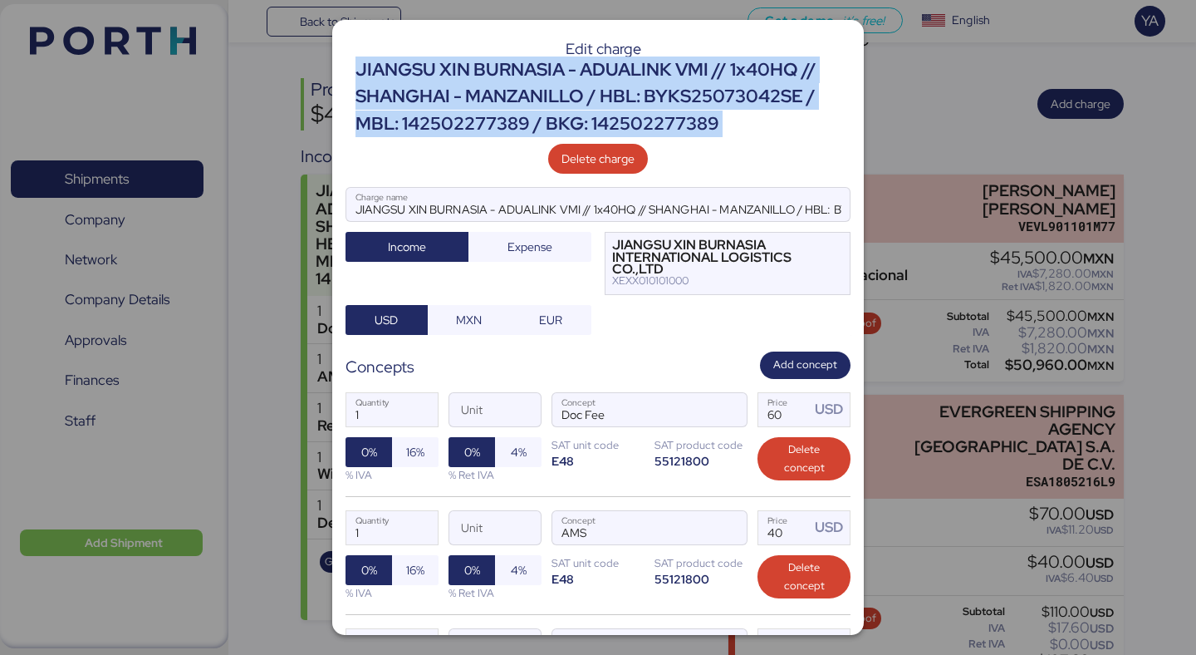
click at [679, 96] on div "JIANGSU XIN BURNASIA - ADUALINK VMI // 1x40HQ // SHANGHAI - MANZANILLO / HBL: B…" at bounding box center [603, 96] width 495 height 81
copy div "JIANGSU XIN BURNASIA - ADUALINK VMI // 1x40HQ // SHANGHAI - MANZANILLO / HBL: B…"
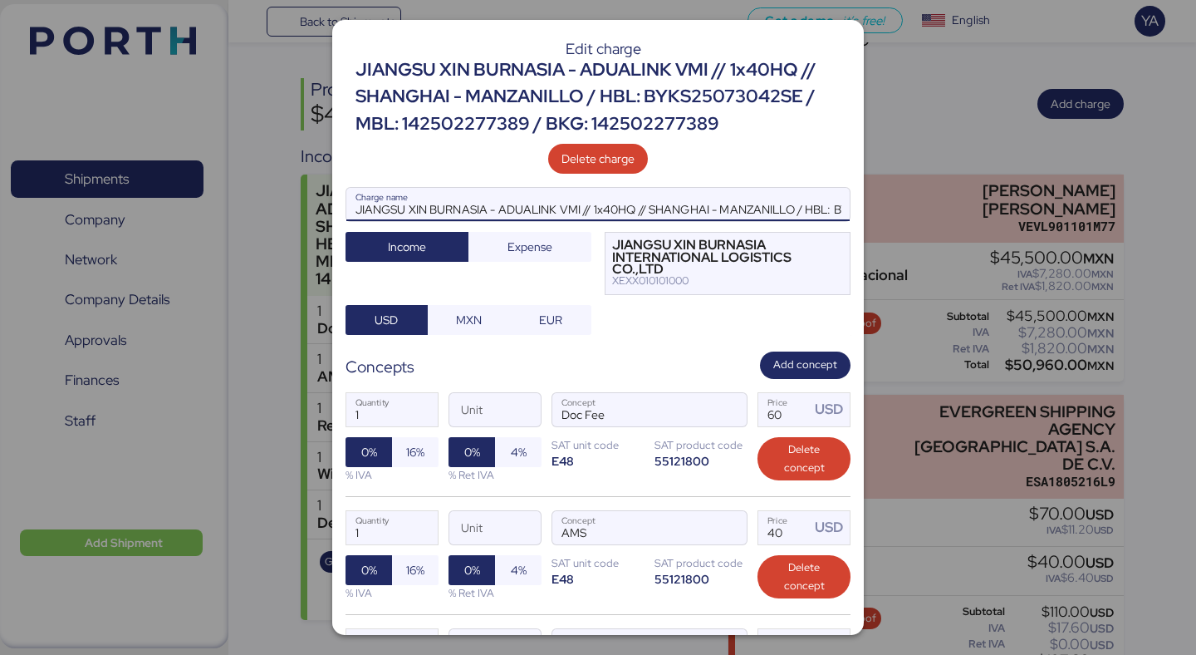
click at [684, 196] on input "JIANGSU XIN BURNASIA - ADUALINK VMI // 1x40HQ // SHANGHAI - MANZANILLO / HBL: B…" at bounding box center [597, 204] width 503 height 33
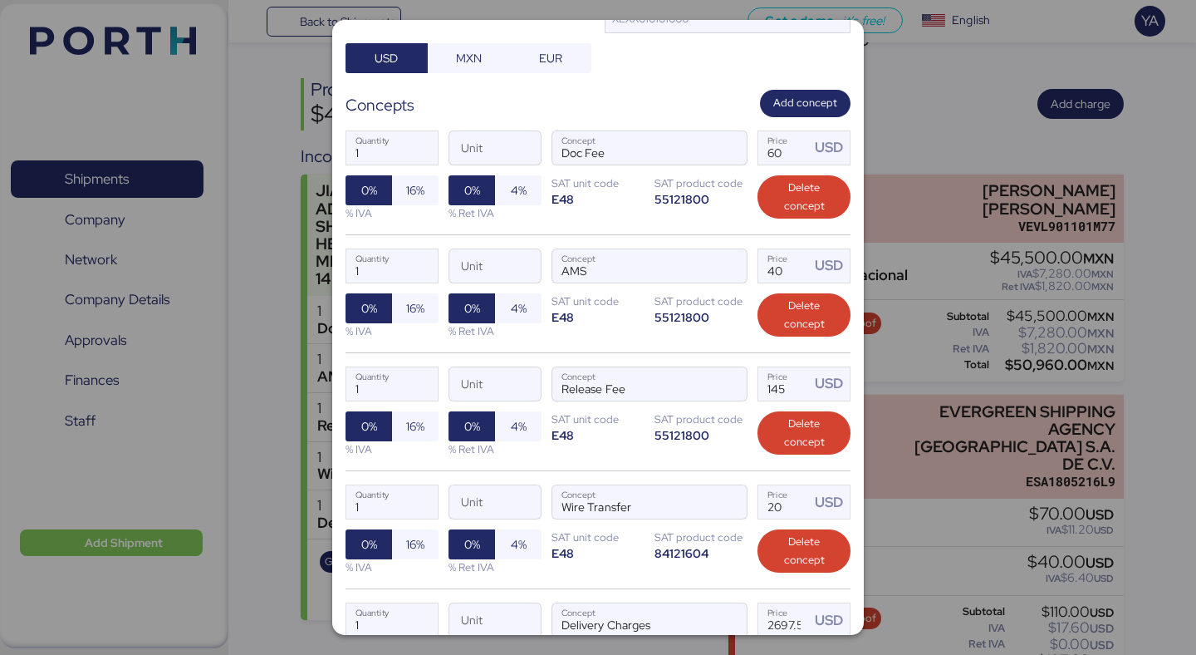
scroll to position [465, 0]
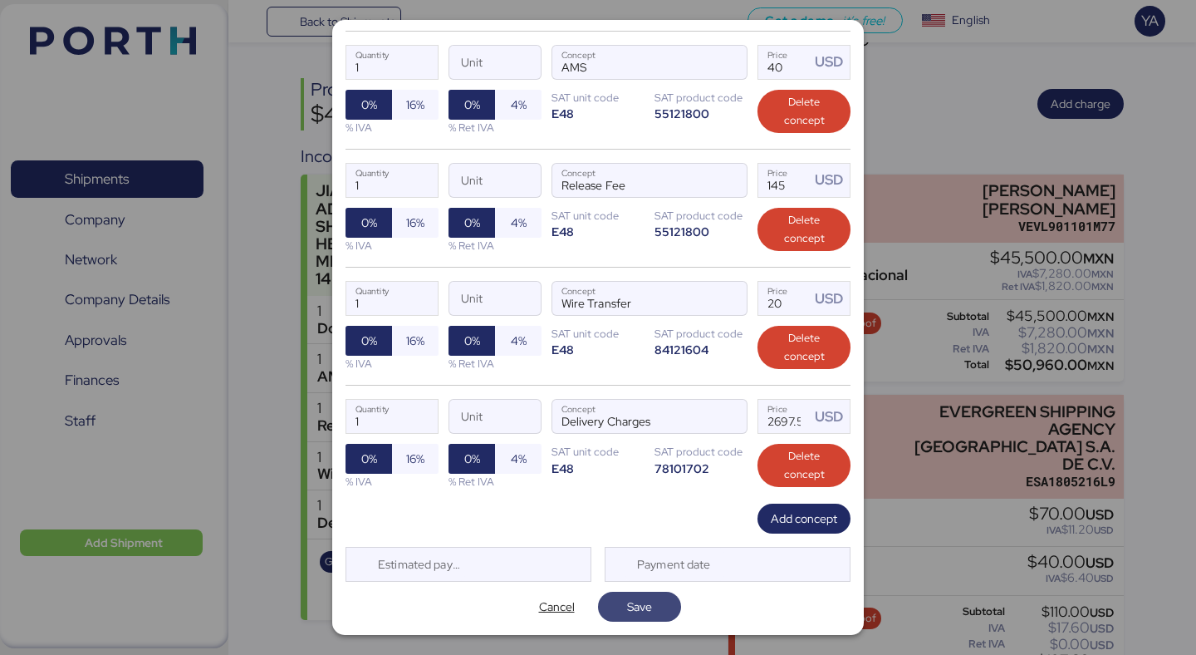
type input "JIANGSU XIN BURNASIA - ADUALINK VMI // 1x40HQ // SHANGHAI - MANZANILLO / HBL: B…"
click at [635, 606] on span "Save" at bounding box center [639, 606] width 25 height 20
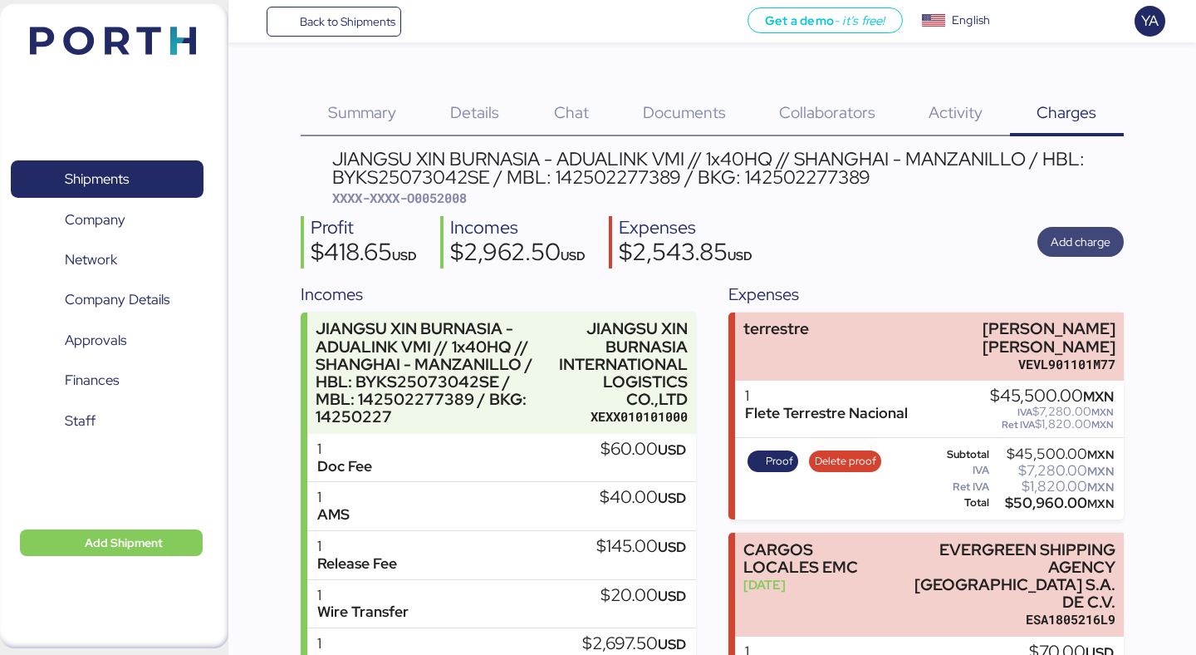
click at [1077, 235] on span "Add charge" at bounding box center [1081, 242] width 60 height 20
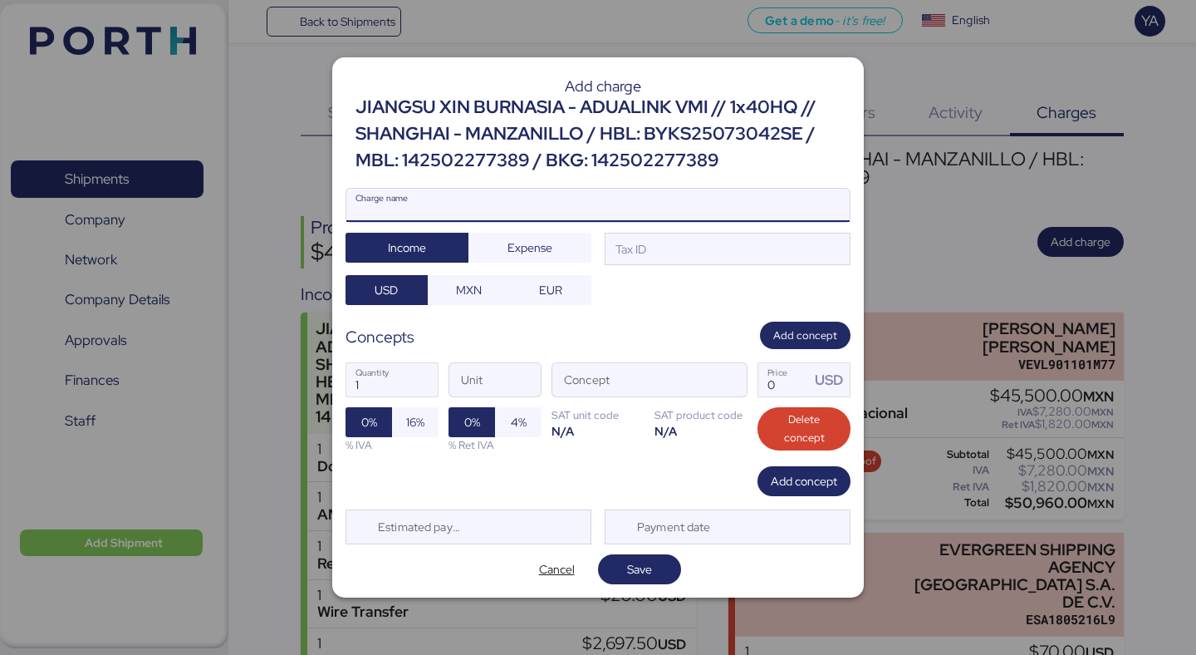
click at [527, 200] on input "Charge name" at bounding box center [597, 205] width 503 height 33
paste input "JIANGSU XIN BURNASIA - ADUALINK VMI // 1x40HQ // SHANGHAI - MANZANILLO / HBL: B…"
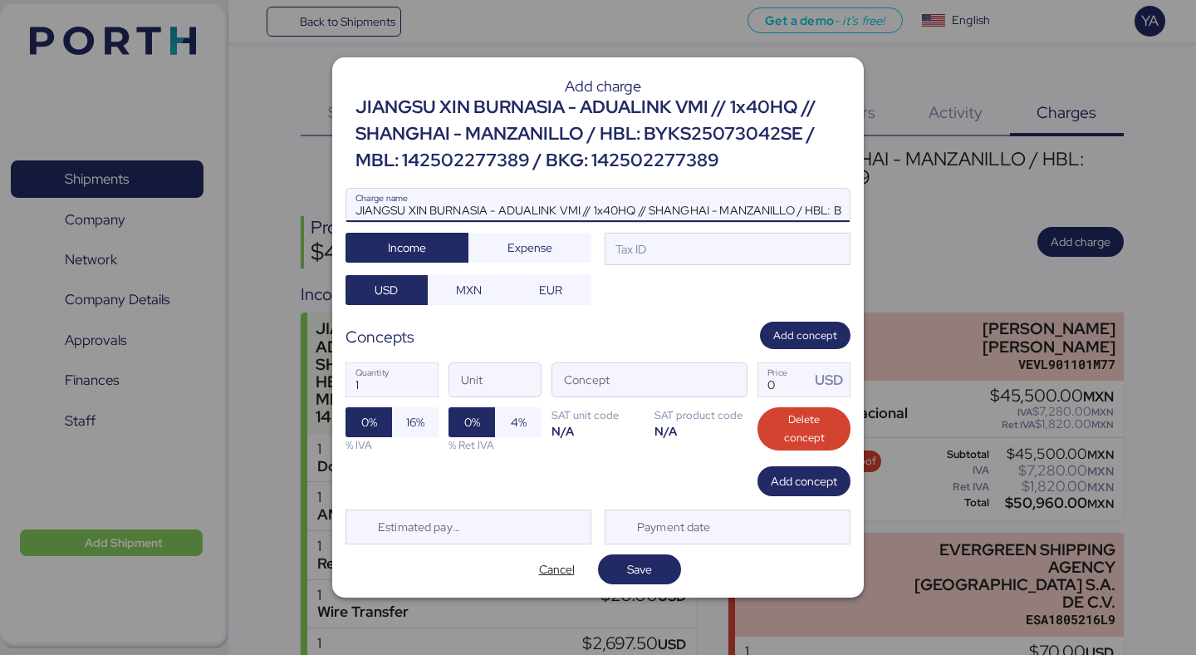
scroll to position [0, 341]
type input "JIANGSU XIN BURNASIA - ADUALINK VMI // 1x40HQ // SHANGHAI - MANZANILLO / HBL: B…"
click at [726, 238] on div at bounding box center [597, 230] width 503 height 17
click at [726, 222] on input "JIANGSU XIN BURNASIA - ADUALINK VMI // 1x40HQ // SHANGHAI - MANZANILLO / HBL: B…" at bounding box center [597, 205] width 503 height 33
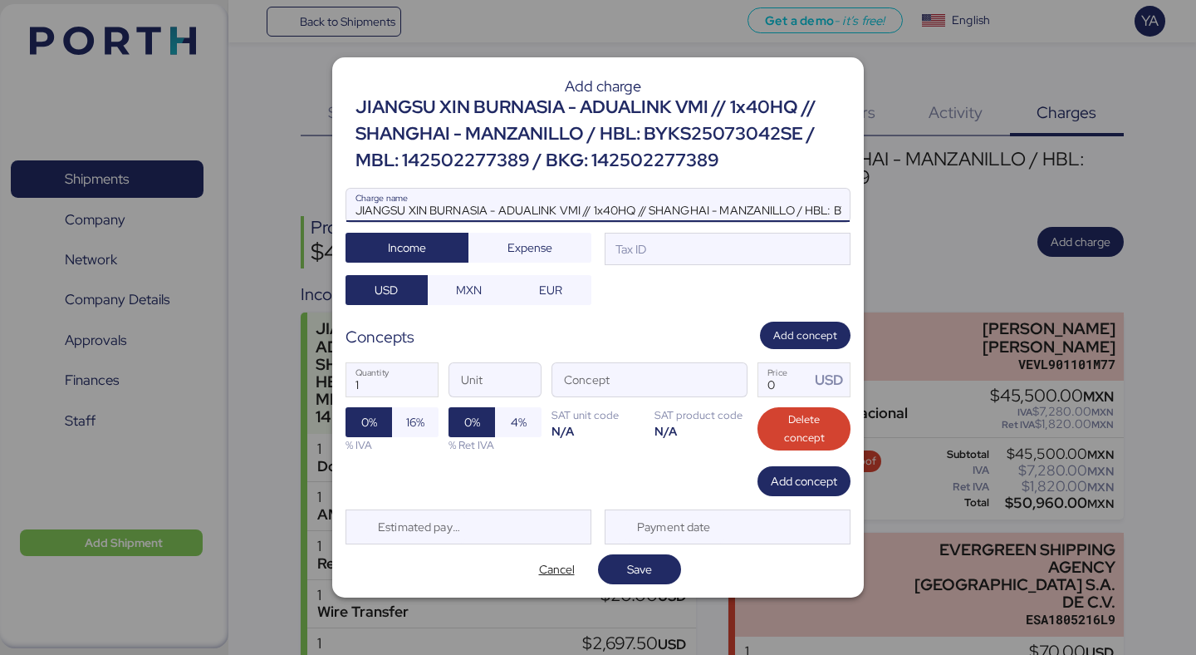
scroll to position [0, 341]
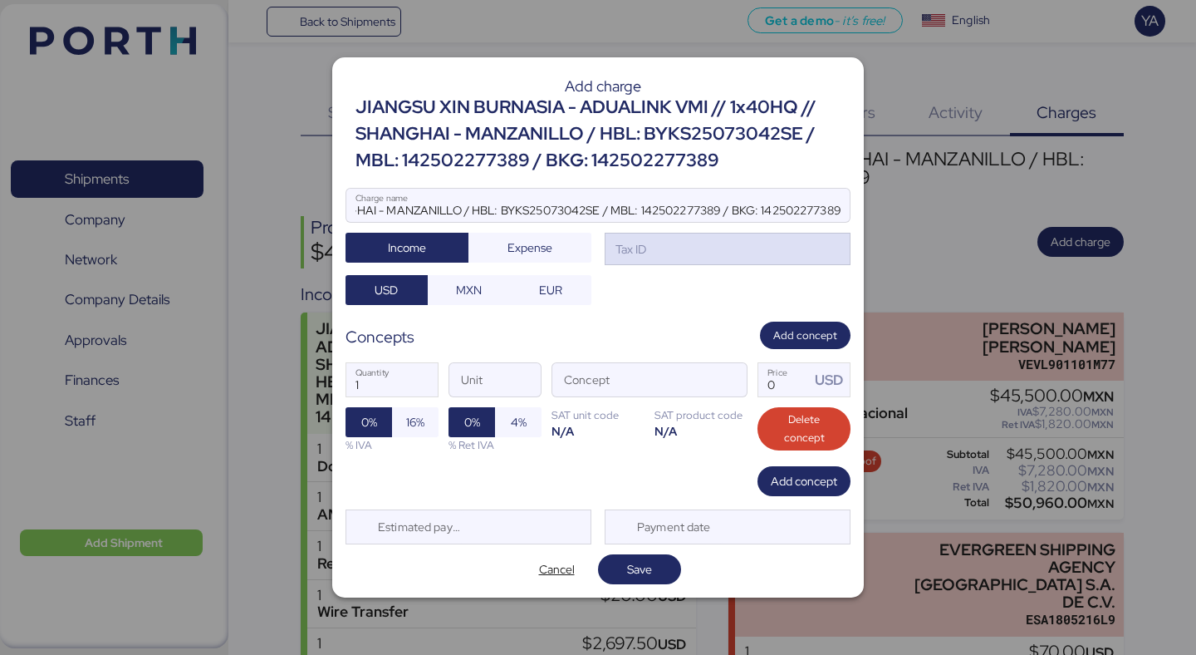
click at [722, 253] on div "Tax ID" at bounding box center [728, 249] width 246 height 33
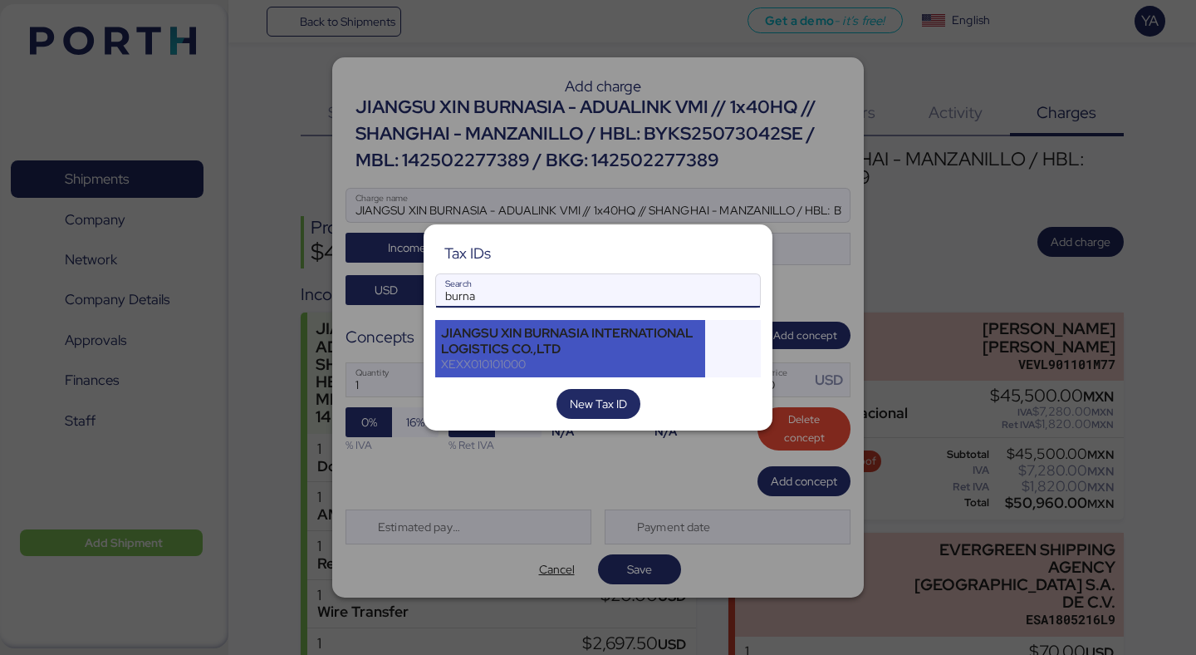
type input "burna"
click at [540, 342] on div "JIANGSU XIN BURNASIA INTERNATIONAL LOGISTICS CO.,LTD" at bounding box center [570, 341] width 258 height 30
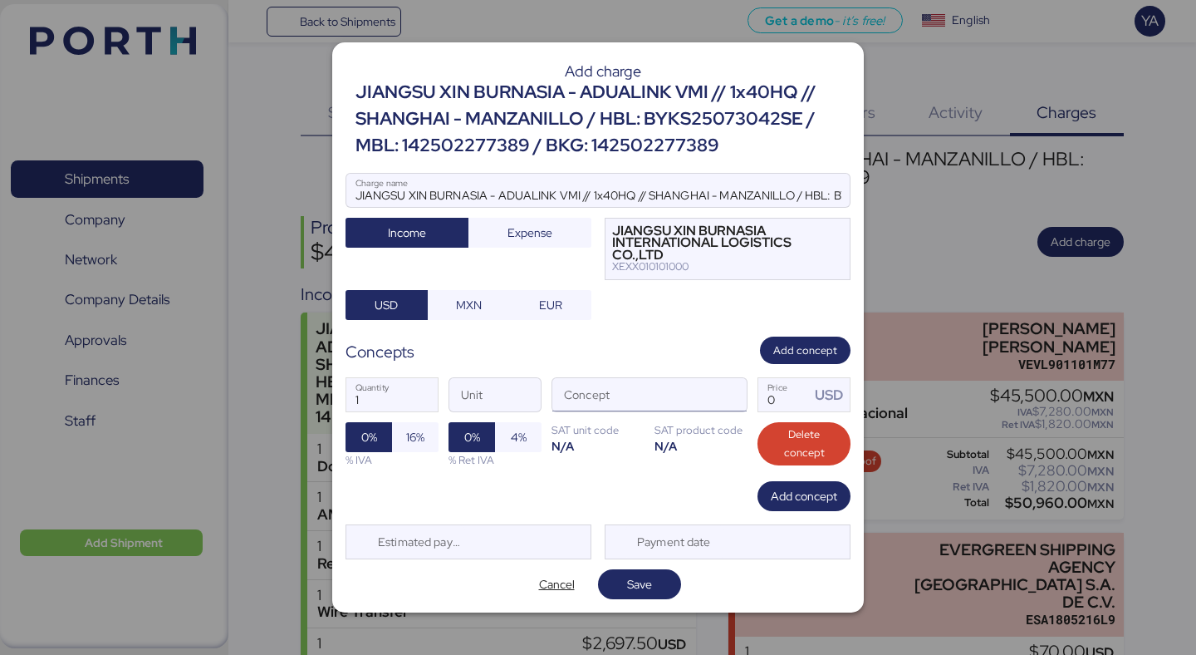
click at [683, 394] on input "Concept" at bounding box center [629, 394] width 155 height 33
type input "doc"
click at [792, 436] on span "Delete concept" at bounding box center [804, 443] width 66 height 37
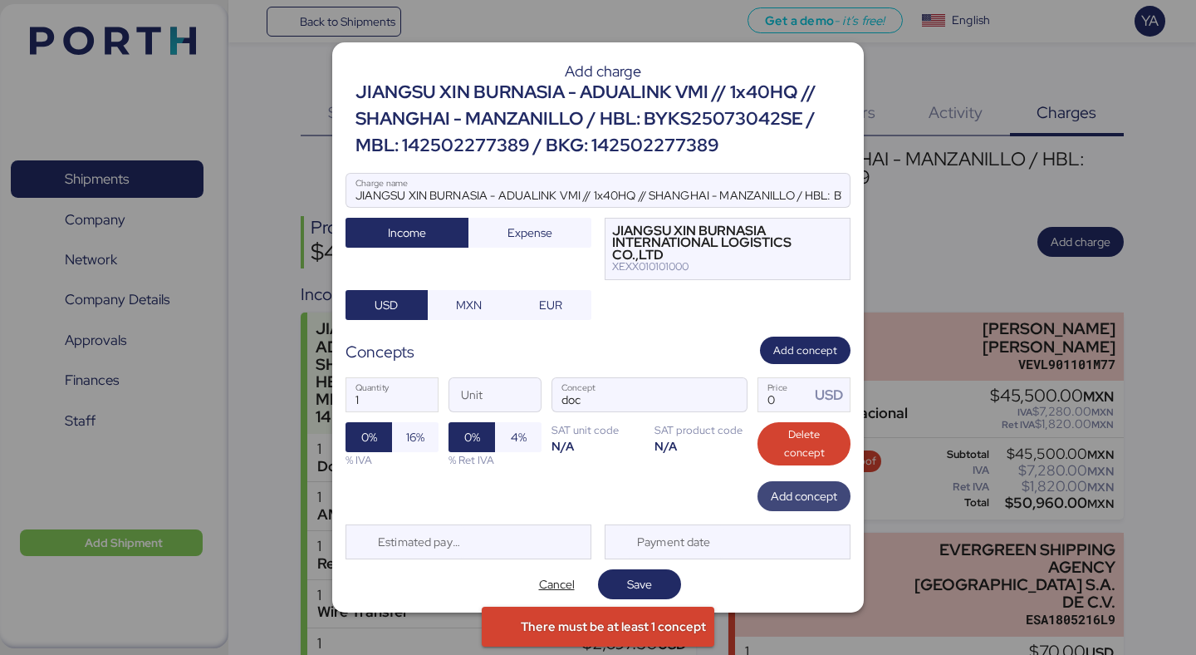
click at [787, 488] on span "Add concept" at bounding box center [804, 496] width 66 height 20
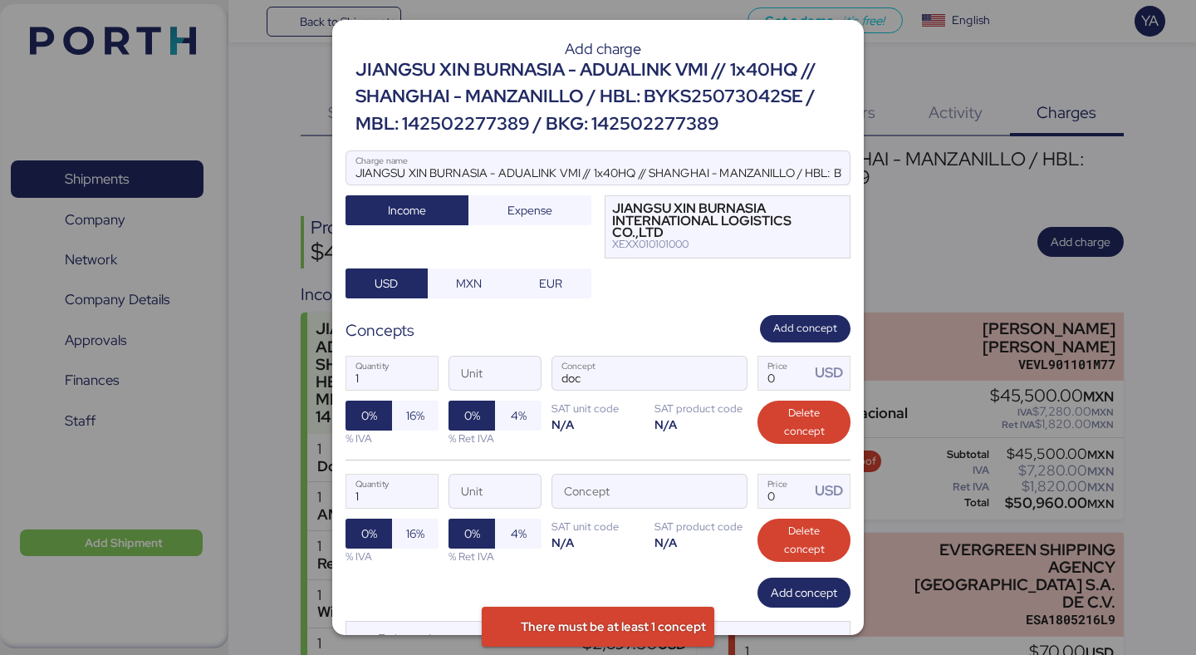
click at [789, 449] on div "1 Quantity Unit doc Concept 0 Price USD 0% 16% % IVA 0% 4% % Ret IVA SAT unit c…" at bounding box center [598, 400] width 505 height 117
click at [792, 432] on span "Delete concept" at bounding box center [804, 422] width 66 height 37
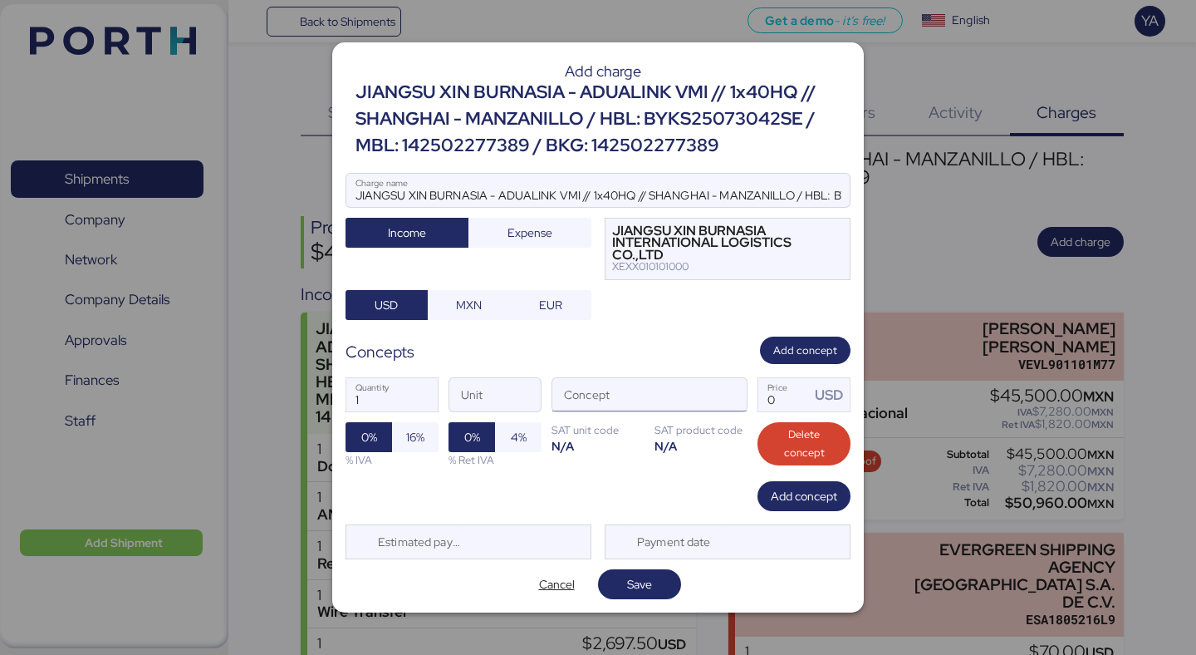
click at [670, 380] on input "Concept" at bounding box center [629, 394] width 155 height 33
type input "s"
click at [770, 392] on input "Price USD" at bounding box center [784, 394] width 52 height 33
type input "1"
click at [631, 579] on span "Save" at bounding box center [639, 584] width 25 height 20
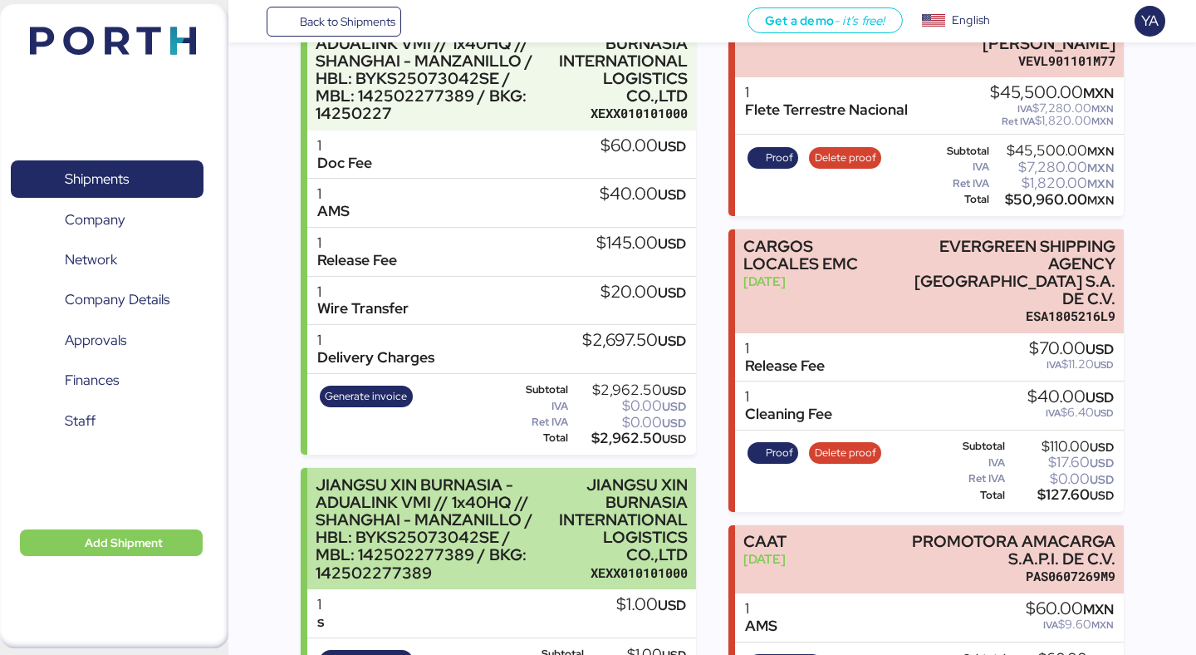
scroll to position [304, 0]
click at [568, 517] on div "JIANGSU XIN BURNASIA INTERNATIONAL LOGISTICS CO.,LTD" at bounding box center [623, 519] width 129 height 88
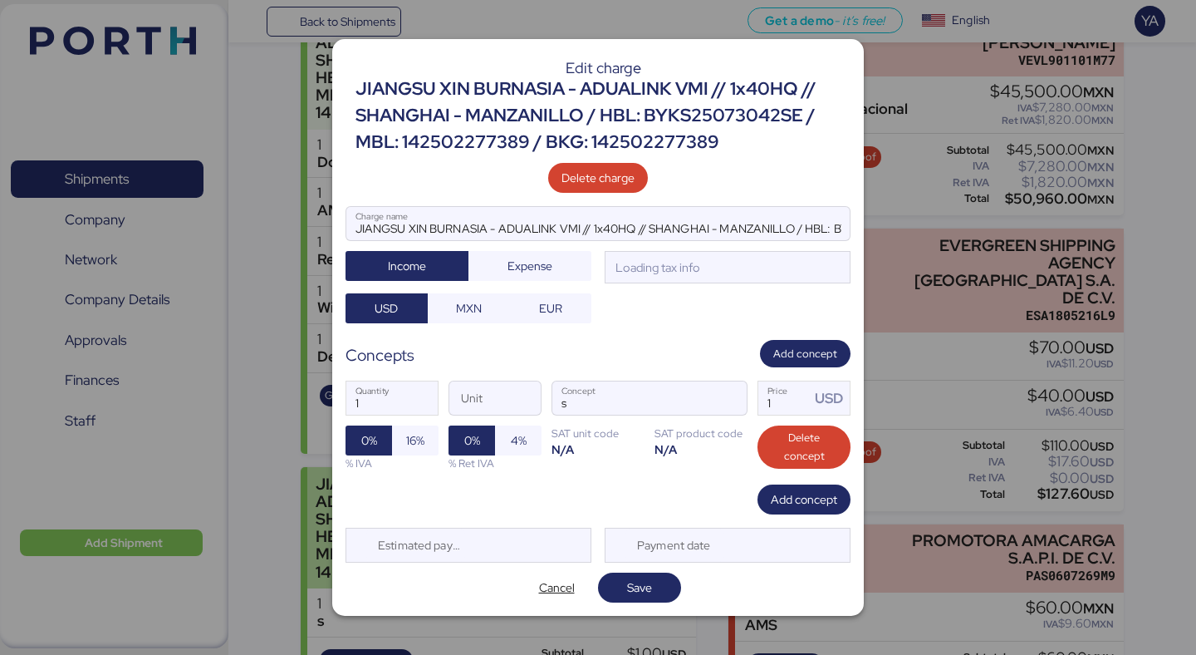
scroll to position [0, 0]
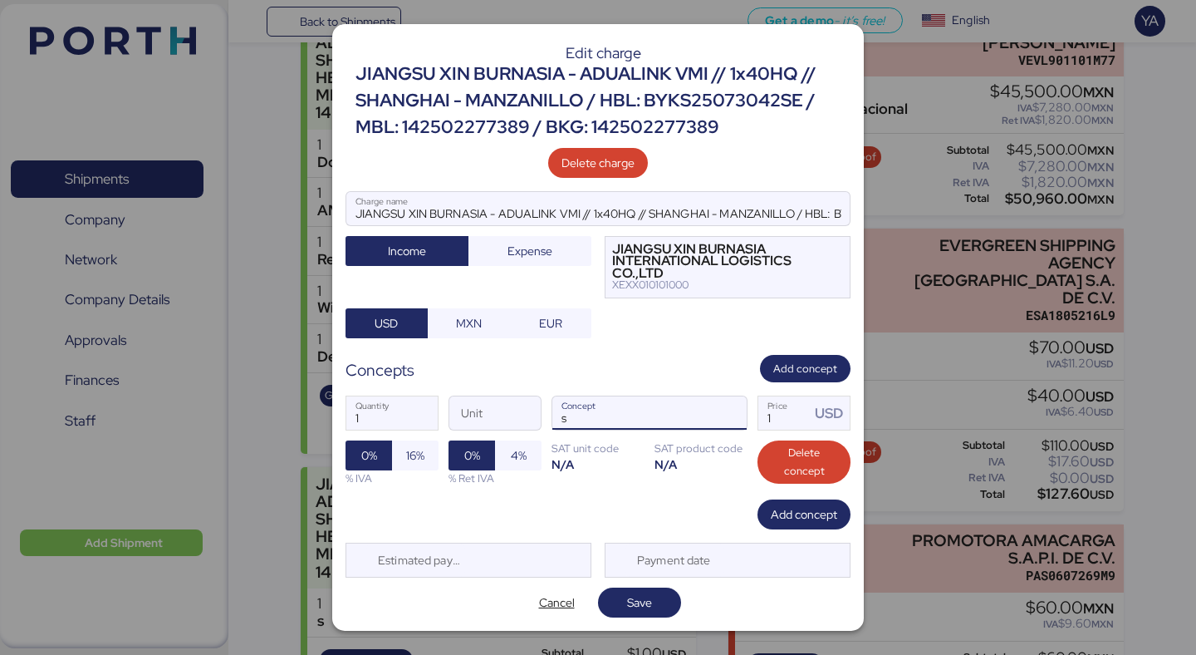
click at [648, 414] on input "s" at bounding box center [629, 412] width 155 height 33
click at [551, 598] on span "Cancel" at bounding box center [557, 602] width 36 height 20
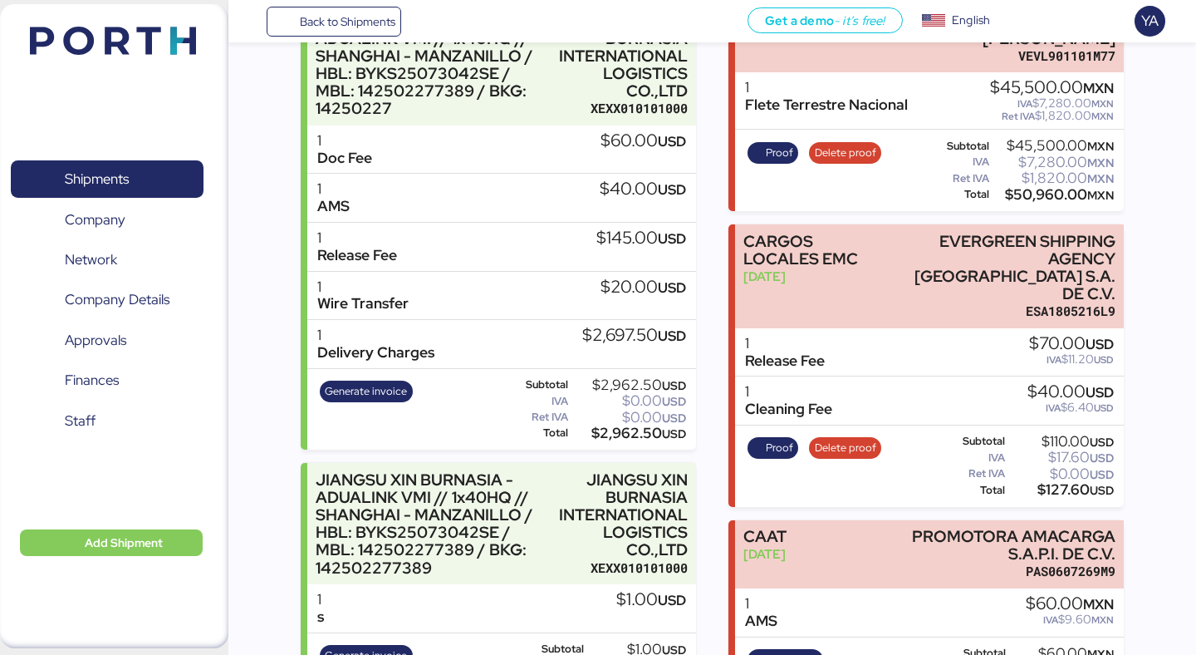
scroll to position [381, 0]
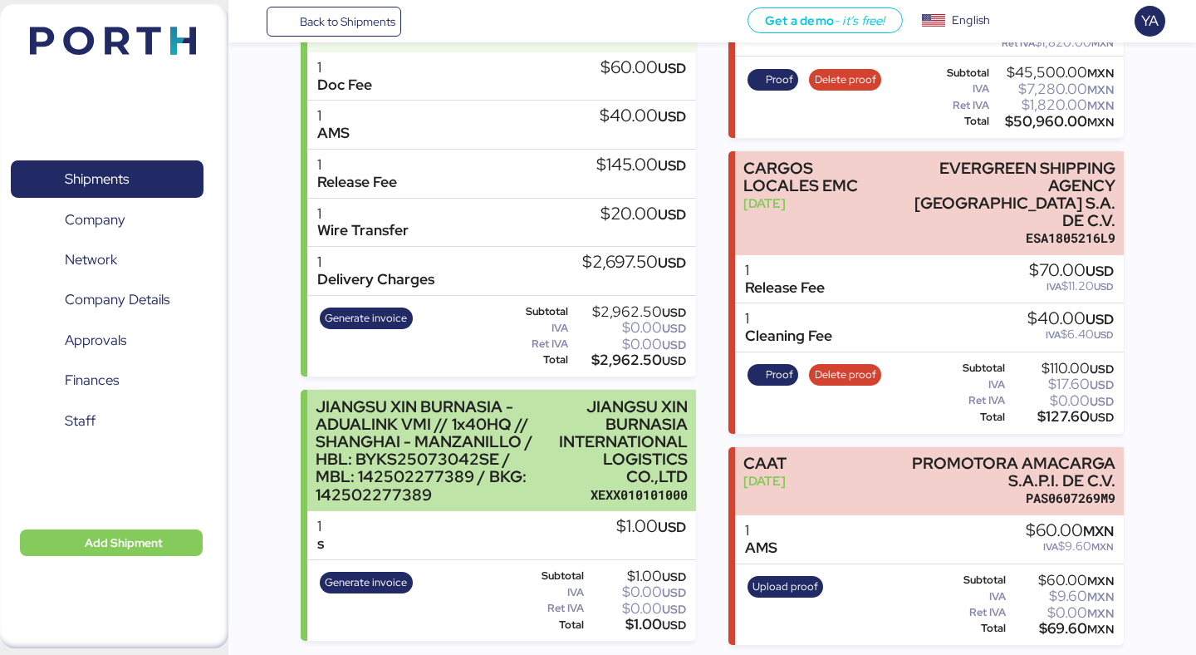
click at [555, 479] on div "JIANGSU XIN BURNASIA - ADUALINK VMI // 1x40HQ // SHANGHAI - MANZANILLO / HBL: B…" at bounding box center [501, 450] width 388 height 121
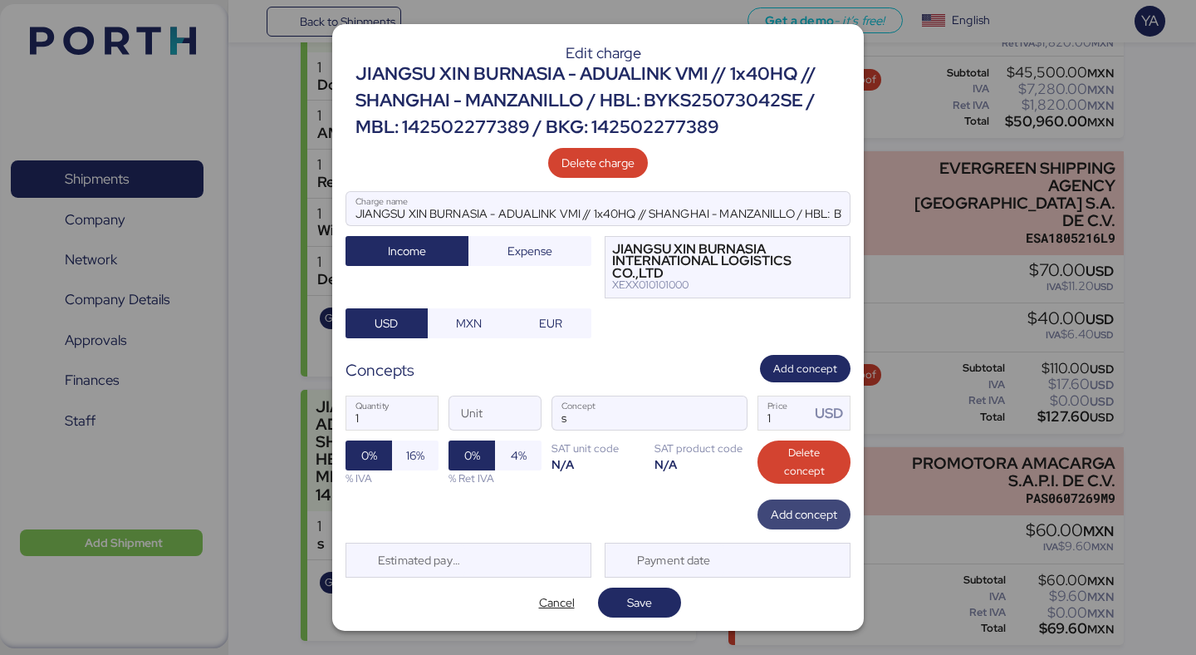
click at [841, 513] on span "Add concept" at bounding box center [804, 514] width 93 height 30
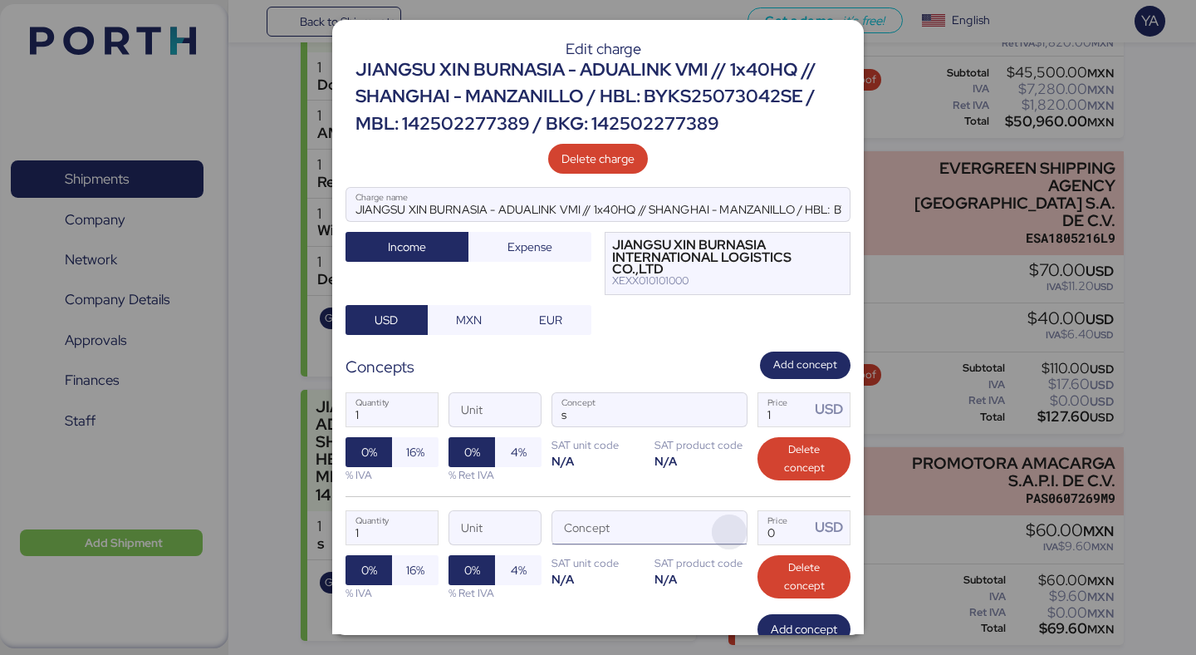
click at [712, 526] on span "button" at bounding box center [729, 531] width 35 height 35
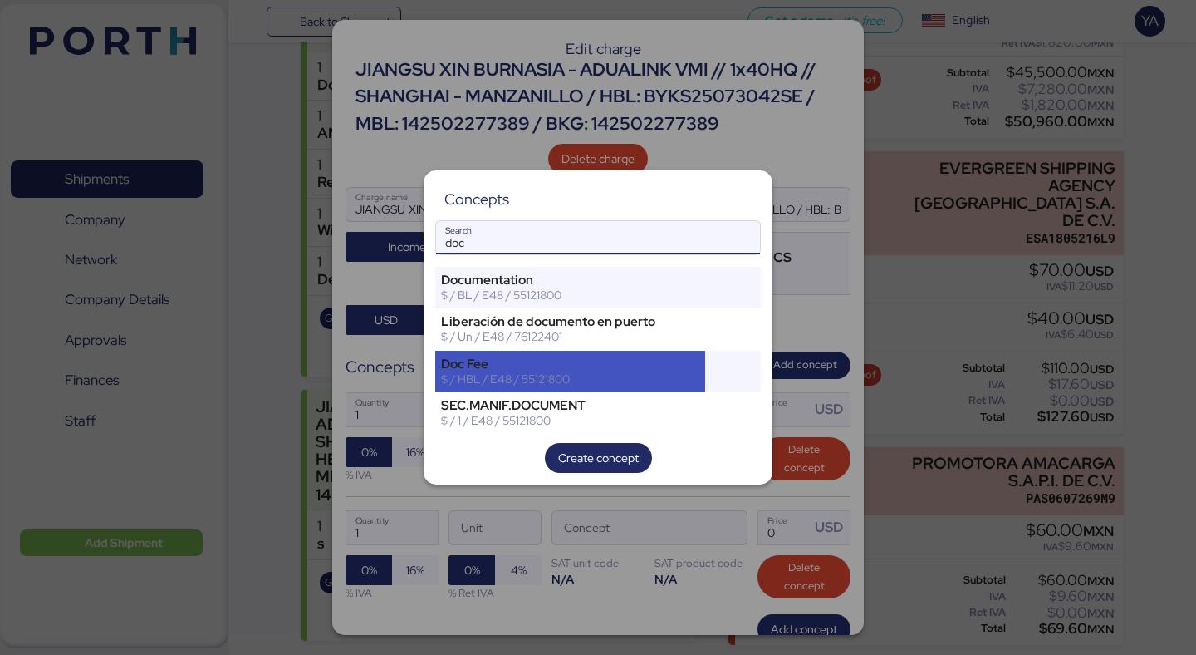
type input "doc"
click at [569, 373] on div "$ / HBL / E48 / 55121800" at bounding box center [570, 378] width 258 height 15
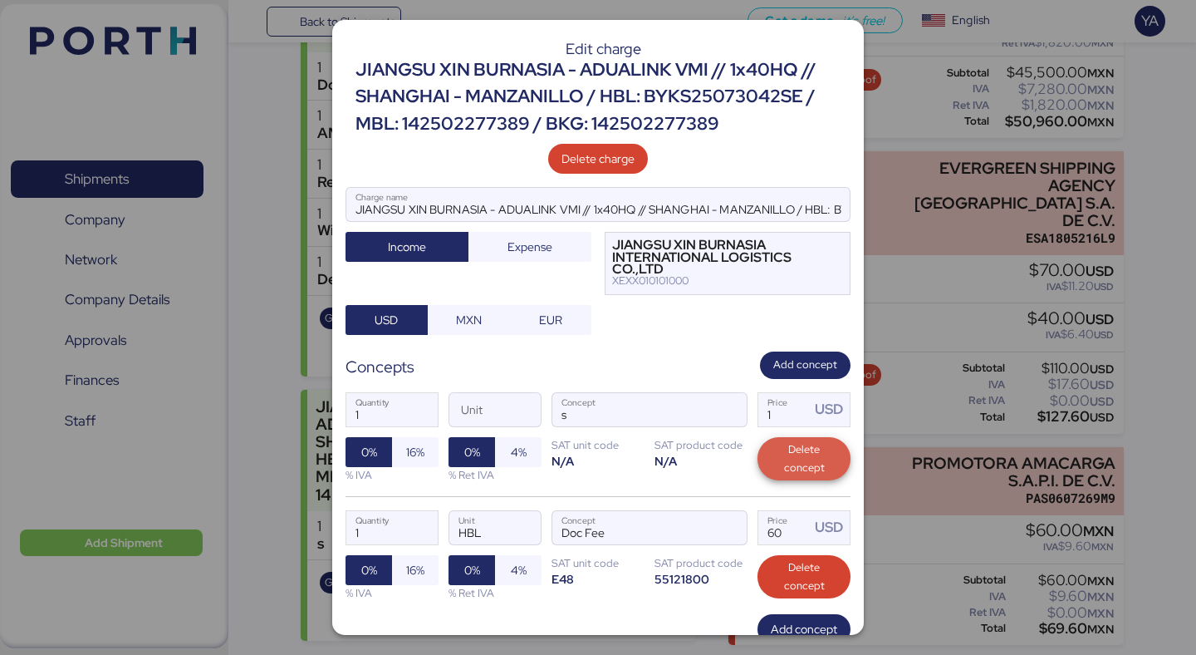
click at [810, 442] on span "Delete concept" at bounding box center [804, 458] width 66 height 37
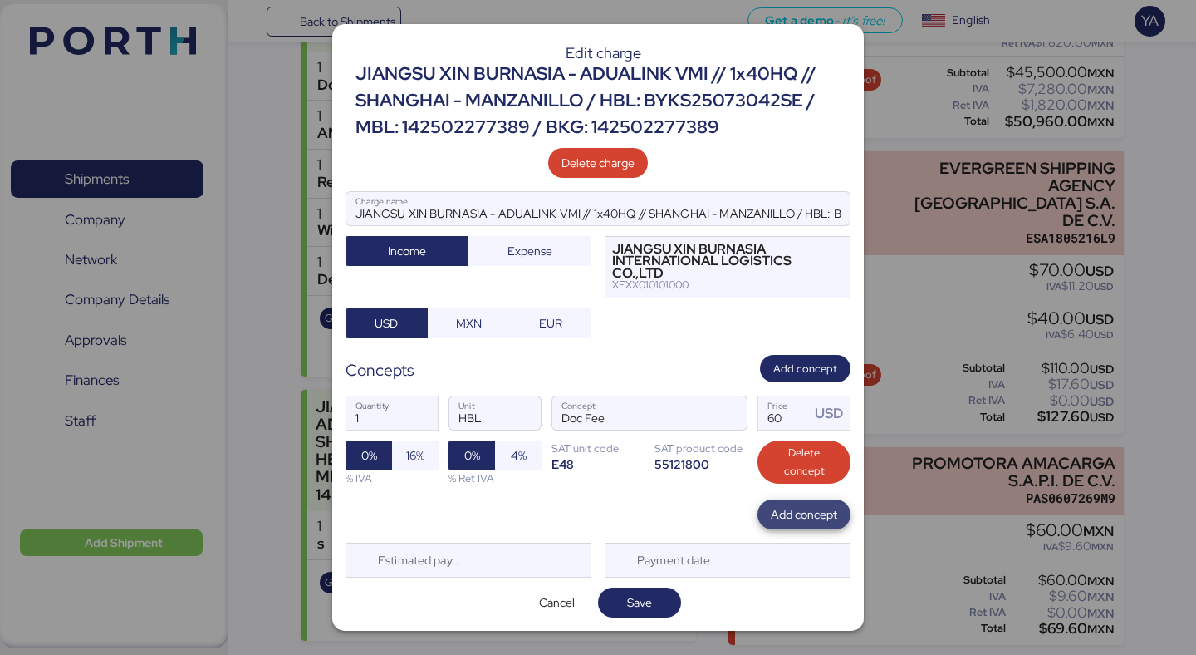
click at [809, 503] on span "Add concept" at bounding box center [804, 514] width 66 height 23
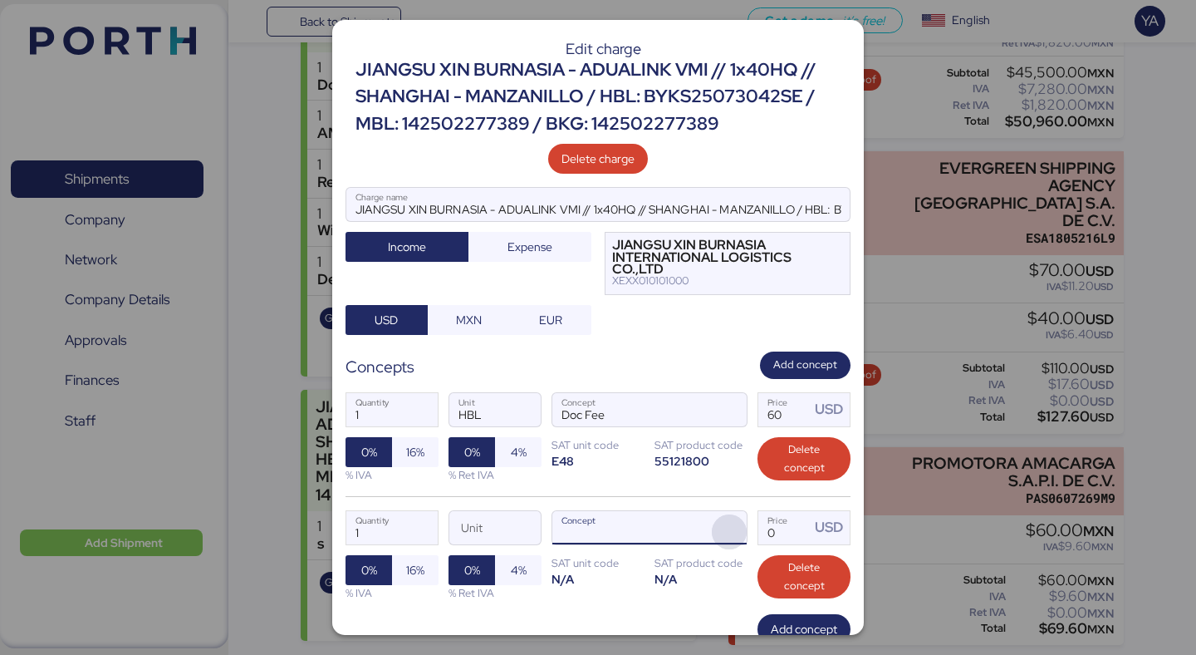
click at [738, 532] on span "button" at bounding box center [729, 531] width 35 height 35
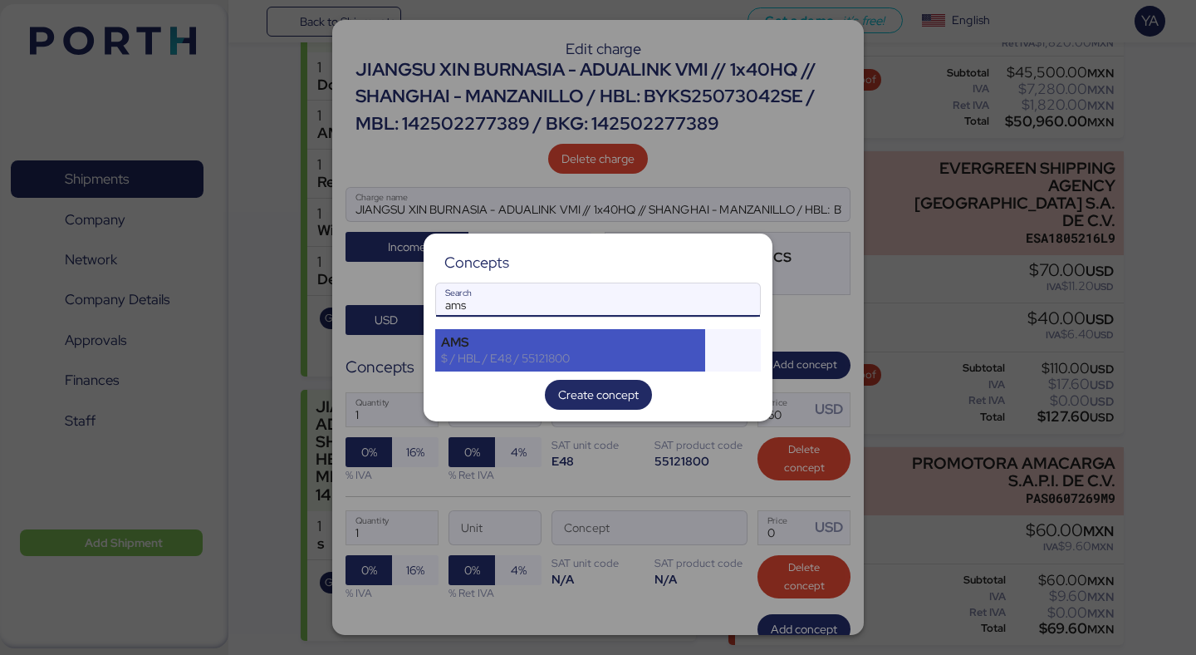
type input "ams"
click at [545, 337] on div "AMS" at bounding box center [570, 342] width 258 height 15
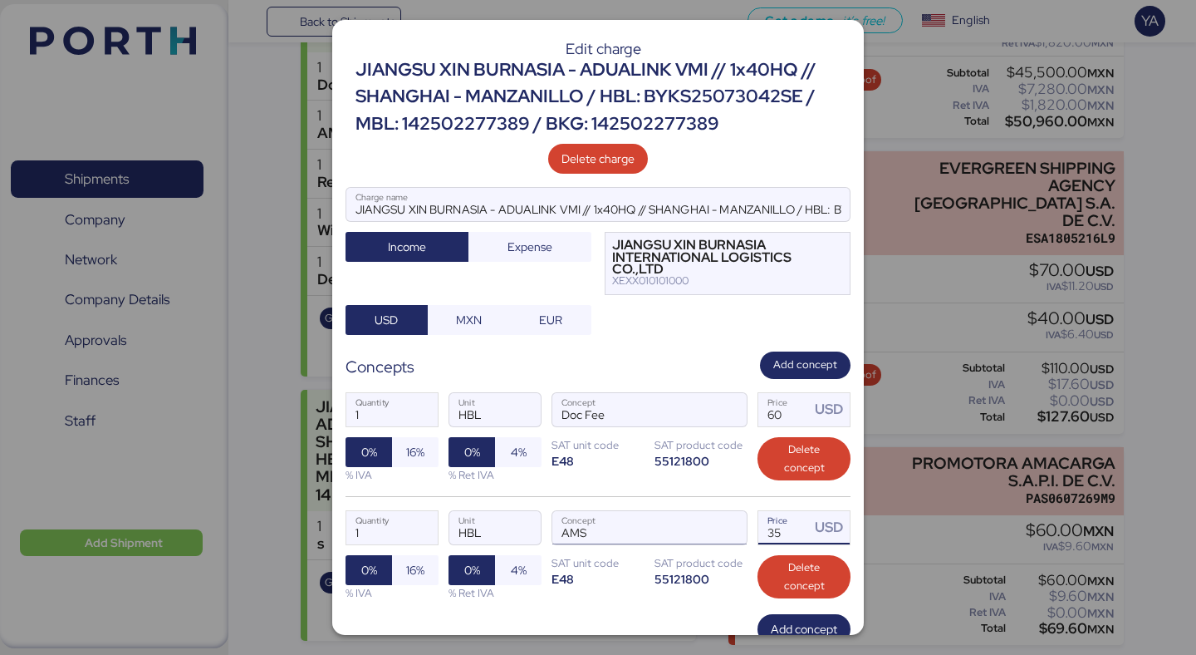
drag, startPoint x: 787, startPoint y: 522, endPoint x: 670, endPoint y: 516, distance: 117.3
click at [670, 516] on div "1 Quantity HBL Unit AMS Concept 35 Price USD 0% 16% % IVA 0% 4% % Ret IVA SAT u…" at bounding box center [598, 555] width 505 height 118
click at [778, 529] on input "35" at bounding box center [784, 527] width 52 height 33
type input "3"
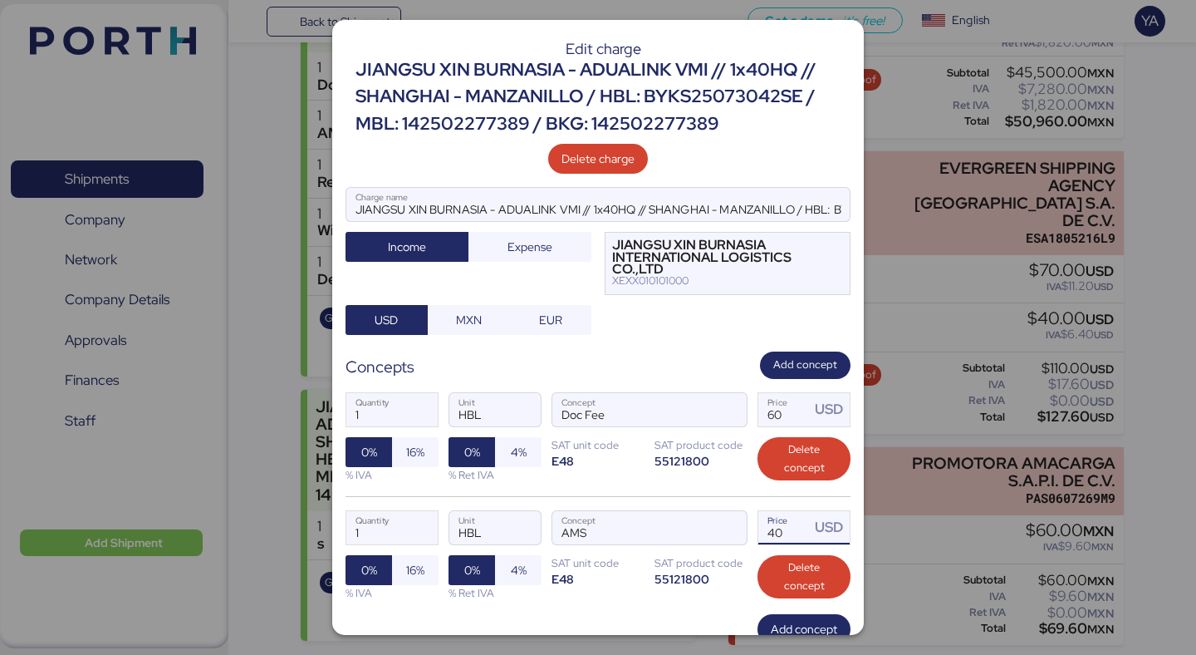
scroll to position [110, 0]
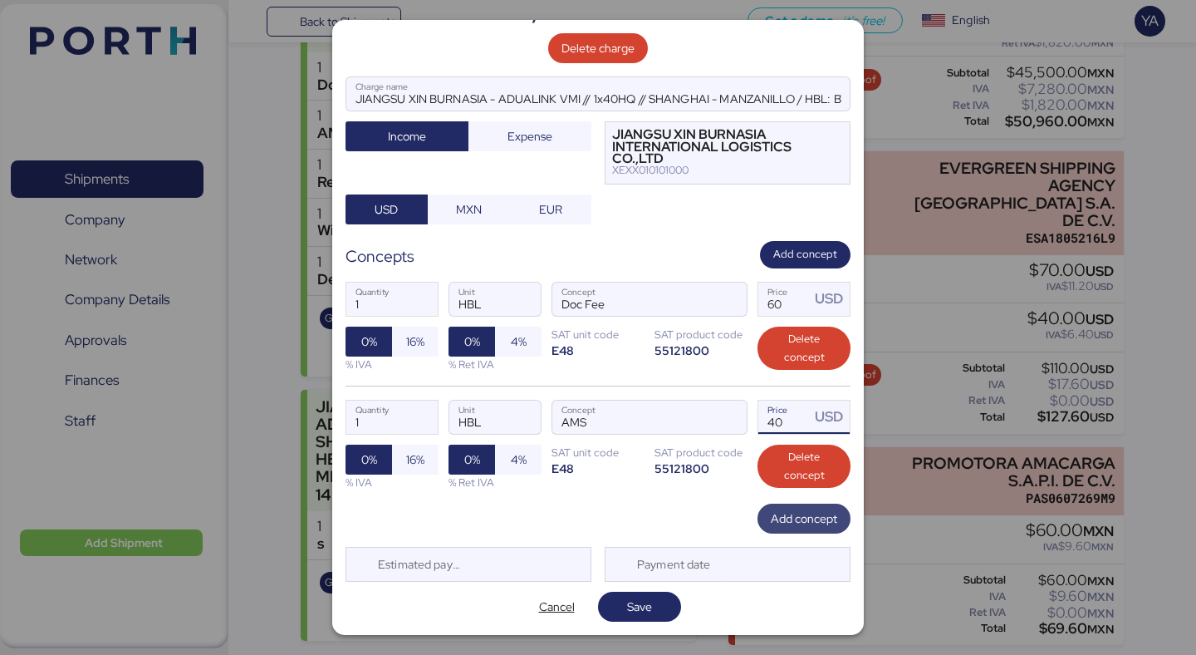
type input "40"
click at [777, 520] on span "Add concept" at bounding box center [804, 518] width 66 height 20
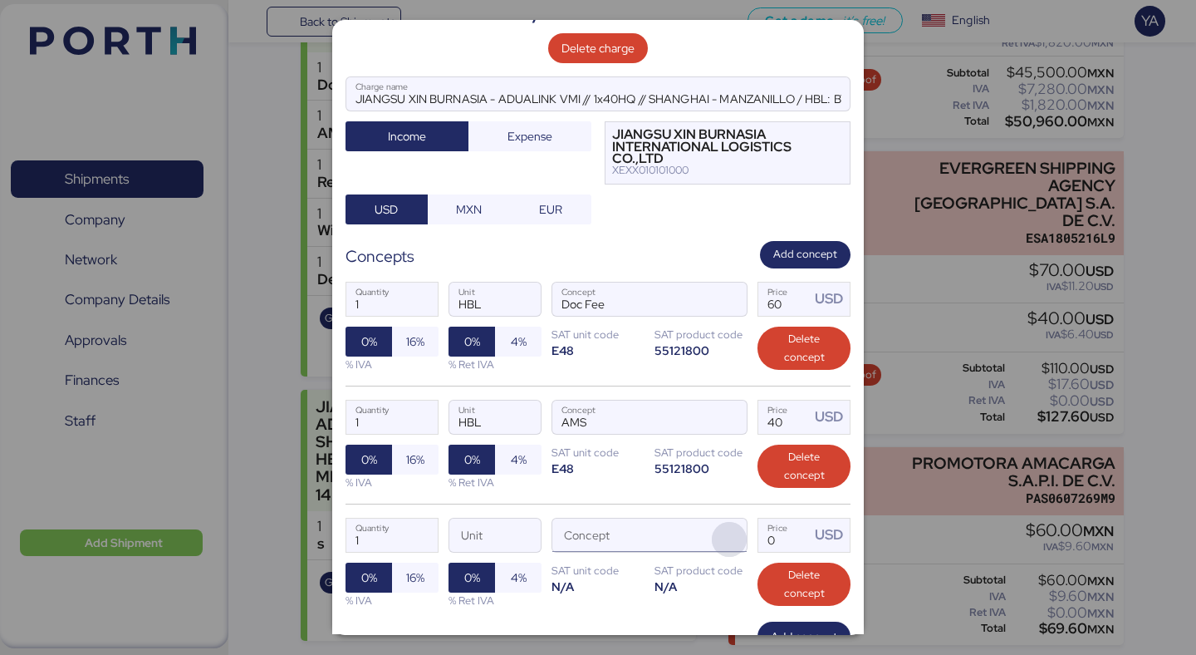
click at [726, 527] on span "button" at bounding box center [729, 539] width 35 height 35
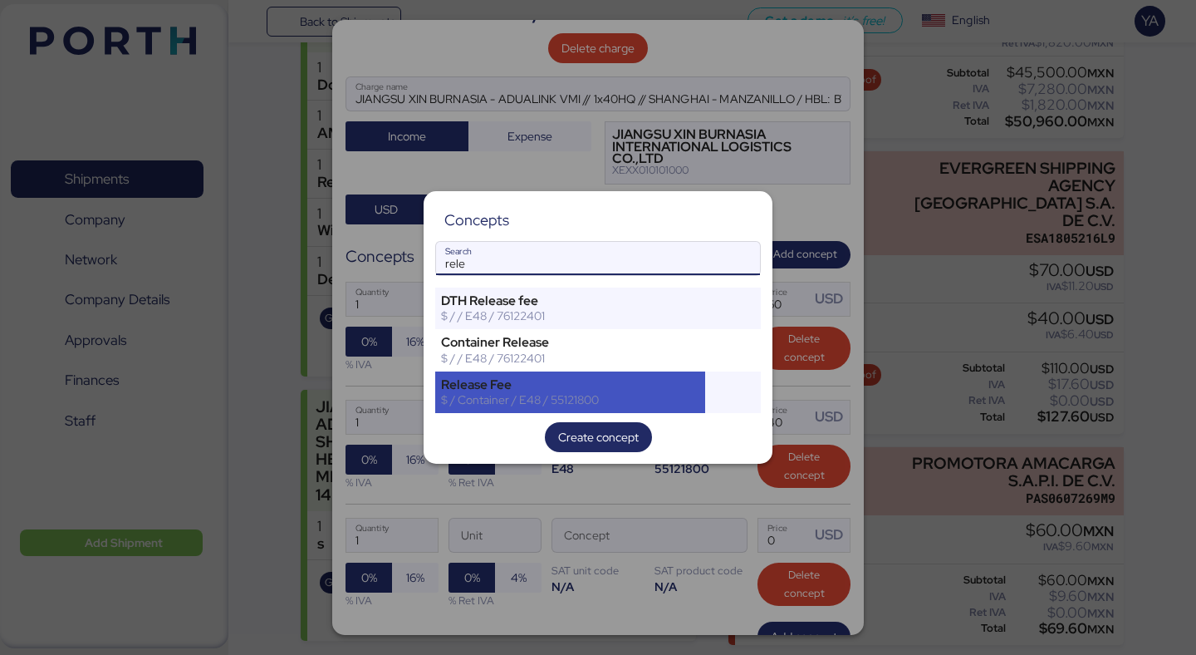
type input "rele"
click at [553, 399] on div "$ / Container / E48 / 55121800" at bounding box center [570, 399] width 258 height 15
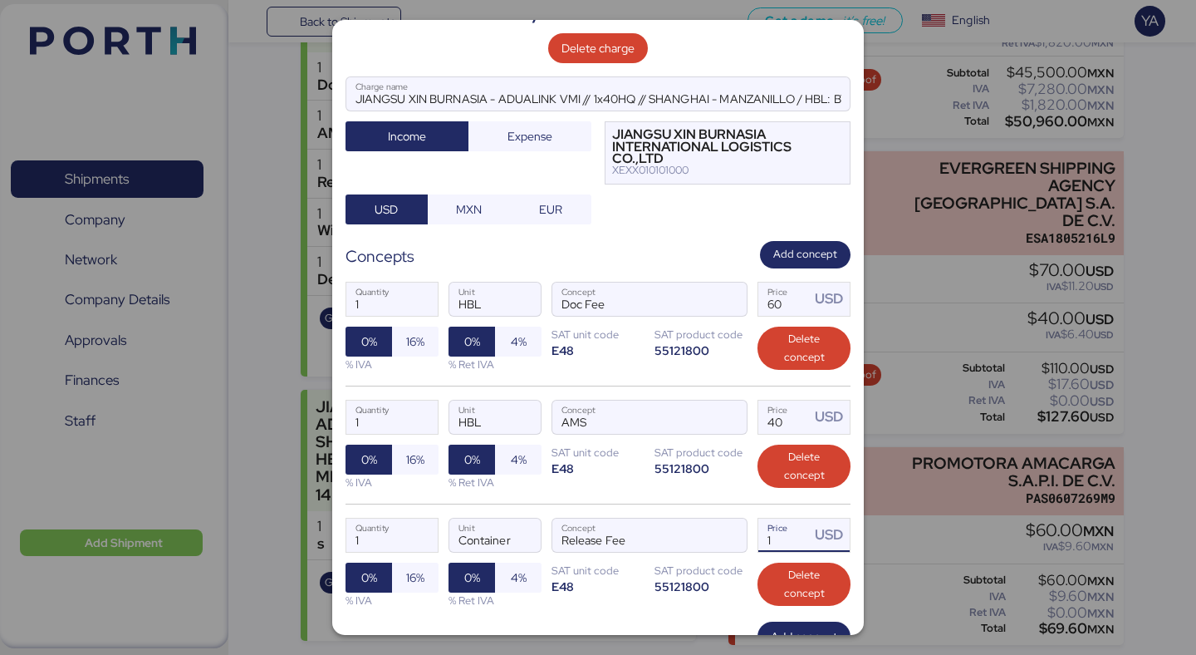
click at [811, 551] on div "USD" at bounding box center [830, 534] width 40 height 33
click at [807, 550] on div "1 Price" at bounding box center [784, 534] width 52 height 33
click at [807, 550] on input "1" at bounding box center [784, 534] width 52 height 33
click at [797, 537] on input "1" at bounding box center [784, 534] width 52 height 33
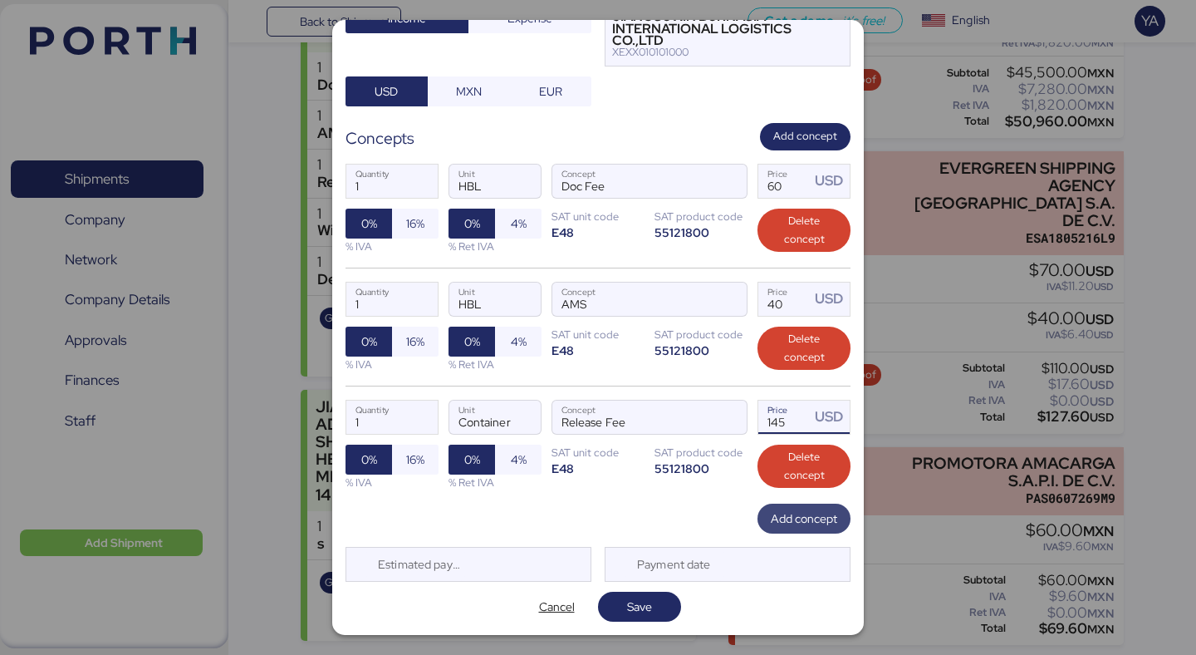
type input "145"
click at [794, 524] on span "Add concept" at bounding box center [804, 518] width 66 height 20
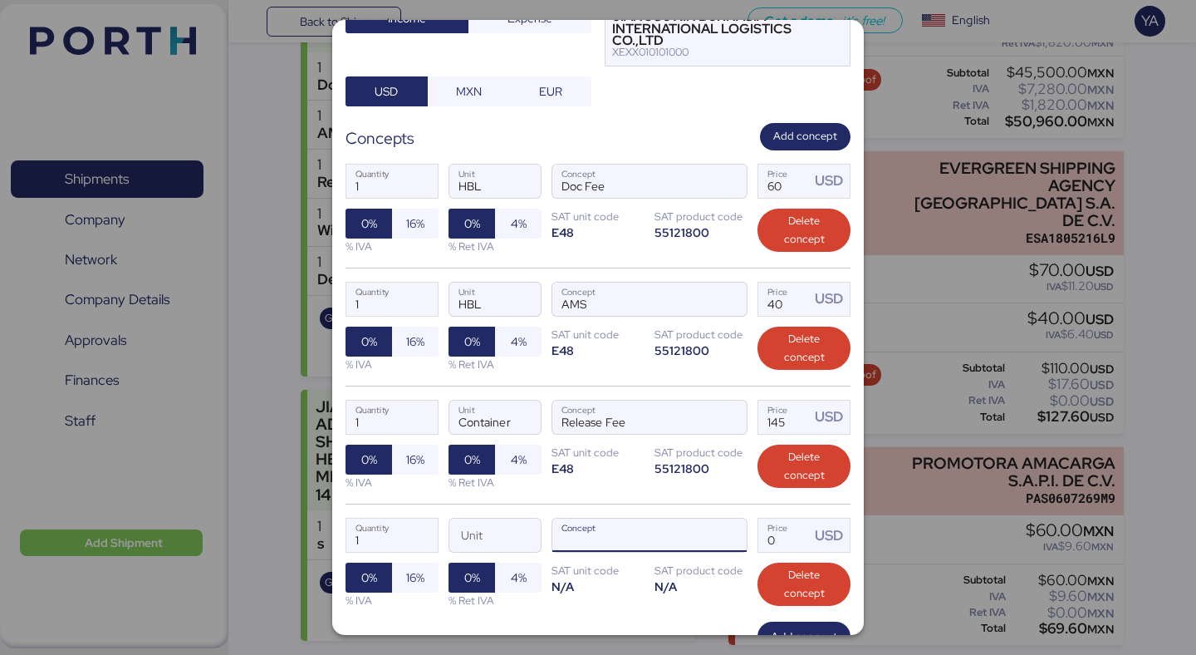
click at [679, 540] on input "Concept" at bounding box center [629, 534] width 155 height 33
click at [729, 535] on span "button" at bounding box center [729, 539] width 35 height 35
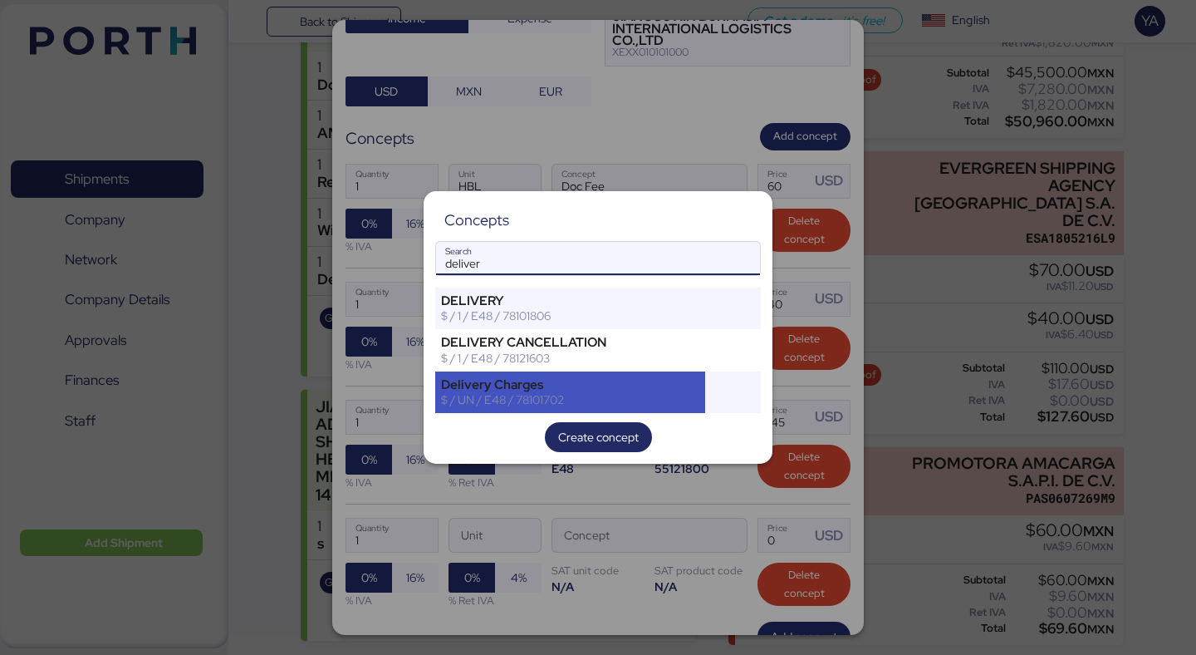
type input "deliver"
click at [527, 380] on div "Delivery Charges" at bounding box center [570, 384] width 258 height 15
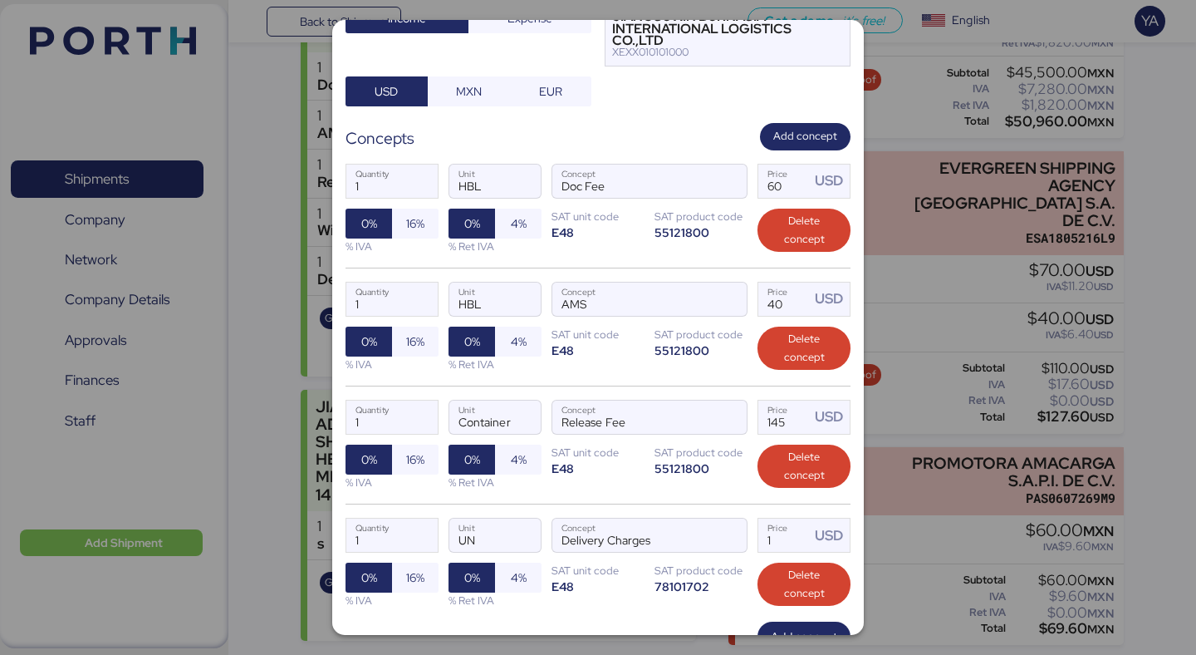
scroll to position [346, 0]
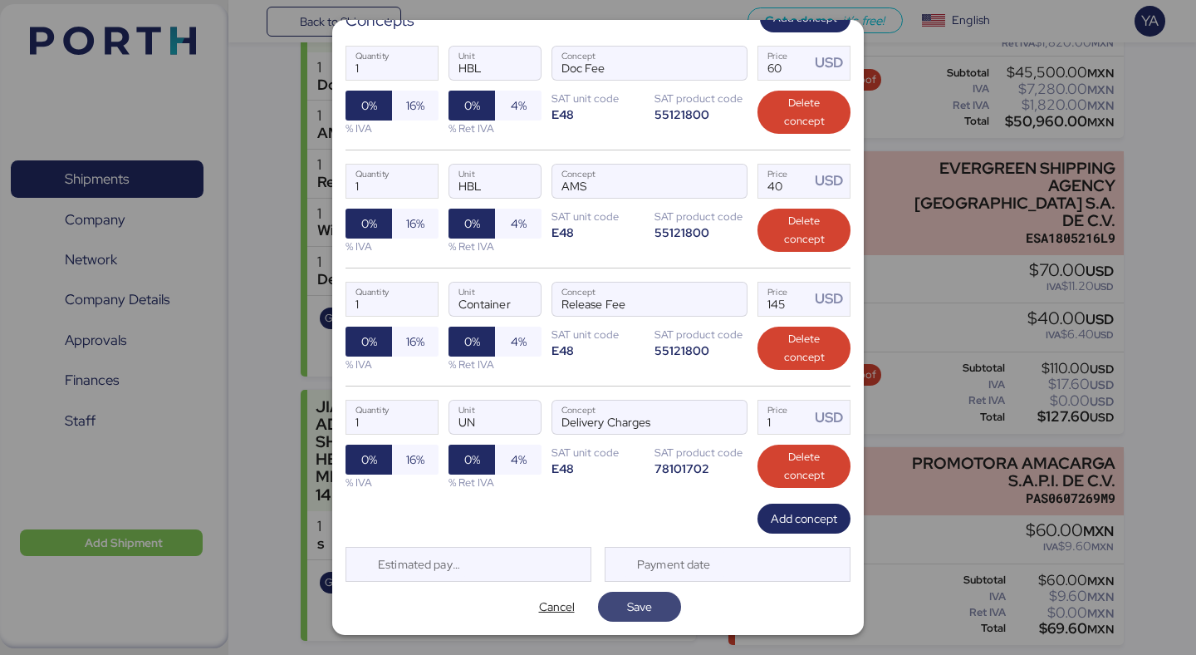
click at [640, 600] on span "Save" at bounding box center [639, 606] width 25 height 20
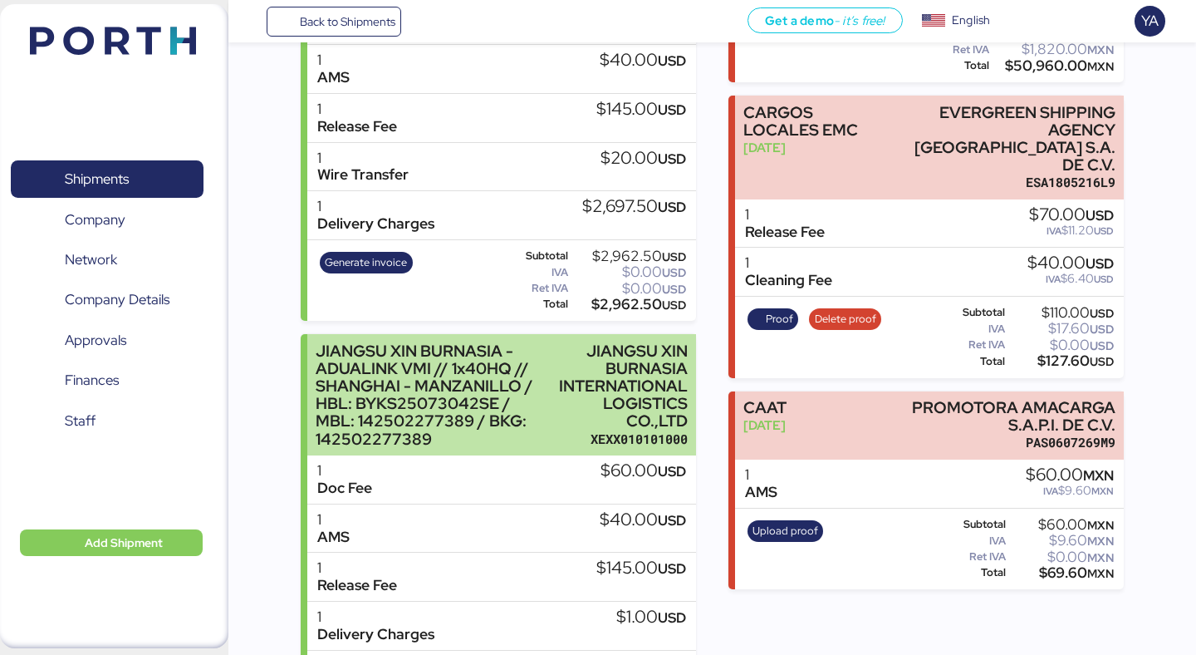
scroll to position [527, 0]
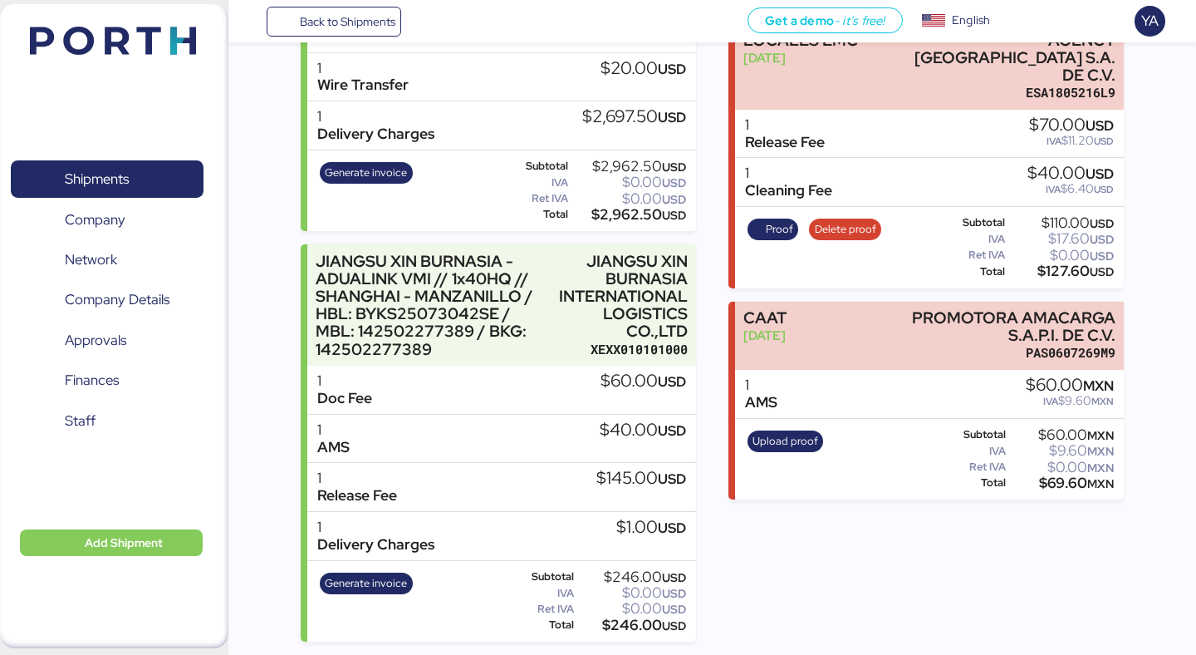
click at [618, 537] on div "$1.00 USD" at bounding box center [651, 527] width 70 height 18
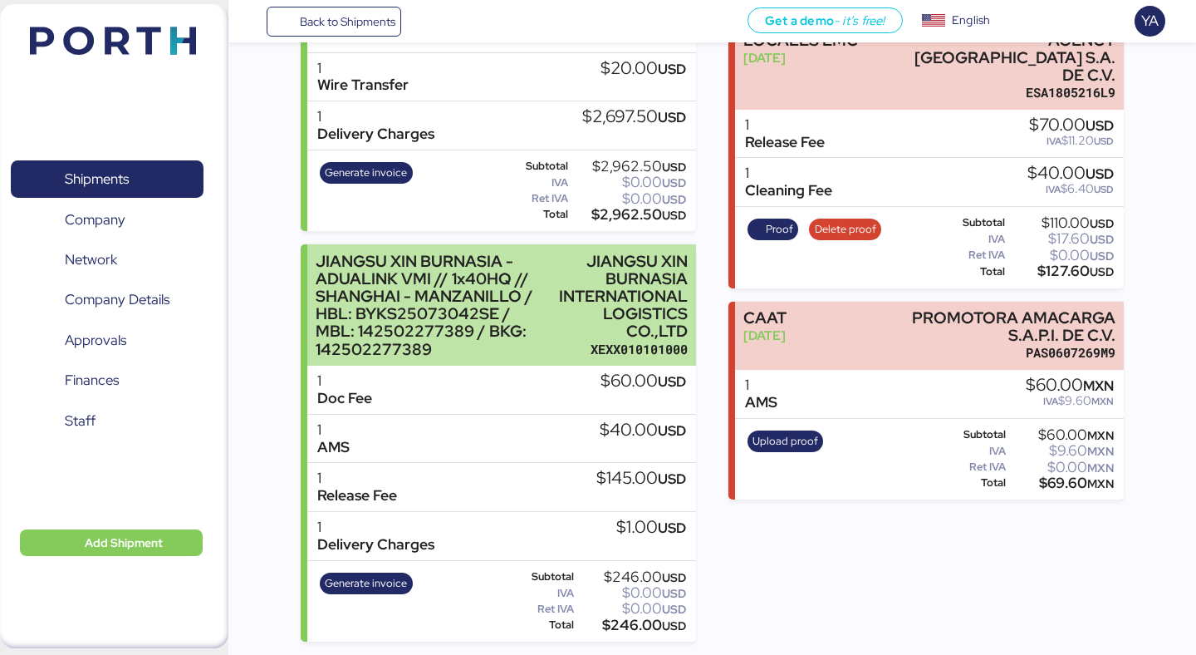
click at [592, 316] on div "JIANGSU XIN BURNASIA INTERNATIONAL LOGISTICS CO.,LTD" at bounding box center [623, 297] width 129 height 88
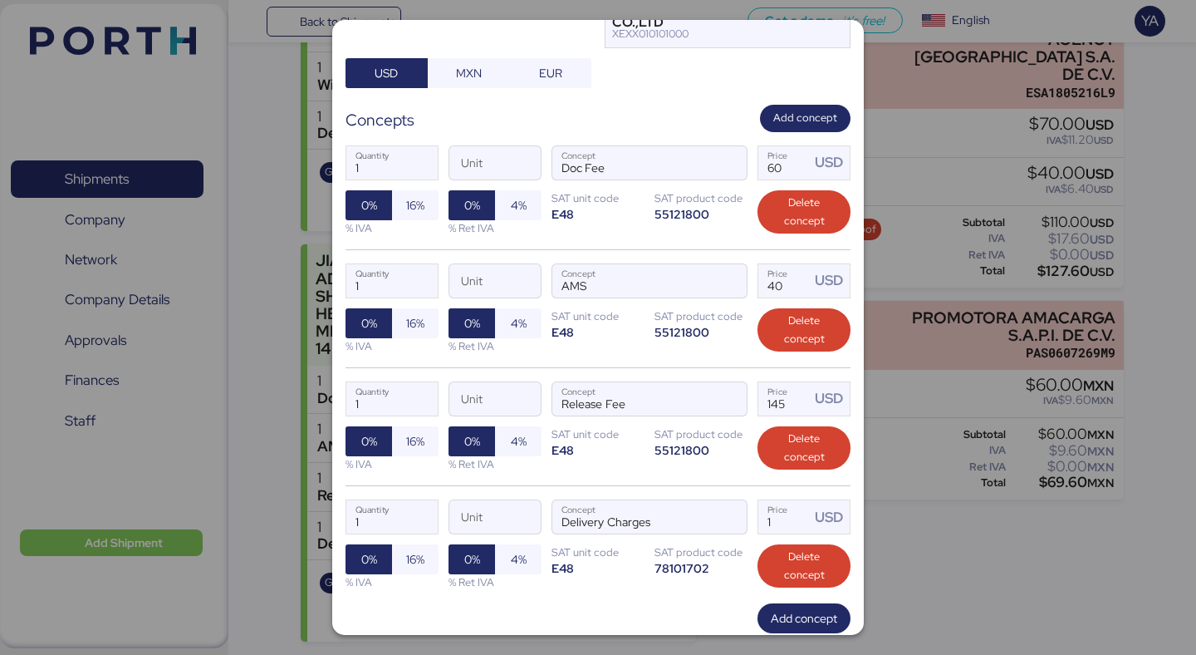
scroll to position [346, 0]
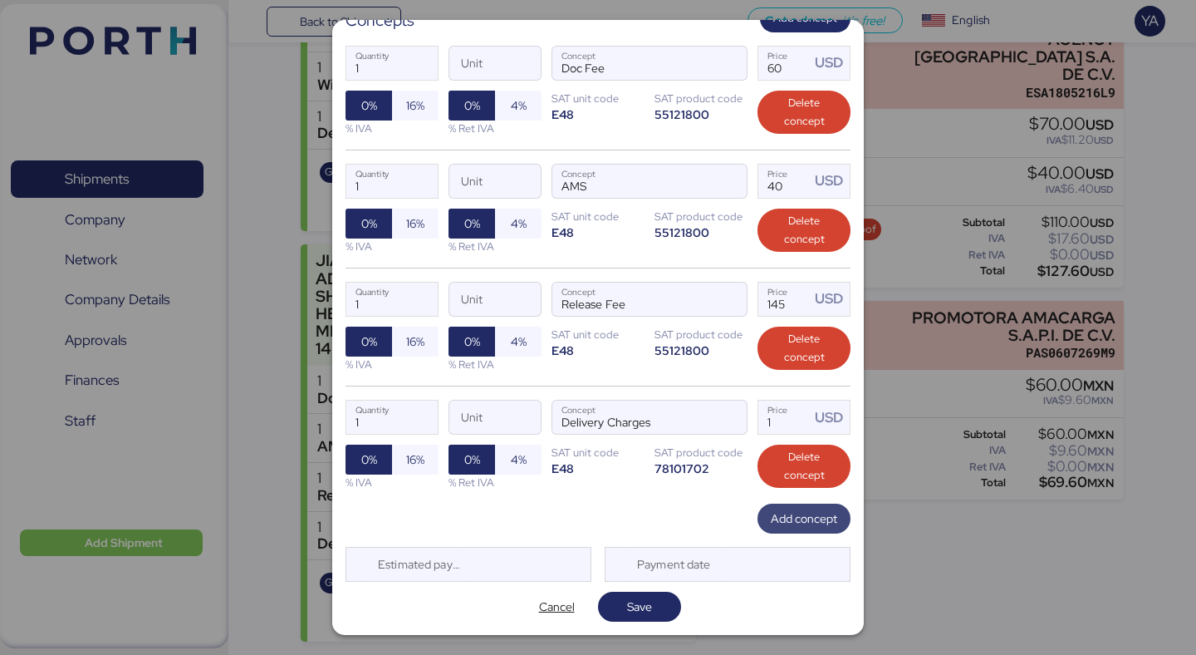
click at [794, 523] on span "Add concept" at bounding box center [804, 518] width 66 height 20
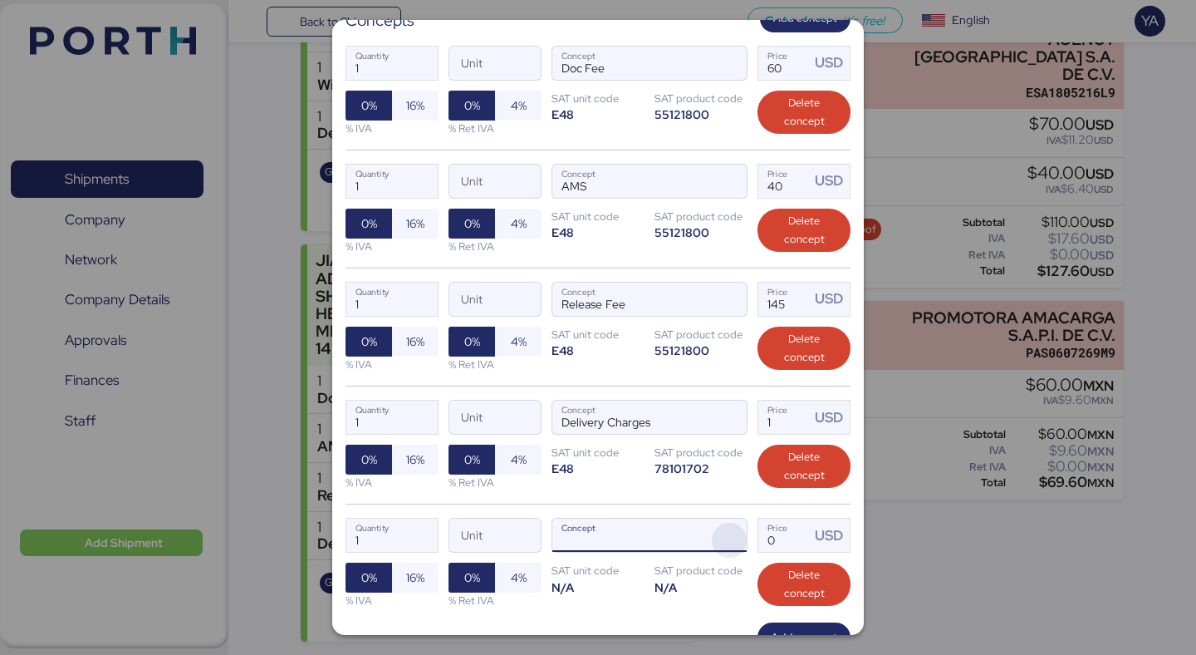
click at [720, 535] on span "button" at bounding box center [729, 539] width 35 height 35
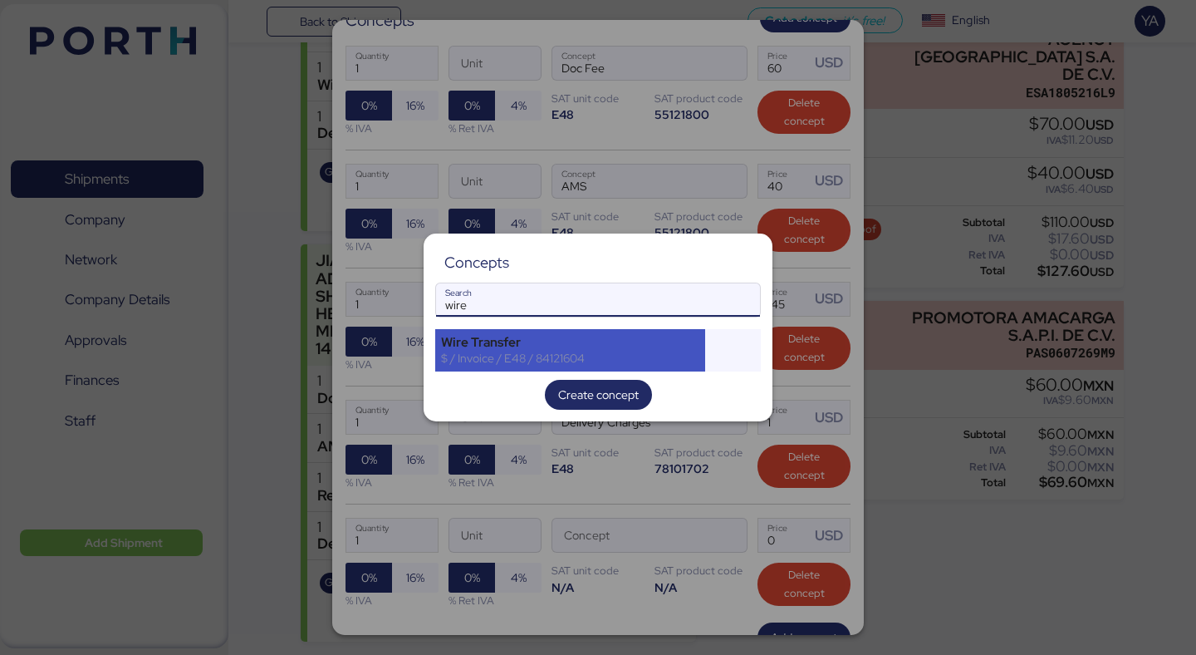
type input "wire"
click at [586, 344] on div "Wire Transfer" at bounding box center [570, 342] width 258 height 15
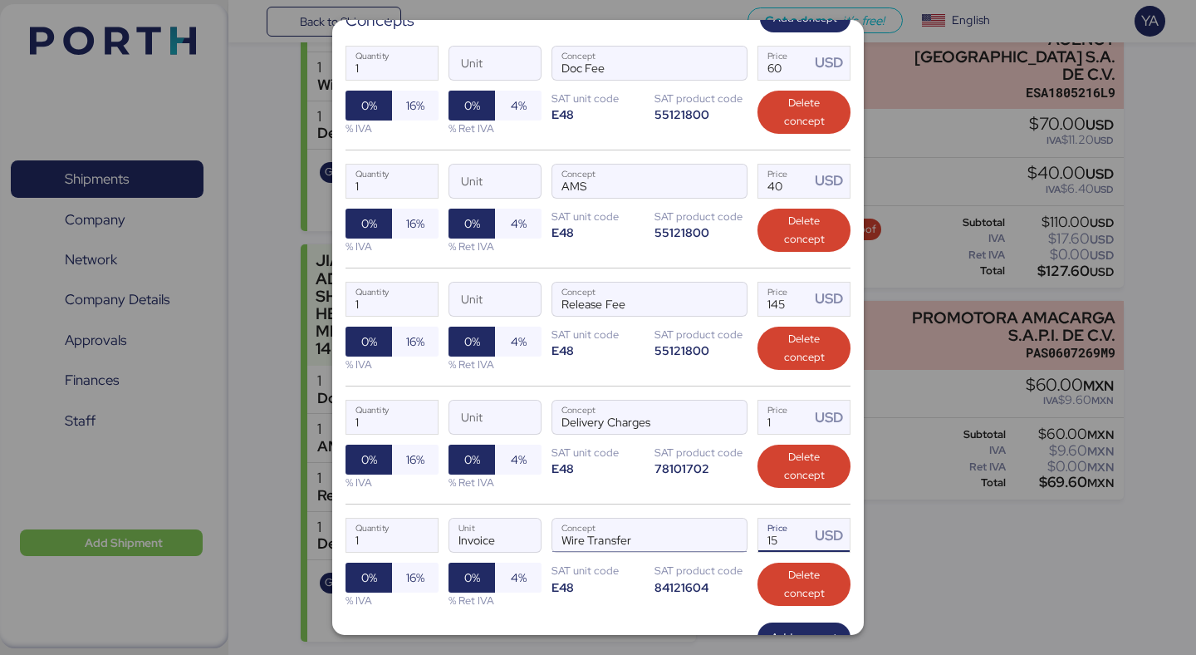
drag, startPoint x: 786, startPoint y: 548, endPoint x: 697, endPoint y: 547, distance: 88.9
click at [697, 547] on div "1 Quantity Invoice Unit Wire Transfer Concept 15 Price USD 0% 16% % IVA 0% 4% %…" at bounding box center [598, 562] width 505 height 118
type input "20"
click at [775, 426] on input "1" at bounding box center [784, 416] width 52 height 33
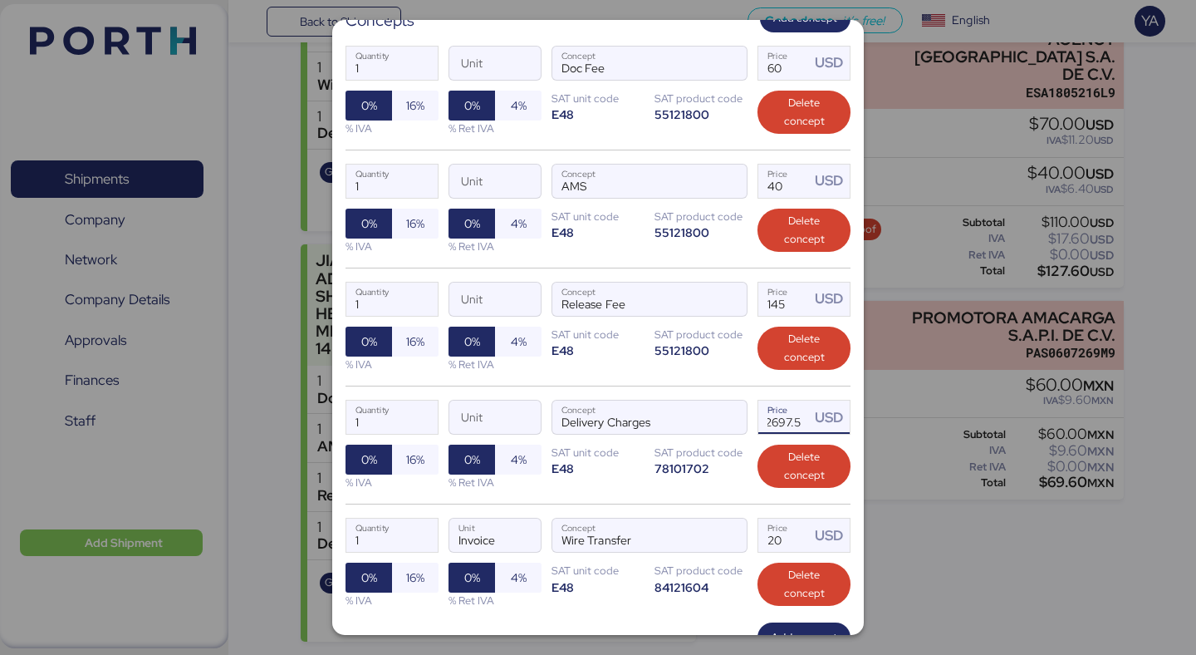
type input "2697.5"
click at [655, 479] on div "1 Quantity Unit Delivery Charges Concept 2697.5 Price USD 0% 16% % IVA 0% 4% % …" at bounding box center [598, 444] width 505 height 118
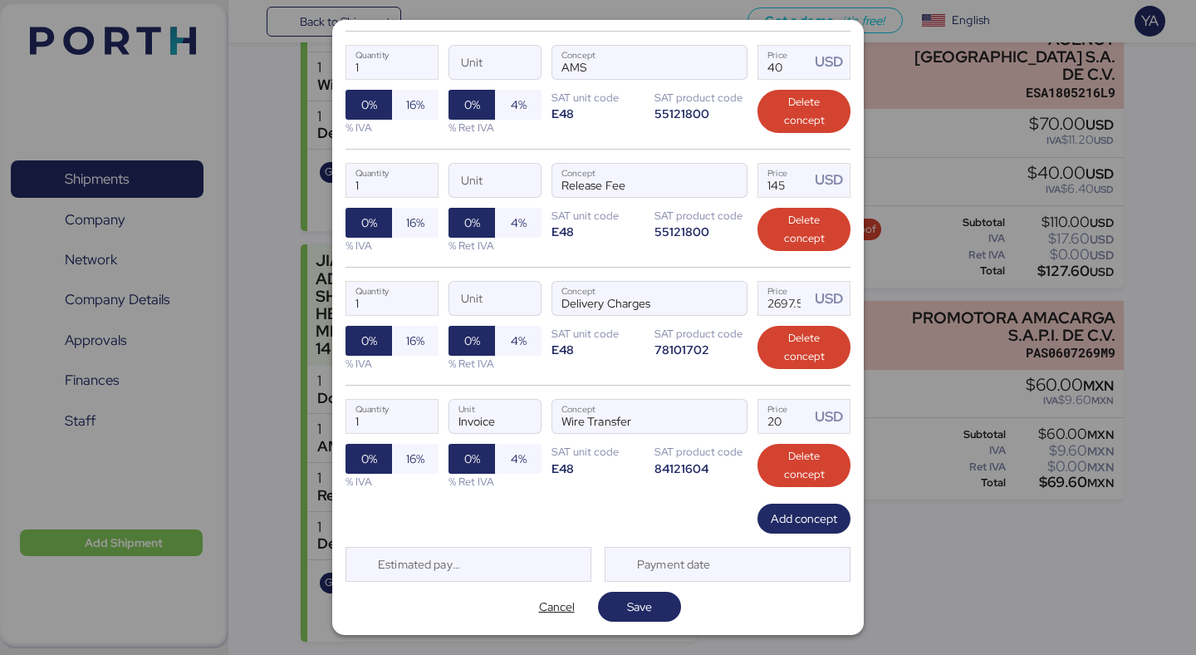
click at [640, 623] on div "Edit charge JIANGSU XIN BURNASIA - ADUALINK VMI // 1x40HQ // SHANGHAI - MANZANI…" at bounding box center [598, 327] width 532 height 615
click at [637, 591] on span "Save" at bounding box center [639, 606] width 83 height 30
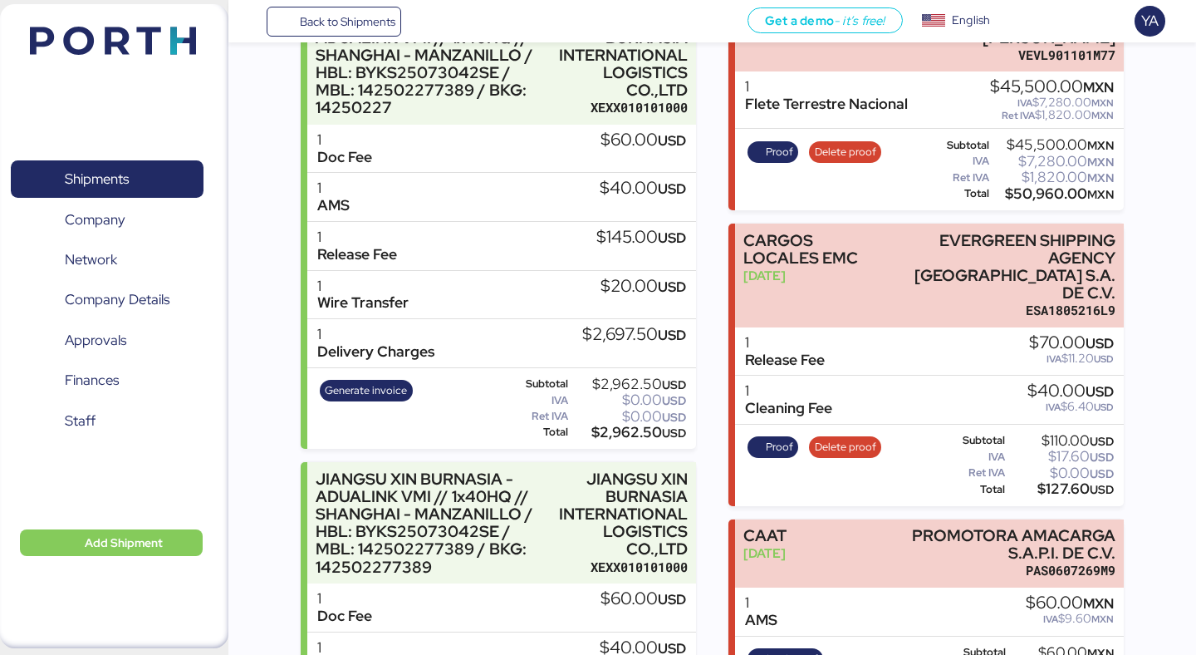
scroll to position [81, 0]
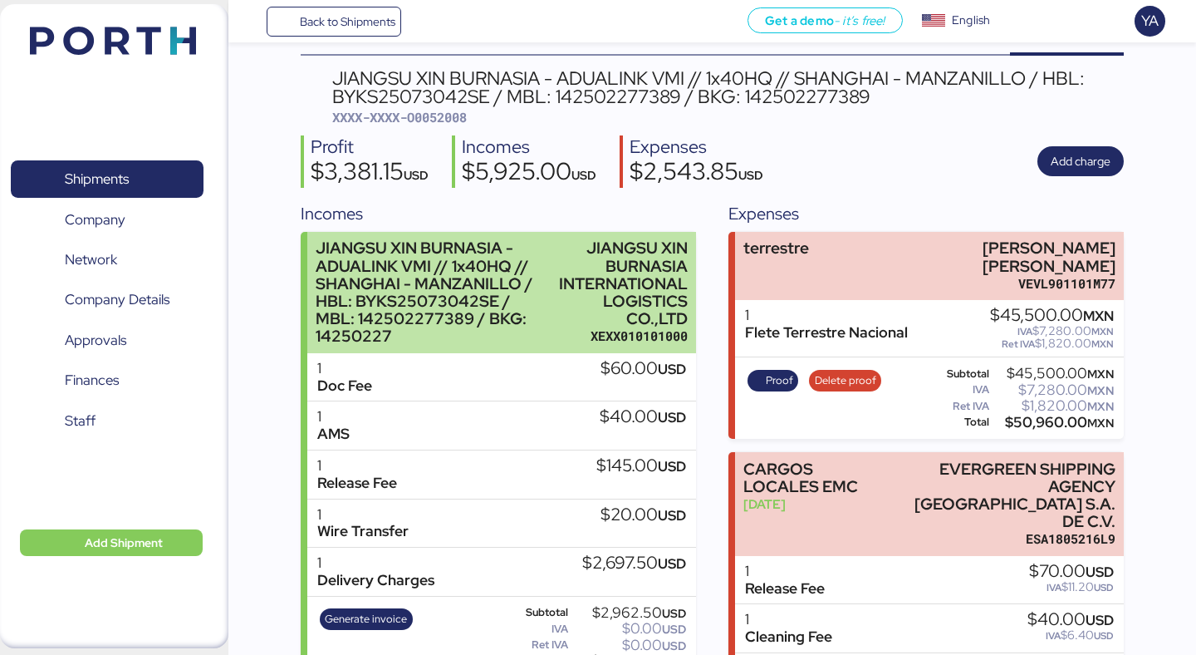
click at [652, 258] on div "JIANGSU XIN BURNASIA INTERNATIONAL LOGISTICS CO.,LTD" at bounding box center [623, 283] width 129 height 88
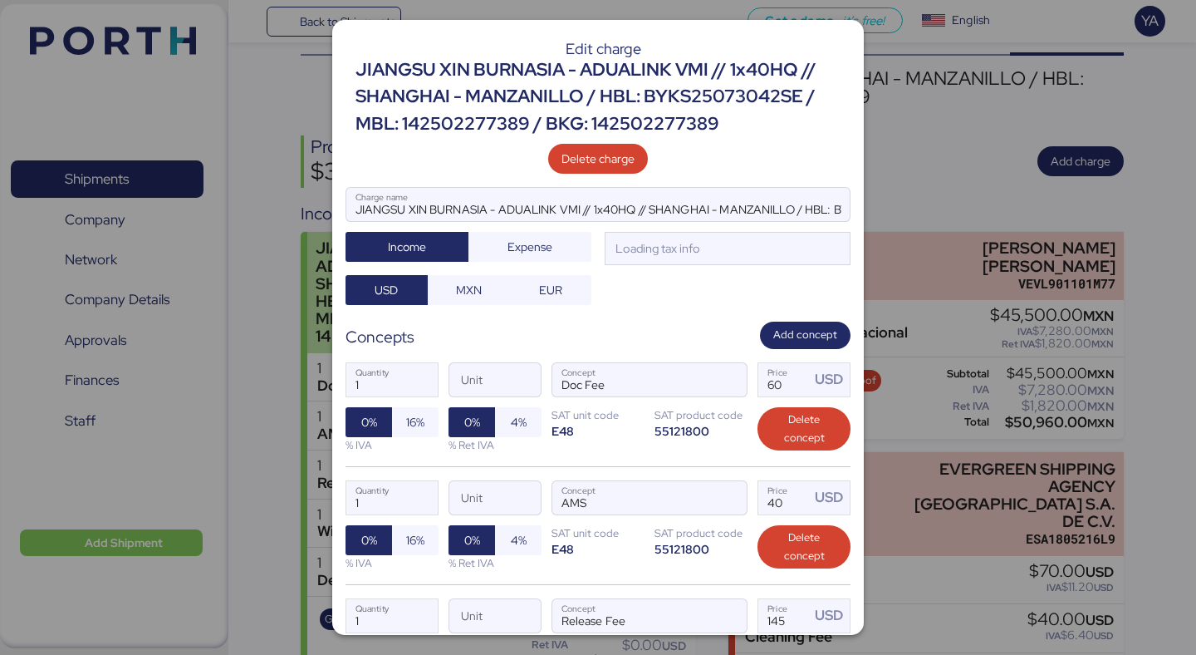
scroll to position [0, 0]
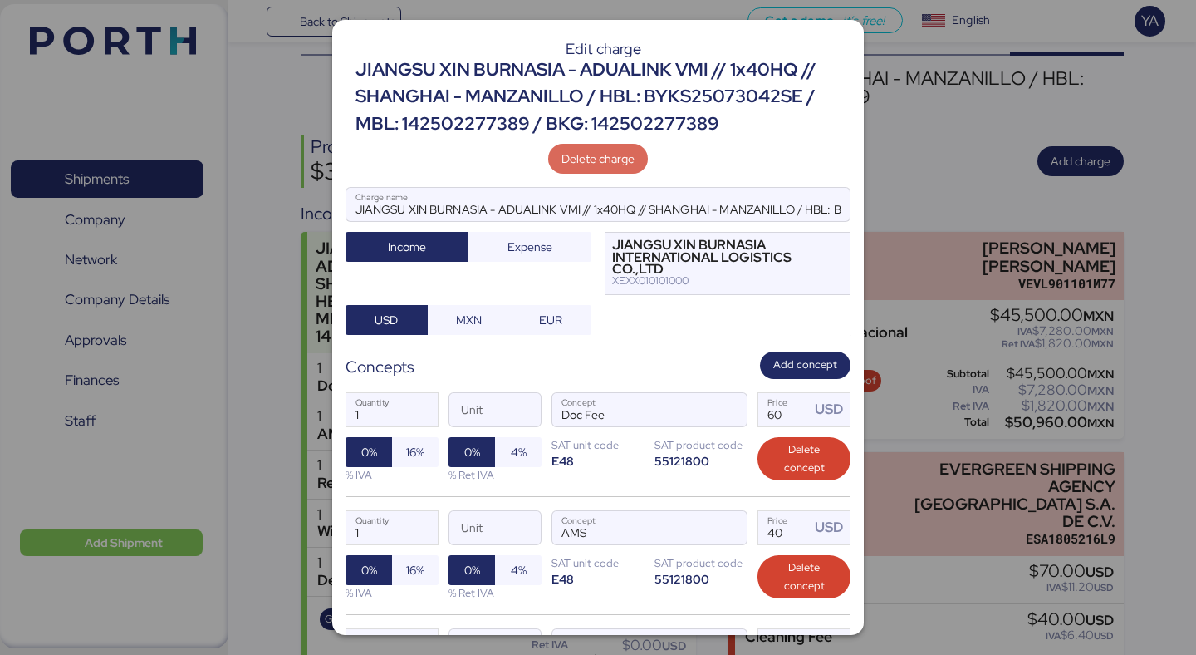
click at [633, 157] on span "Delete charge" at bounding box center [598, 159] width 73 height 20
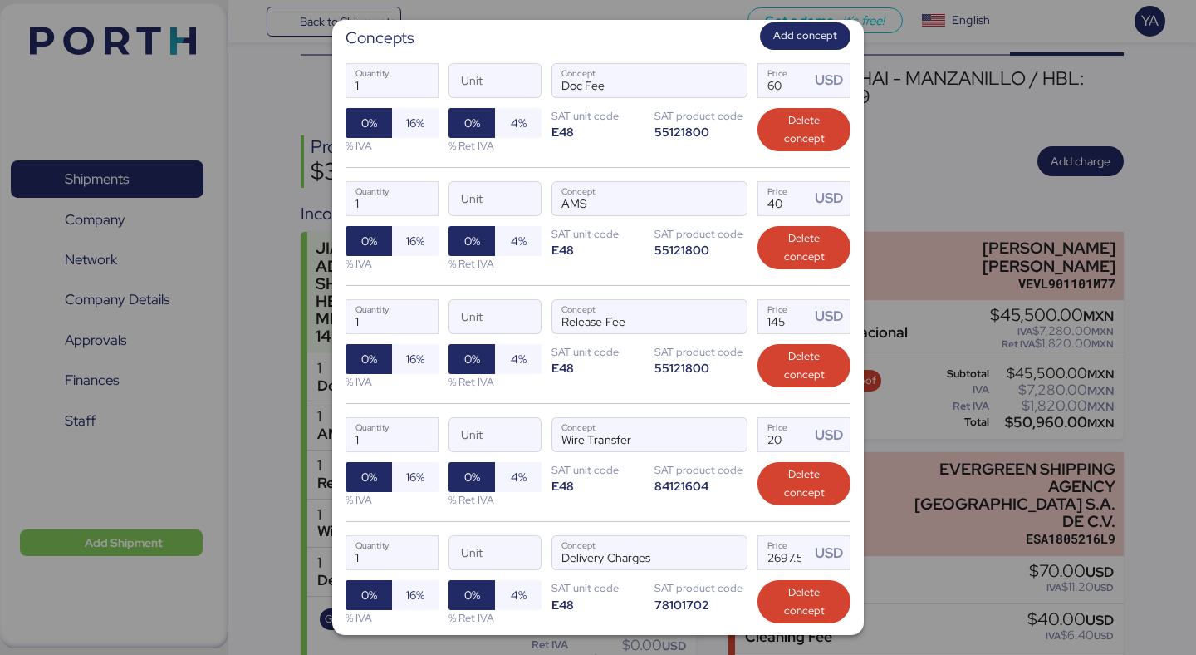
scroll to position [465, 0]
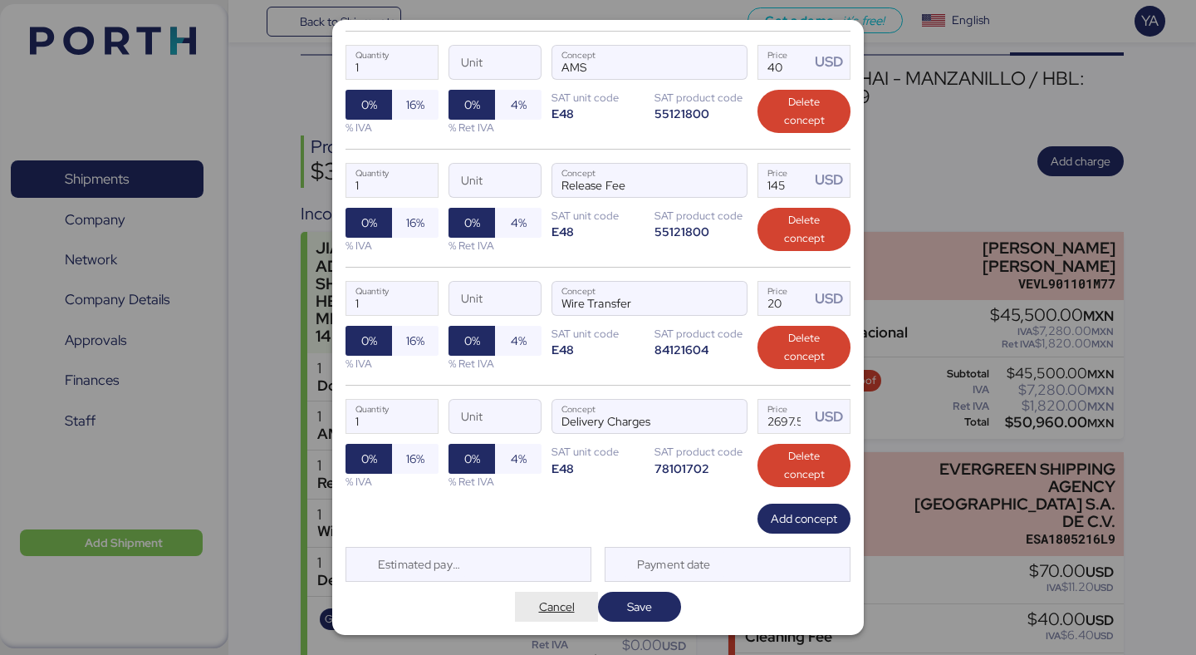
click at [559, 605] on span "Cancel" at bounding box center [557, 606] width 36 height 20
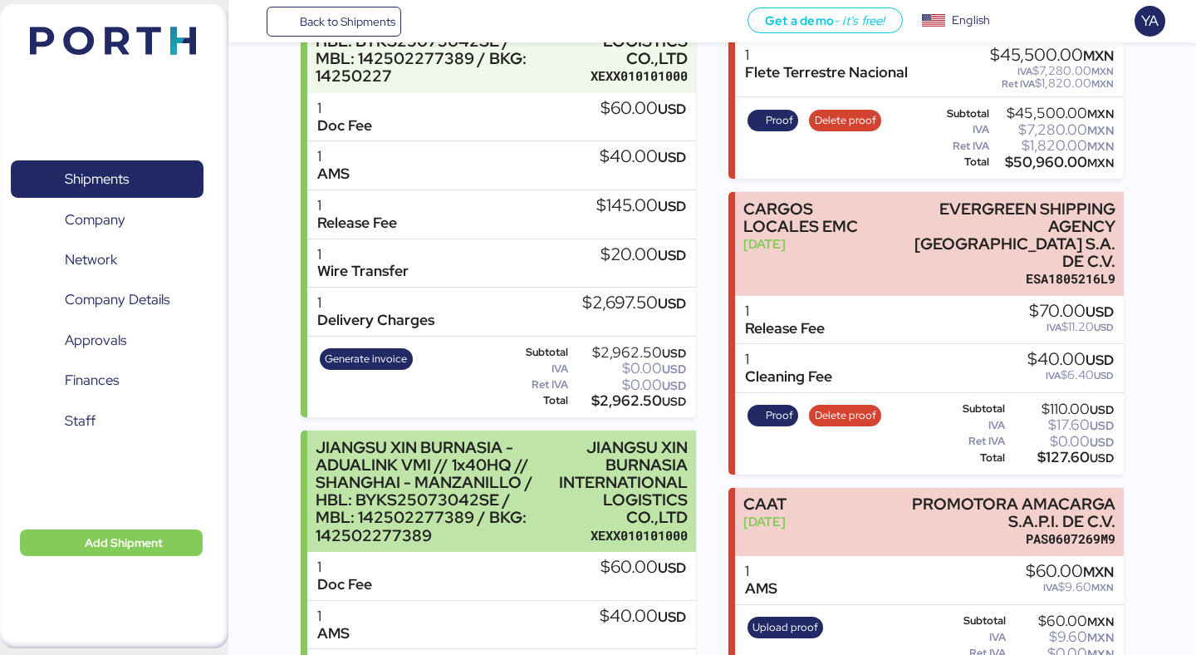
scroll to position [0, 0]
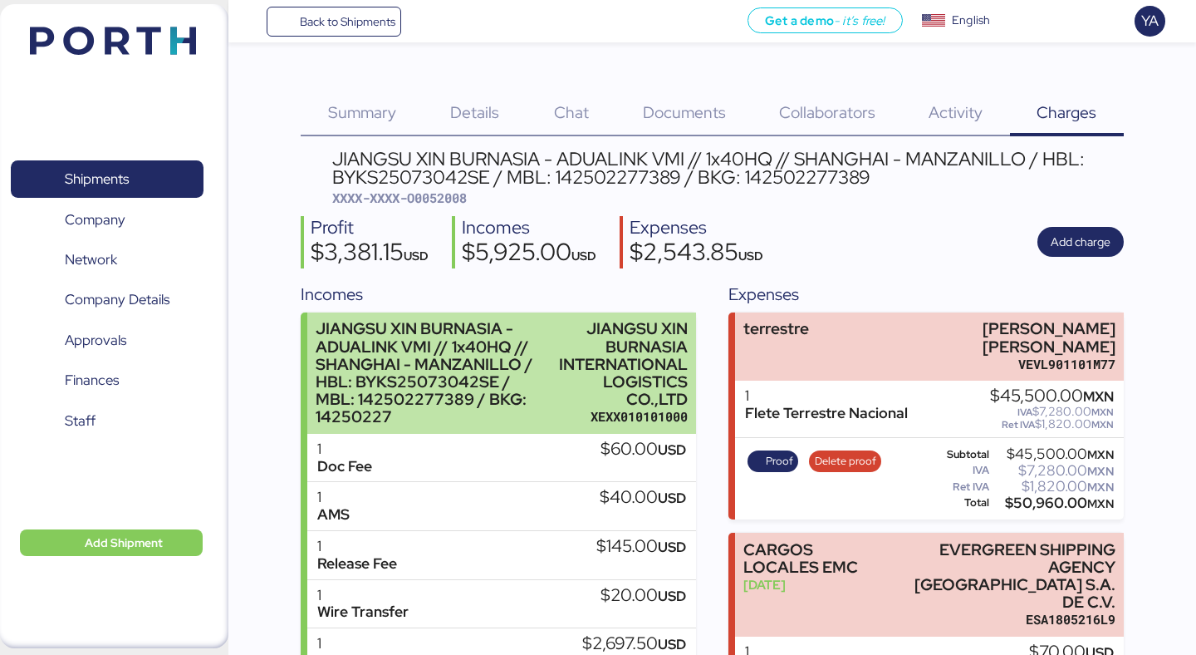
click at [561, 348] on div "JIANGSU XIN BURNASIA INTERNATIONAL LOGISTICS CO.,LTD" at bounding box center [623, 364] width 129 height 88
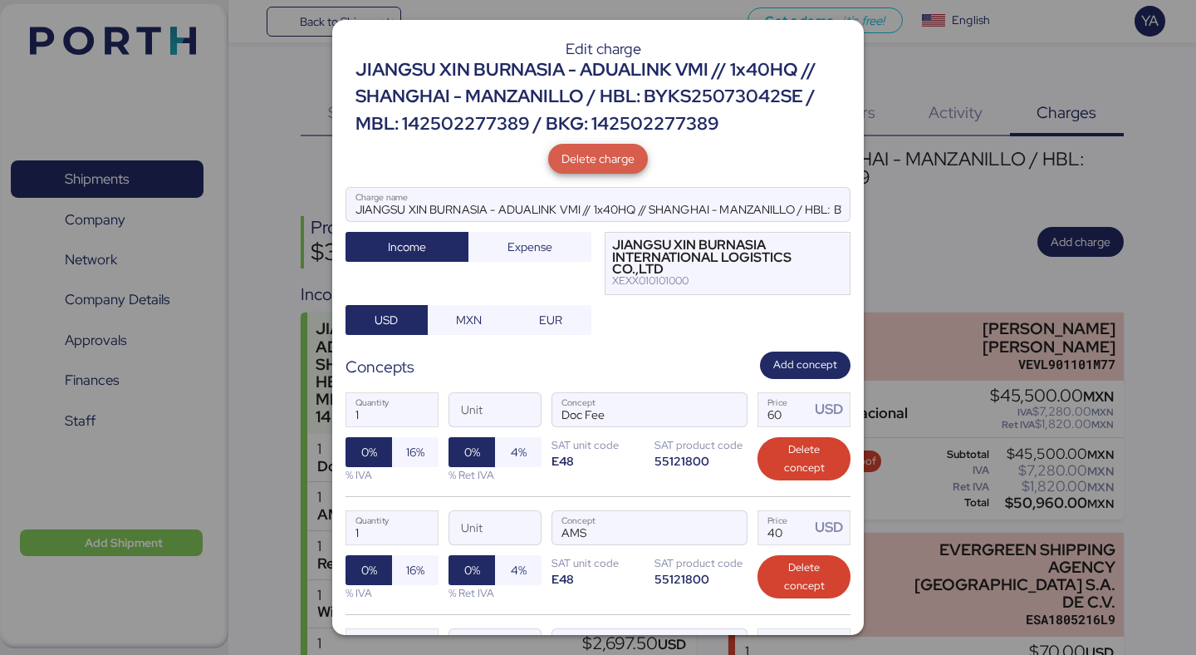
click at [584, 159] on span "Delete charge" at bounding box center [598, 159] width 73 height 20
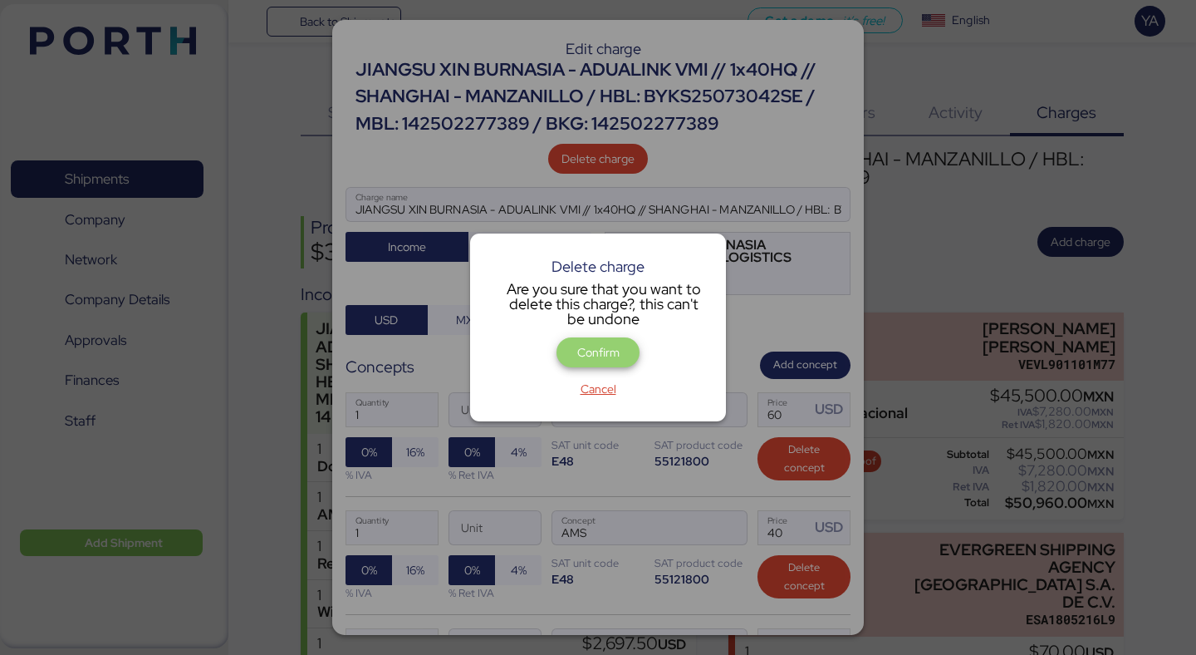
click at [589, 351] on span "Confirm" at bounding box center [598, 352] width 42 height 20
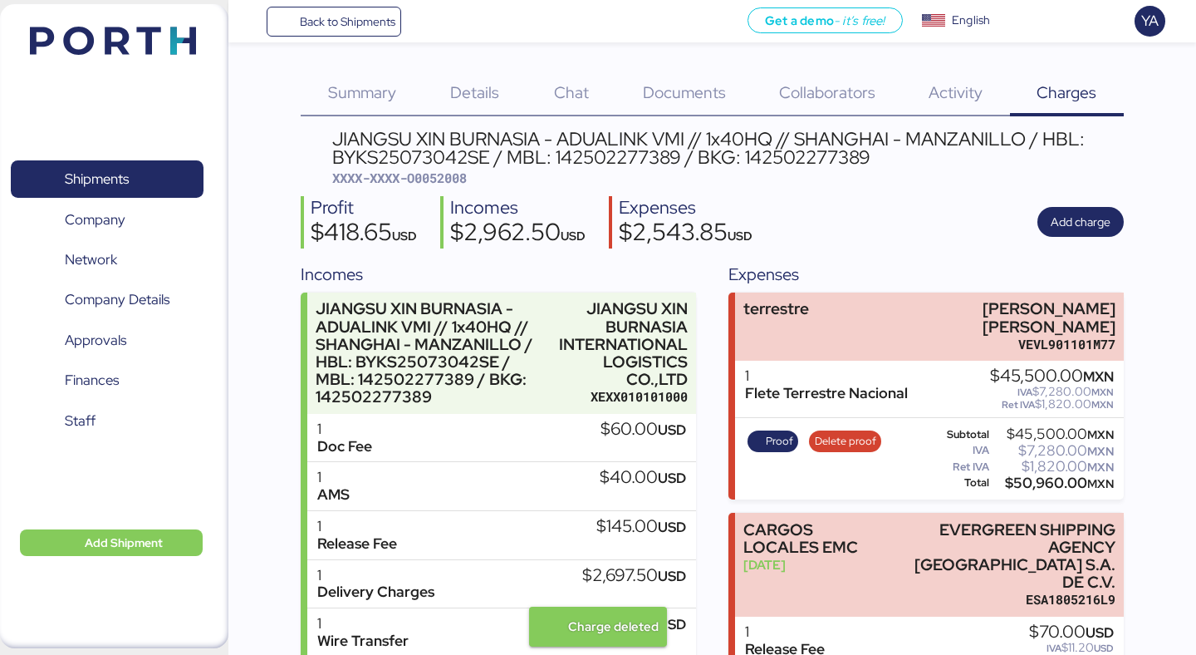
scroll to position [22, 0]
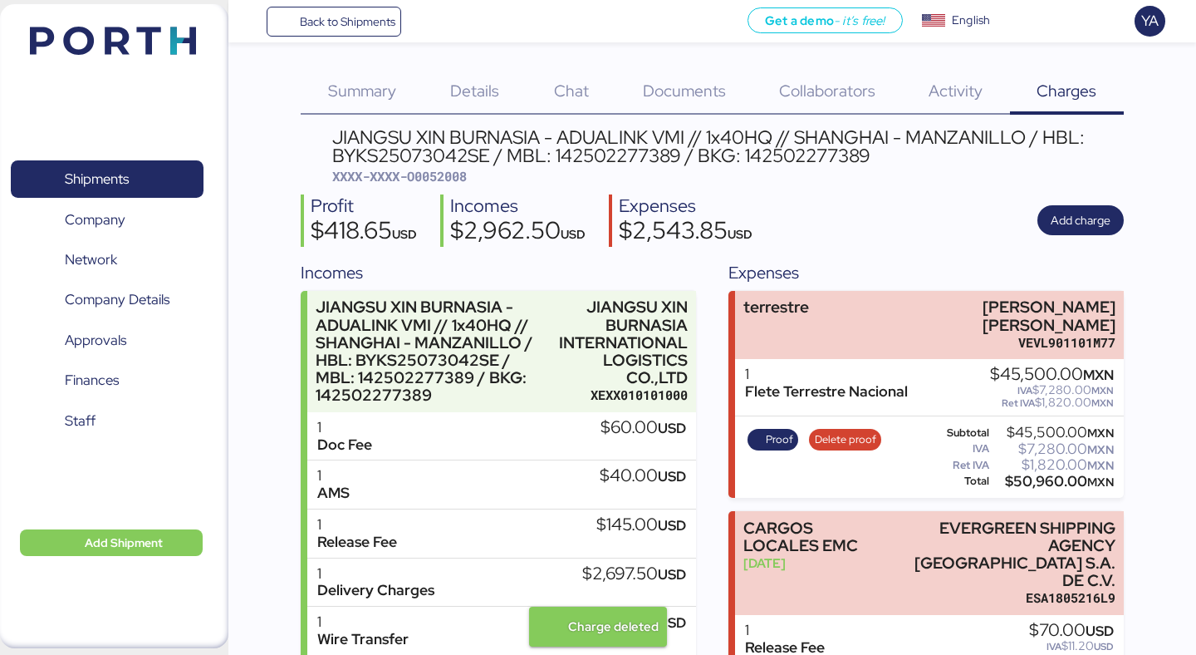
click at [448, 168] on span "XXXX-XXXX-O0052008" at bounding box center [399, 176] width 135 height 17
copy span "O0052008"
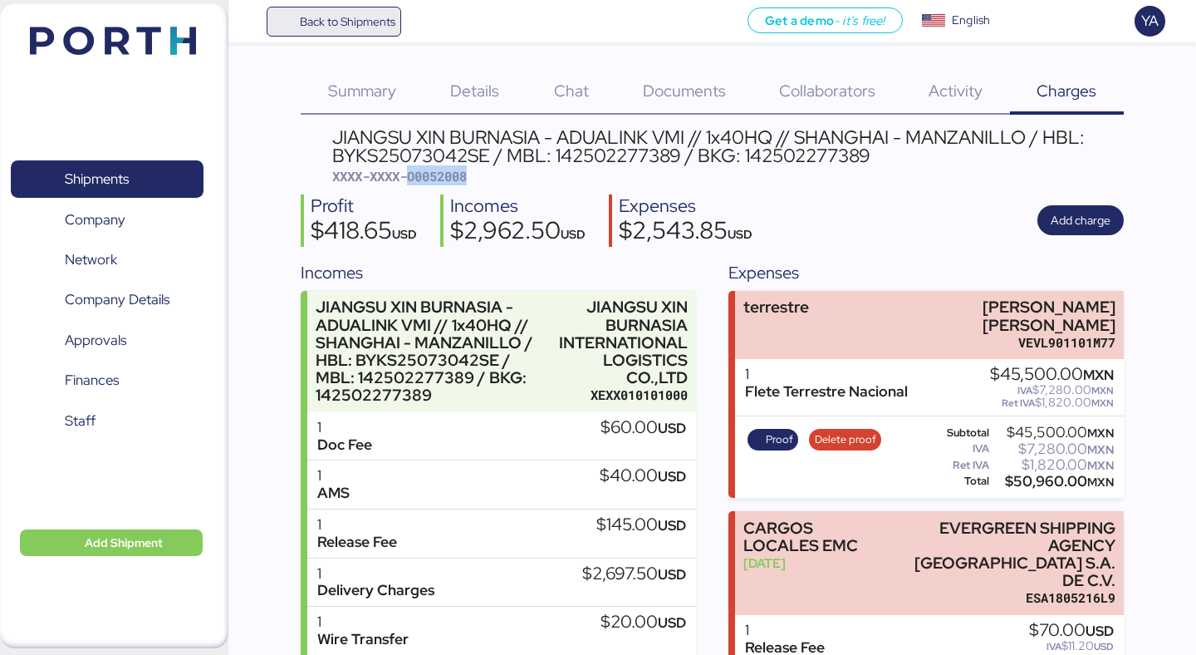
click at [329, 15] on span "Back to Shipments" at bounding box center [348, 22] width 96 height 20
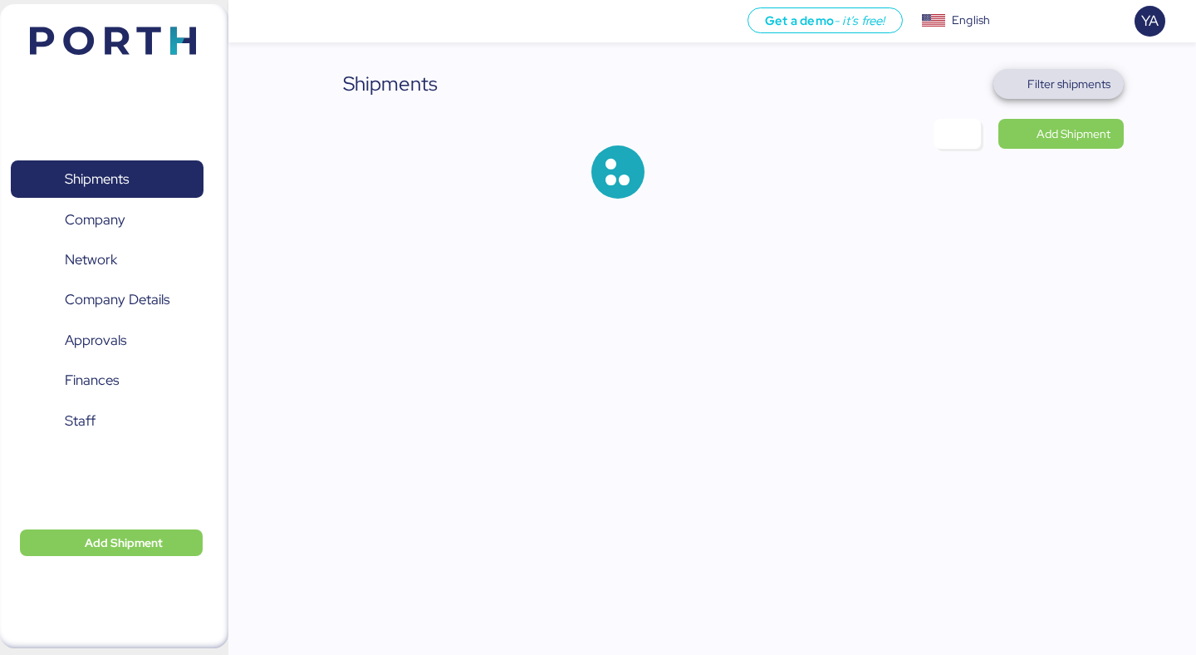
click at [1052, 82] on span "Filter shipments" at bounding box center [1069, 84] width 83 height 20
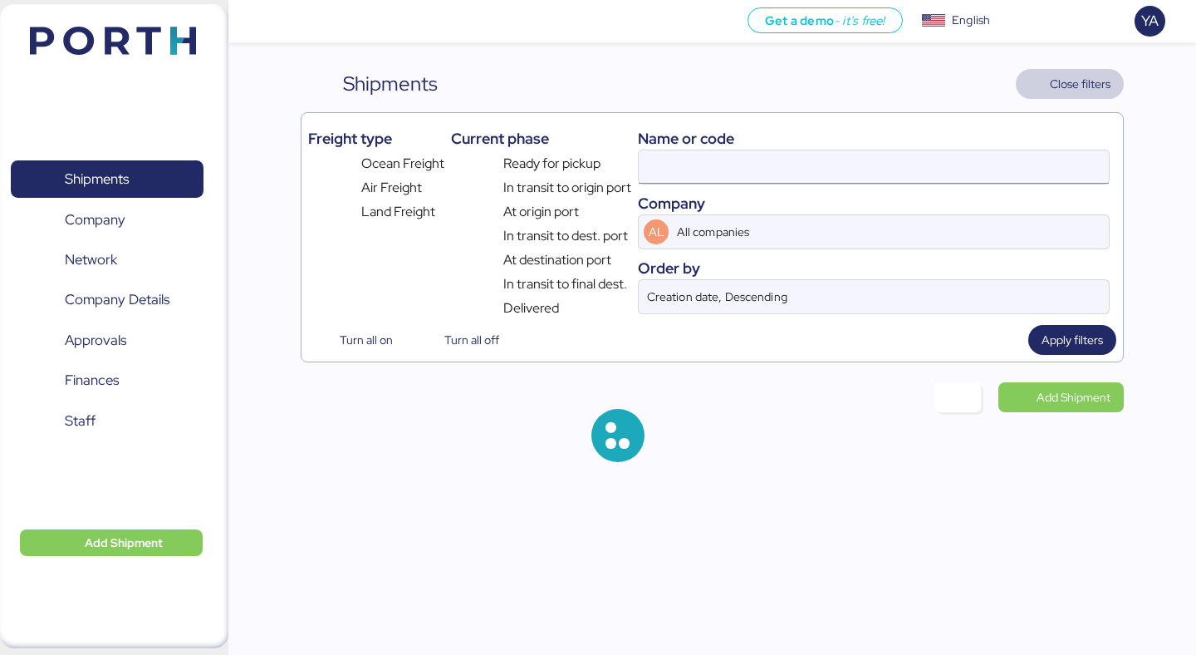
click at [767, 167] on input at bounding box center [874, 166] width 470 height 33
paste input "O0052009"
type input "O0052009"
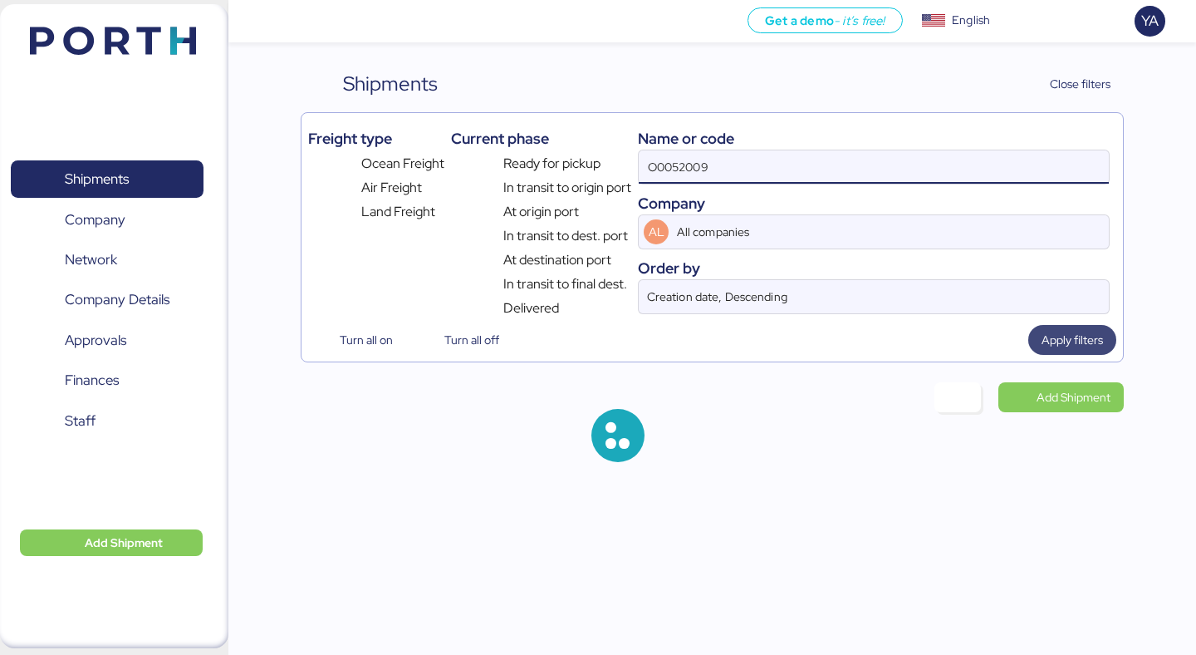
click at [1046, 355] on span "Apply filters" at bounding box center [1072, 340] width 88 height 30
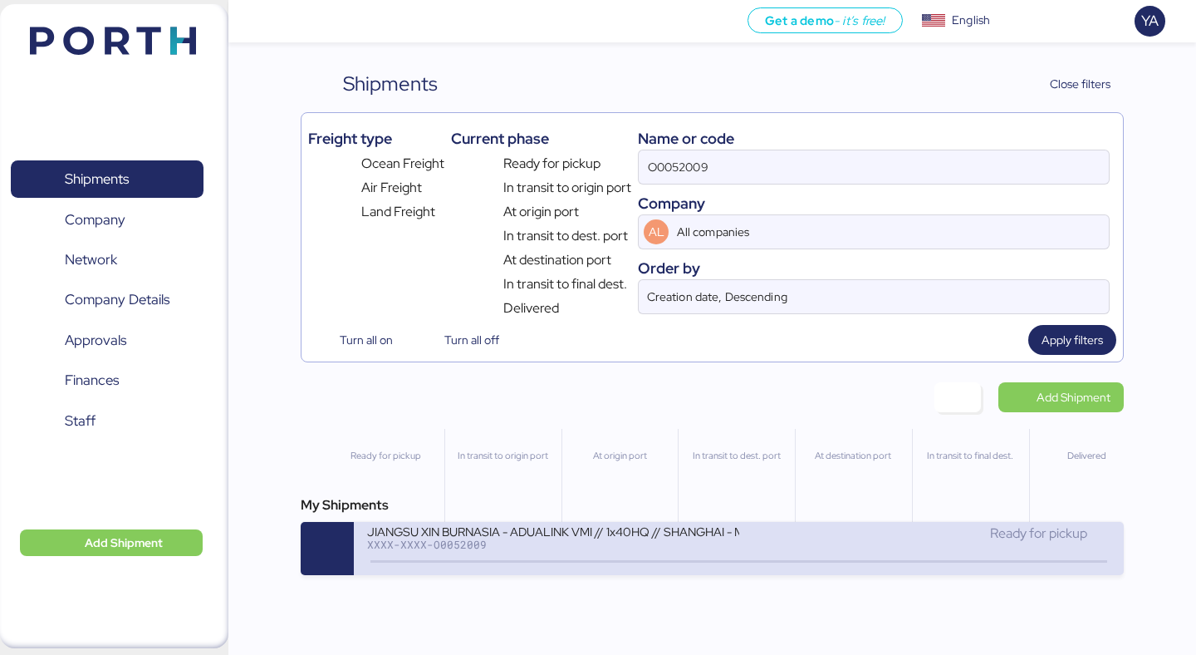
click at [520, 542] on div "XXXX-XXXX-O0052009" at bounding box center [552, 544] width 371 height 12
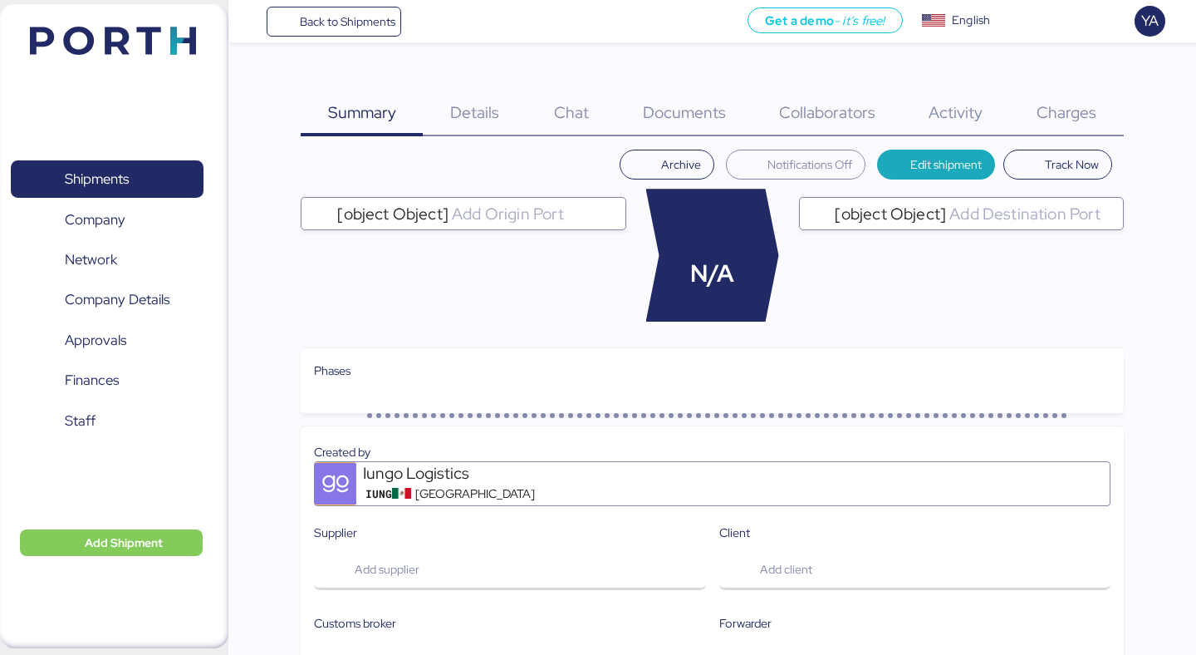
click at [1060, 106] on span "Charges" at bounding box center [1067, 112] width 60 height 22
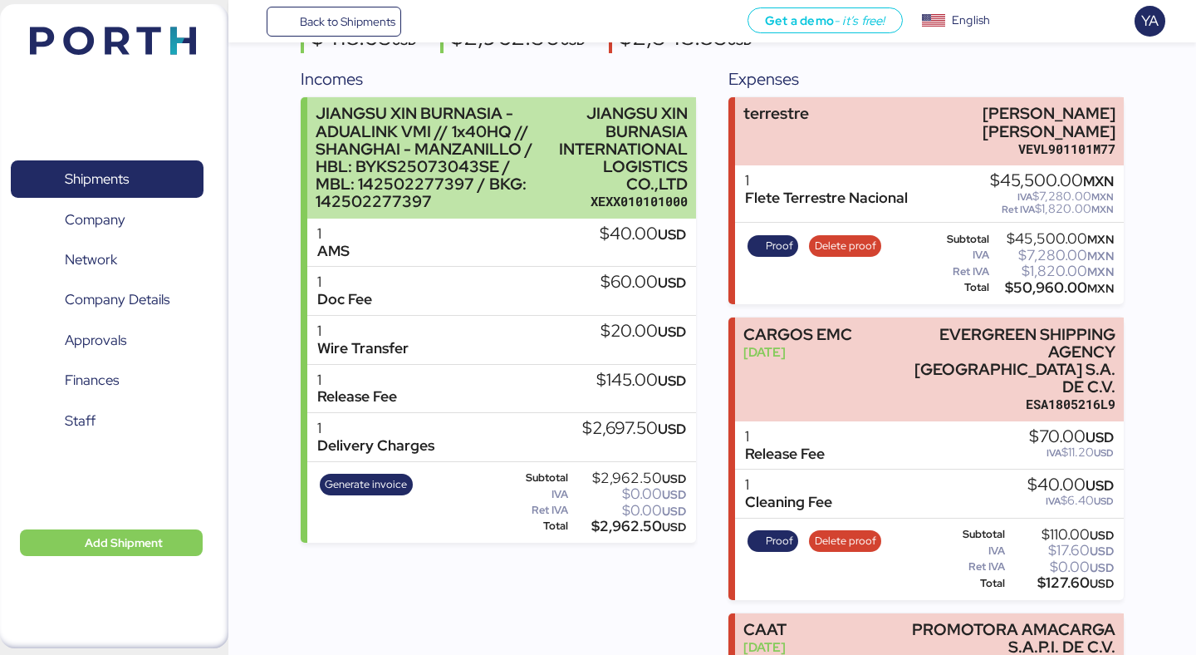
scroll to position [234, 0]
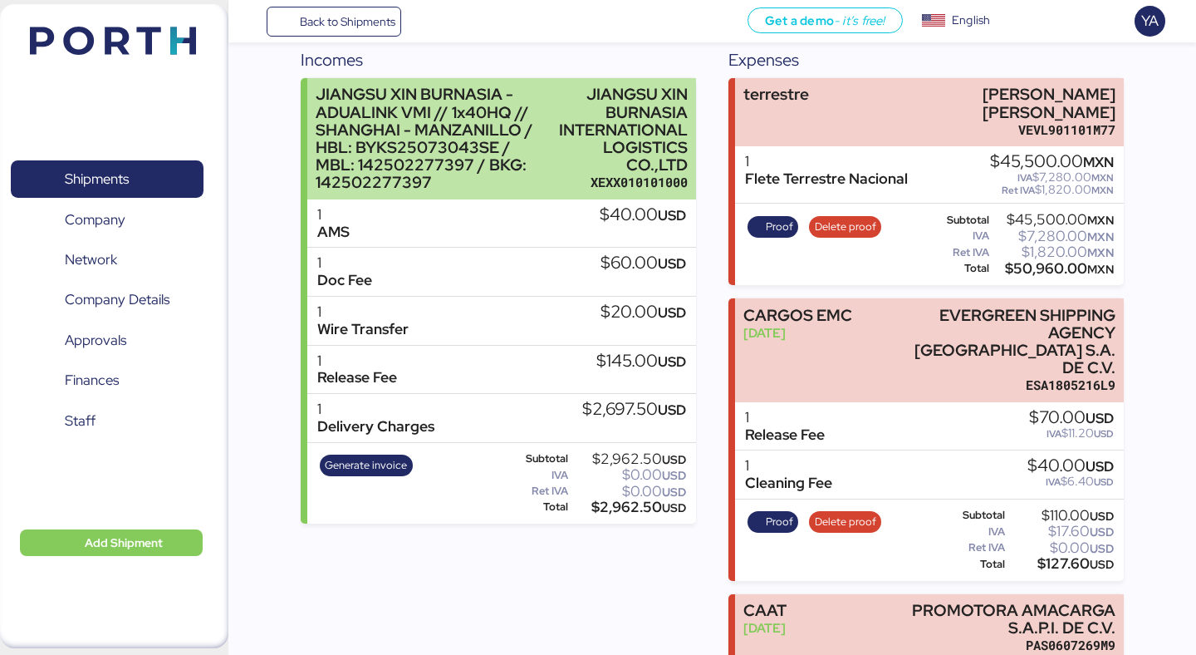
click at [594, 178] on div "XEXX010101000" at bounding box center [623, 182] width 129 height 17
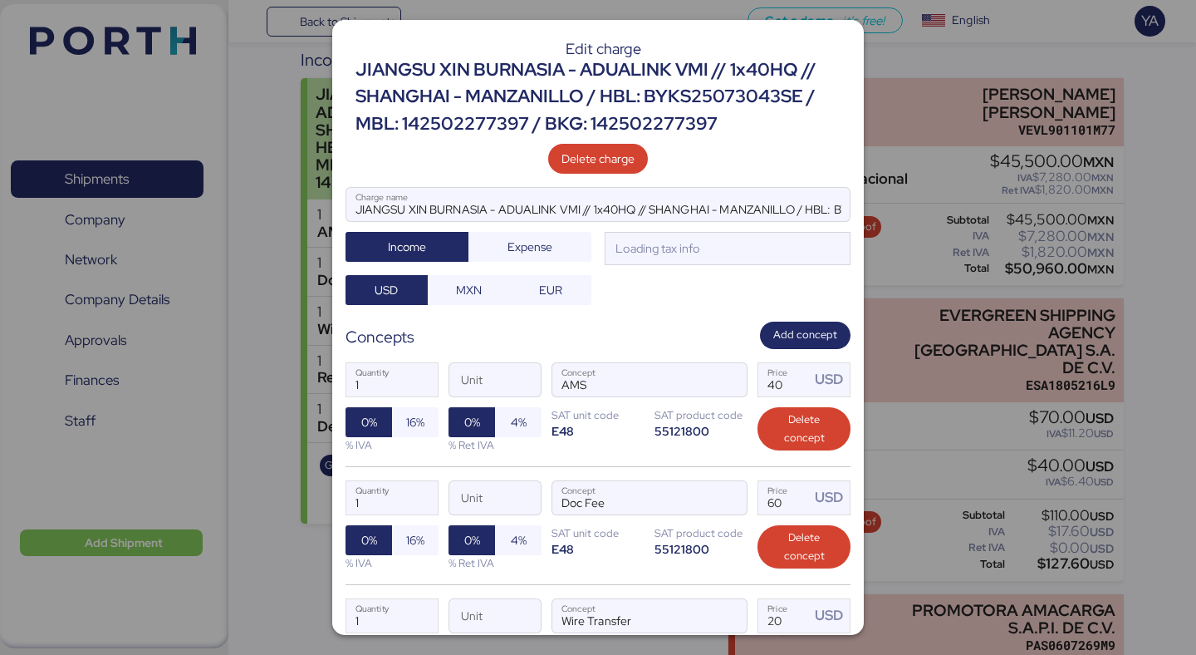
scroll to position [0, 0]
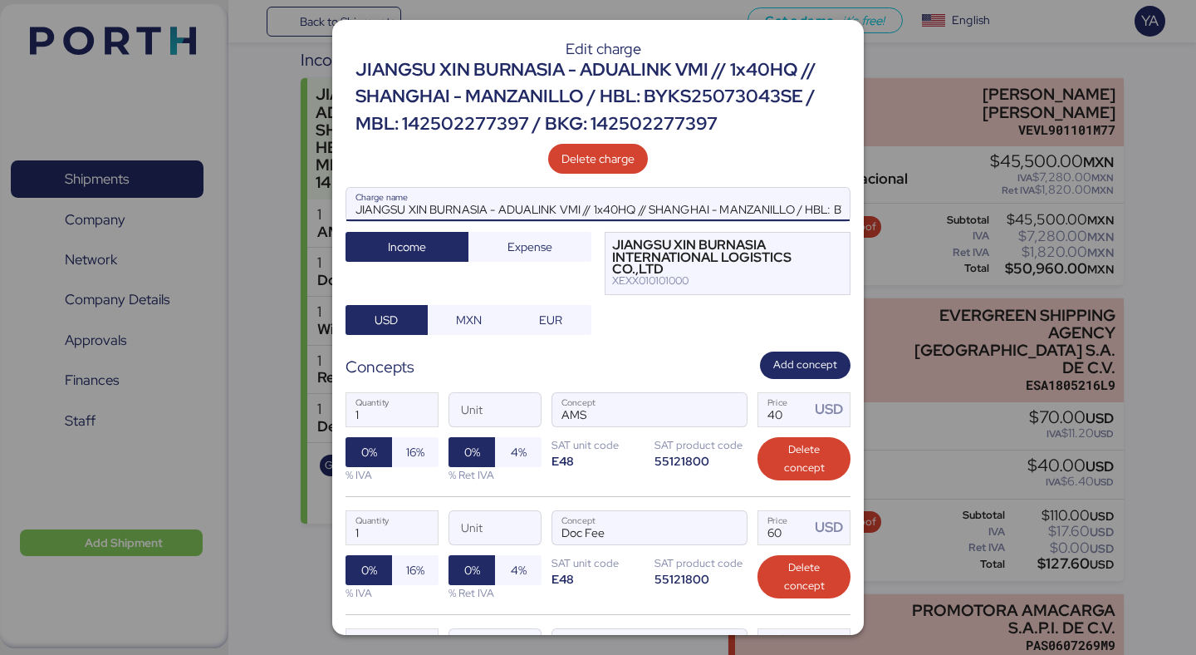
click at [668, 204] on input "JIANGSU XIN BURNASIA - ADUALINK VMI // 1x40HQ // SHANGHAI - MANZANILLO / HBL: B…" at bounding box center [597, 204] width 503 height 33
click at [732, 130] on div "JIANGSU XIN BURNASIA - ADUALINK VMI // 1x40HQ // SHANGHAI - MANZANILLO / HBL: B…" at bounding box center [603, 96] width 495 height 81
click at [723, 189] on input "JIANGSU XIN BURNASIA - ADUALINK VMI // 1x40HQ // SHANGHAI - MANZANILLO / HBL: B…" at bounding box center [597, 204] width 503 height 33
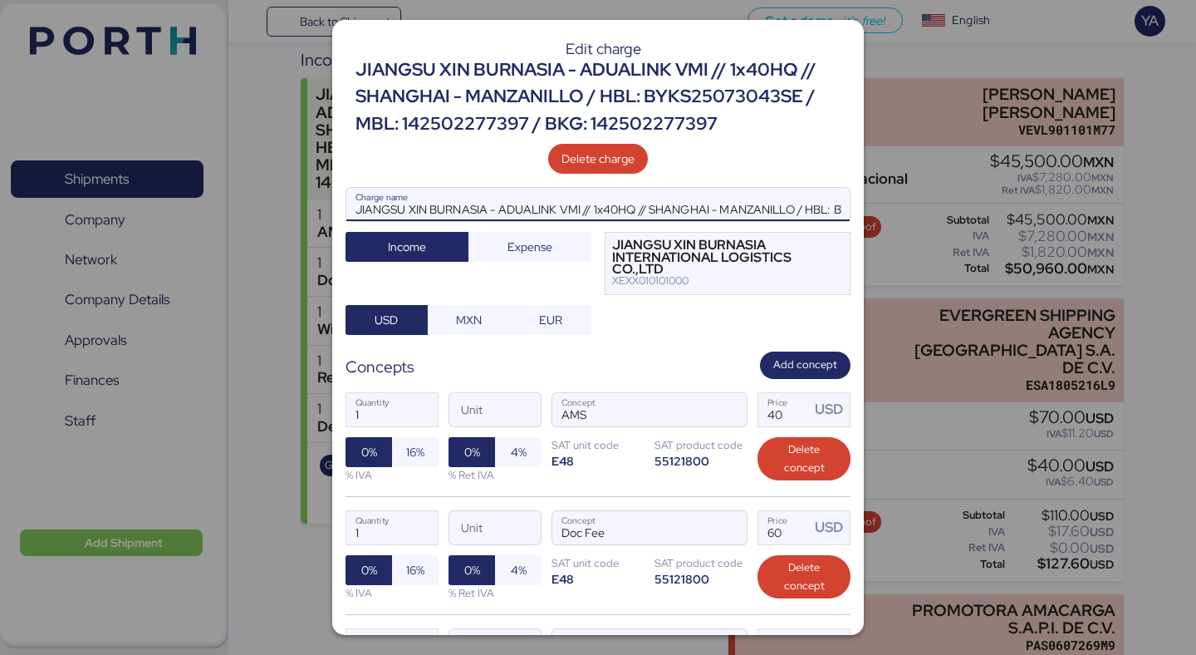
click at [717, 198] on input "JIANGSU XIN BURNASIA - ADUALINK VMI // 1x40HQ // SHANGHAI - MANZANILLO / HBL: B…" at bounding box center [597, 204] width 503 height 33
click at [702, 23] on div "Edit charge JIANGSU XIN BURNASIA - ADUALINK VMI // 1x40HQ // SHANGHAI - MANZANI…" at bounding box center [598, 327] width 532 height 615
click at [700, 96] on div "JIANGSU XIN BURNASIA - ADUALINK VMI // 1x40HQ // SHANGHAI - MANZANILLO / HBL: B…" at bounding box center [603, 96] width 495 height 81
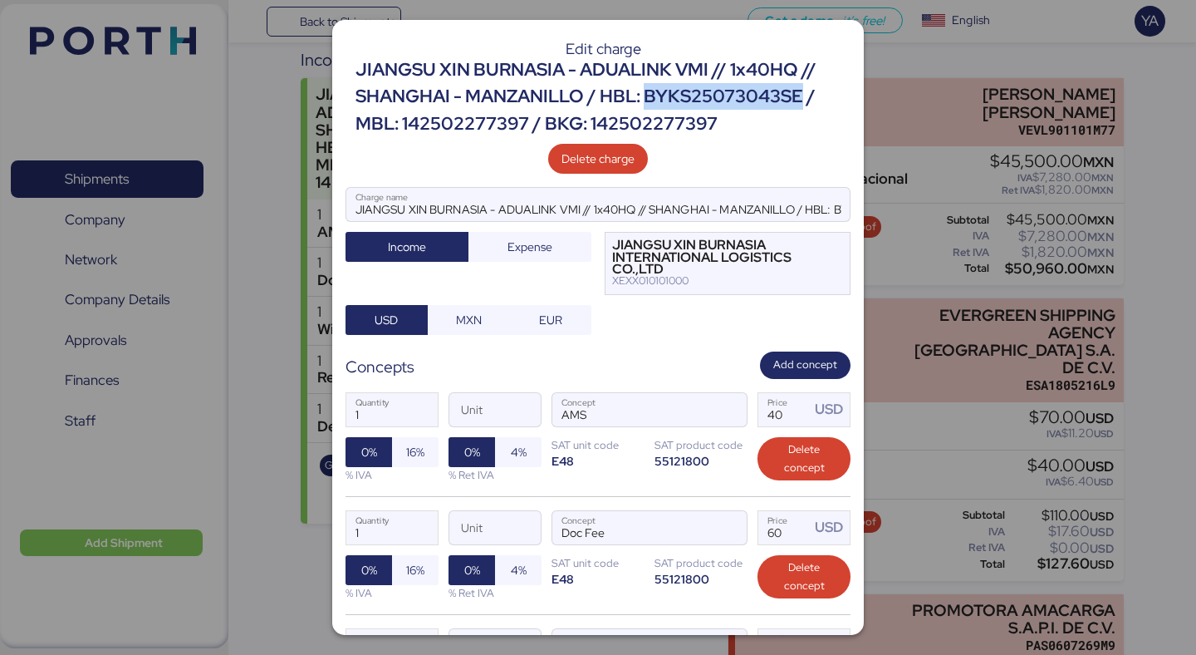
click at [700, 96] on div "JIANGSU XIN BURNASIA - ADUALINK VMI // 1x40HQ // SHANGHAI - MANZANILLO / HBL: B…" at bounding box center [603, 96] width 495 height 81
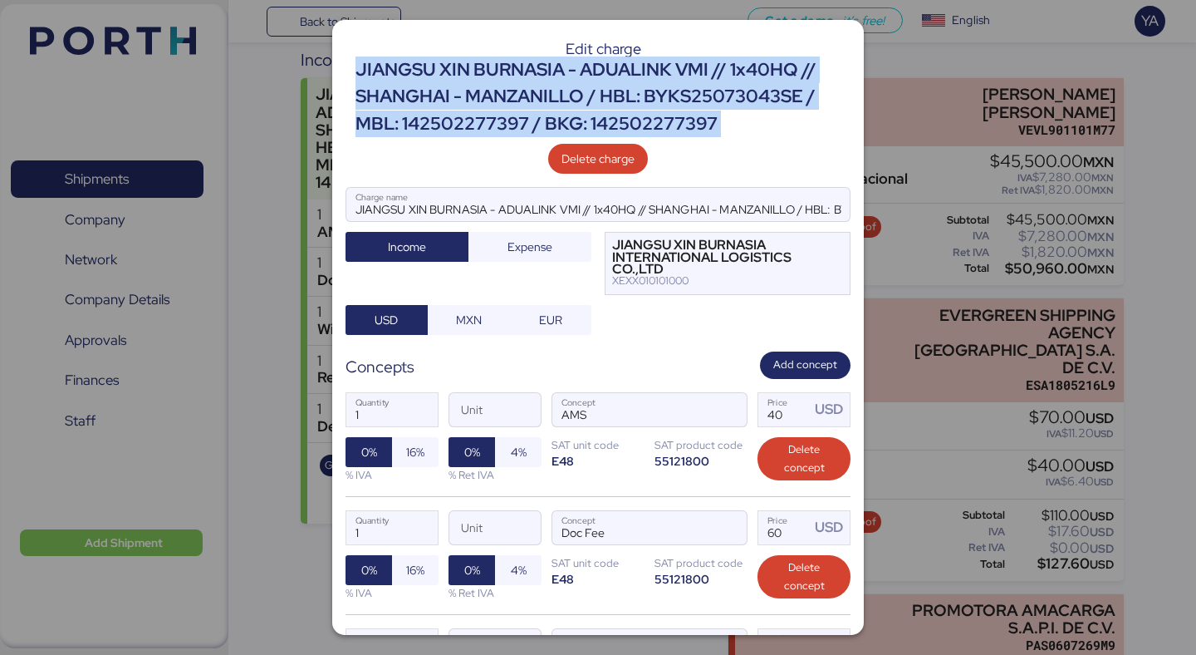
click at [700, 96] on div "JIANGSU XIN BURNASIA - ADUALINK VMI // 1x40HQ // SHANGHAI - MANZANILLO / HBL: B…" at bounding box center [603, 96] width 495 height 81
copy div "JIANGSU XIN BURNASIA - ADUALINK VMI // 1x40HQ // SHANGHAI - MANZANILLO / HBL: B…"
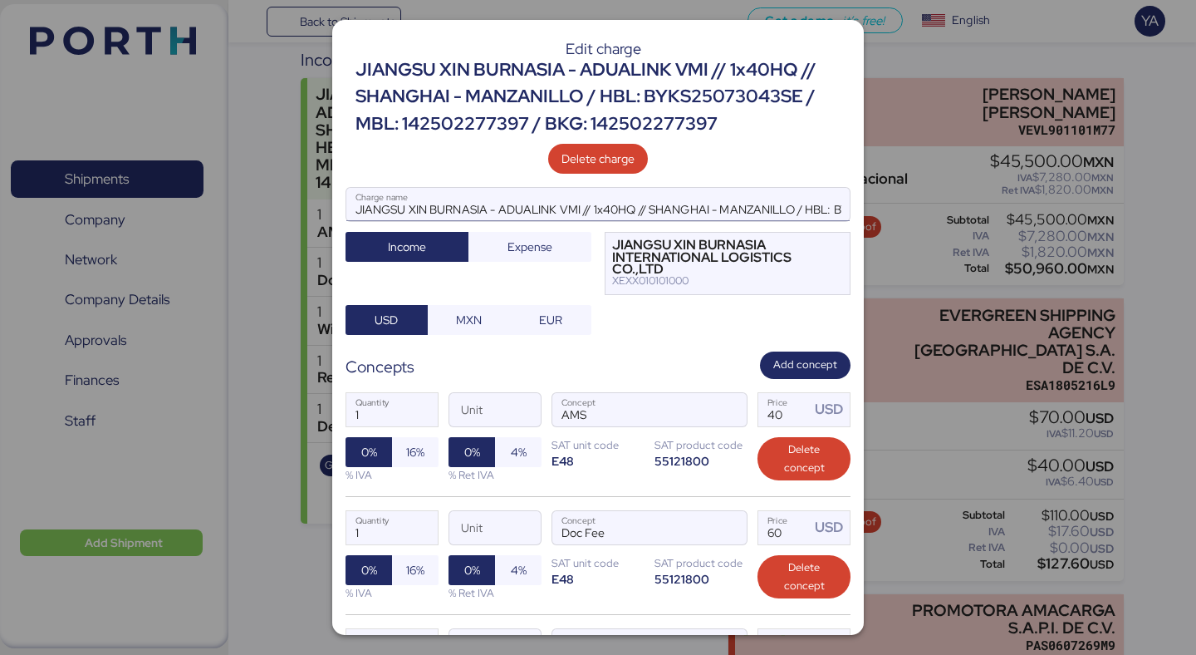
click at [703, 202] on input "JIANGSU XIN BURNASIA - ADUALINK VMI // 1x40HQ // SHANGHAI - MANZANILLO / HBL: B…" at bounding box center [597, 204] width 503 height 33
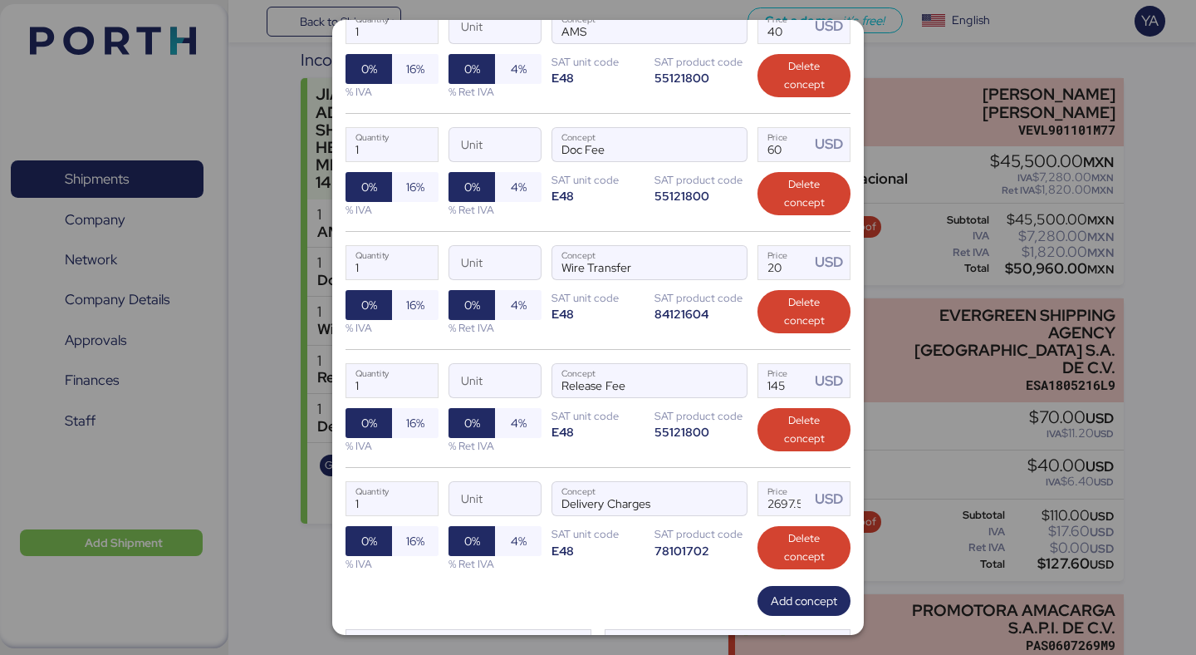
scroll to position [465, 0]
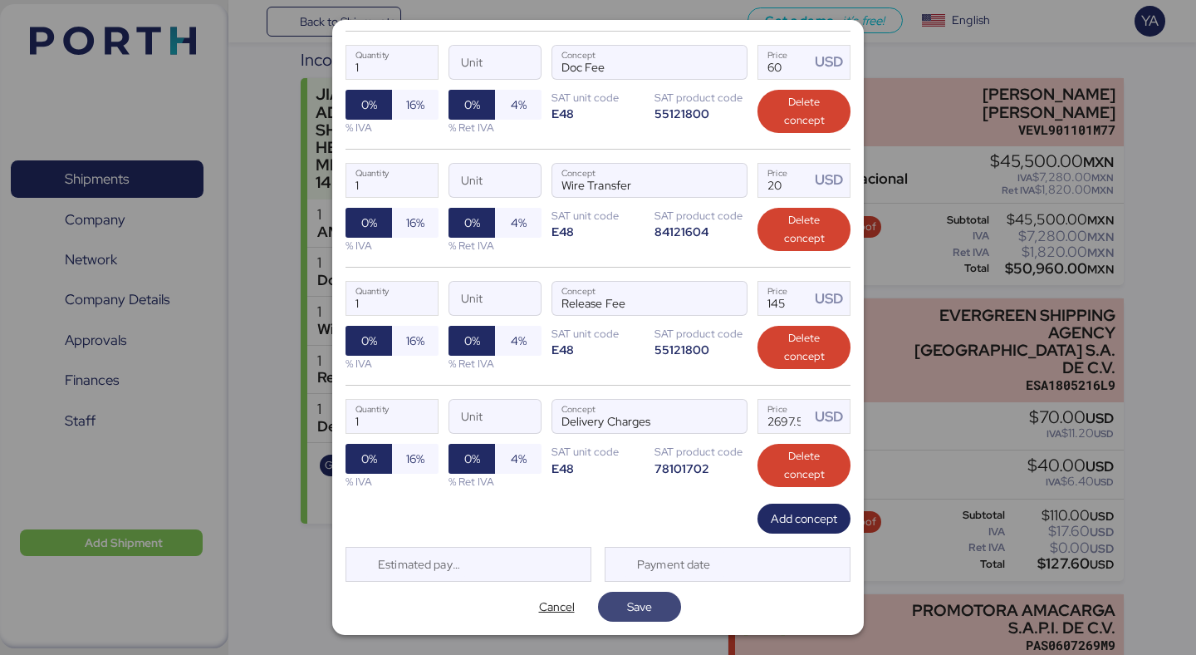
type input "JIANGSU XIN BURNASIA - ADUALINK VMI // 1x40HQ // SHANGHAI - MANZANILLO / HBL: B…"
click at [641, 616] on span "Save" at bounding box center [639, 606] width 25 height 20
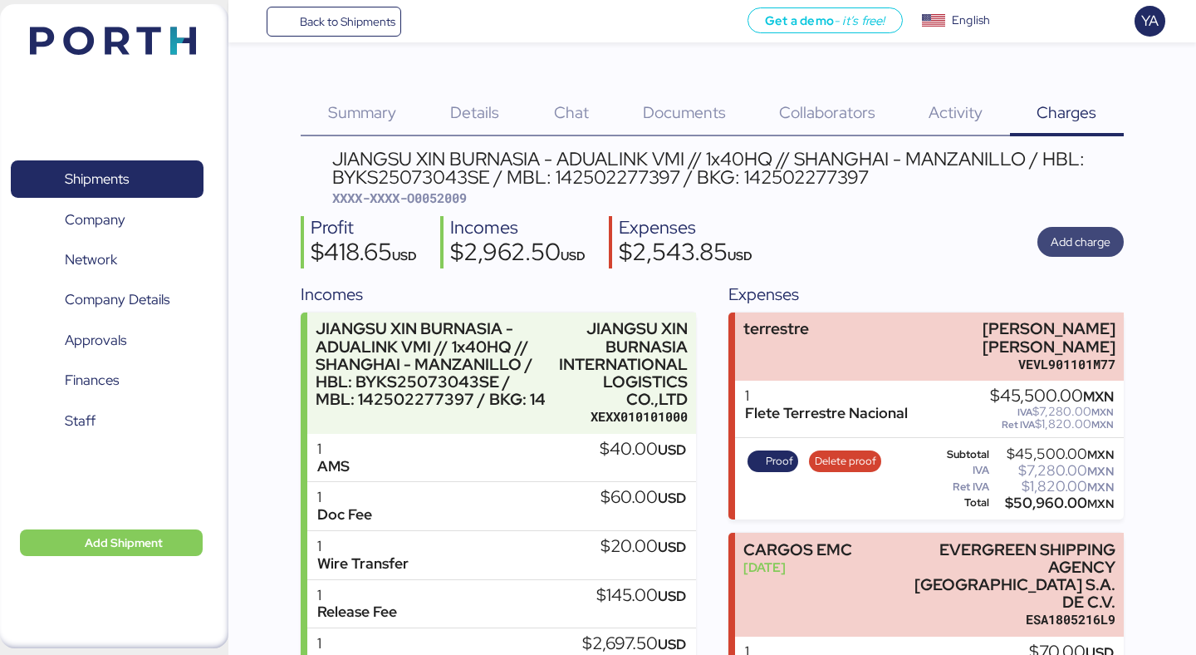
click at [1088, 233] on span "Add charge" at bounding box center [1081, 242] width 60 height 20
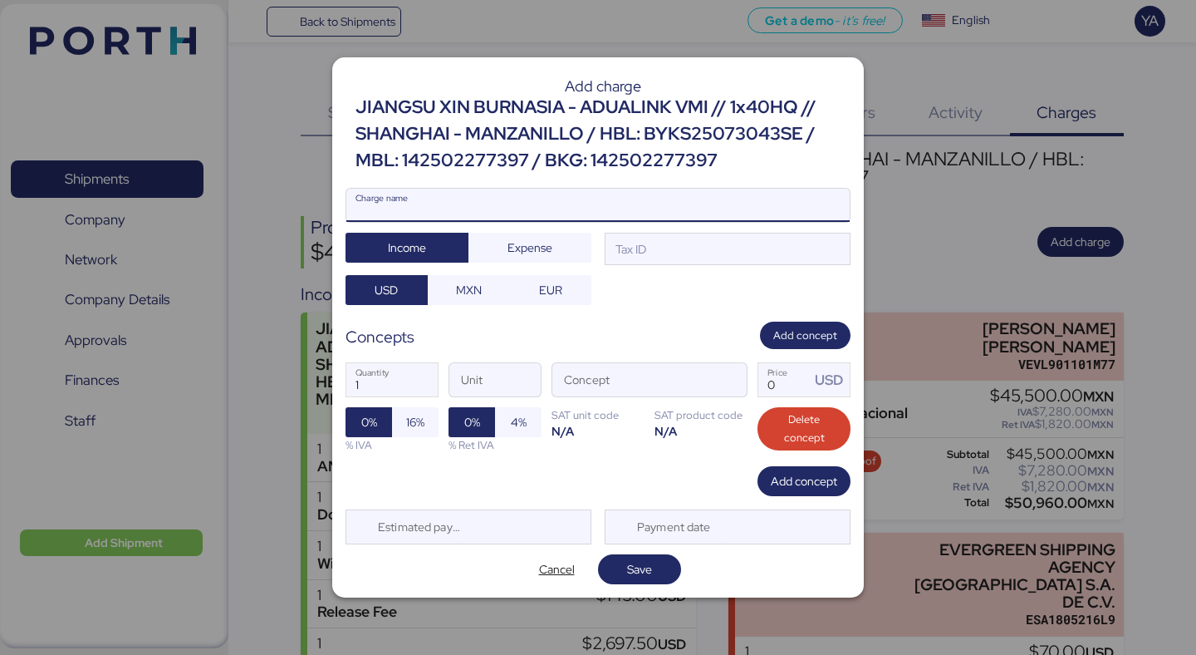
click at [537, 215] on input "Charge name" at bounding box center [597, 205] width 503 height 33
paste input "JIANGSU XIN BURNASIA - ADUALINK VMI // 1x40HQ // SHANGHAI - MANZANILLO / HBL: B…"
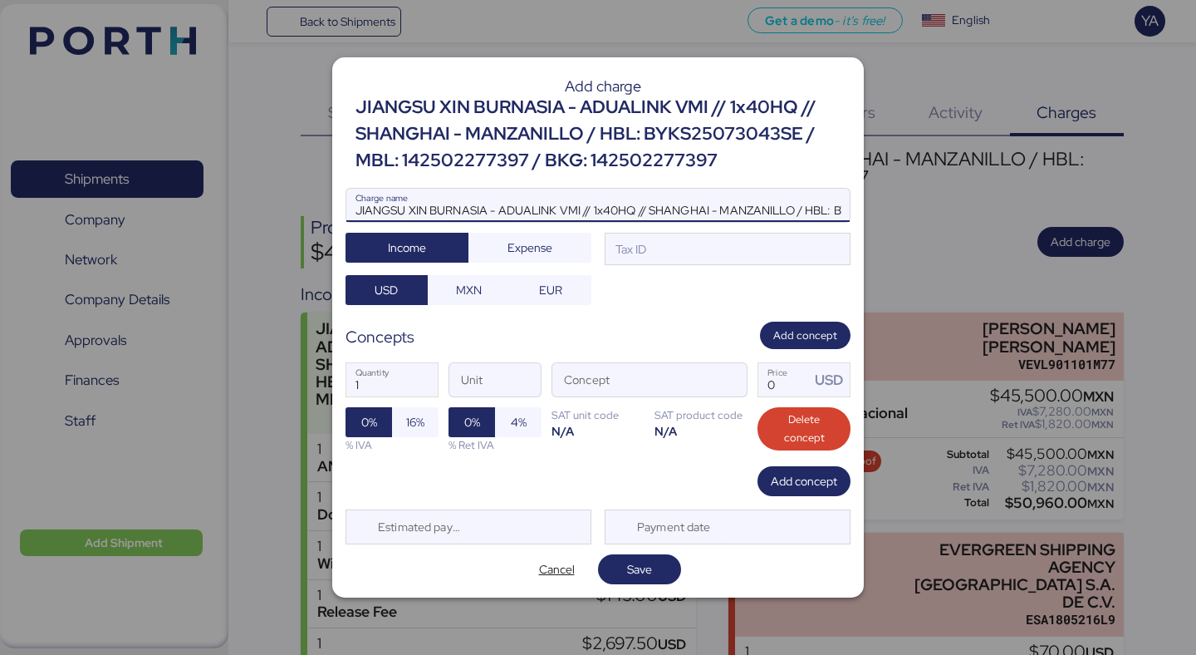
scroll to position [0, 341]
type input "JIANGSU XIN BURNASIA - ADUALINK VMI // 1x40HQ // SHANGHAI - MANZANILLO / HBL: B…"
click at [645, 253] on div "Tax ID" at bounding box center [629, 249] width 34 height 18
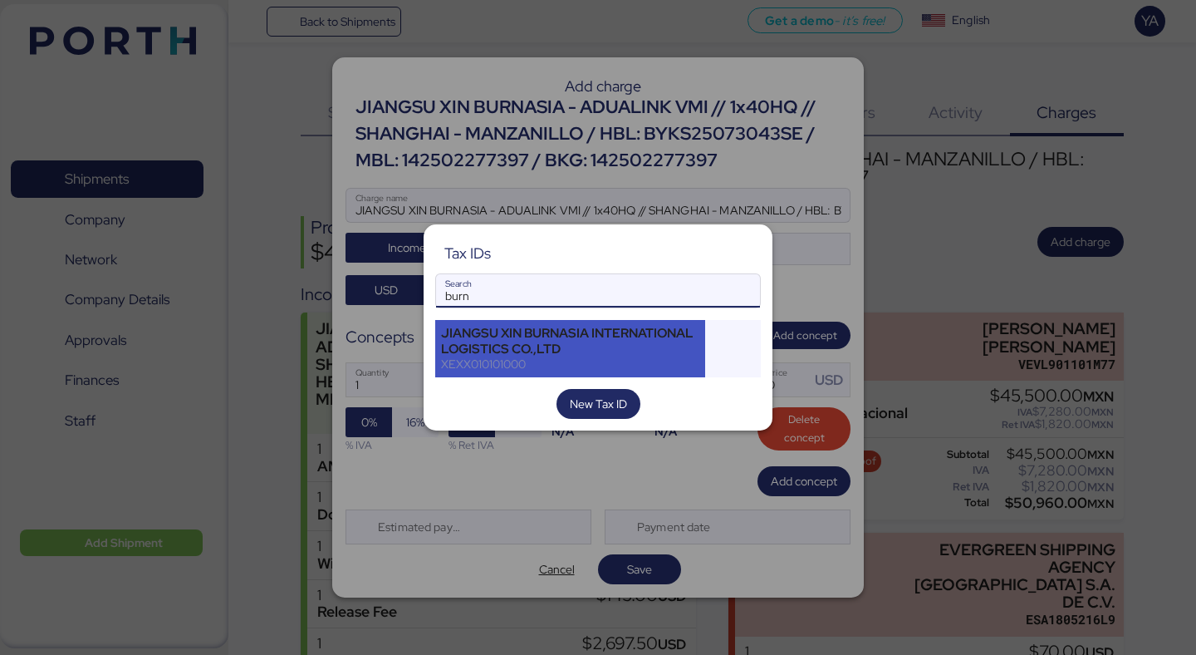
type input "burn"
click at [586, 334] on div "JIANGSU XIN BURNASIA INTERNATIONAL LOGISTICS CO.,LTD" at bounding box center [570, 341] width 258 height 30
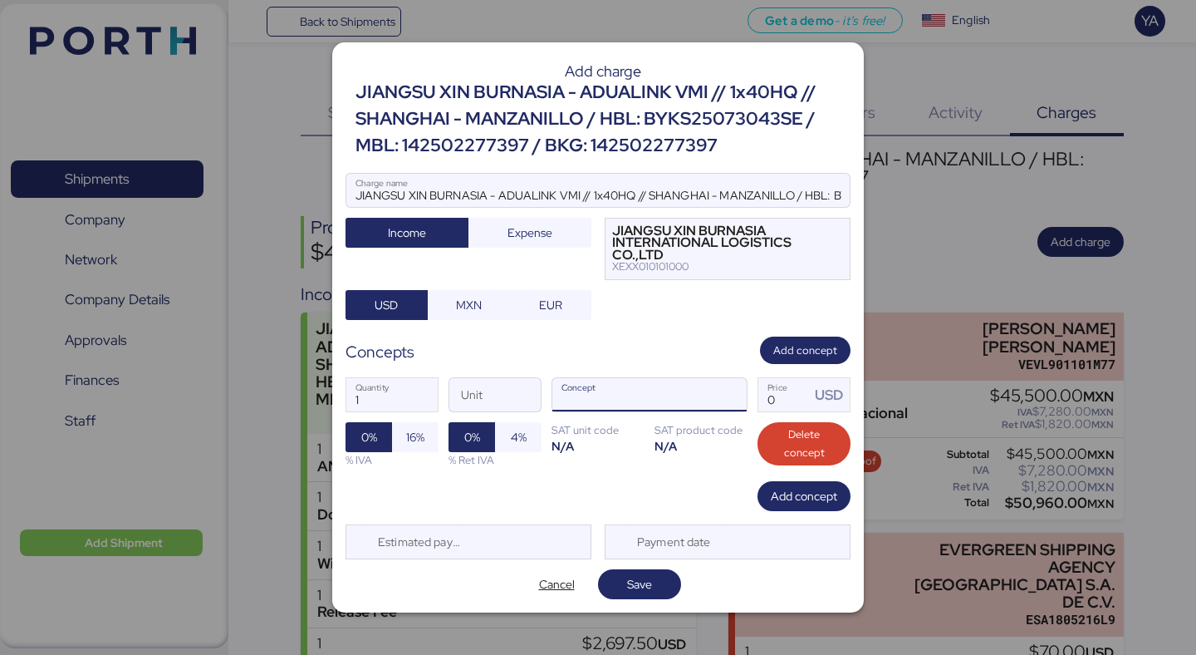
click at [732, 379] on div at bounding box center [727, 394] width 40 height 33
click at [732, 398] on span "button" at bounding box center [729, 399] width 35 height 35
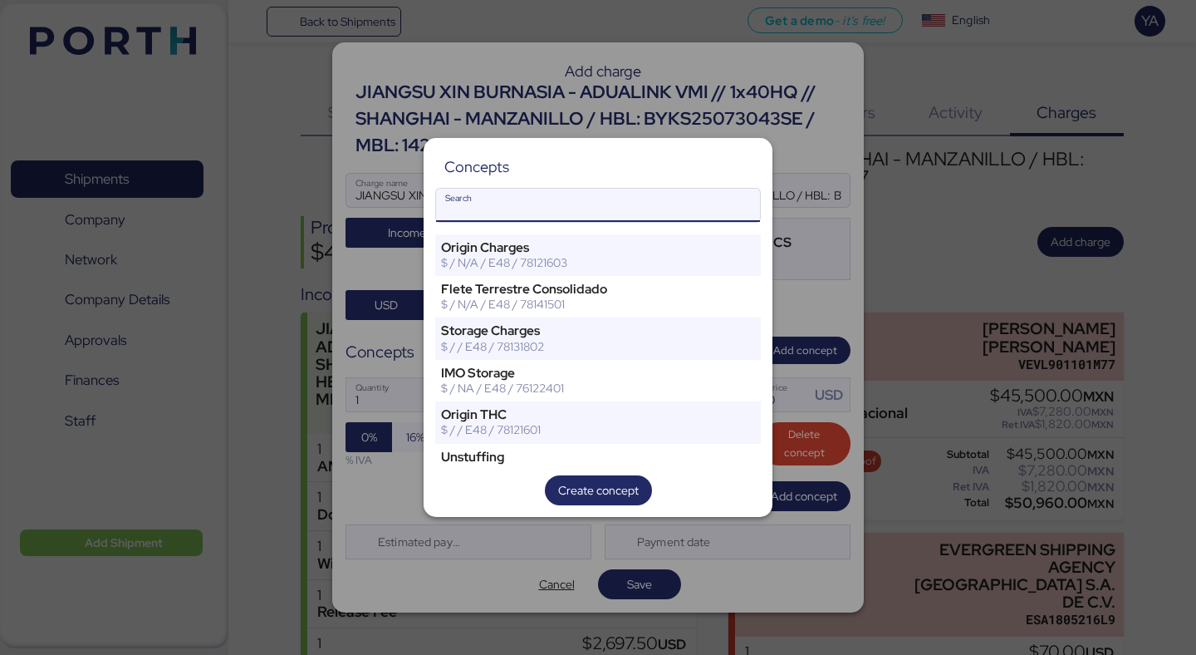
click at [679, 213] on input "Search" at bounding box center [598, 205] width 324 height 33
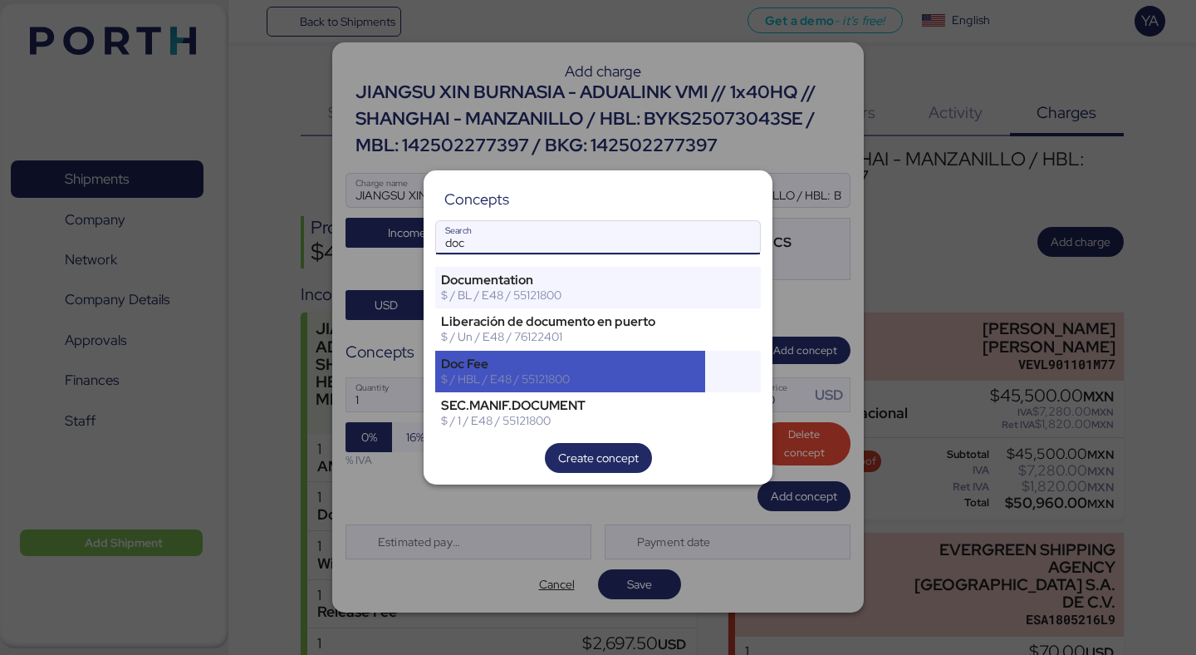
type input "doc"
click at [577, 361] on div "Doc Fee" at bounding box center [570, 363] width 258 height 15
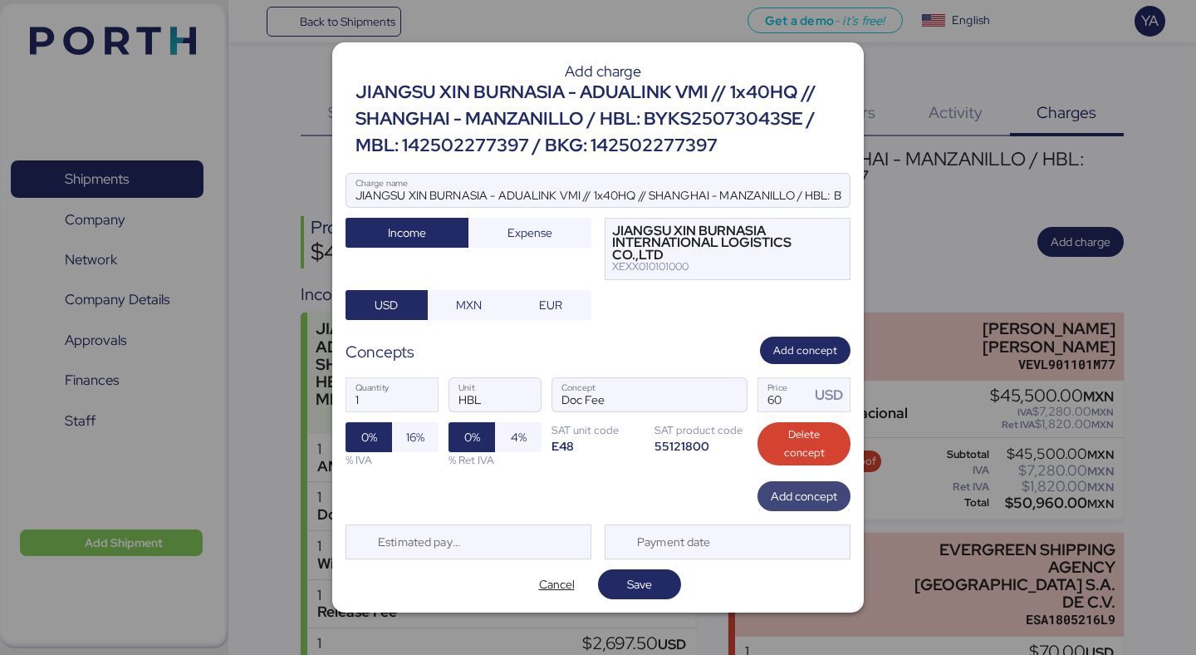
click at [794, 506] on span "Add concept" at bounding box center [804, 495] width 66 height 23
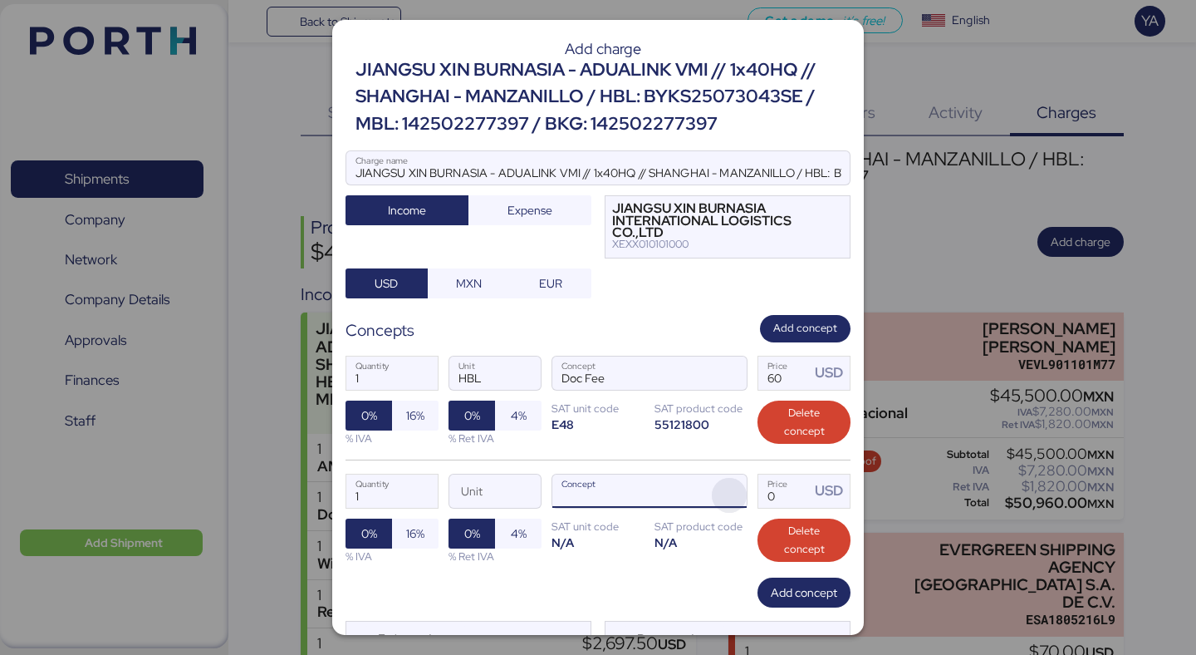
click at [728, 491] on span "button" at bounding box center [729, 495] width 35 height 35
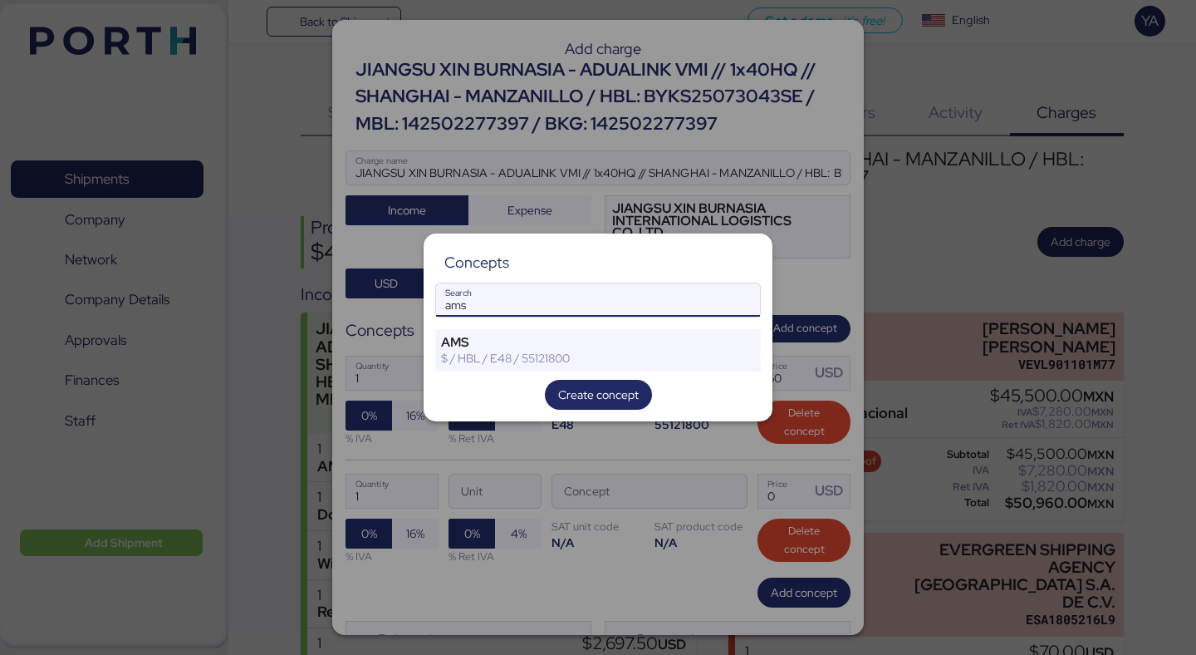
type input "ams"
click at [539, 372] on div "Concepts ams Search AMS $ / HBL / E48 / 55121800 Create concept" at bounding box center [598, 327] width 349 height 188
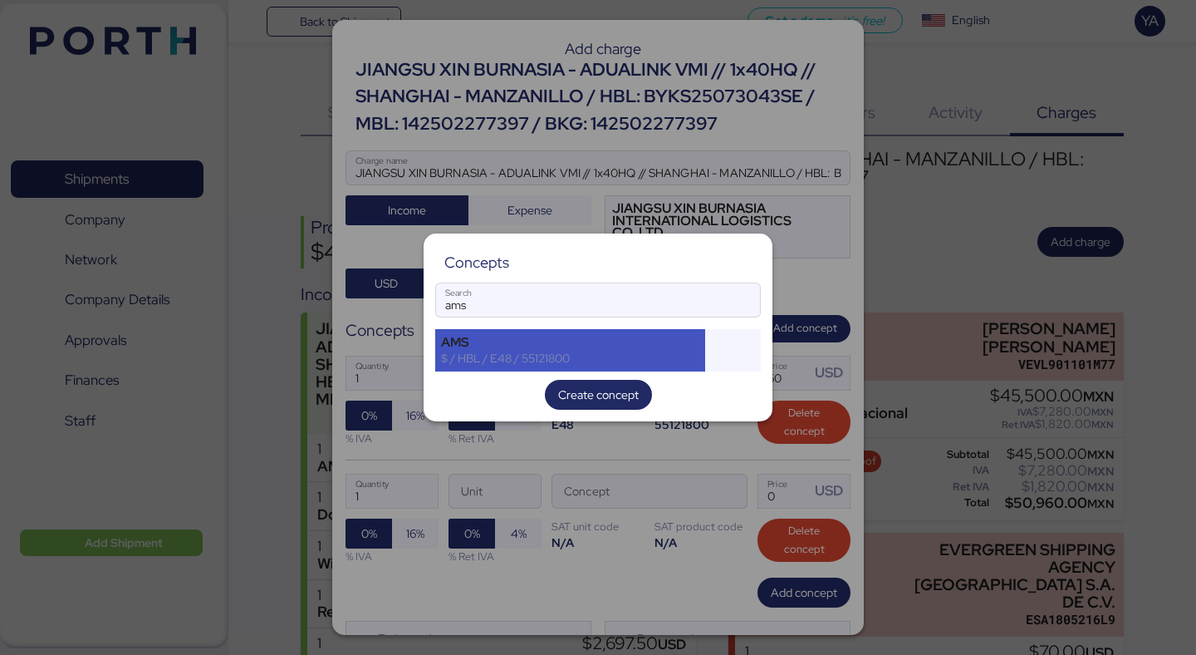
click at [539, 357] on div "$ / HBL / E48 / 55121800" at bounding box center [570, 358] width 258 height 15
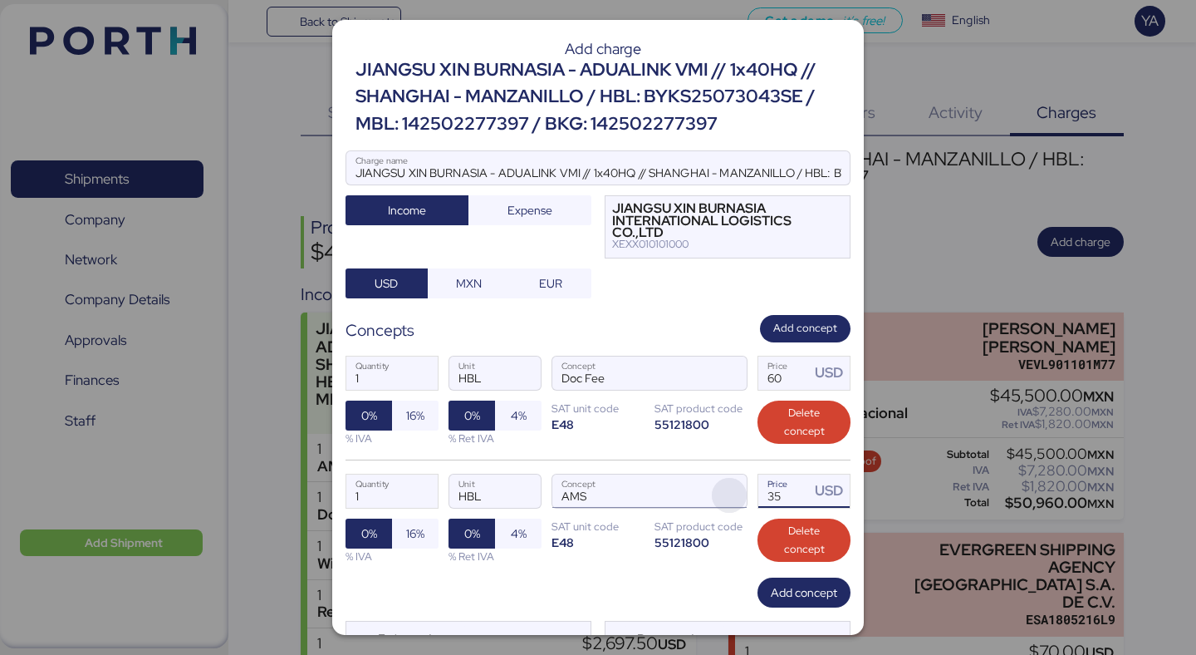
drag, startPoint x: 777, startPoint y: 488, endPoint x: 717, endPoint y: 487, distance: 59.8
click at [717, 488] on div "1 Quantity HBL Unit AMS Concept 35 Price USD 0% 16% % IVA 0% 4% % Ret IVA SAT u…" at bounding box center [598, 518] width 505 height 118
drag, startPoint x: 792, startPoint y: 493, endPoint x: 686, endPoint y: 493, distance: 106.3
click at [686, 493] on div "1 Quantity HBL Unit AMS Concept 35 Price USD 0% 16% % IVA 0% 4% % Ret IVA SAT u…" at bounding box center [598, 518] width 505 height 118
type input "40"
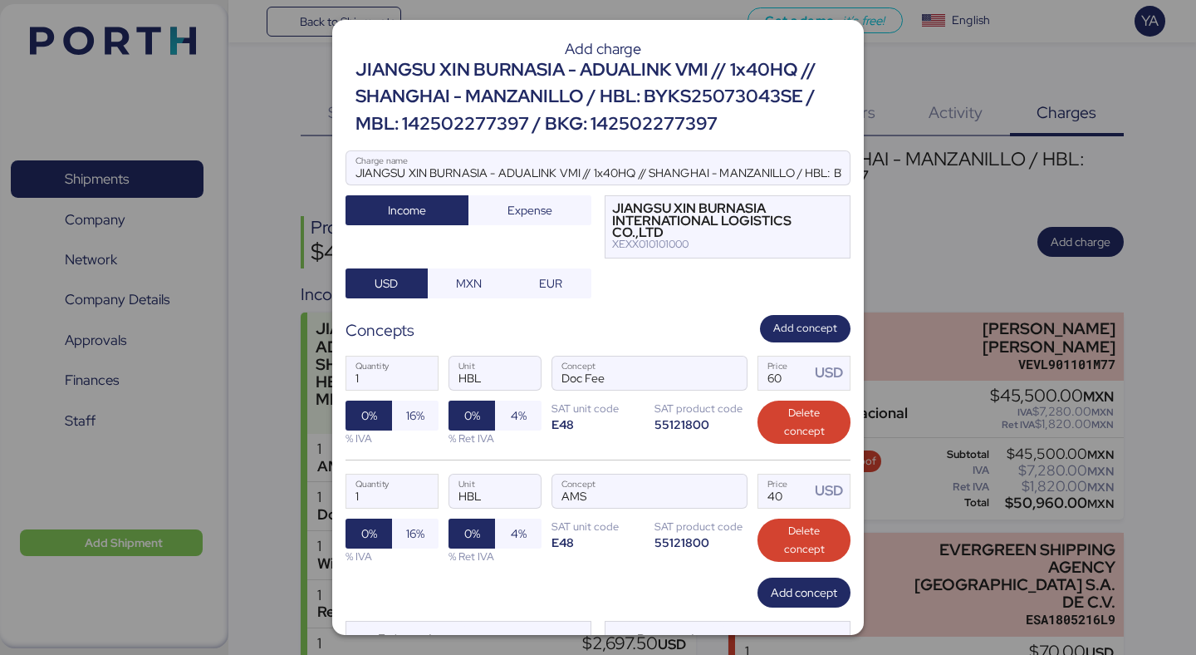
click at [576, 571] on div "1 Quantity HBL Unit AMS Concept 40 Price USD 0% 16% % IVA 0% 4% % Ret IVA SAT u…" at bounding box center [598, 518] width 505 height 118
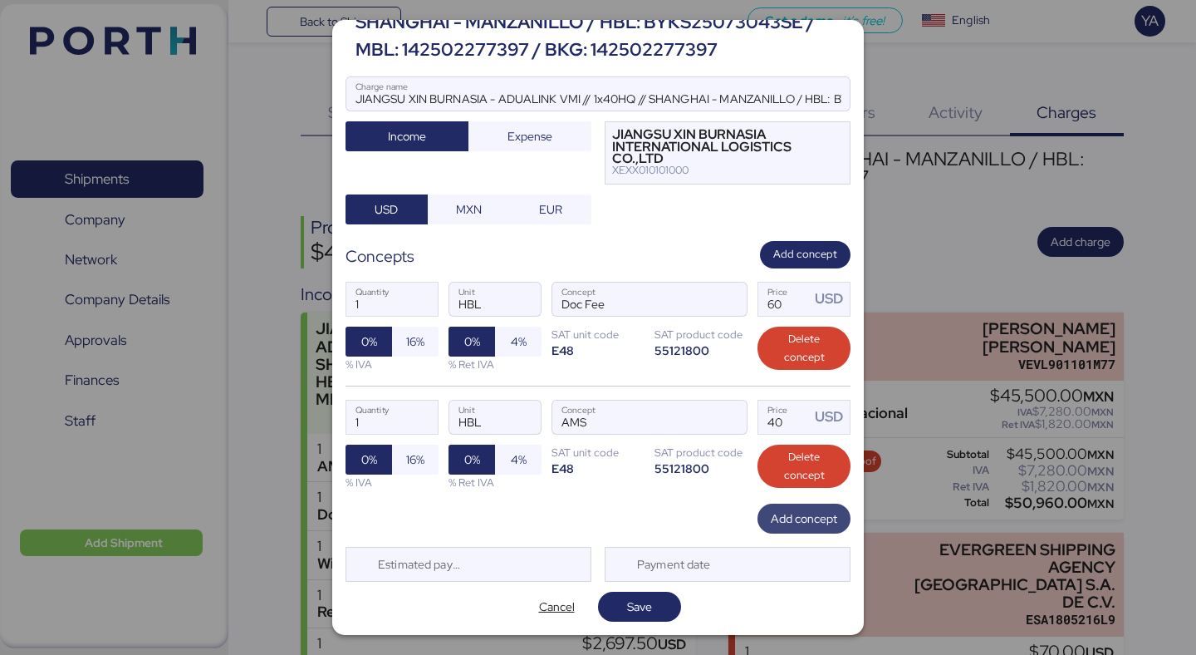
click at [778, 520] on span "Add concept" at bounding box center [804, 518] width 66 height 20
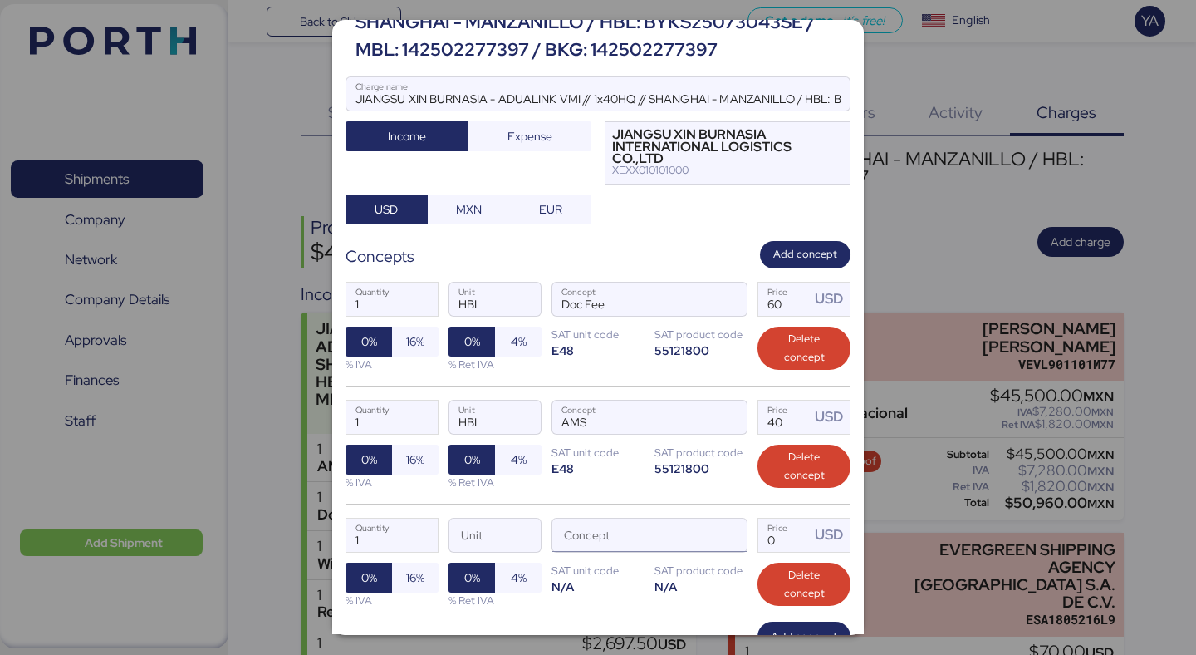
click at [709, 543] on div at bounding box center [727, 534] width 40 height 33
click at [731, 542] on span "button" at bounding box center [729, 539] width 35 height 35
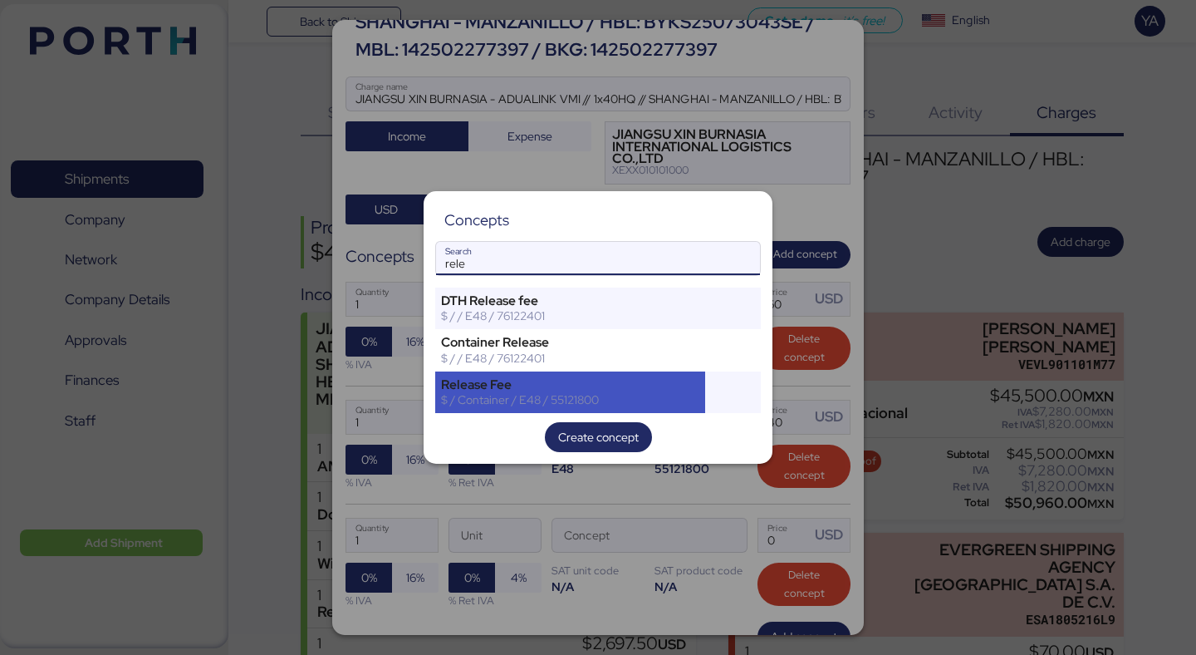
type input "rele"
click at [528, 371] on div "Release Fee $ / Container / E48 / 55121800" at bounding box center [570, 392] width 270 height 42
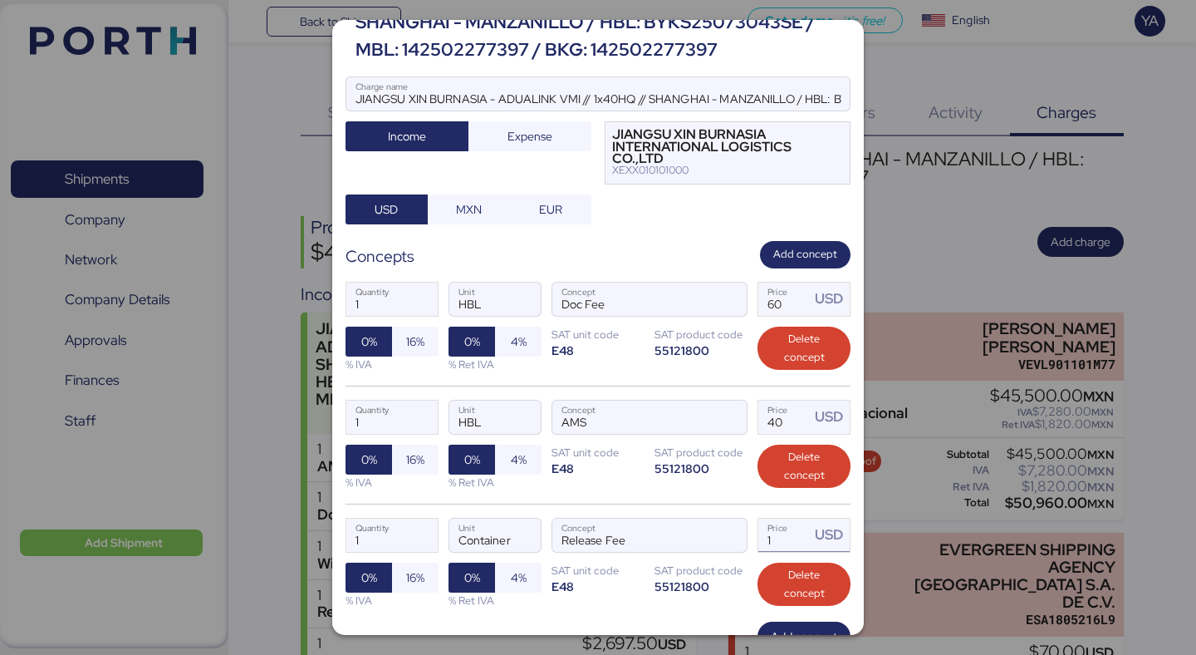
click at [767, 529] on input "1" at bounding box center [784, 534] width 52 height 33
click at [783, 533] on input "1" at bounding box center [784, 534] width 52 height 33
type input "145"
click at [670, 469] on div "55121800" at bounding box center [701, 468] width 93 height 16
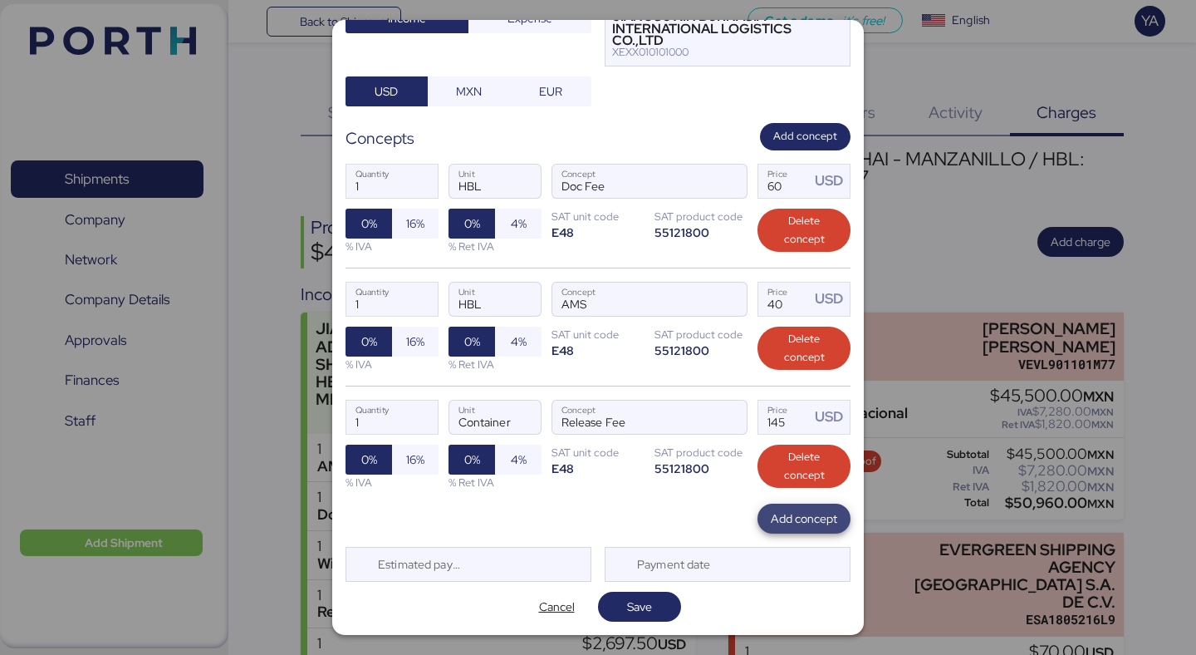
click at [826, 528] on span "Add concept" at bounding box center [804, 518] width 66 height 23
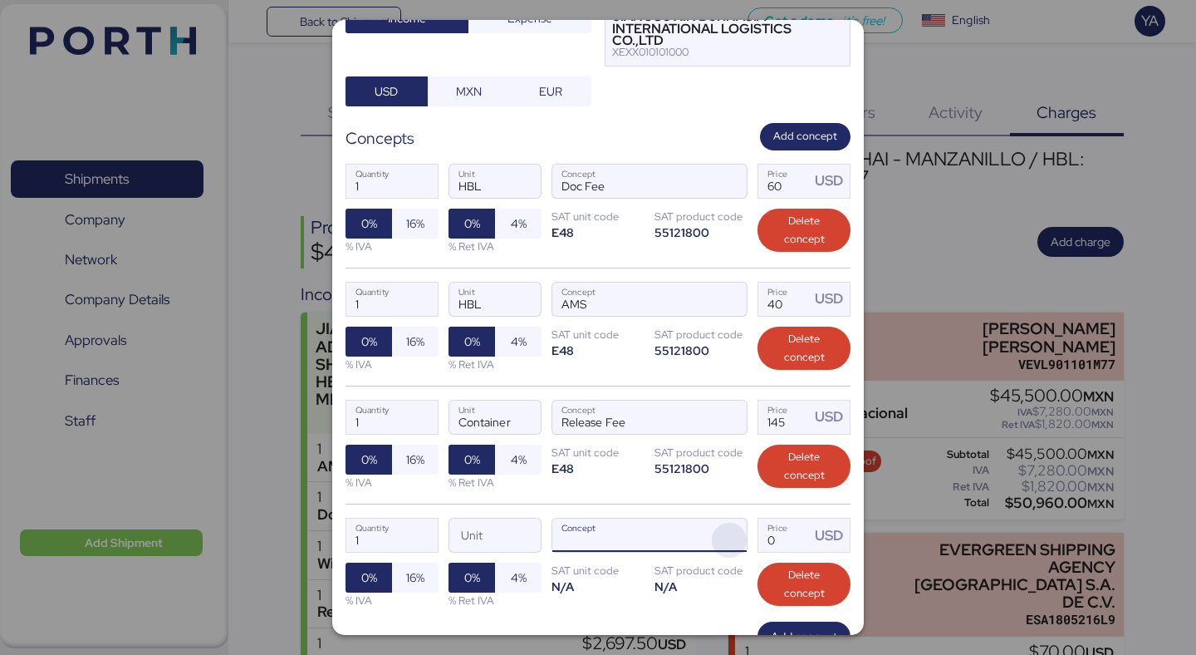
click at [736, 538] on span "button" at bounding box center [729, 539] width 35 height 35
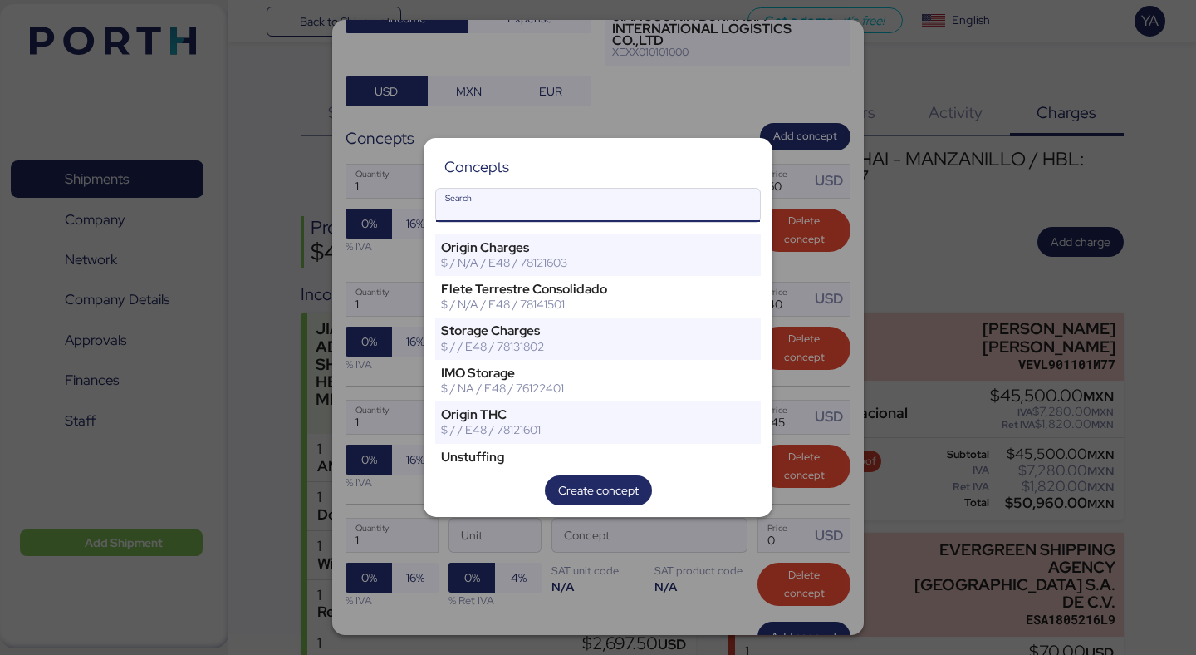
click at [649, 204] on input "Search" at bounding box center [598, 205] width 324 height 33
type input "a"
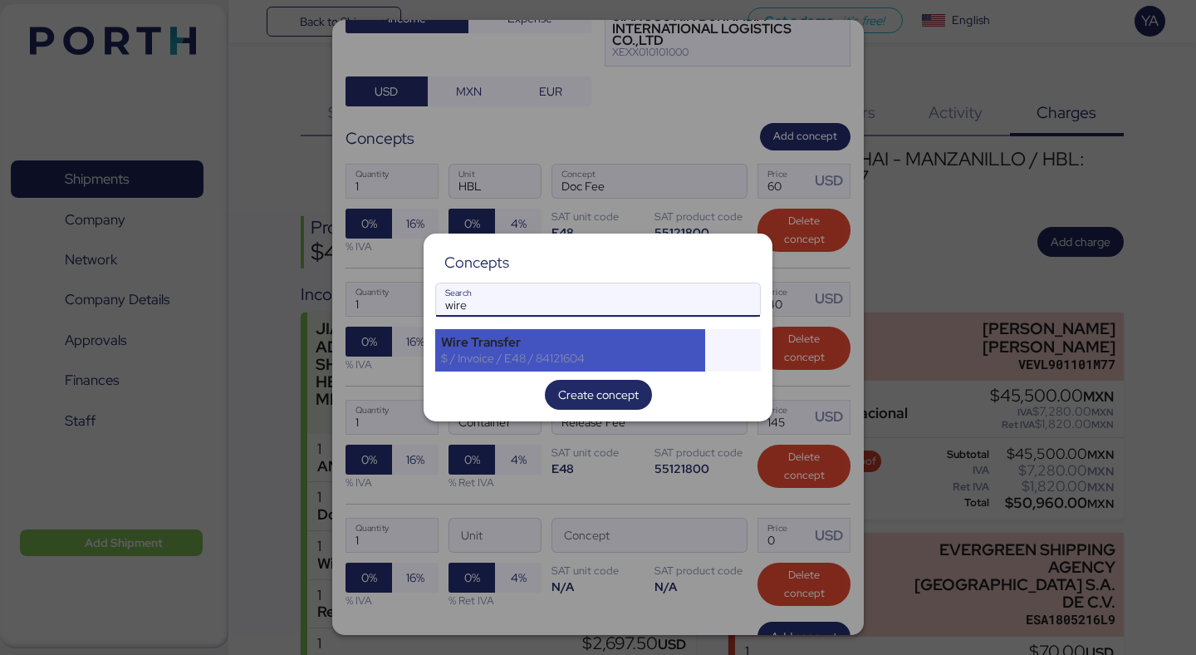
type input "wire"
click at [591, 336] on div "Wire Transfer" at bounding box center [570, 342] width 258 height 15
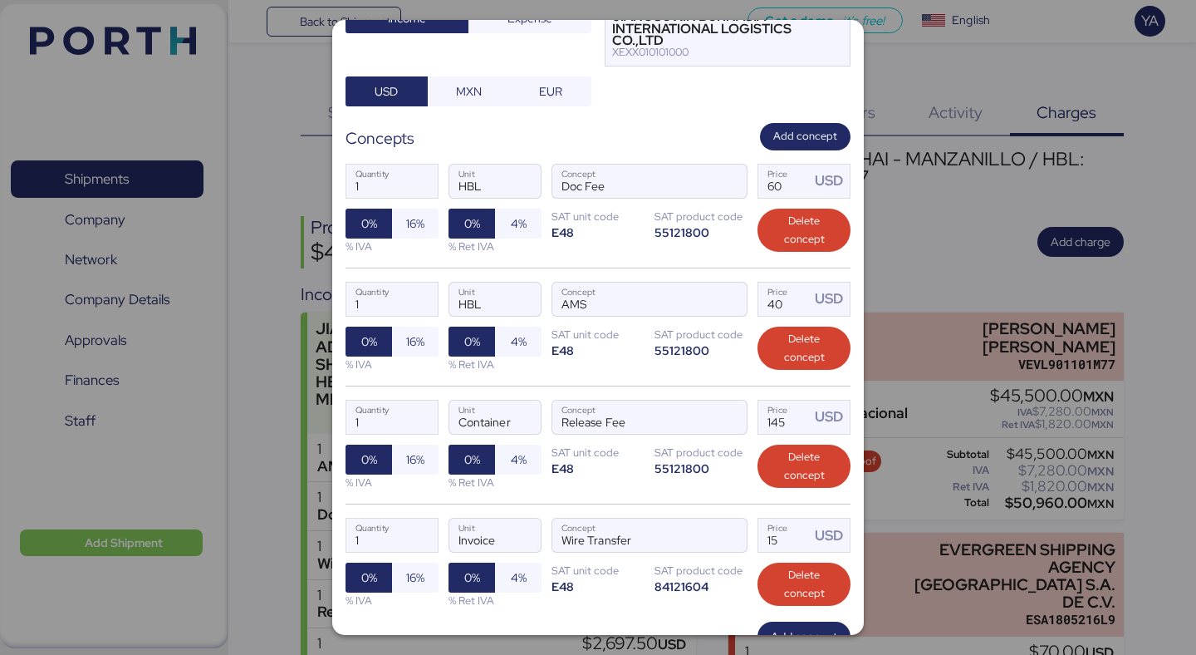
scroll to position [310, 0]
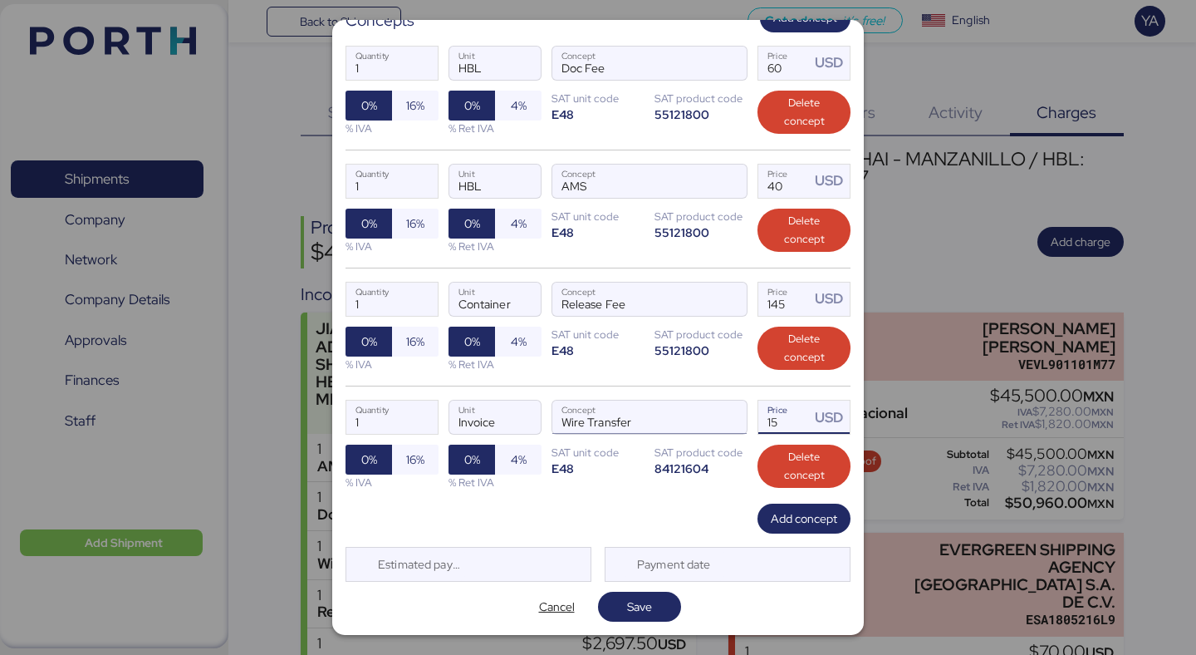
drag, startPoint x: 787, startPoint y: 423, endPoint x: 656, endPoint y: 414, distance: 131.6
click at [656, 414] on div "1 Quantity Invoice Unit Wire Transfer Concept 15 Price USD 0% 16% % IVA 0% 4% %…" at bounding box center [598, 444] width 505 height 118
type input "20"
click at [796, 527] on span "Add concept" at bounding box center [804, 518] width 66 height 20
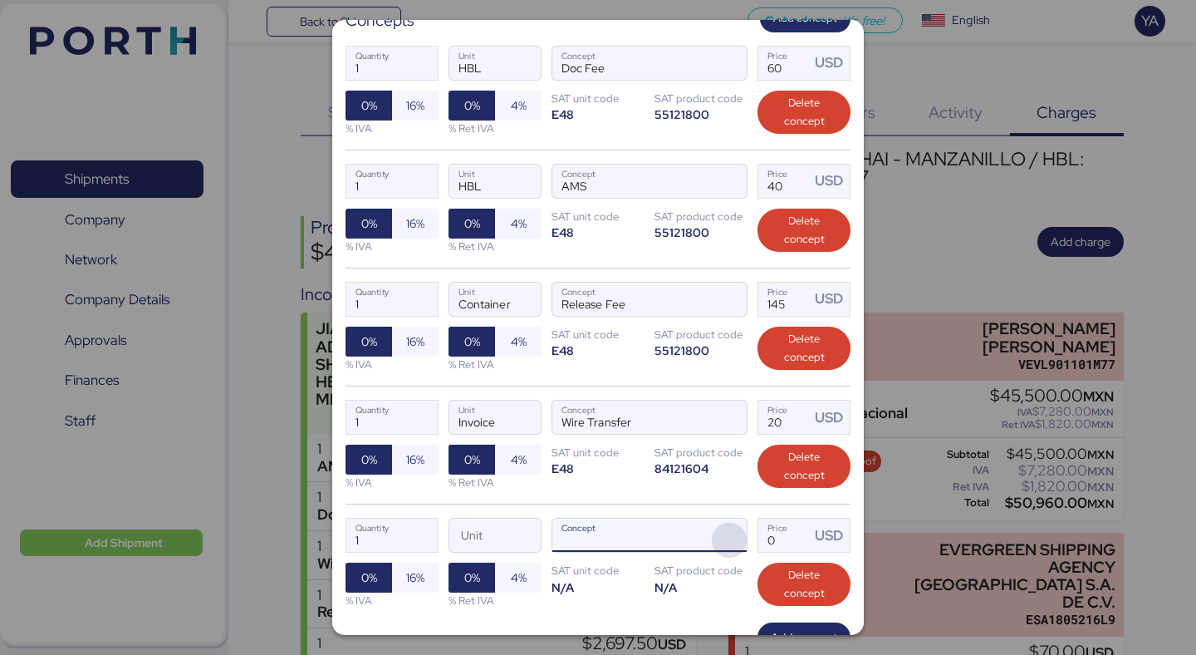
click at [744, 543] on span "button" at bounding box center [729, 539] width 35 height 35
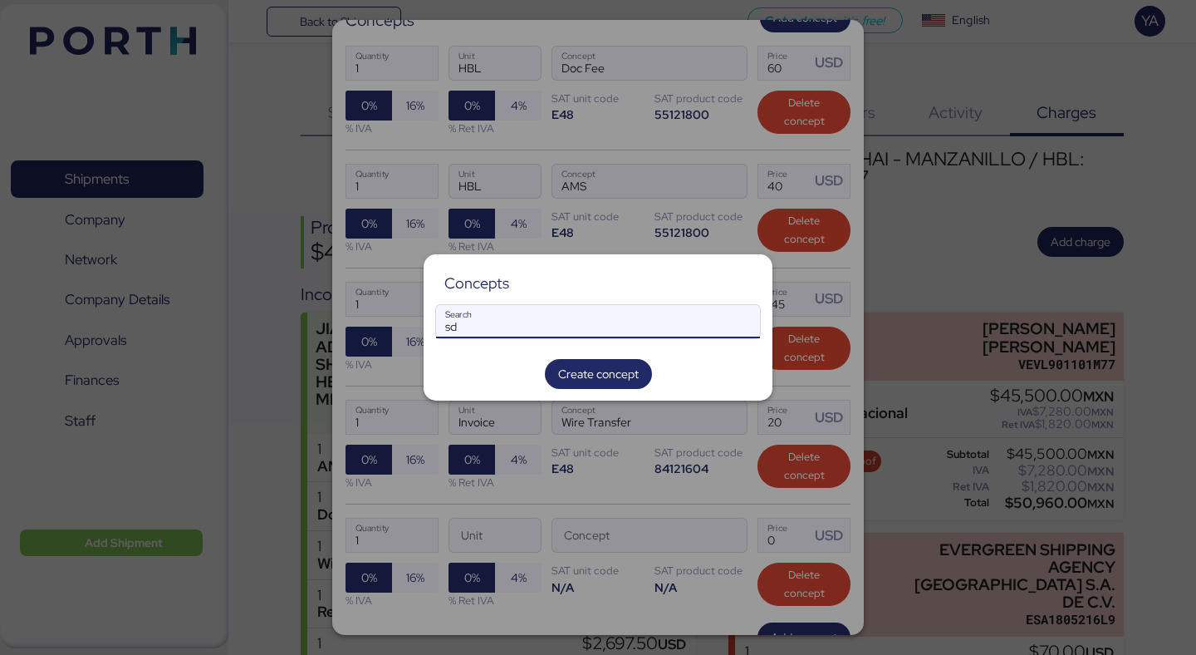
type input "s"
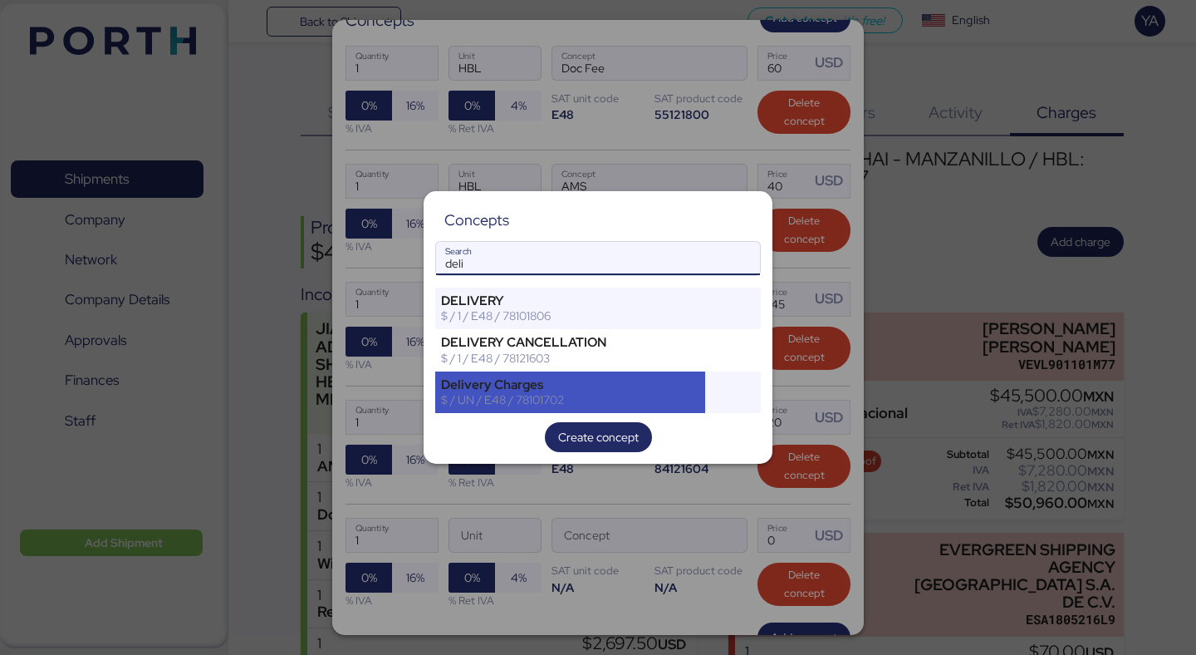
type input "deli"
click at [581, 398] on div "$ / UN / E48 / 78101702" at bounding box center [570, 399] width 258 height 15
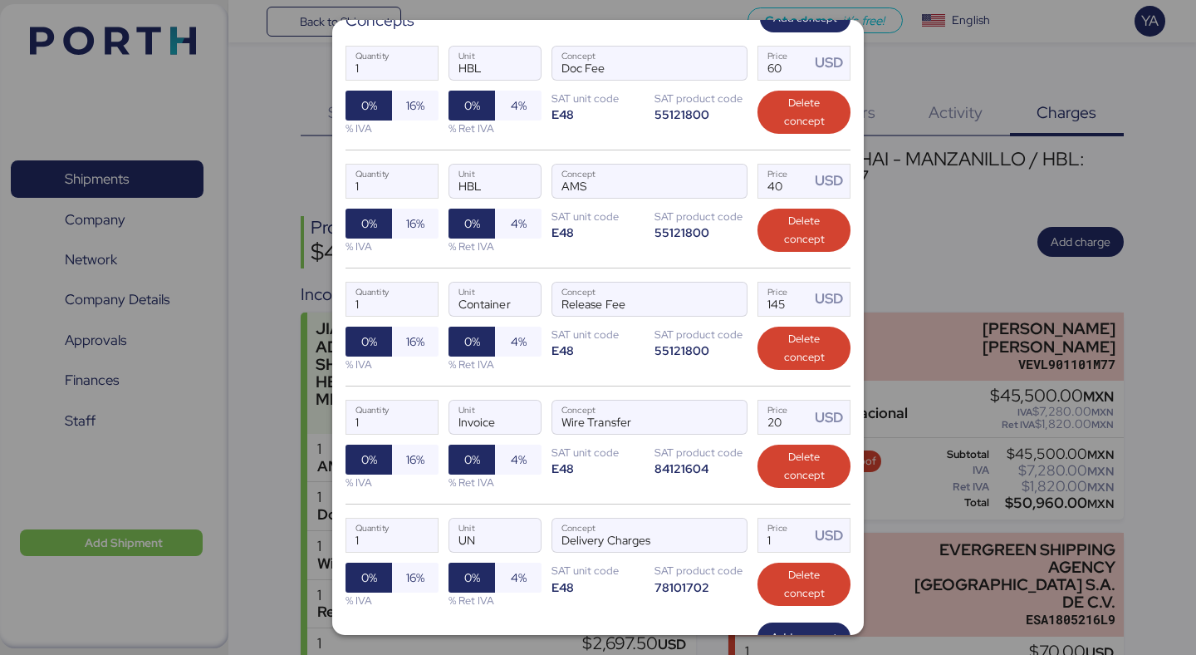
click at [670, 596] on div "1 Quantity UN Unit Delivery Charges Concept 1 Price USD 0% 16% % IVA 0% 4% % Re…" at bounding box center [598, 562] width 505 height 118
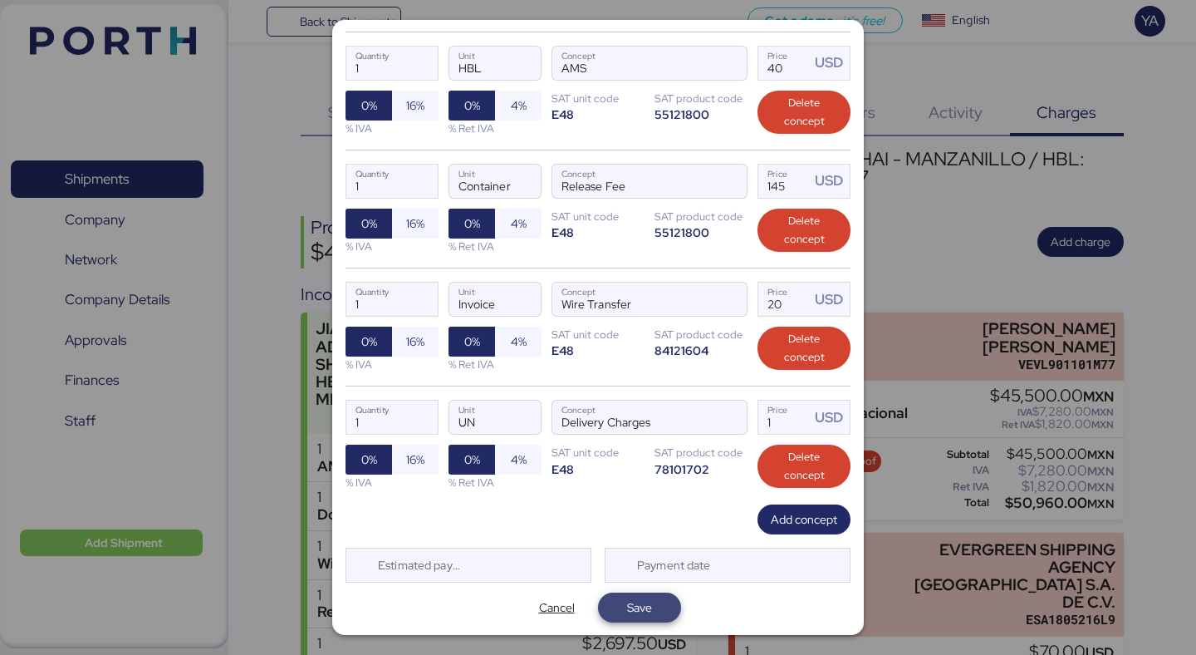
click at [646, 619] on span "Save" at bounding box center [639, 607] width 83 height 30
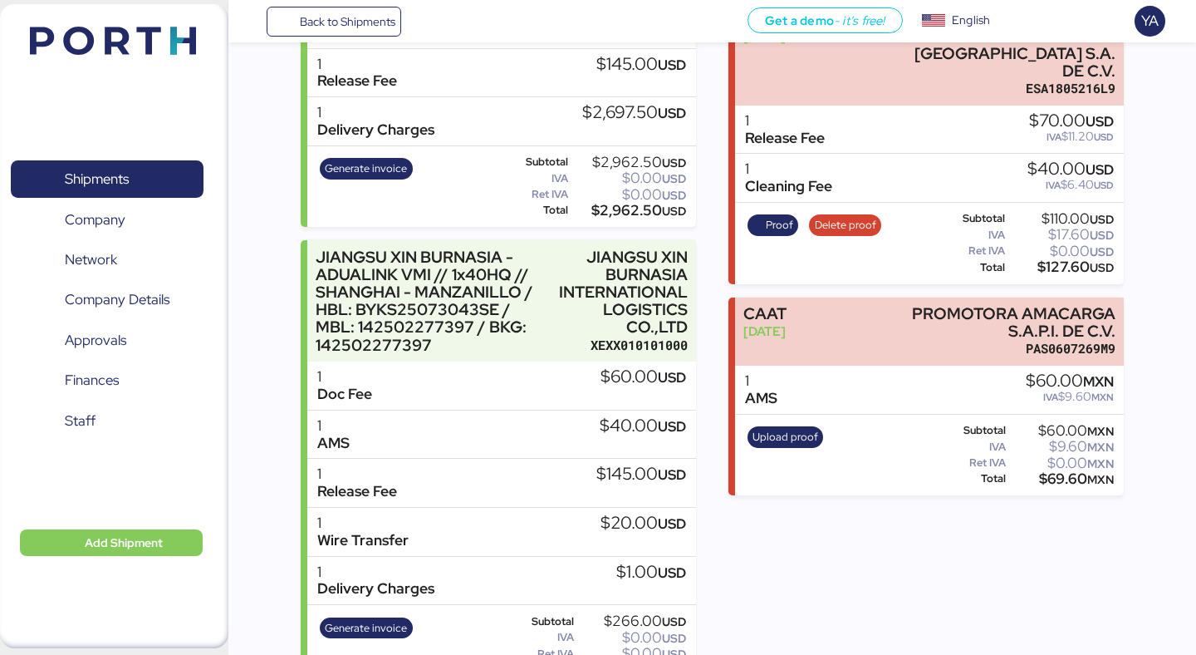
scroll to position [576, 0]
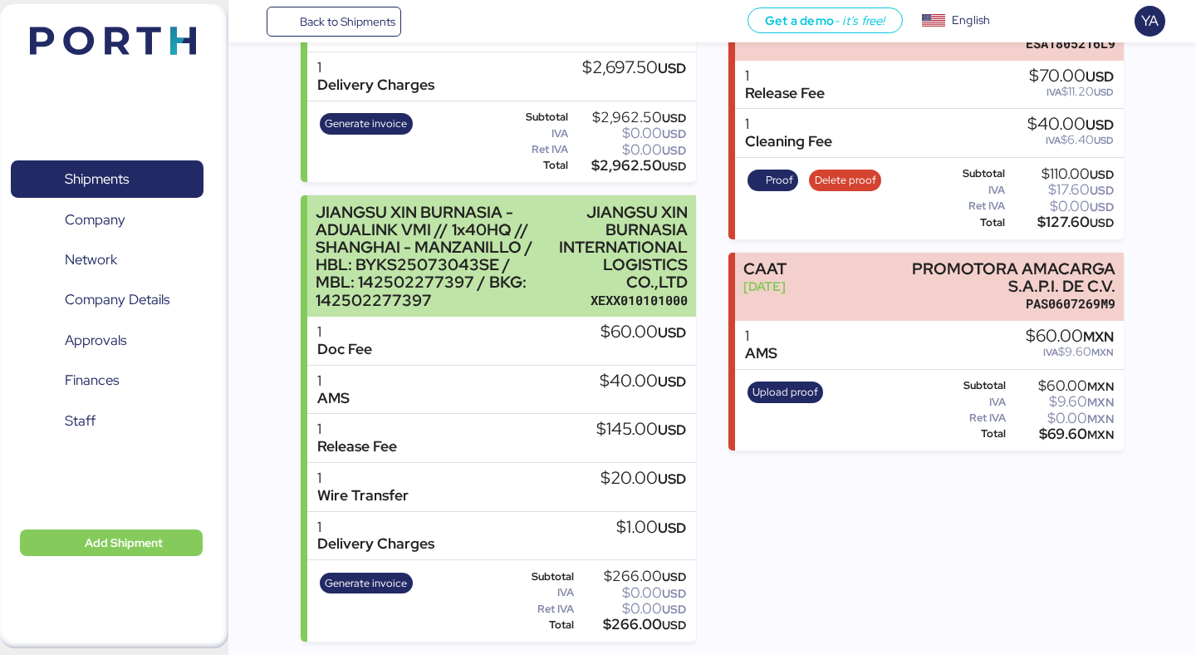
click at [644, 292] on div "XEXX010101000" at bounding box center [623, 300] width 129 height 17
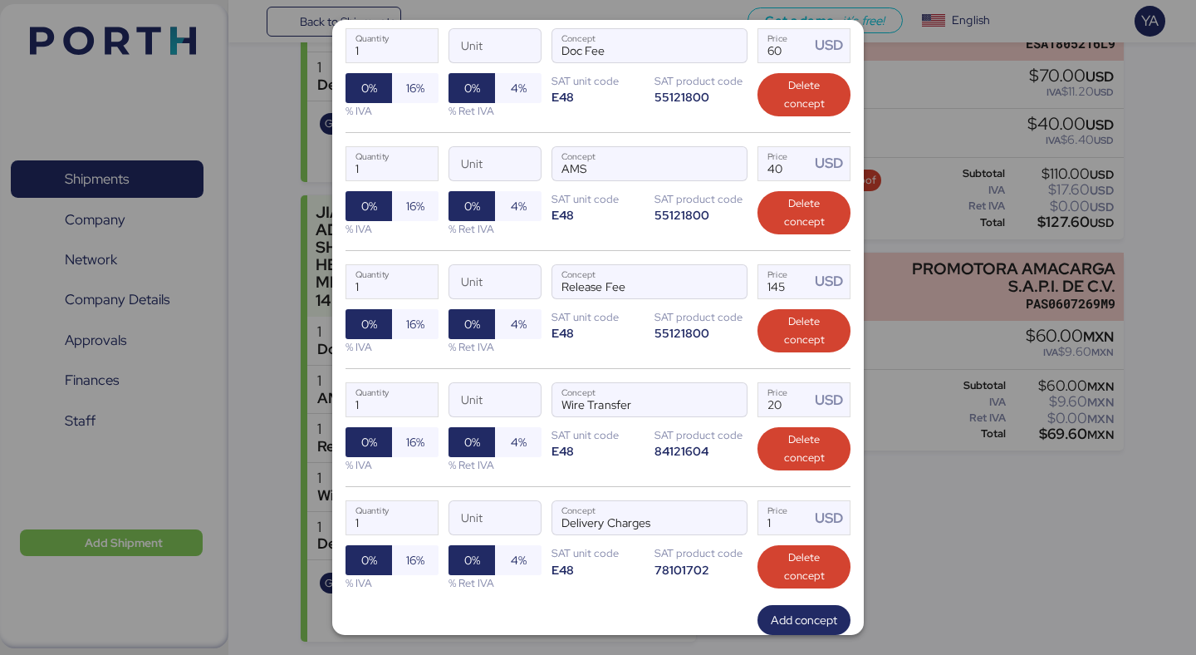
scroll to position [465, 0]
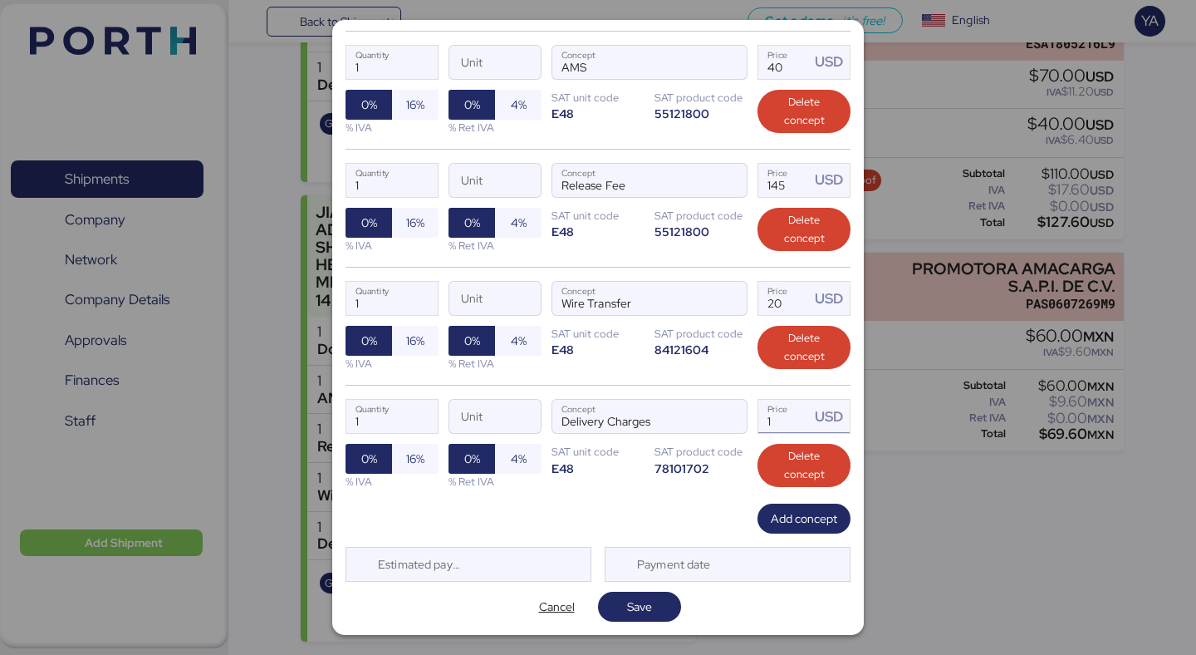
click at [787, 421] on input "1" at bounding box center [784, 416] width 52 height 33
type input "2697.5"
click at [650, 602] on span "Save" at bounding box center [639, 606] width 25 height 20
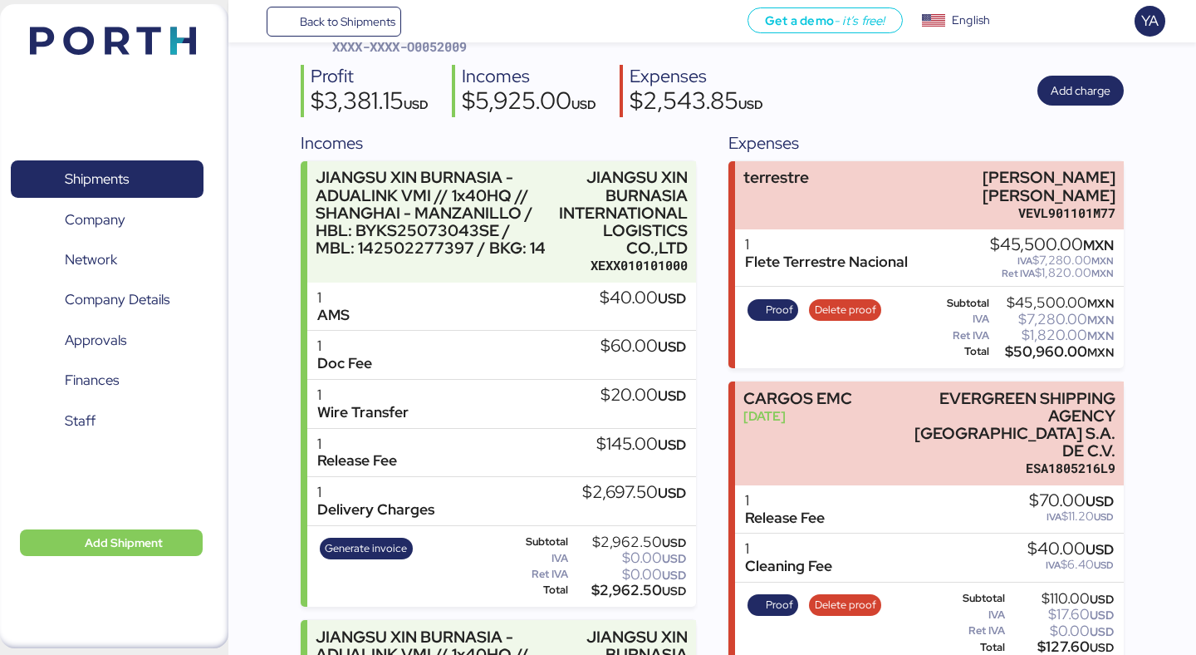
scroll to position [56, 0]
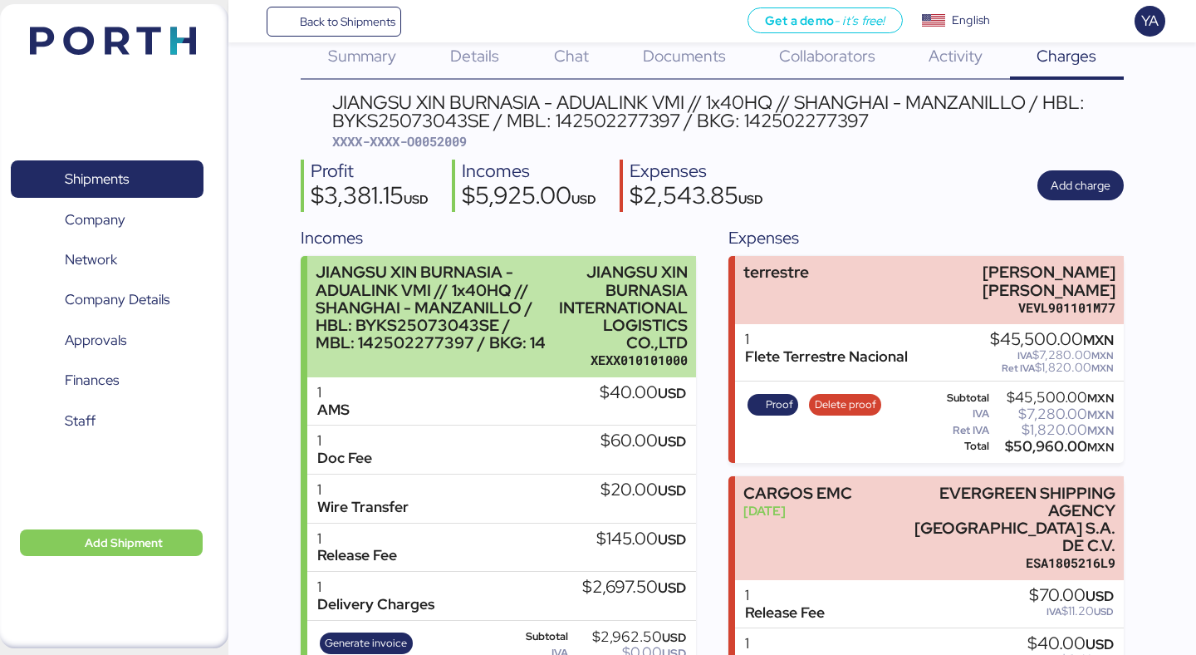
click at [640, 346] on div "JIANGSU XIN BURNASIA INTERNATIONAL LOGISTICS CO.,LTD" at bounding box center [623, 307] width 129 height 88
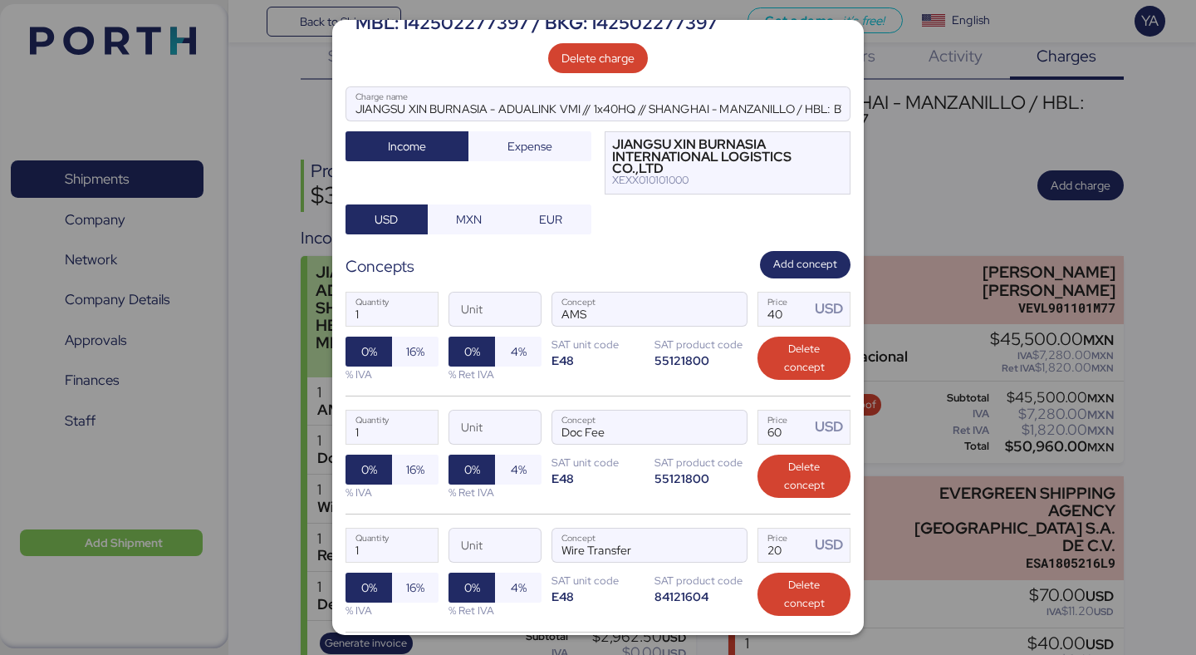
scroll to position [0, 0]
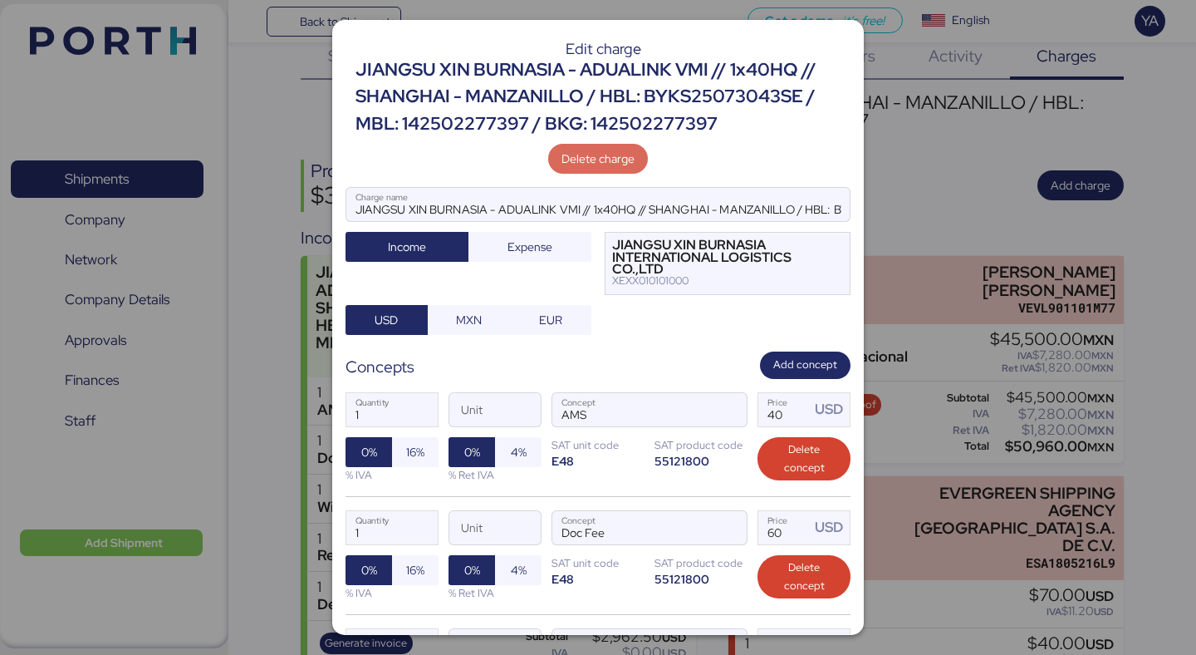
click at [618, 154] on span "Delete charge" at bounding box center [598, 159] width 73 height 20
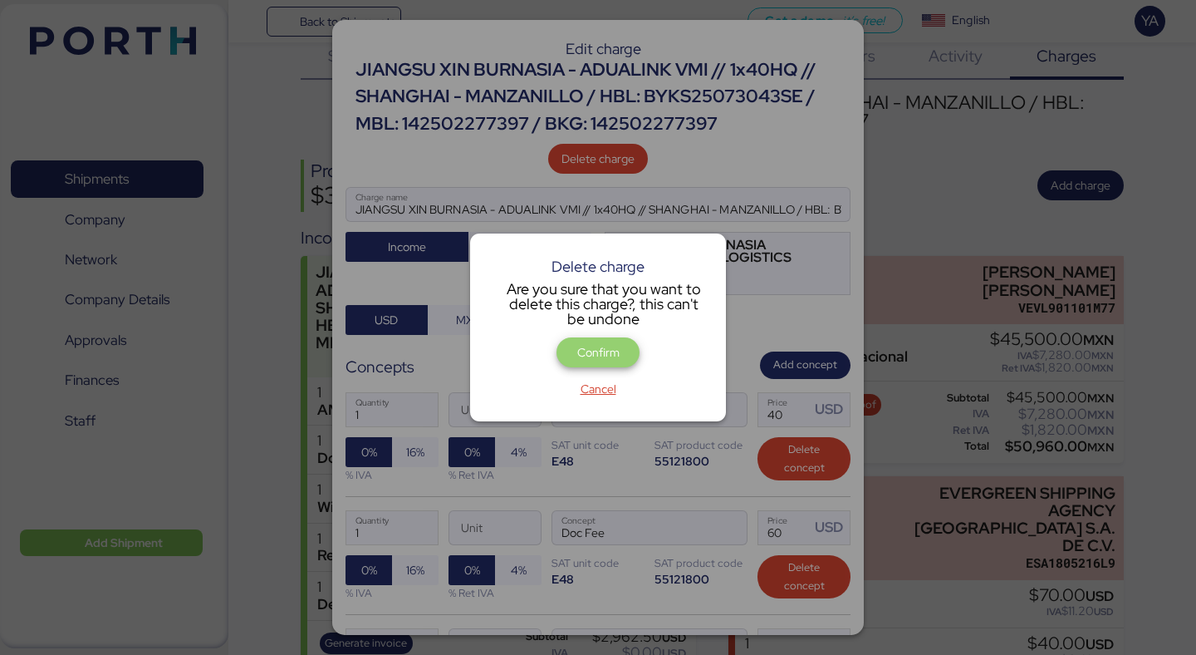
click at [616, 346] on span "Confirm" at bounding box center [598, 352] width 42 height 20
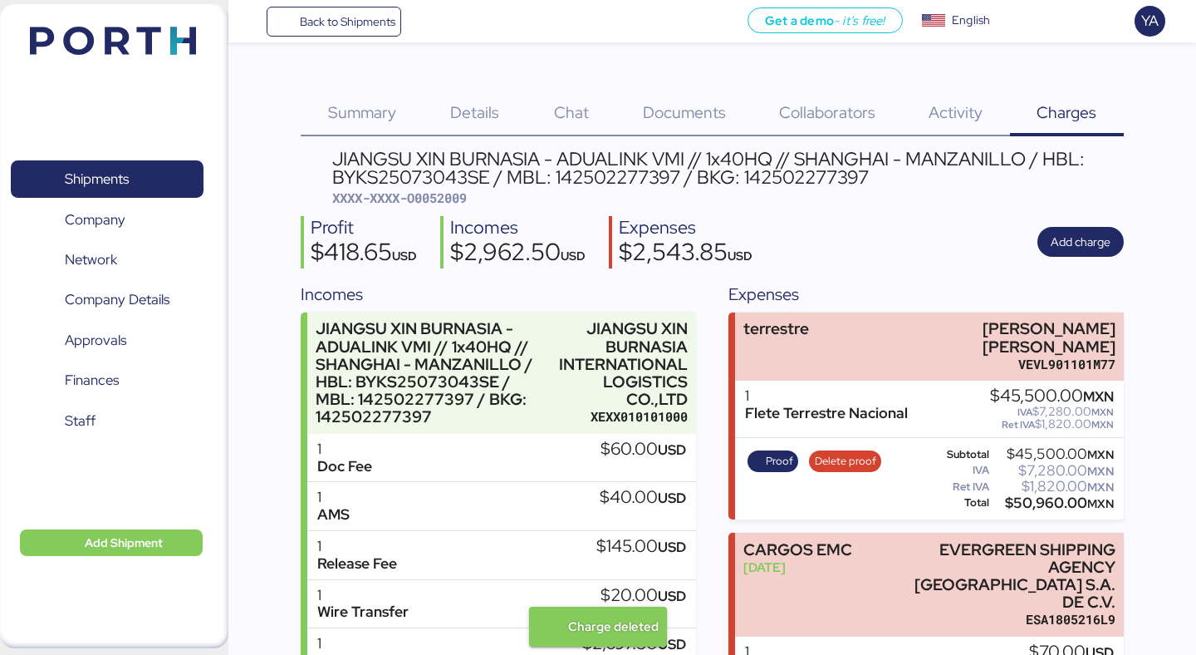
click at [444, 198] on span "XXXX-XXXX-O0052009" at bounding box center [399, 197] width 135 height 17
copy span "O0052009"
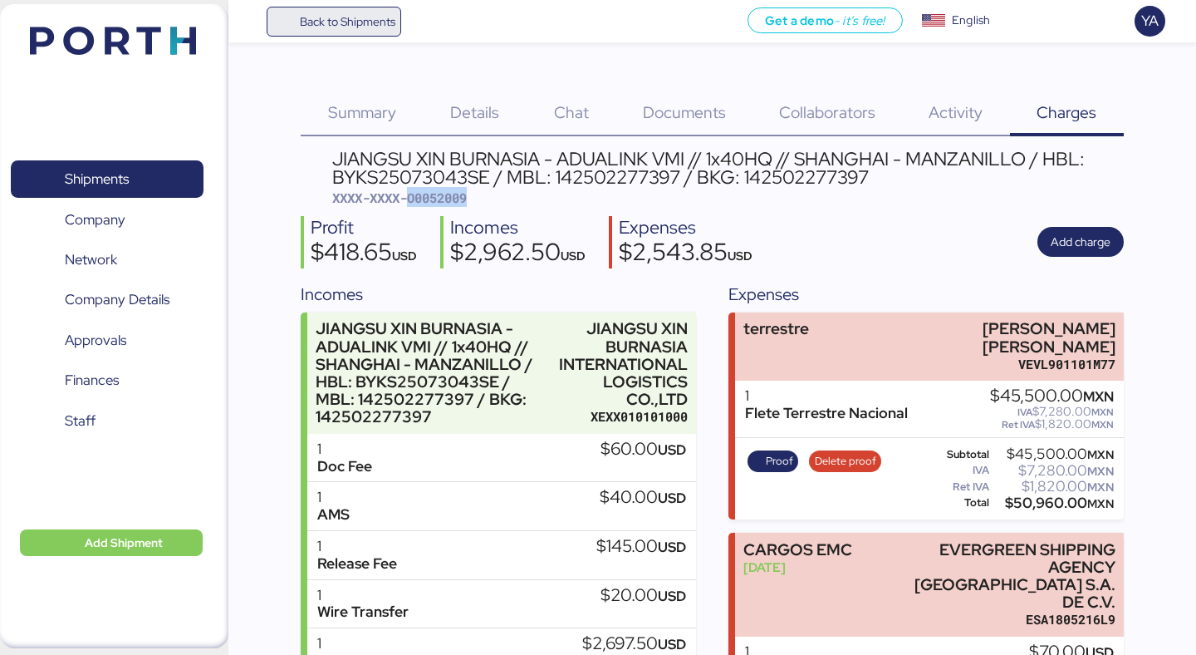
click at [302, 25] on span "Back to Shipments" at bounding box center [348, 22] width 96 height 20
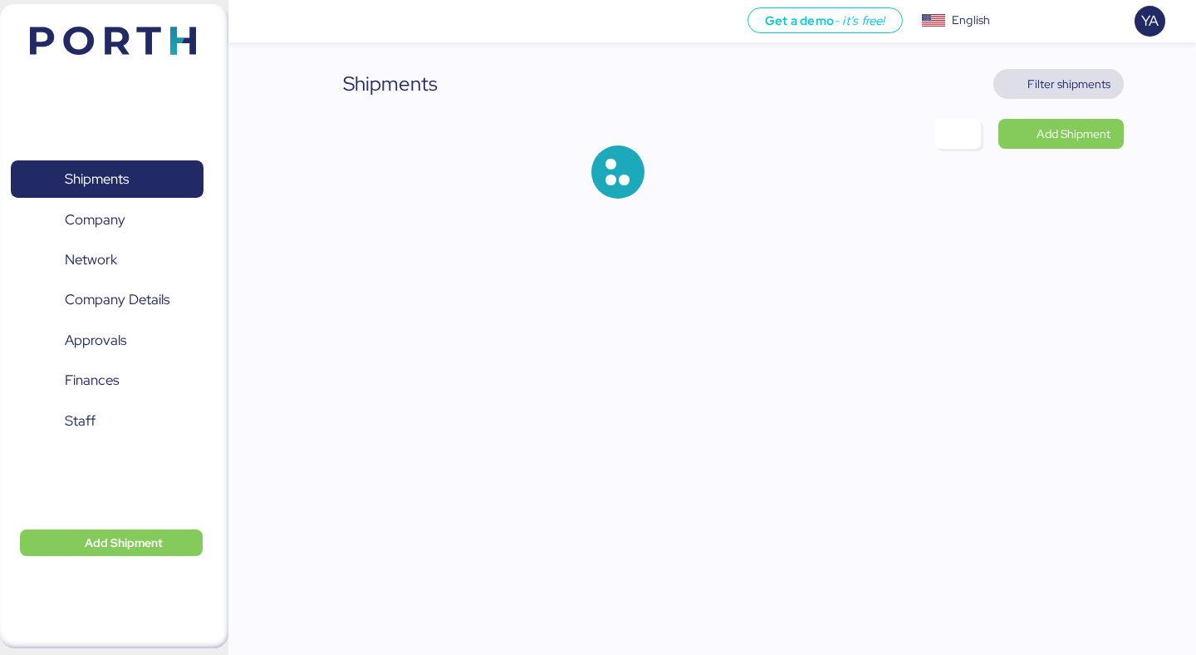
drag, startPoint x: 1067, startPoint y: 78, endPoint x: 1044, endPoint y: 91, distance: 26.8
click at [1067, 77] on span "Filter shipments" at bounding box center [1069, 84] width 83 height 20
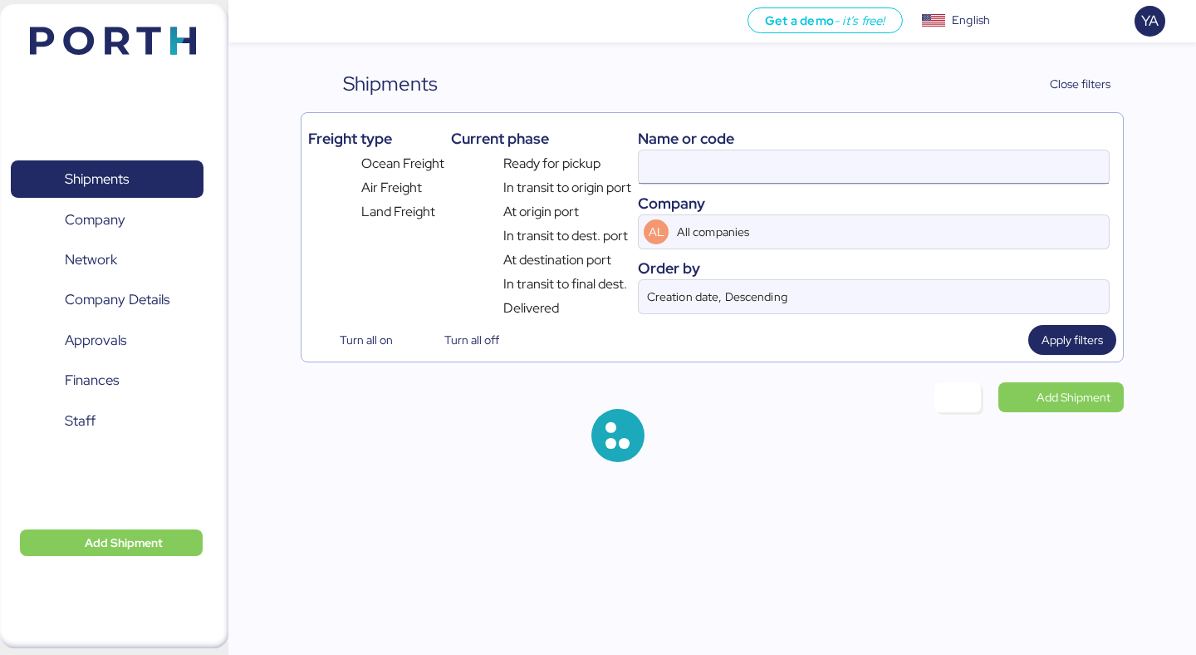
click at [785, 173] on input at bounding box center [874, 166] width 470 height 33
paste input "O0052010"
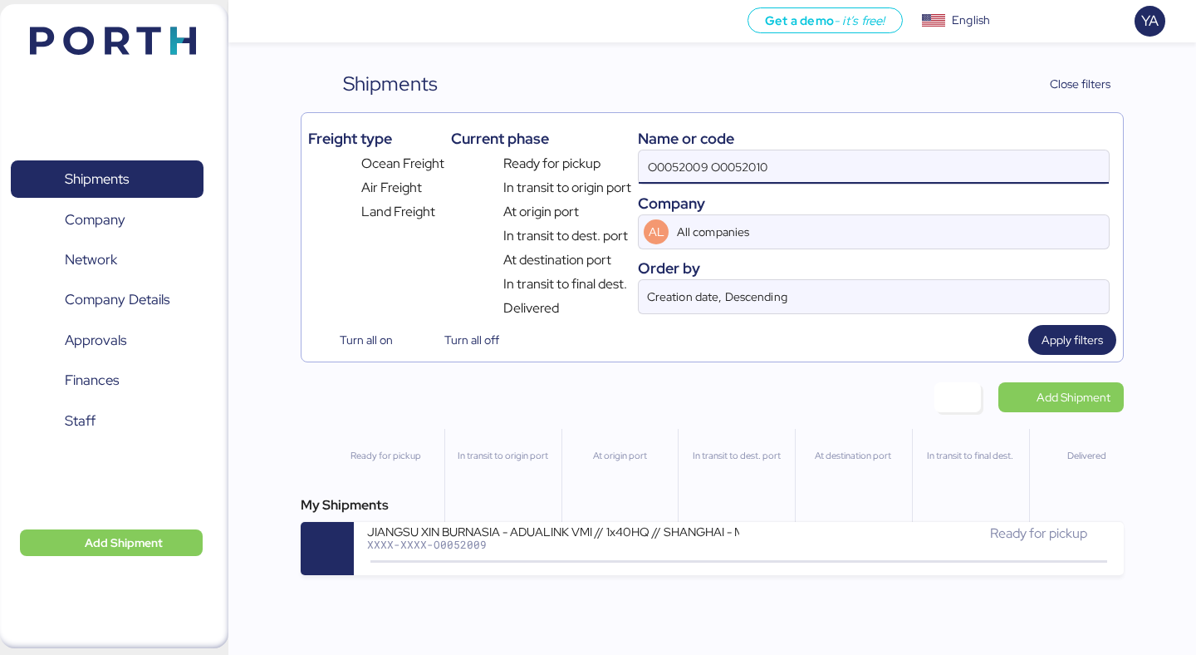
click at [785, 173] on input "O0052009 O0052010" at bounding box center [874, 166] width 470 height 33
paste input
type input "O0052010"
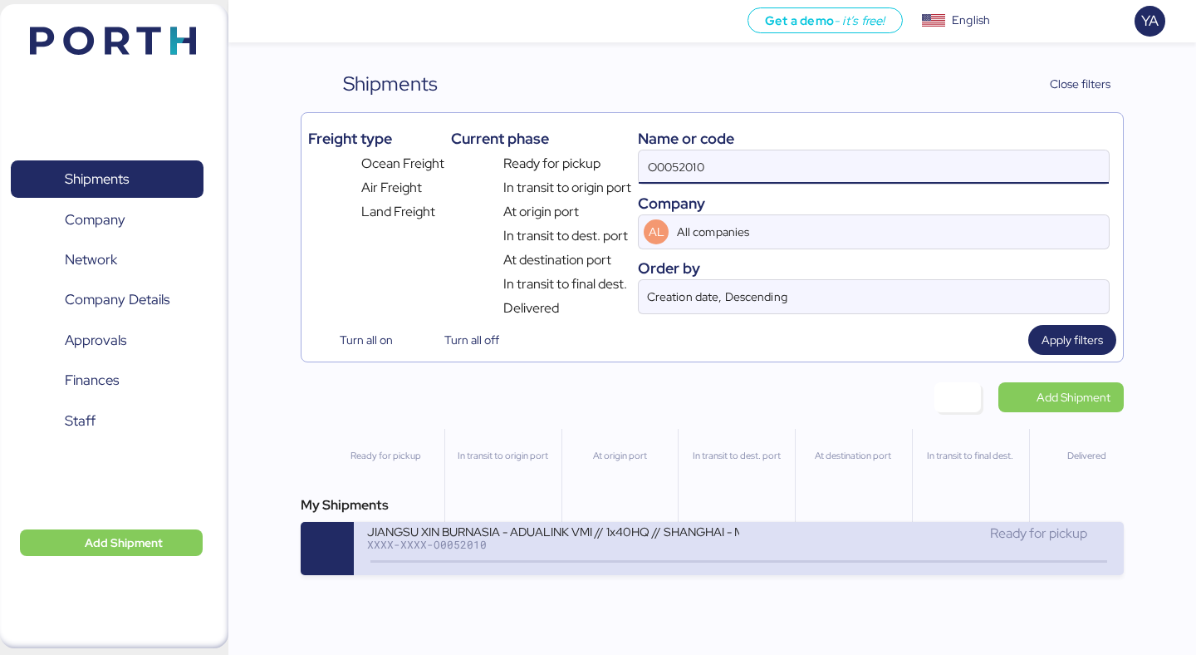
click at [689, 547] on div "XXXX-XXXX-O0052010" at bounding box center [552, 544] width 371 height 12
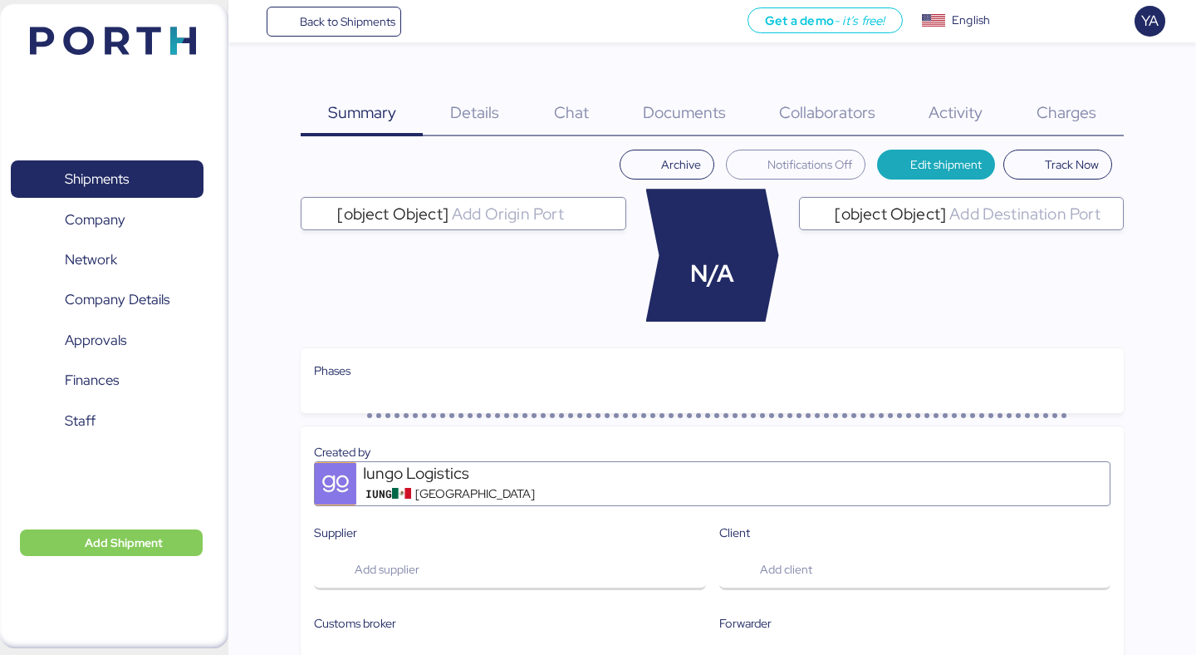
click at [1047, 112] on span "Charges" at bounding box center [1067, 112] width 60 height 22
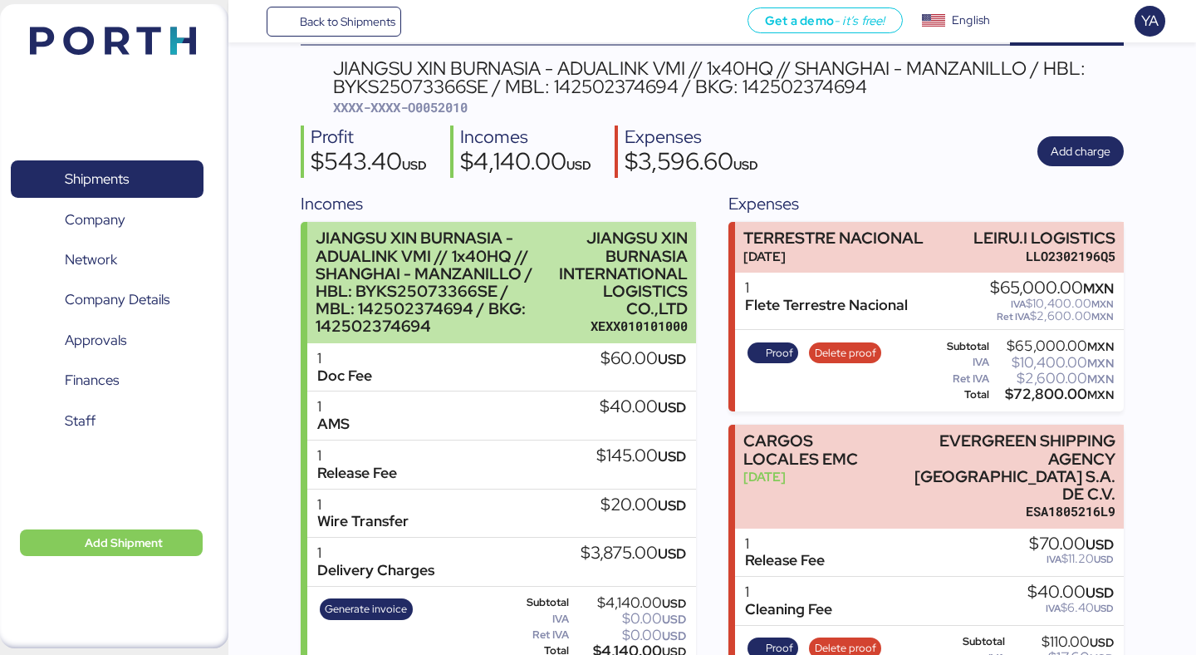
scroll to position [96, 0]
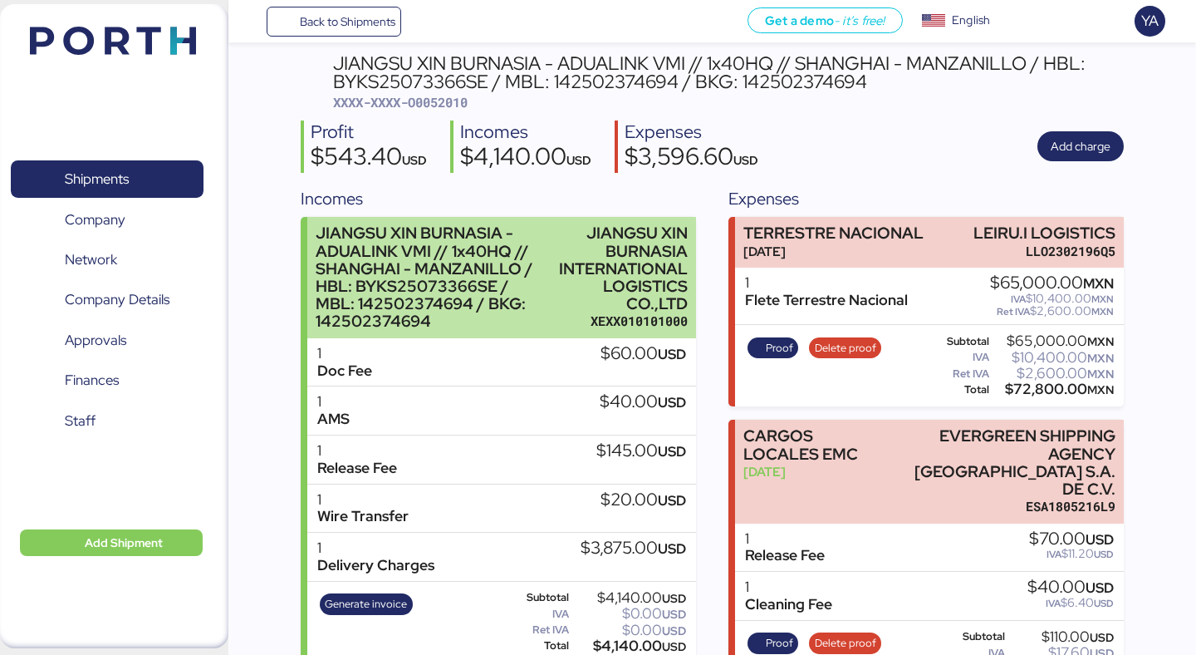
click at [656, 298] on div "JIANGSU XIN BURNASIA INTERNATIONAL LOGISTICS CO.,LTD" at bounding box center [623, 268] width 129 height 88
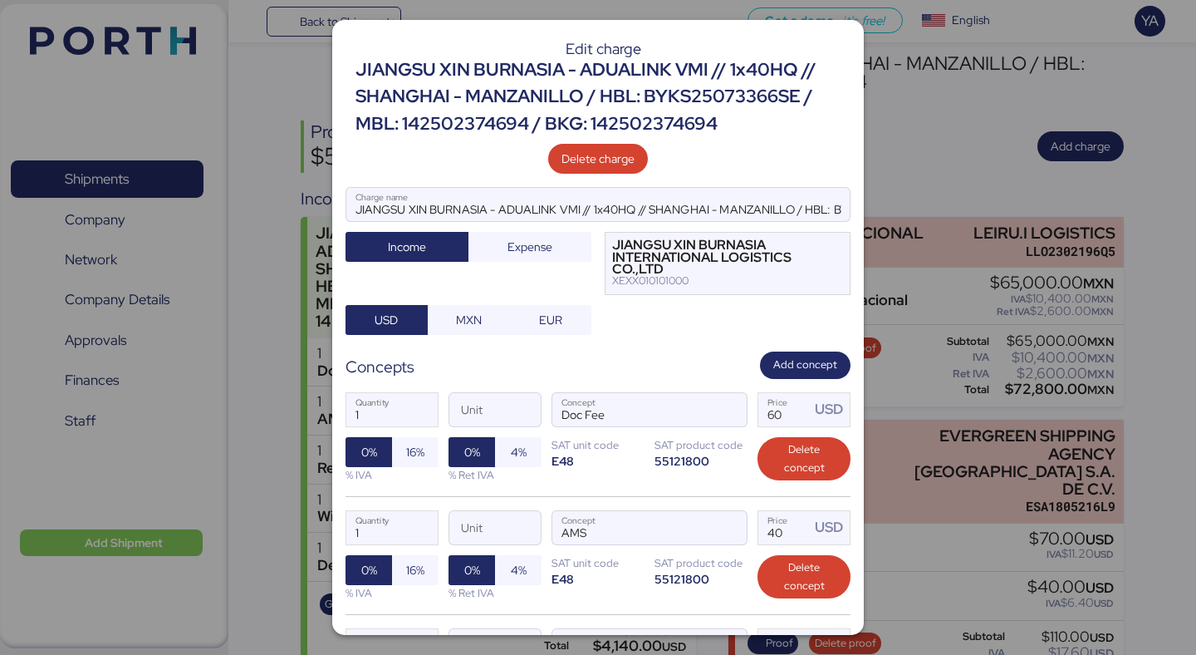
click at [709, 103] on div "JIANGSU XIN BURNASIA - ADUALINK VMI // 1x40HQ // SHANGHAI - MANZANILLO / HBL: B…" at bounding box center [603, 96] width 495 height 81
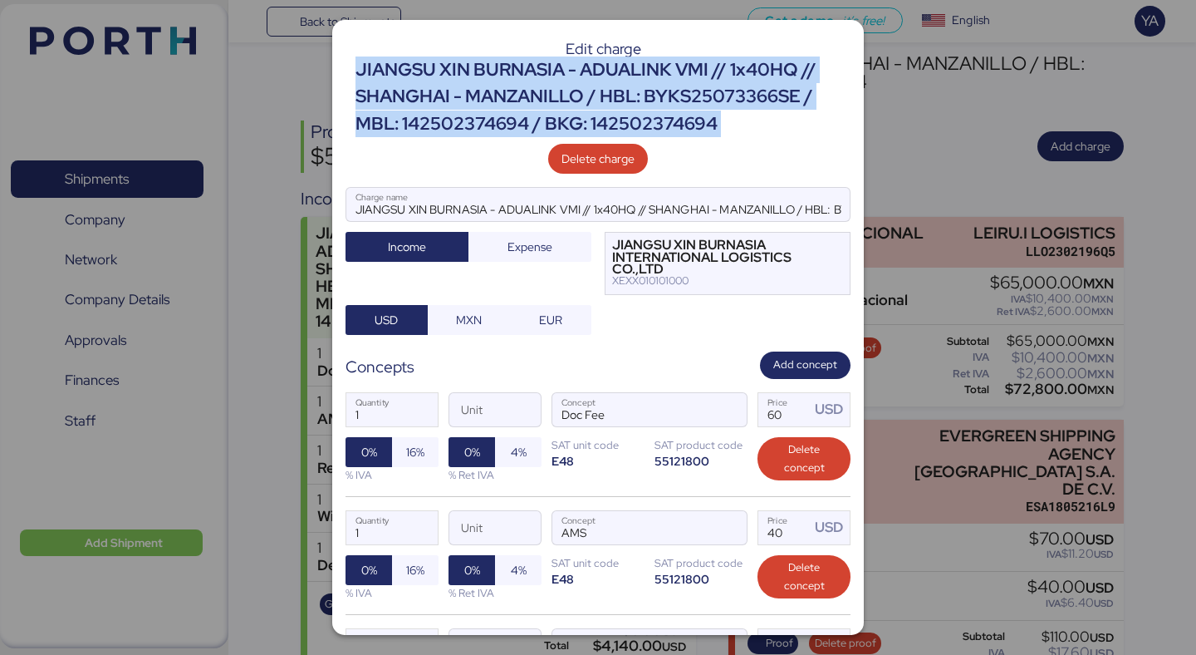
click at [709, 103] on div "JIANGSU XIN BURNASIA - ADUALINK VMI // 1x40HQ // SHANGHAI - MANZANILLO / HBL: B…" at bounding box center [603, 96] width 495 height 81
copy div "JIANGSU XIN BURNASIA - ADUALINK VMI // 1x40HQ // SHANGHAI - MANZANILLO / HBL: B…"
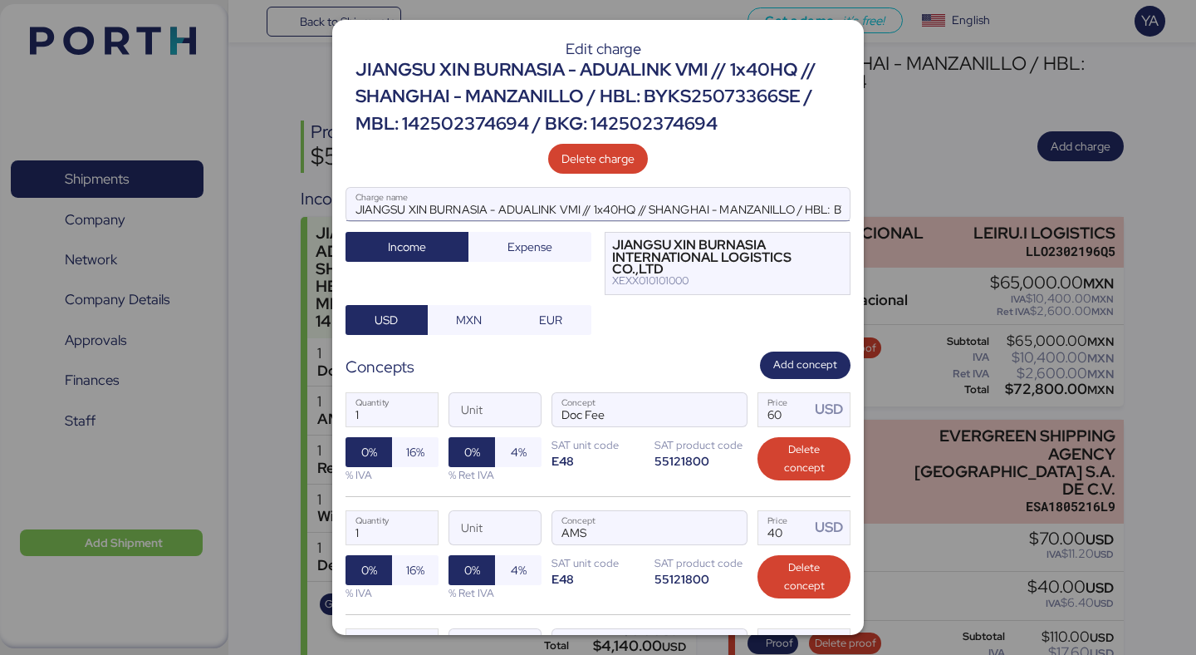
click at [663, 218] on input "JIANGSU XIN BURNASIA - ADUALINK VMI // 1x40HQ // SHANGHAI - MANZANILLO / HBL: B…" at bounding box center [597, 204] width 503 height 33
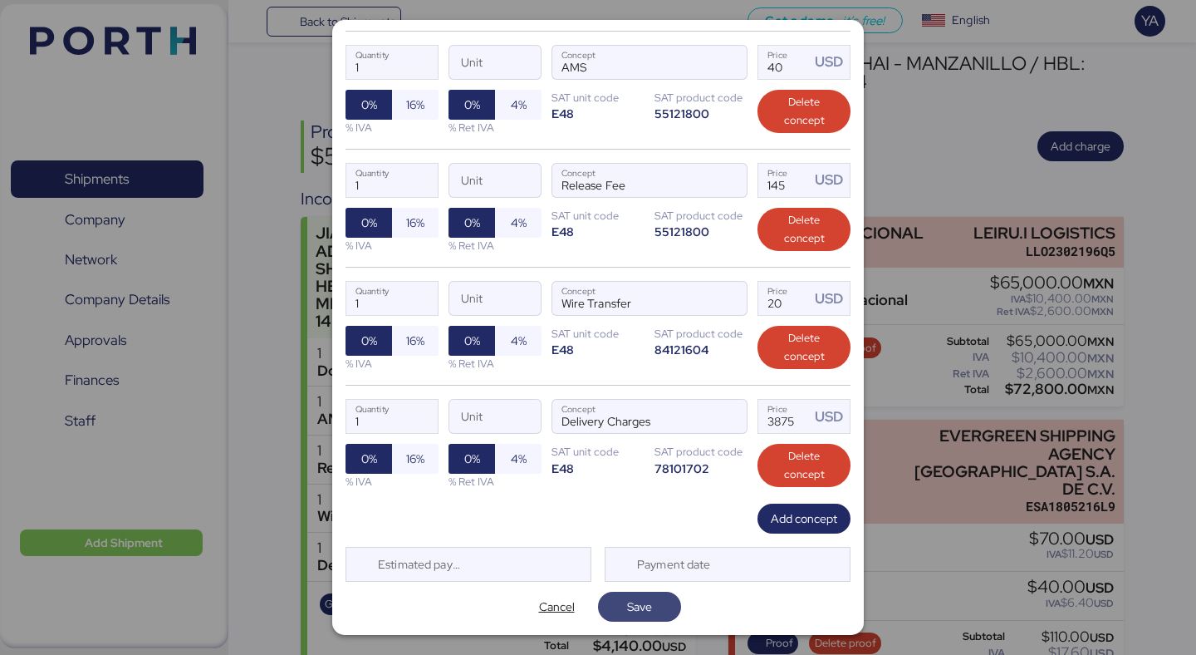
type input "JIANGSU XIN BURNASIA - ADUALINK VMI // 1x40HQ // SHANGHAI - MANZANILLO / HBL: B…"
click at [649, 596] on span "Save" at bounding box center [639, 606] width 25 height 20
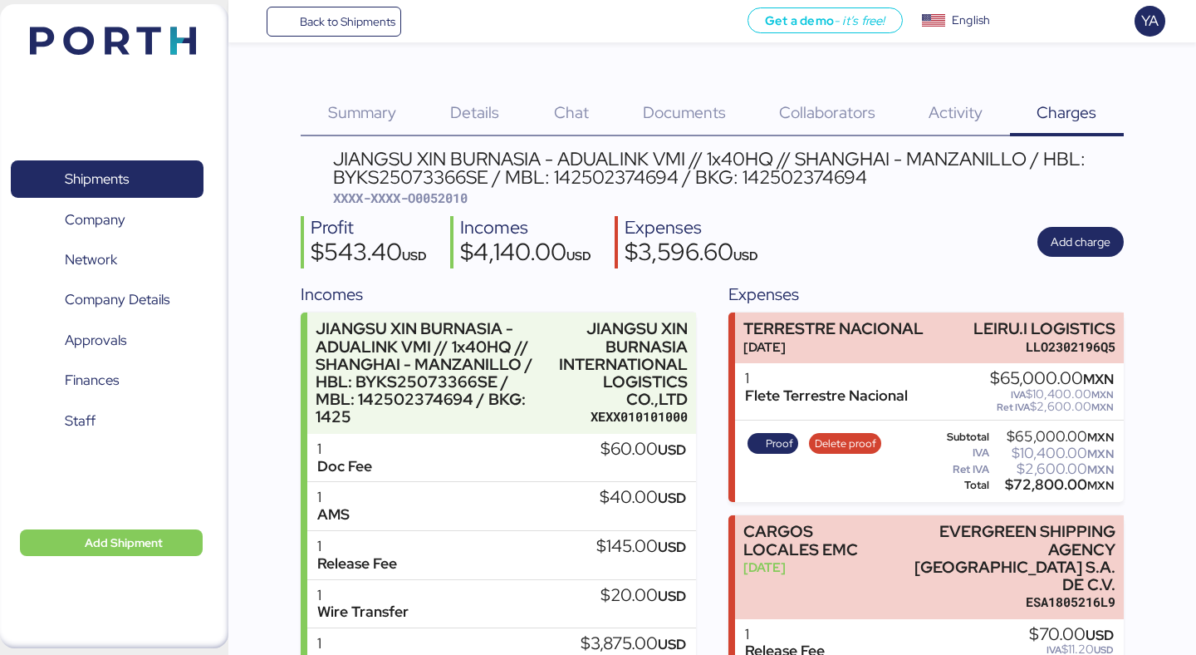
click at [1076, 258] on div "Profit $543.40 USD Incomes $4,140.00 USD Expenses $3,596.60 USD Add charge" at bounding box center [712, 242] width 822 height 52
click at [1074, 253] on span "Add charge" at bounding box center [1081, 241] width 60 height 23
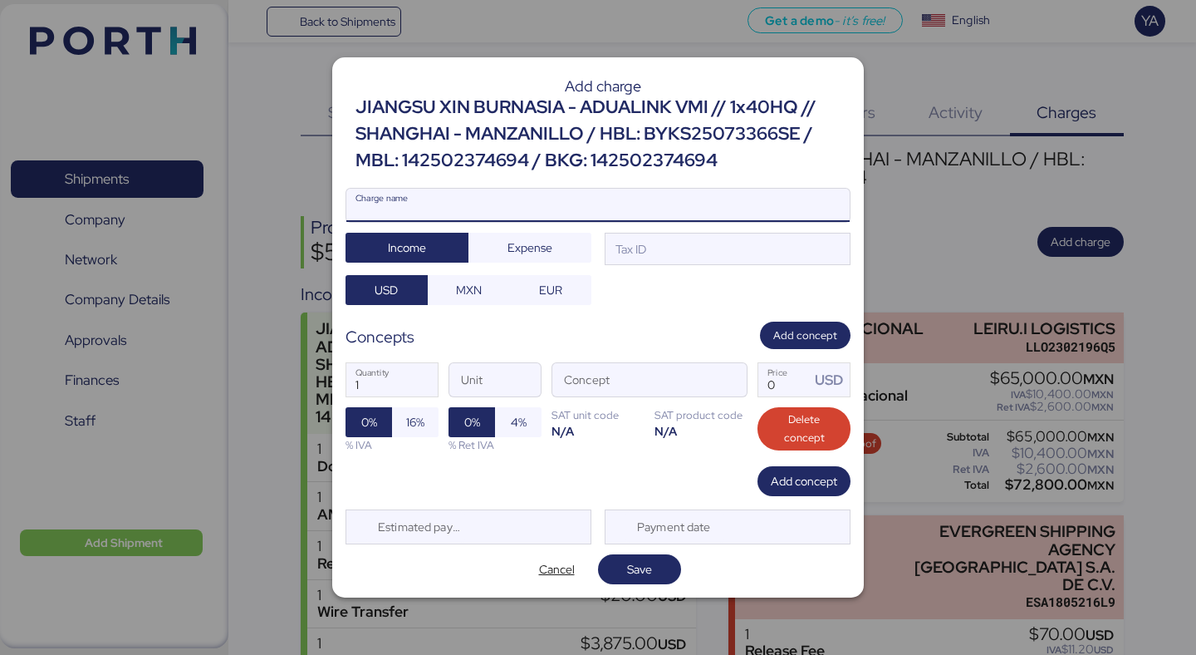
click at [555, 207] on input "Charge name" at bounding box center [597, 205] width 503 height 33
paste input "JIANGSU XIN BURNASIA - ADUALINK VMI // 1x40HQ // SHANGHAI - MANZANILLO / HBL: B…"
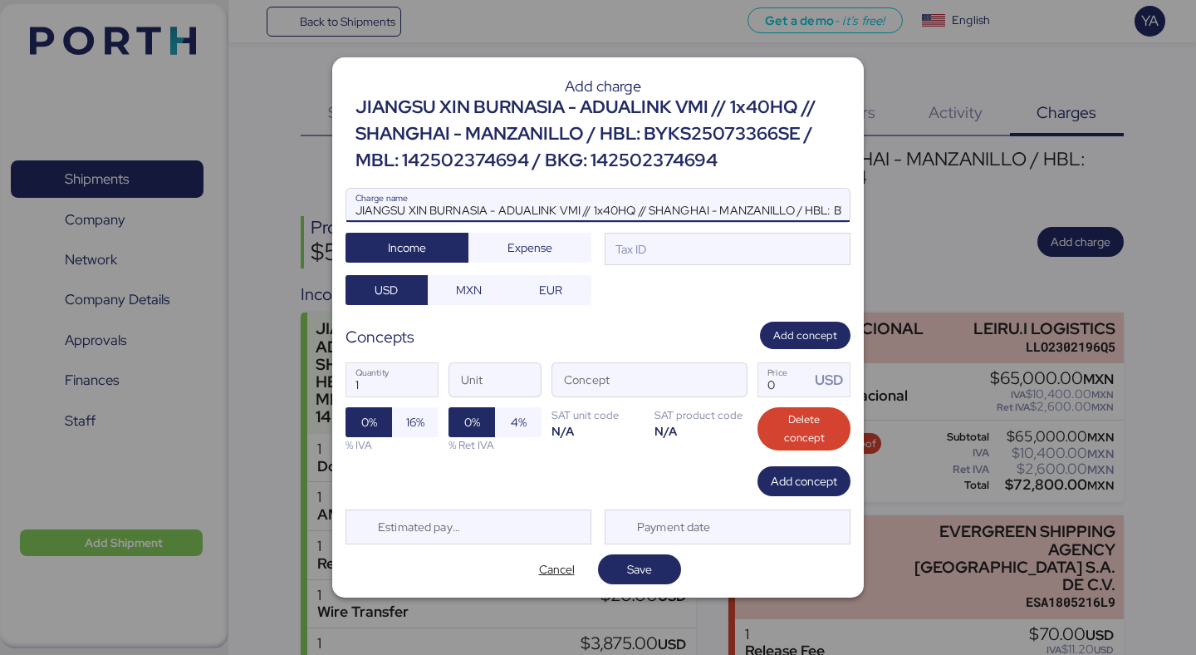
scroll to position [0, 338]
type input "JIANGSU XIN BURNASIA - ADUALINK VMI // 1x40HQ // SHANGHAI - MANZANILLO / HBL: B…"
click at [806, 326] on span "Add concept" at bounding box center [805, 335] width 64 height 18
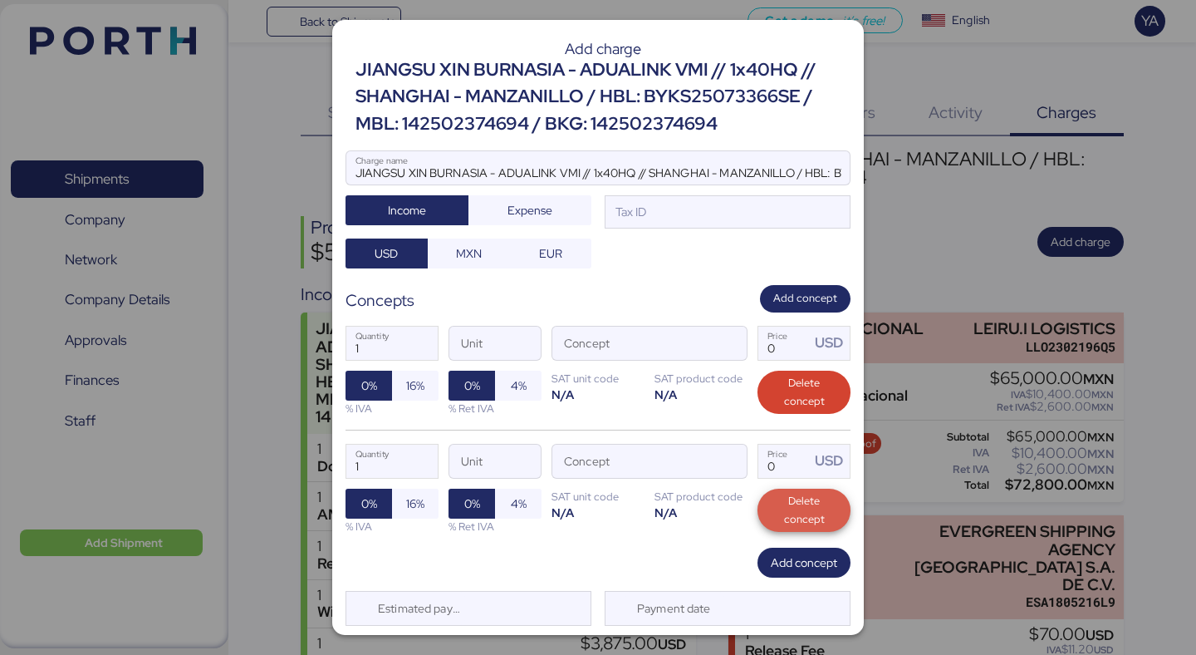
click at [807, 503] on span "Delete concept" at bounding box center [804, 510] width 66 height 37
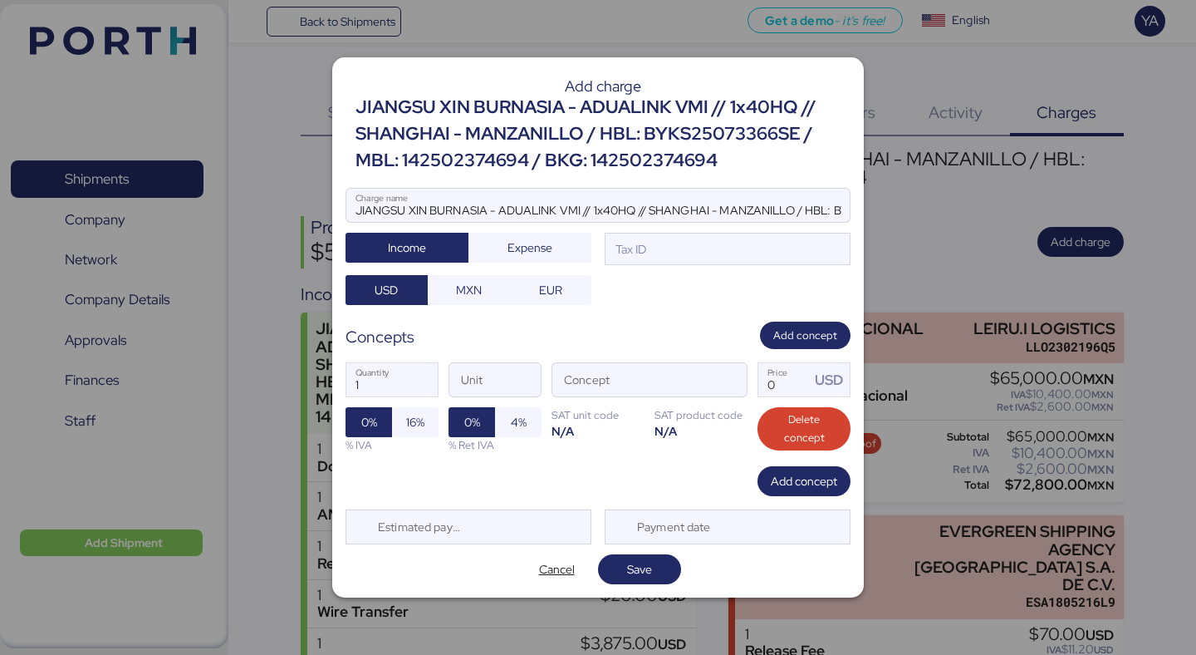
click at [753, 269] on div "JIANGSU XIN BURNASIA - ADUALINK VMI // 1x40HQ // SHANGHAI - MANZANILLO / HBL: B…" at bounding box center [598, 247] width 505 height 118
click at [753, 251] on div "Tax ID" at bounding box center [728, 249] width 246 height 33
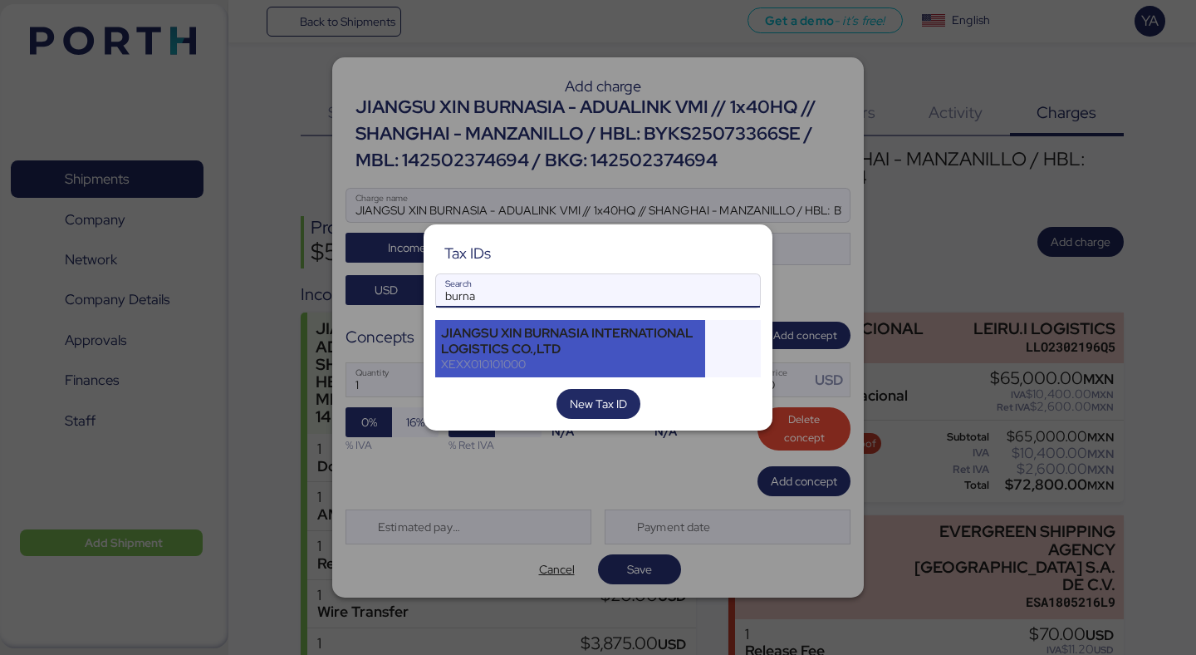
type input "burna"
click at [566, 334] on div "JIANGSU XIN BURNASIA INTERNATIONAL LOGISTICS CO.,LTD" at bounding box center [570, 341] width 258 height 30
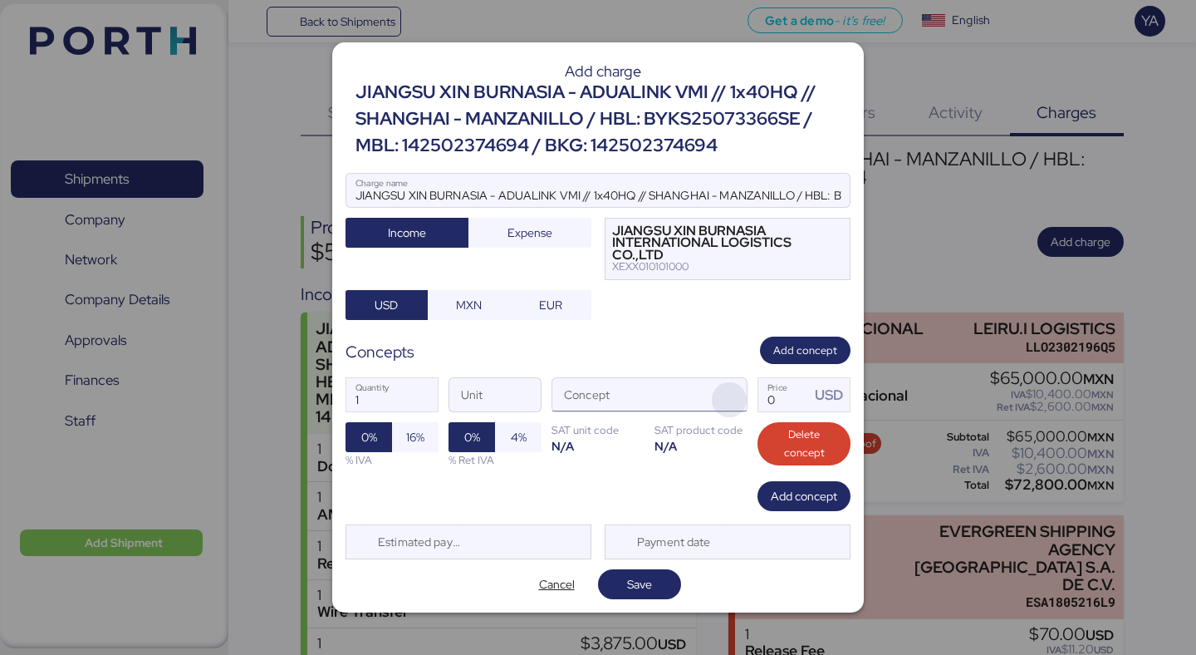
click at [725, 385] on span "button" at bounding box center [729, 399] width 35 height 35
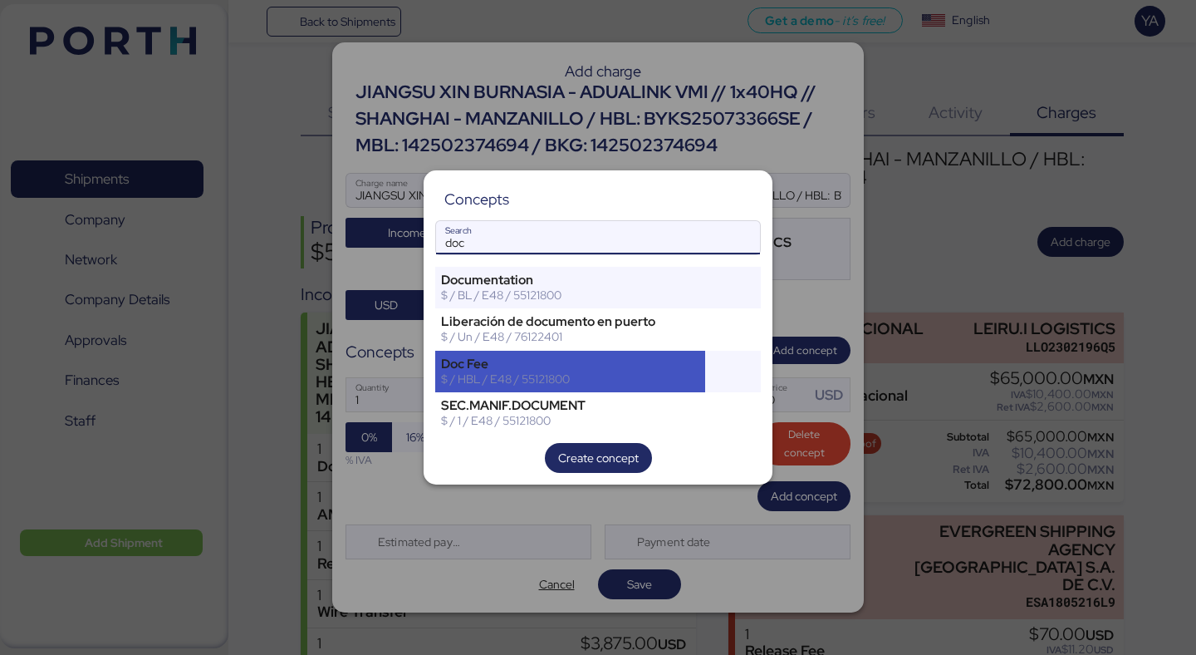
type input "doc"
click at [563, 360] on div "Doc Fee" at bounding box center [570, 363] width 258 height 15
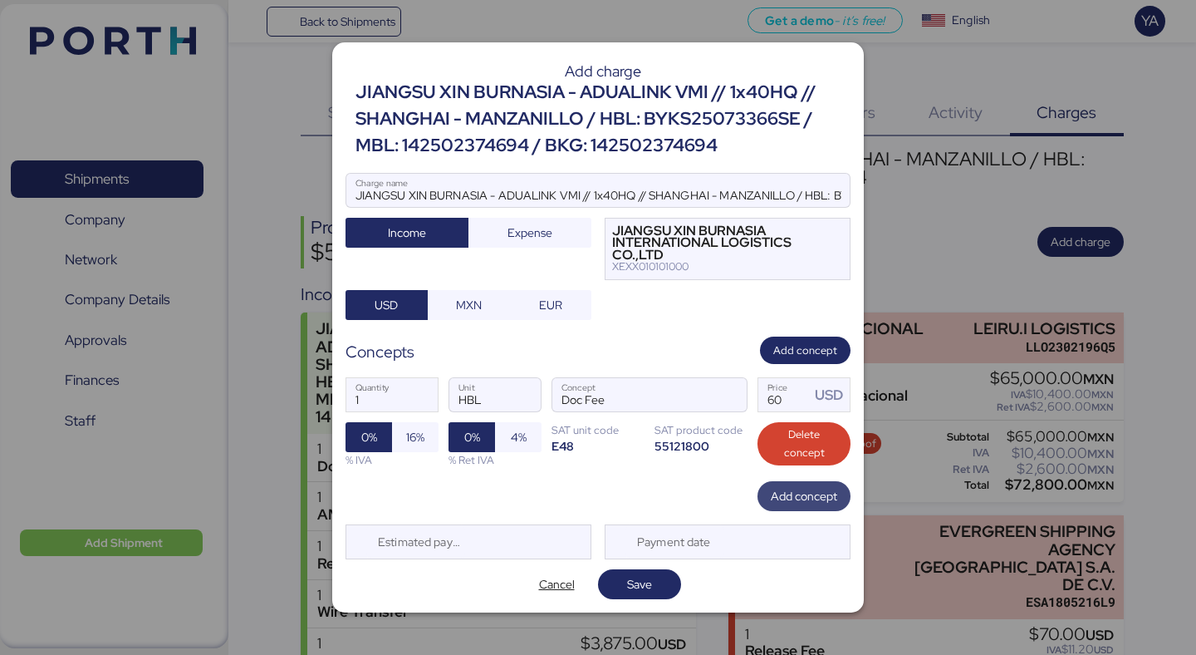
click at [787, 485] on span "Add concept" at bounding box center [804, 495] width 66 height 23
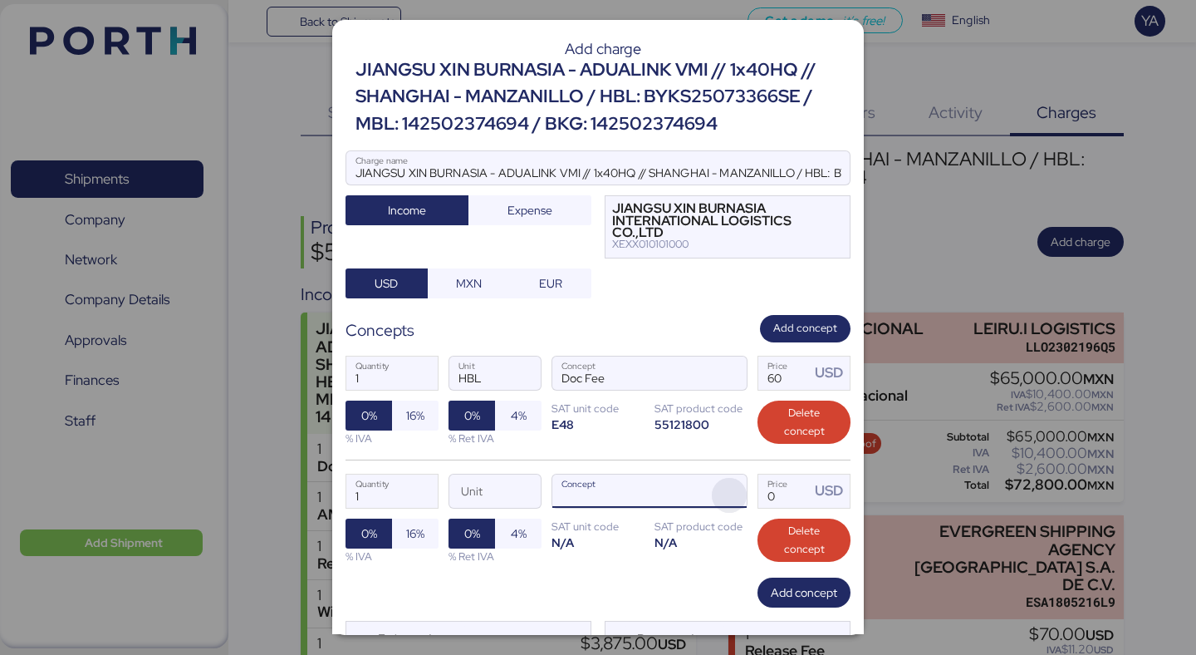
click at [736, 498] on span "button" at bounding box center [729, 495] width 35 height 35
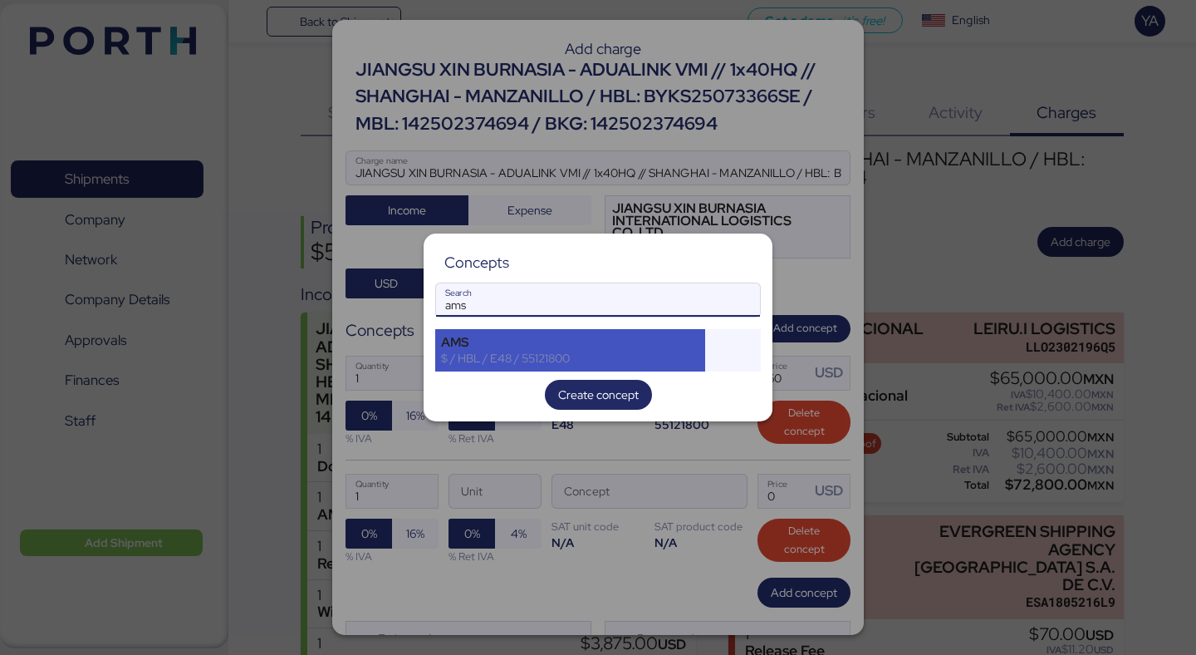
type input "ams"
click at [536, 356] on div "$ / HBL / E48 / 55121800" at bounding box center [570, 358] width 258 height 15
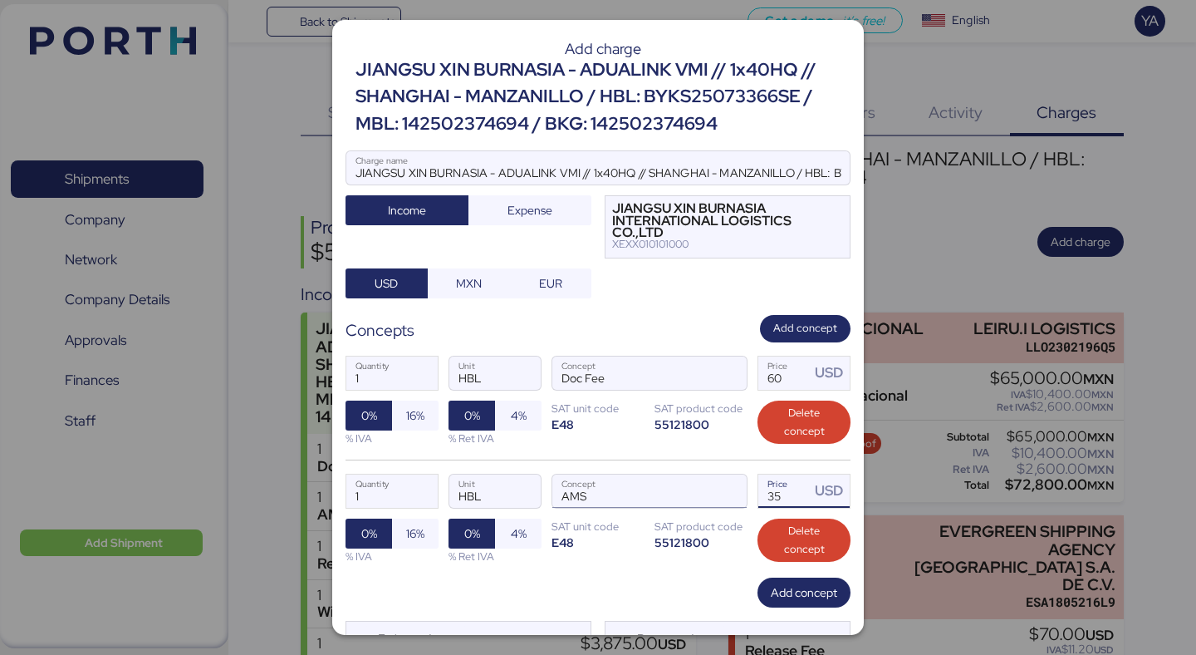
drag, startPoint x: 799, startPoint y: 496, endPoint x: 629, endPoint y: 496, distance: 170.3
click at [629, 496] on div "1 Quantity HBL Unit AMS Concept 35 Price USD 0% 16% % IVA 0% 4% % Ret IVA SAT u…" at bounding box center [598, 518] width 505 height 118
type input "40"
click at [536, 468] on div "1 Quantity HBL Unit AMS Concept 40 Price USD 0% 16% % IVA 0% 4% % Ret IVA SAT u…" at bounding box center [598, 518] width 505 height 118
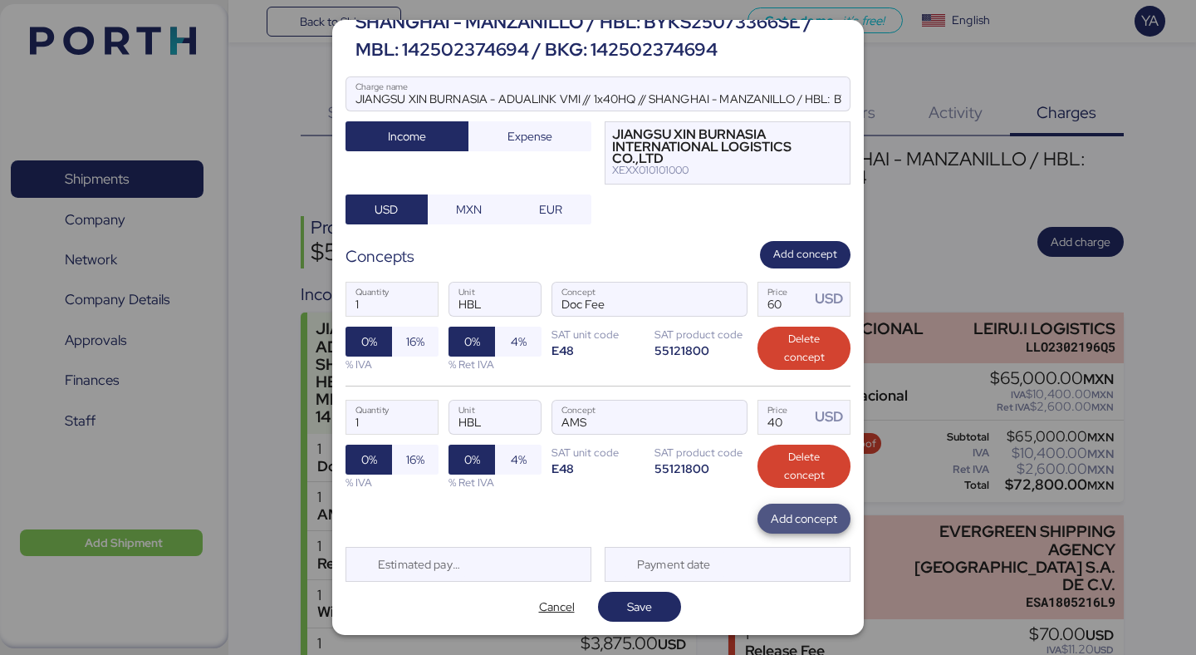
click at [772, 518] on span "Add concept" at bounding box center [804, 518] width 66 height 20
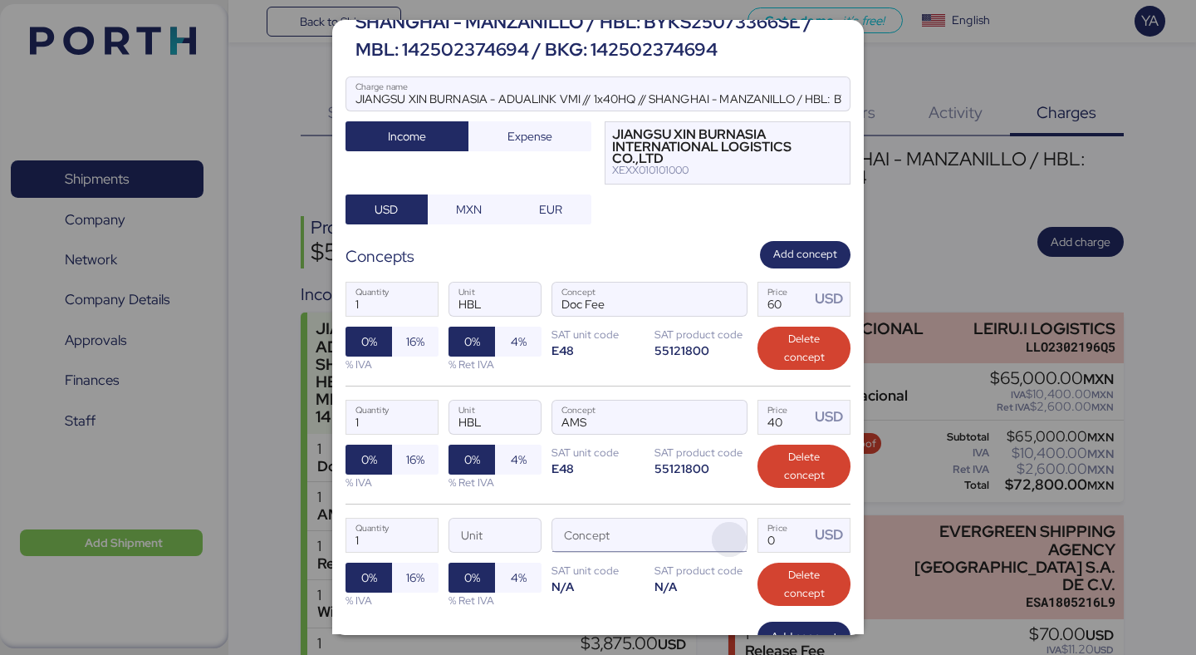
click at [730, 530] on span "button" at bounding box center [729, 539] width 35 height 35
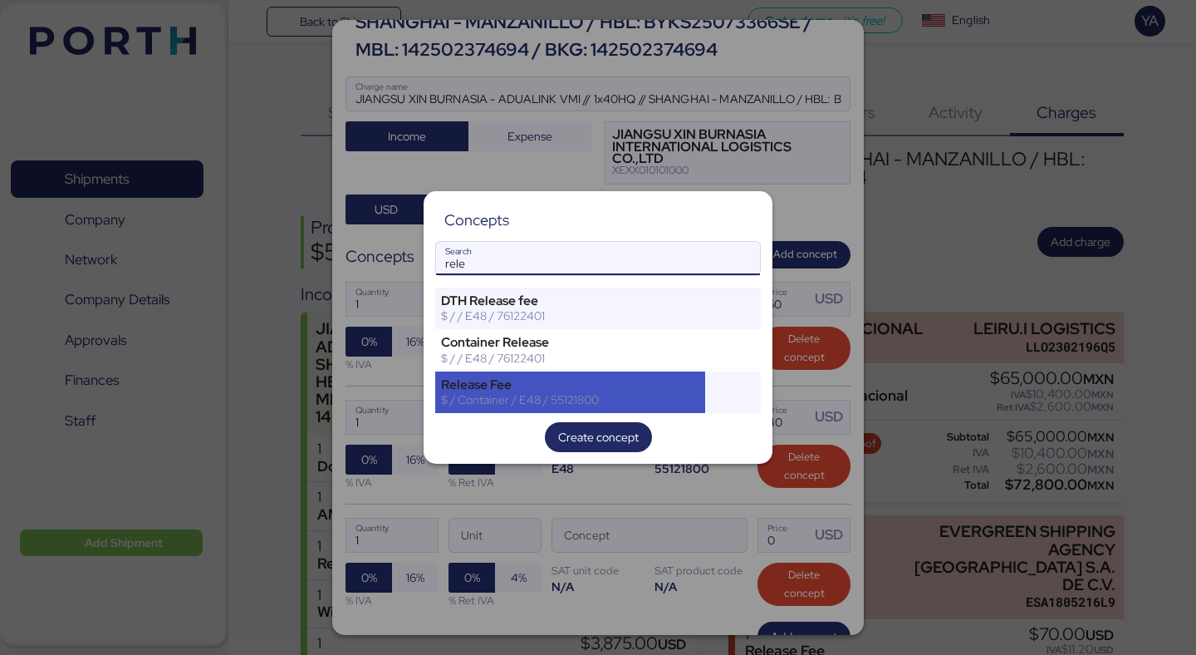
type input "rele"
click at [542, 379] on div "Release Fee" at bounding box center [570, 384] width 258 height 15
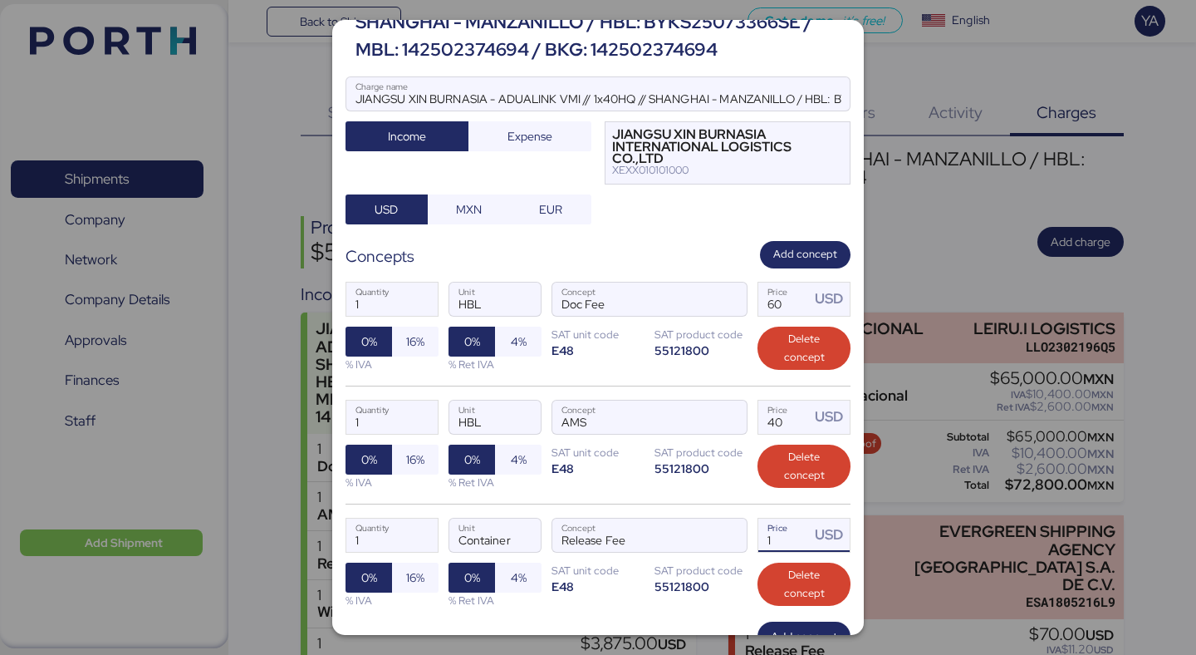
click at [797, 538] on input "1" at bounding box center [784, 534] width 52 height 33
type input "145"
click at [784, 626] on span "Add concept" at bounding box center [804, 636] width 66 height 20
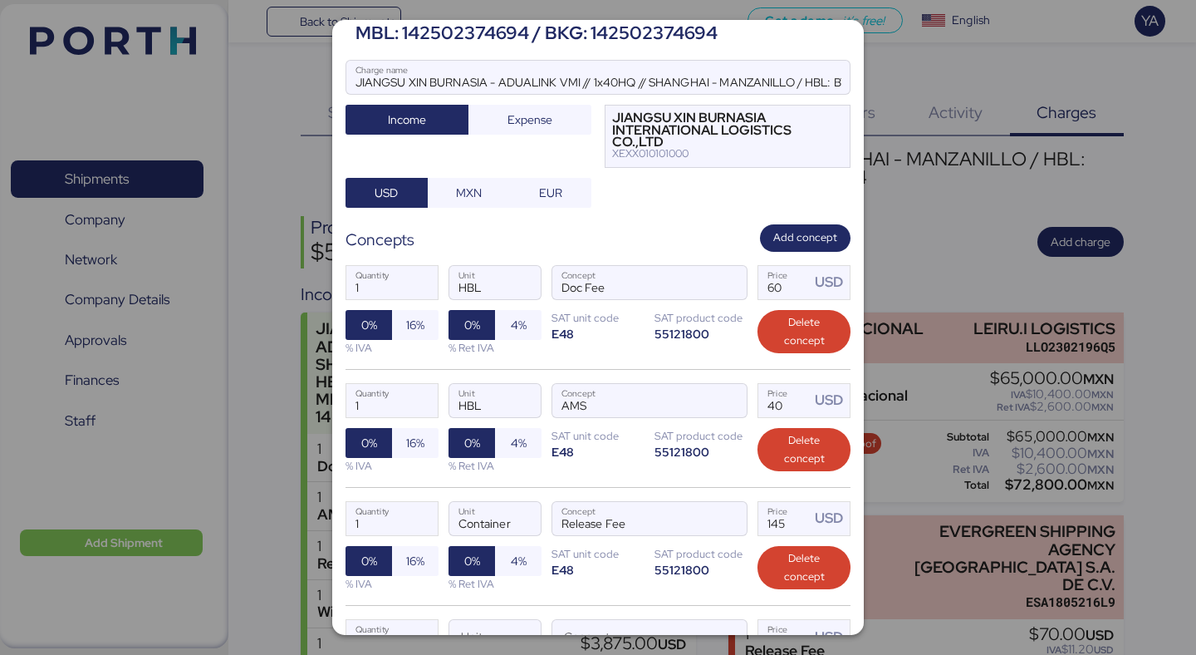
scroll to position [310, 0]
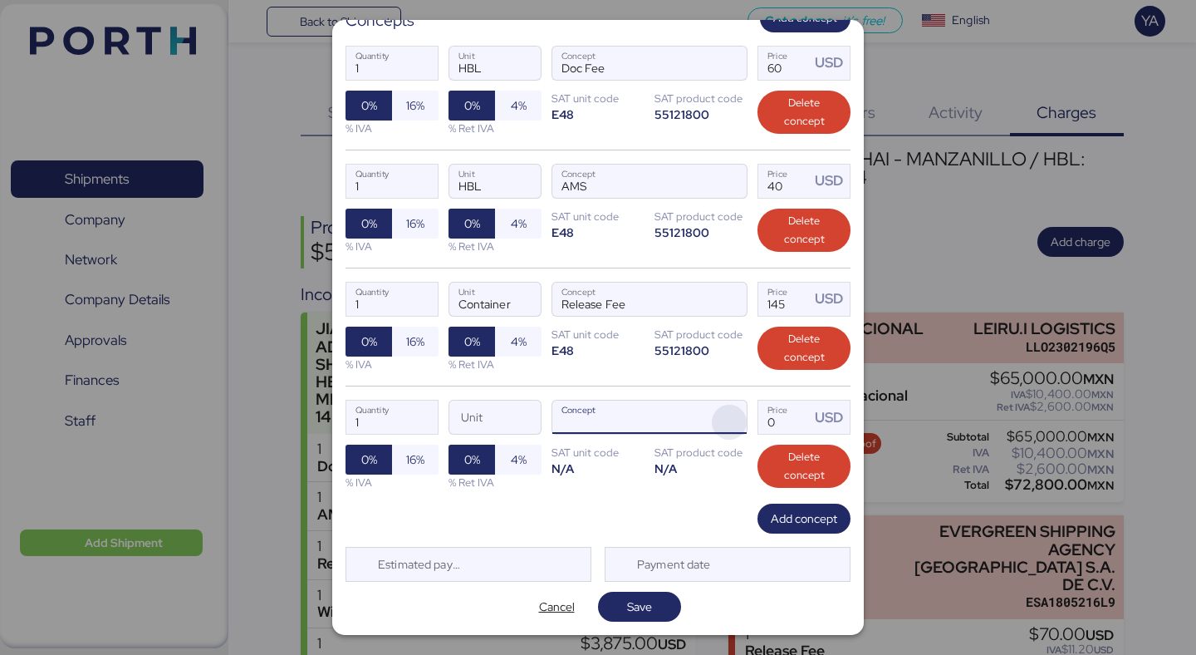
click at [734, 424] on span "button" at bounding box center [729, 422] width 35 height 35
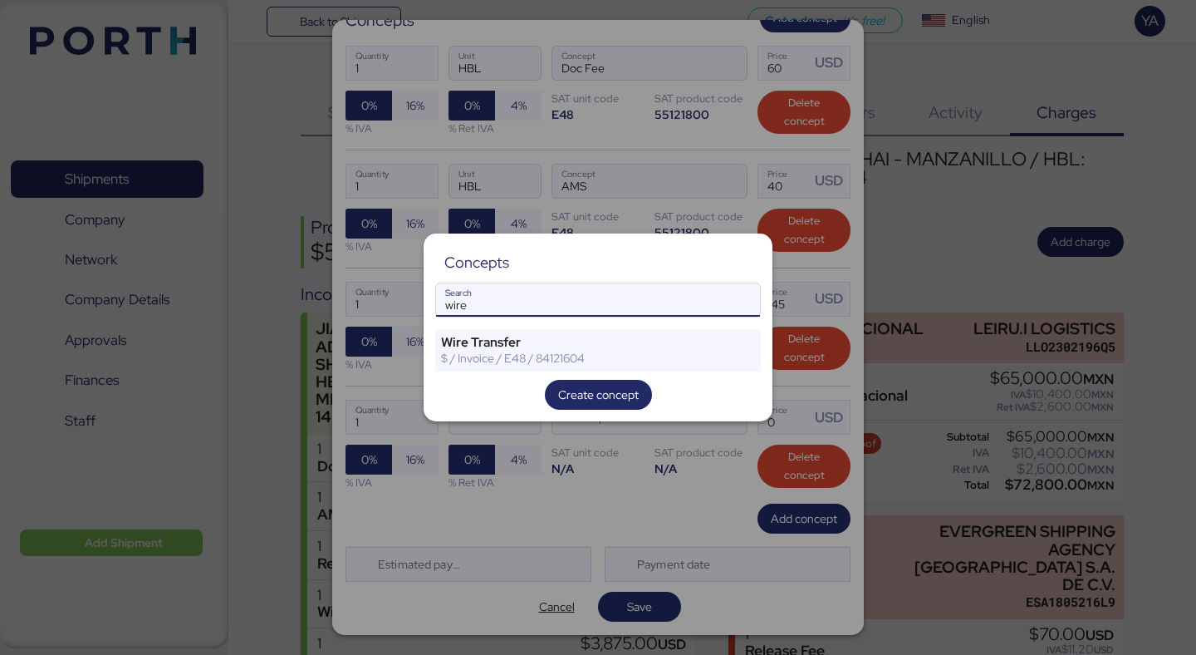
type input "wire"
click at [558, 327] on div "Concepts wire Search Wire Transfer $ / Invoice / E48 / 84121604 Create concept" at bounding box center [598, 327] width 349 height 188
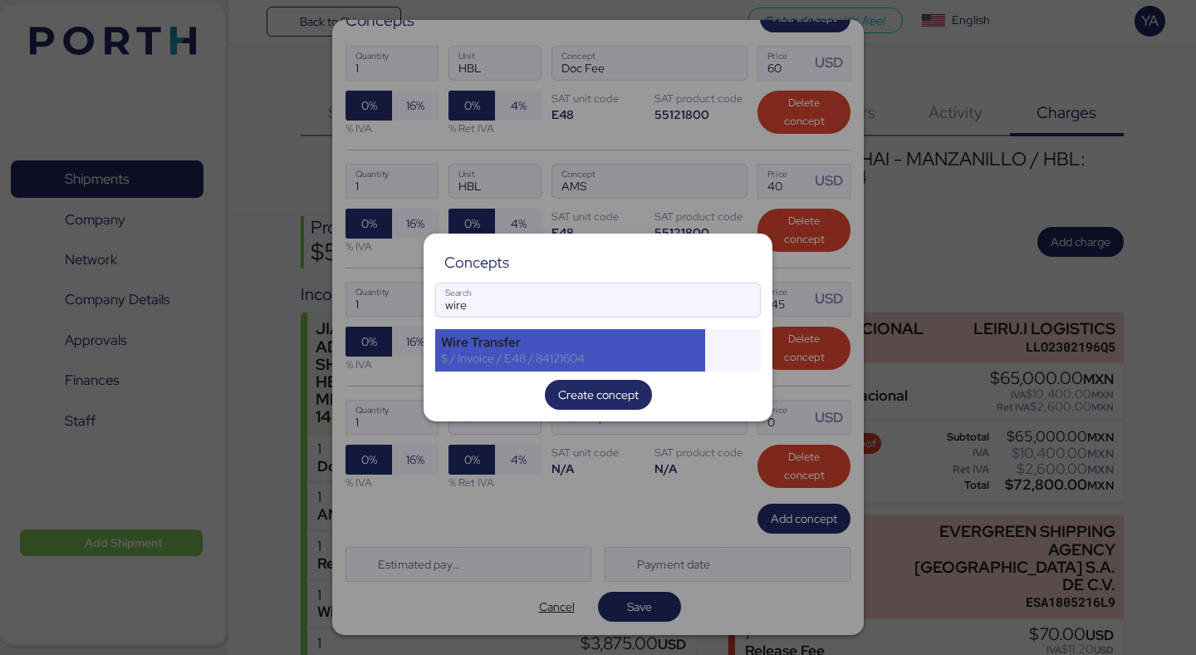
click at [558, 341] on div "Wire Transfer" at bounding box center [570, 342] width 258 height 15
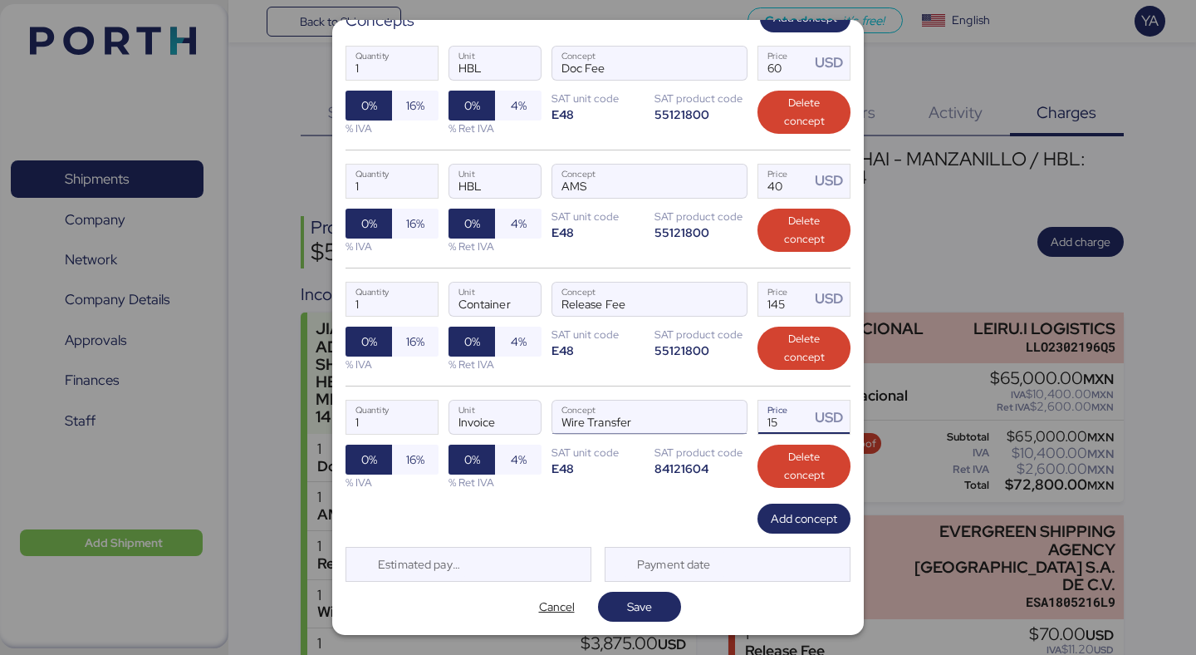
drag, startPoint x: 775, startPoint y: 410, endPoint x: 677, endPoint y: 410, distance: 98.0
click at [677, 410] on div "1 Quantity Invoice Unit Wire Transfer Concept 15 Price USD 0% 16% % IVA 0% 4% %…" at bounding box center [598, 444] width 505 height 118
drag, startPoint x: 775, startPoint y: 416, endPoint x: 686, endPoint y: 416, distance: 88.9
click at [687, 416] on div "1 Quantity Invoice Unit Wire Transfer Concept 15 Price USD 0% 16% % IVA 0% 4% %…" at bounding box center [598, 444] width 505 height 118
type input "20"
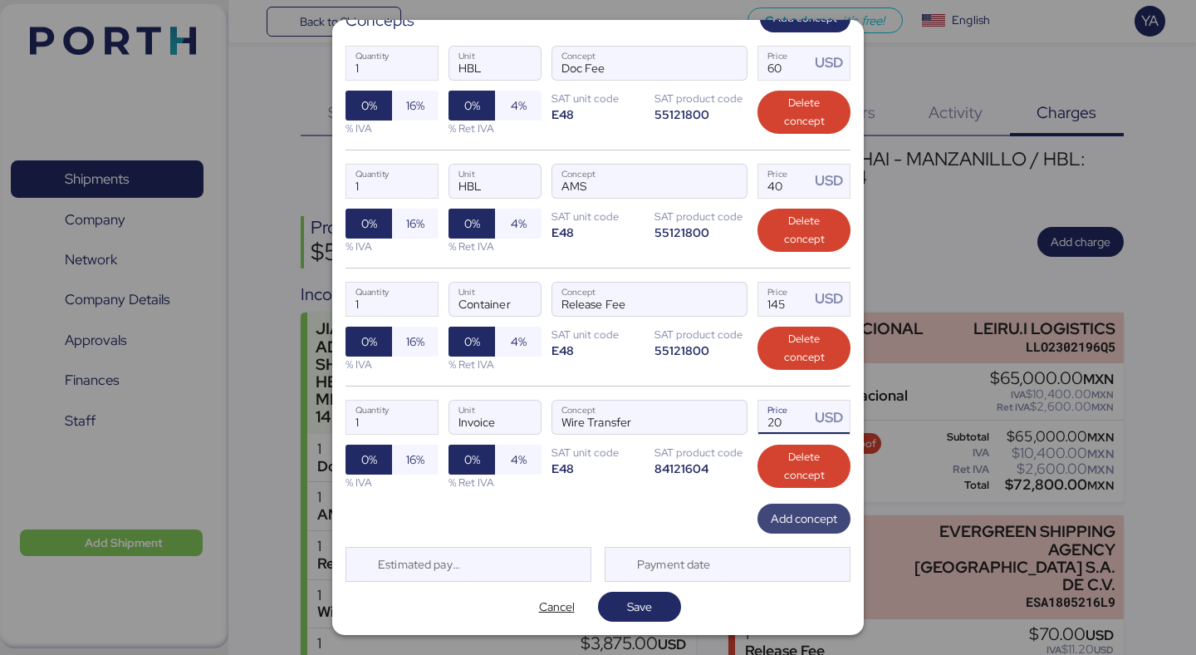
click at [803, 507] on span "Add concept" at bounding box center [804, 518] width 66 height 23
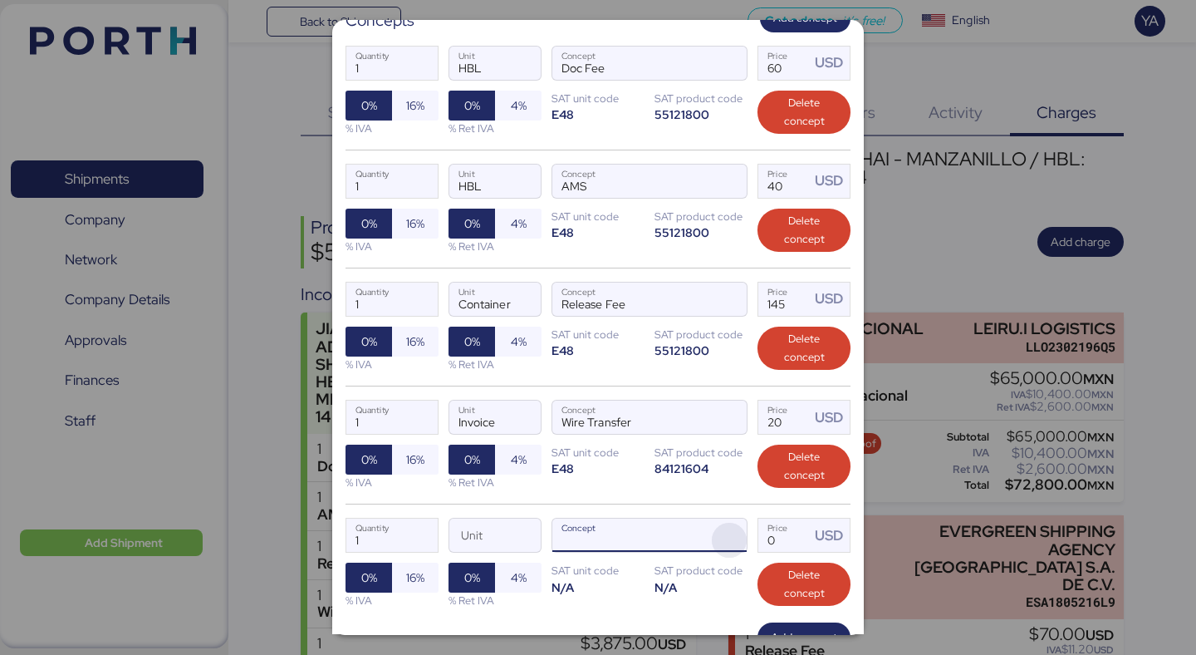
click at [719, 547] on span "button" at bounding box center [729, 539] width 35 height 35
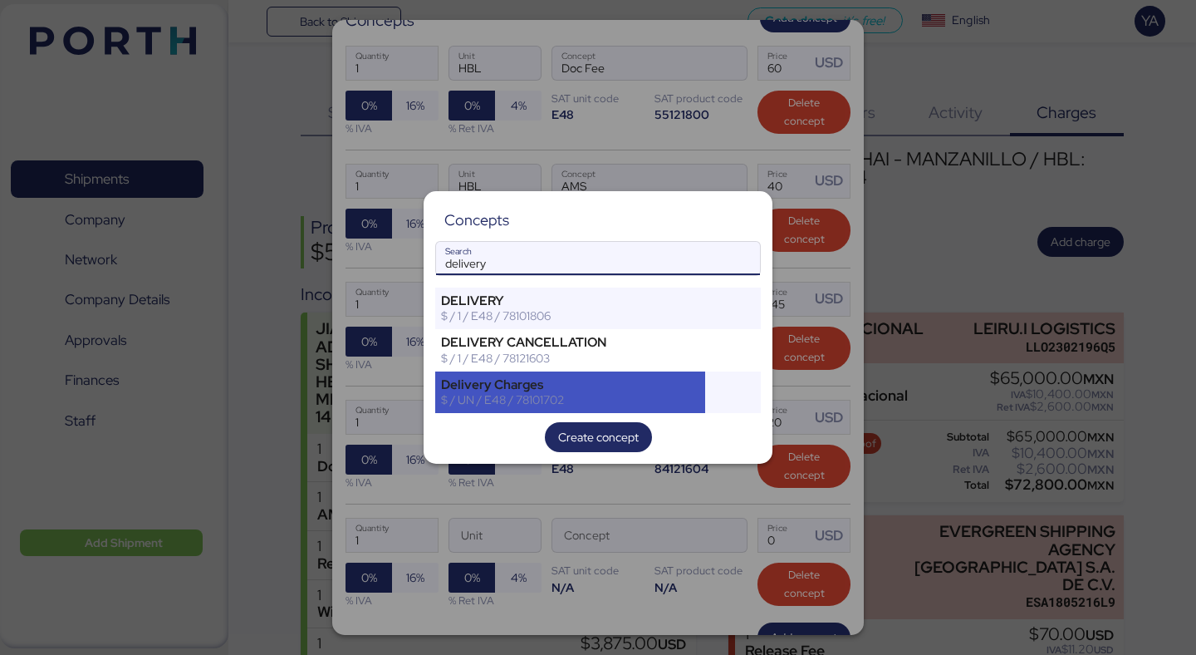
type input "delivery"
click at [549, 385] on div "Delivery Charges" at bounding box center [570, 384] width 258 height 15
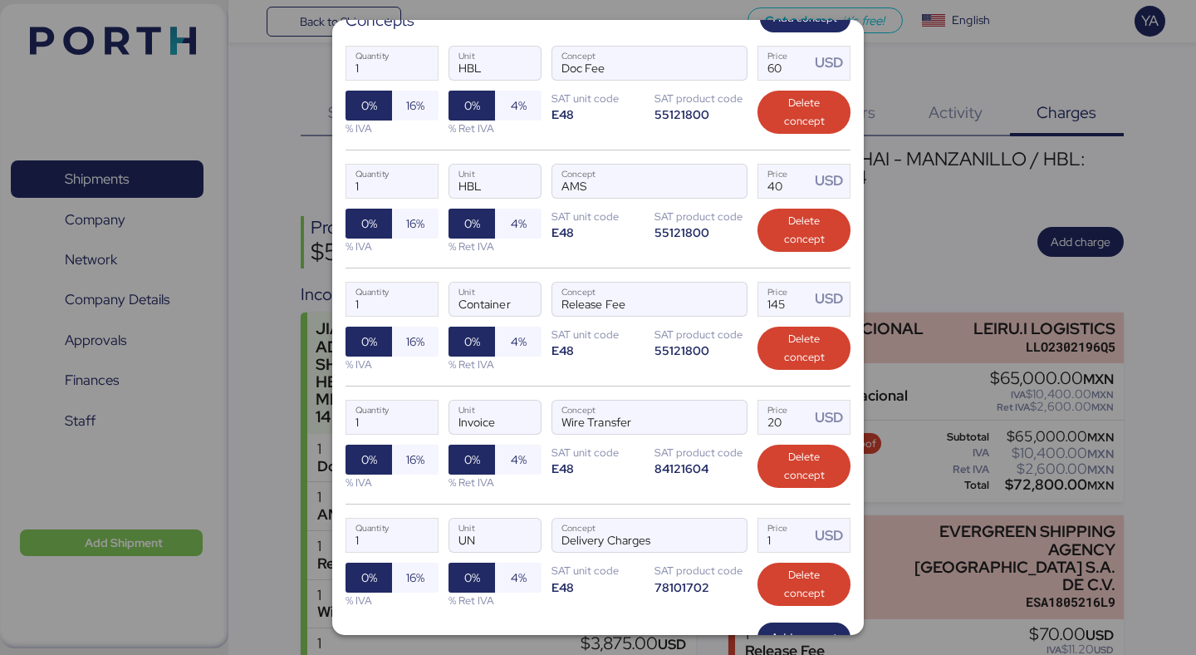
scroll to position [428, 0]
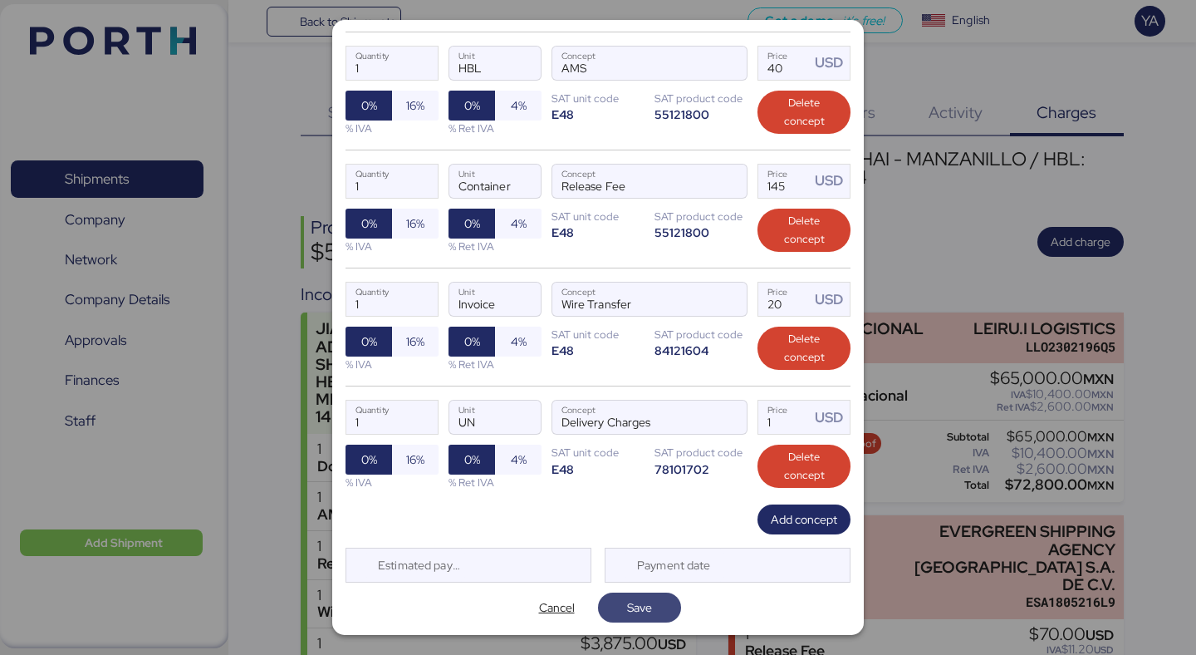
click at [655, 612] on span "Save" at bounding box center [639, 607] width 56 height 23
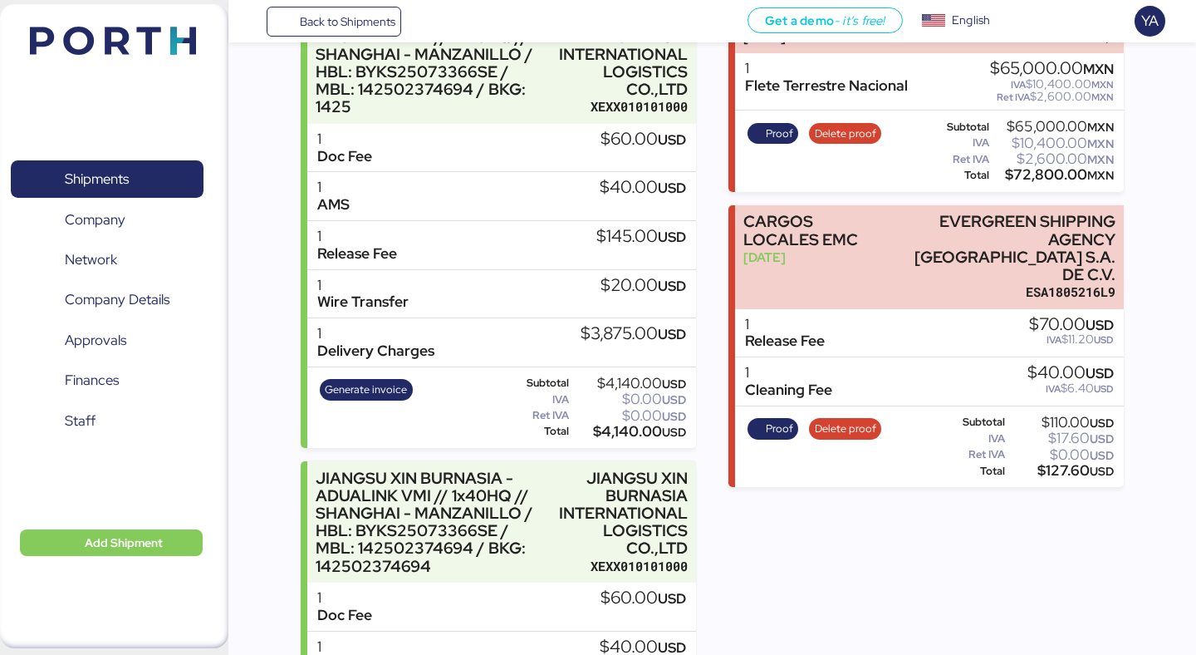
scroll to position [576, 0]
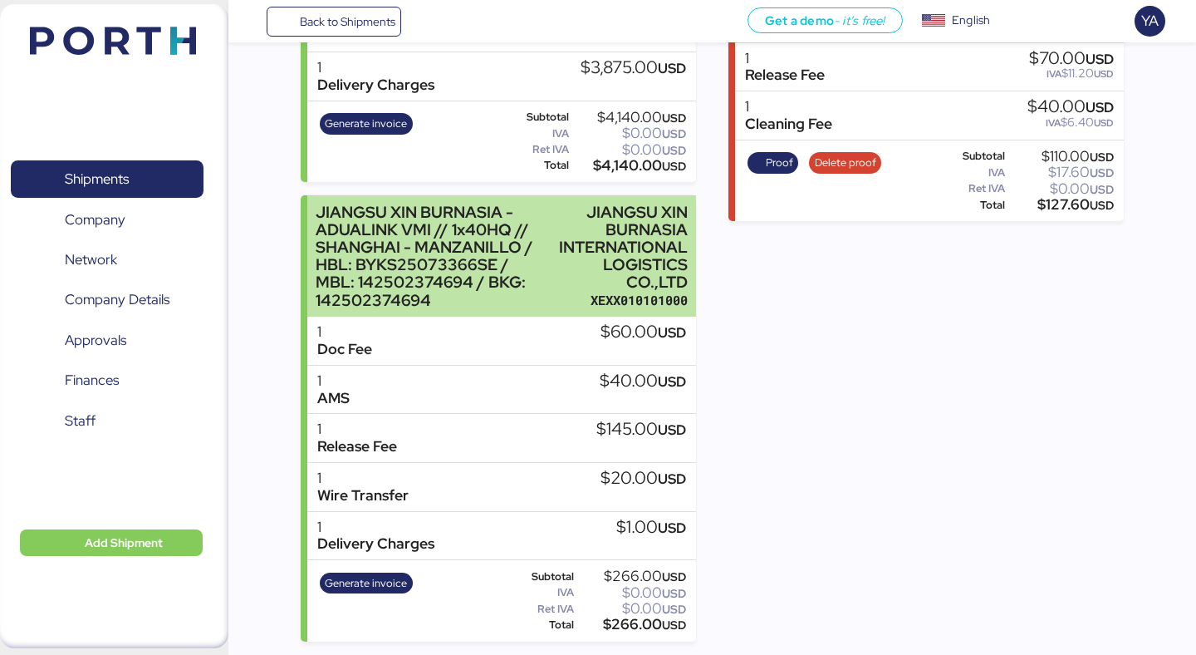
click at [601, 231] on div "JIANGSU XIN BURNASIA INTERNATIONAL LOGISTICS CO.,LTD" at bounding box center [623, 248] width 129 height 88
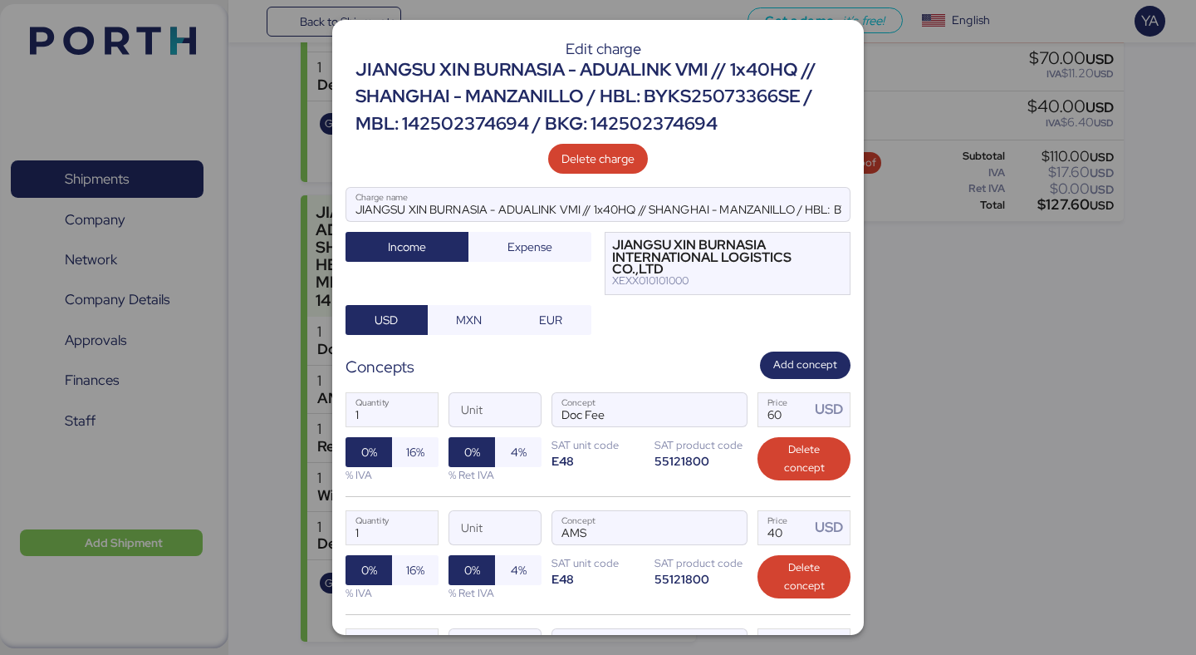
scroll to position [465, 0]
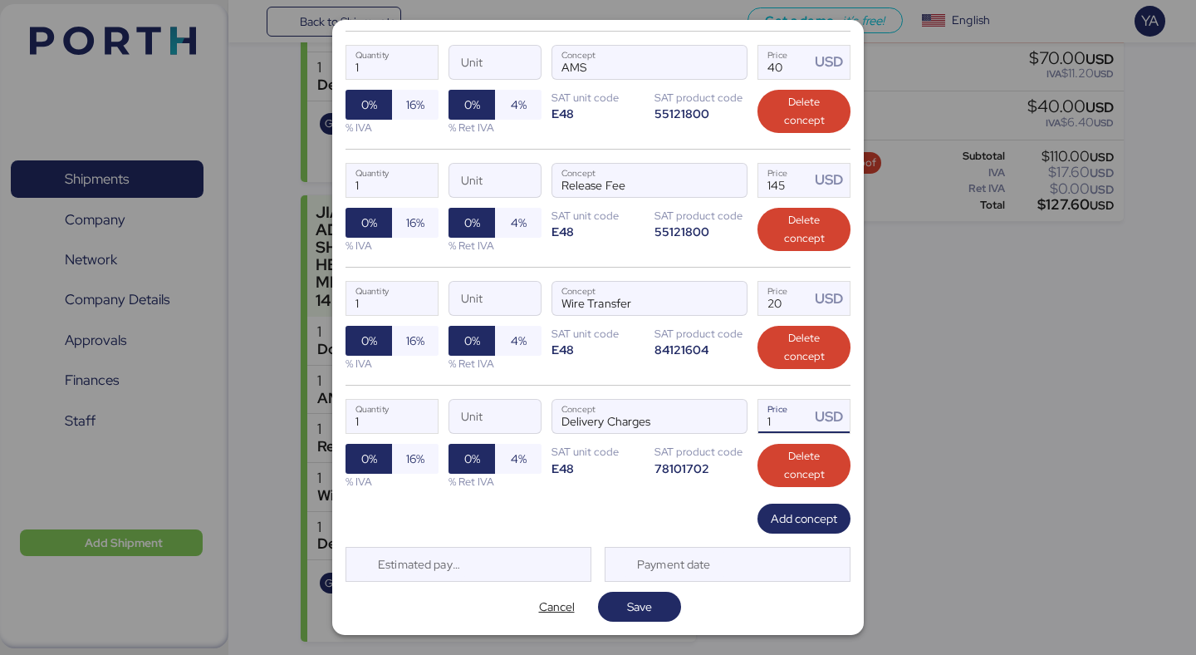
click at [797, 413] on input "1" at bounding box center [784, 416] width 52 height 33
type input "3875"
click at [665, 371] on div "1 Quantity Unit Wire Transfer Concept 20 Price USD 0% 16% % IVA 0% 4% % Ret IVA…" at bounding box center [598, 326] width 505 height 118
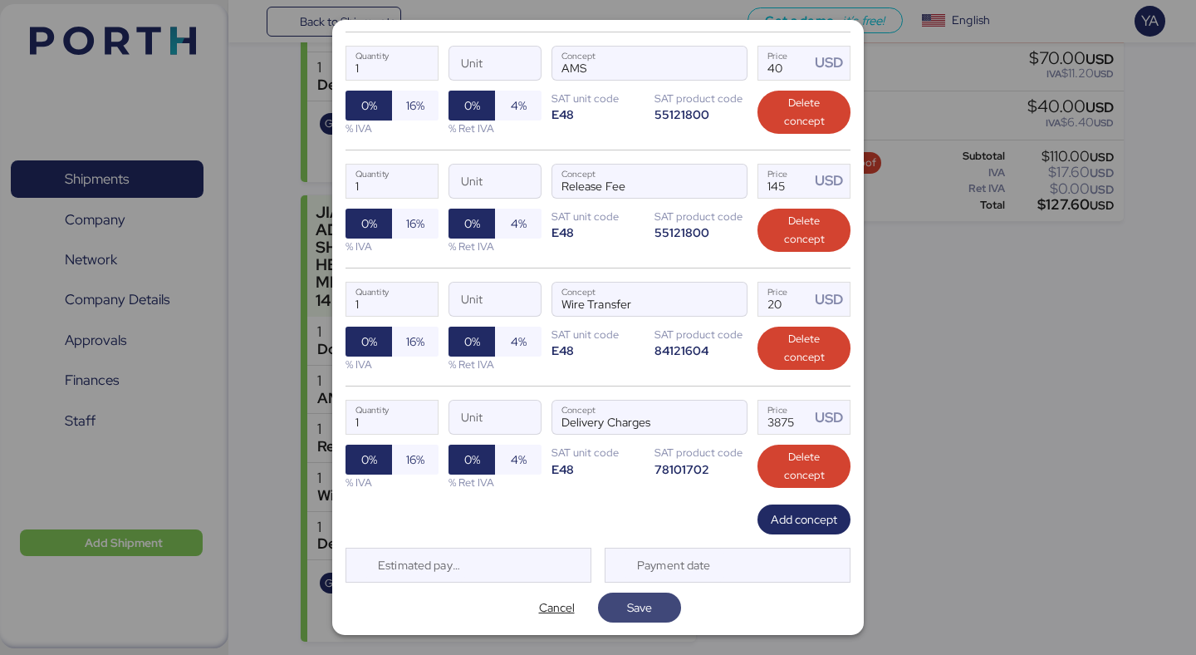
click at [660, 606] on span "Save" at bounding box center [639, 607] width 56 height 23
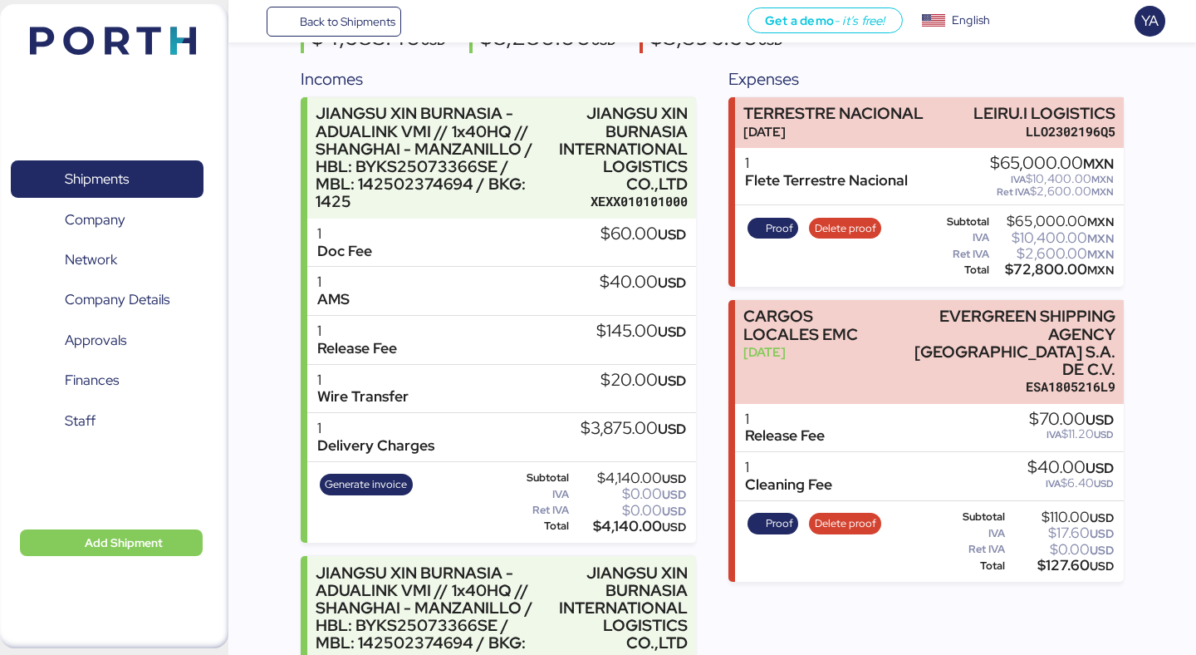
scroll to position [0, 0]
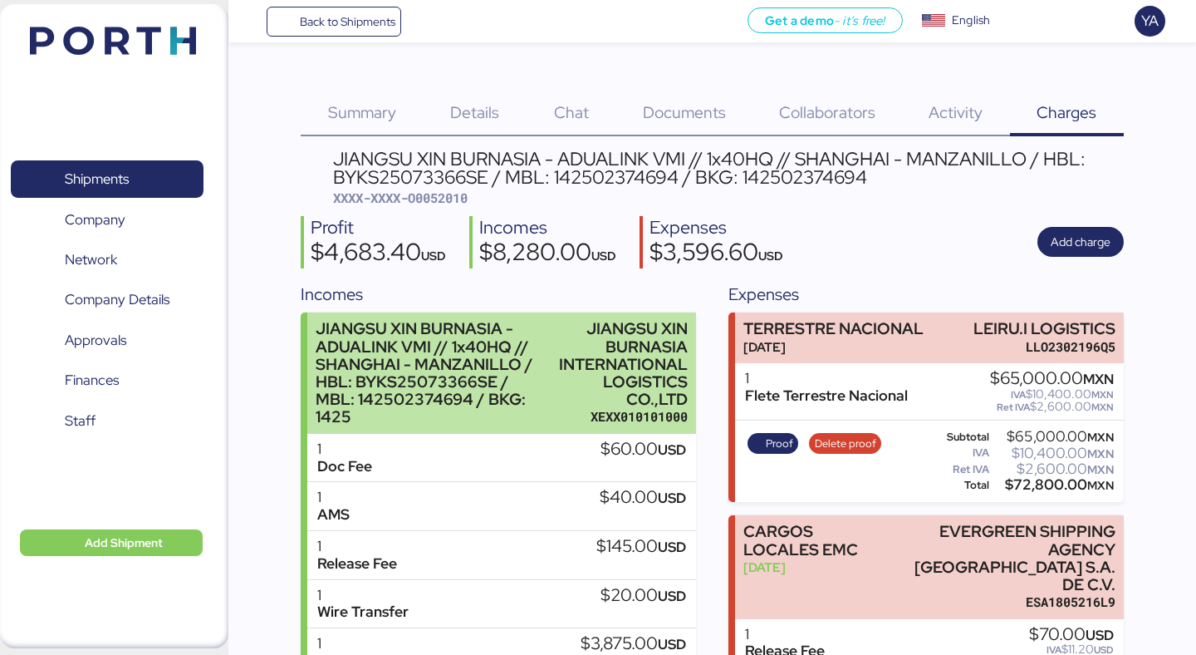
click at [629, 326] on div "JIANGSU XIN BURNASIA INTERNATIONAL LOGISTICS CO.,LTD" at bounding box center [623, 364] width 129 height 88
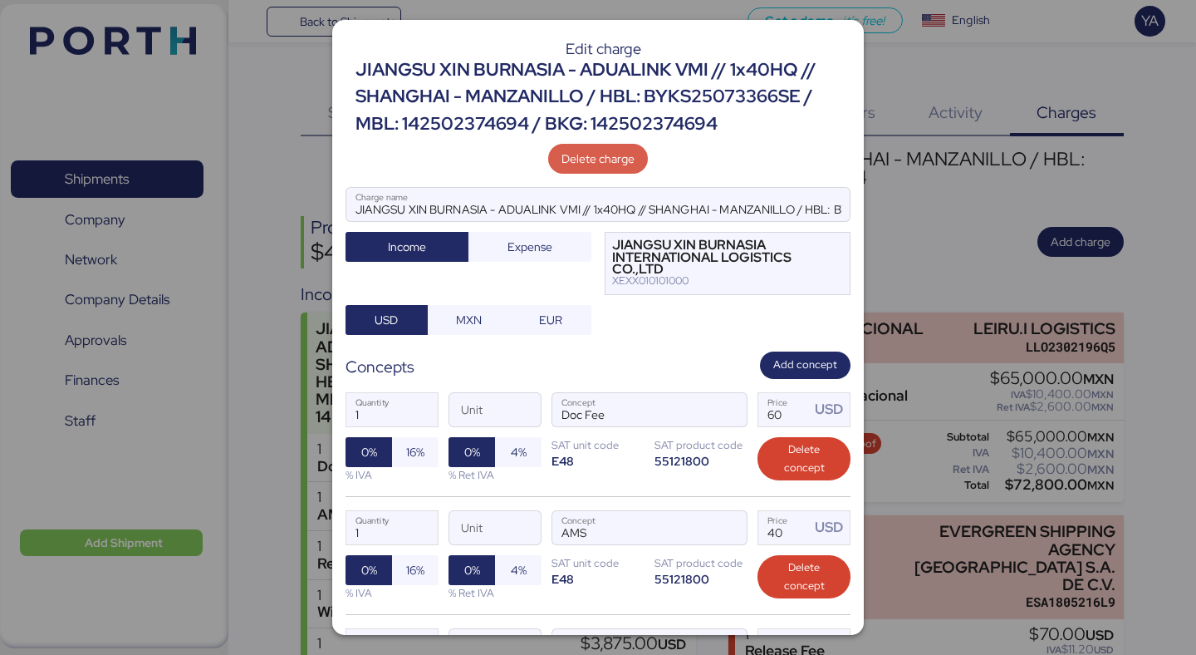
click at [603, 157] on span "Delete charge" at bounding box center [598, 159] width 73 height 20
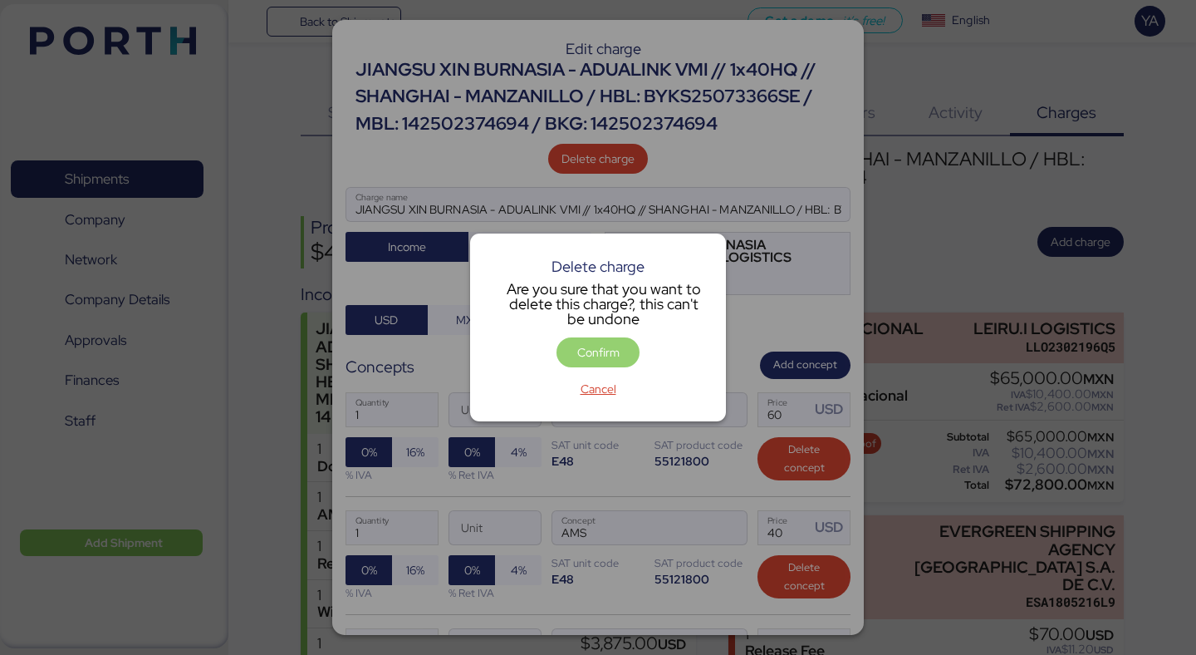
click at [616, 349] on span "Confirm" at bounding box center [598, 352] width 42 height 20
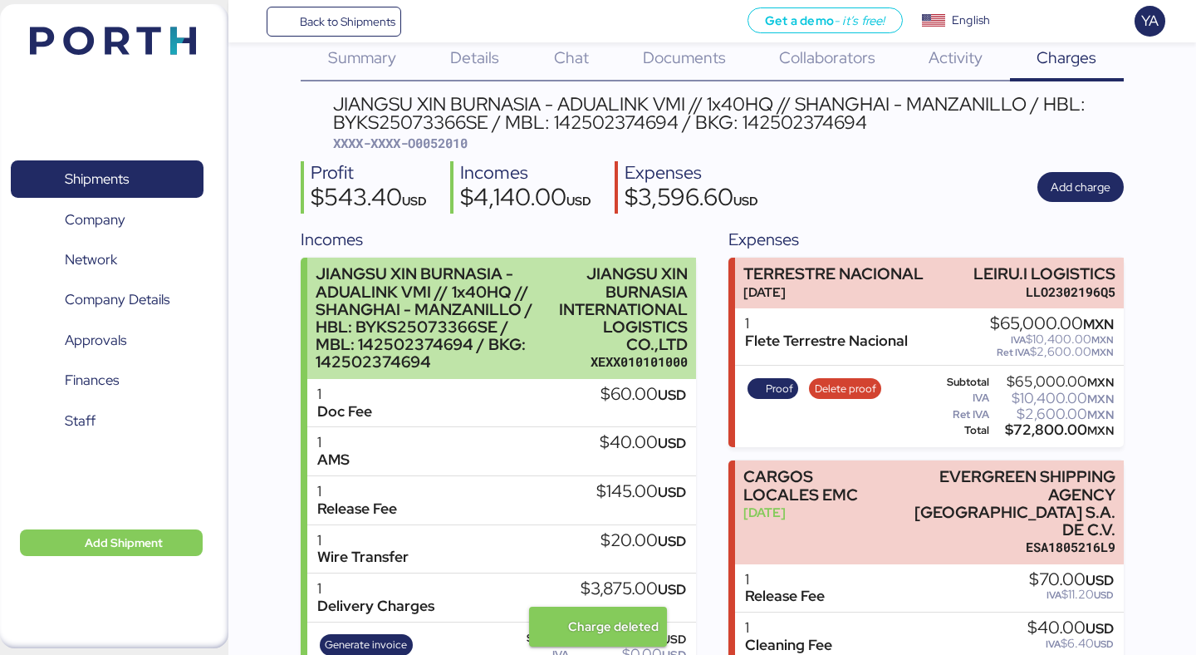
scroll to position [7, 0]
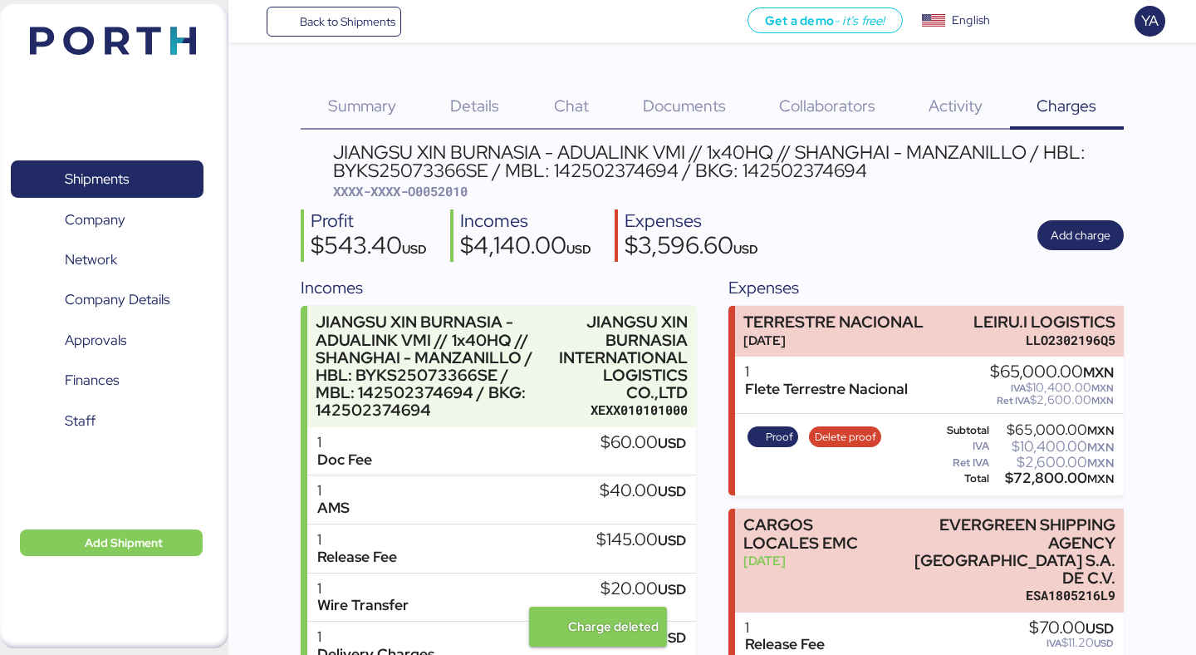
click at [448, 184] on span "XXXX-XXXX-O0052010" at bounding box center [400, 191] width 135 height 17
copy span "O0052010"
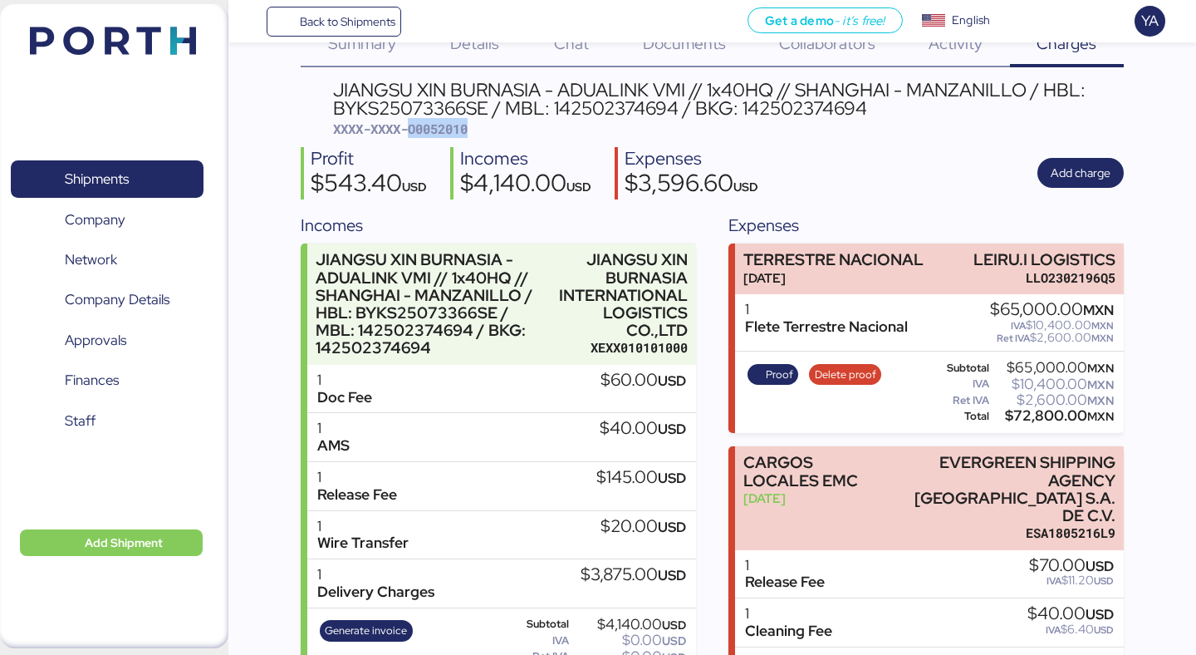
scroll to position [0, 0]
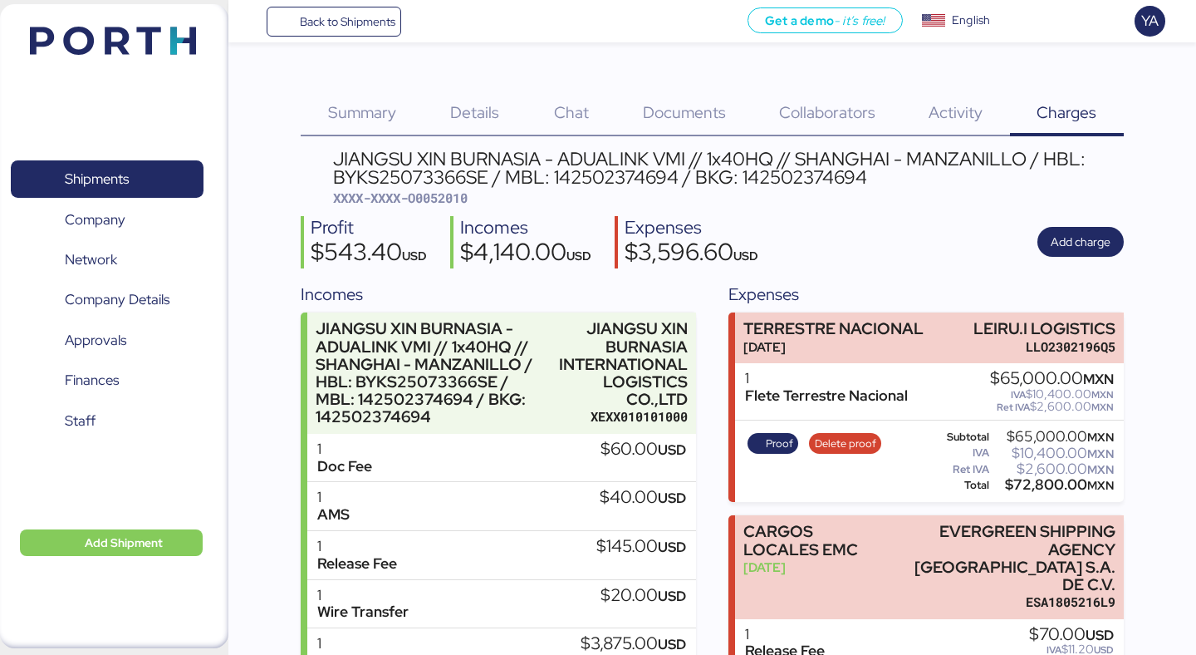
click at [568, 290] on div "Incomes" at bounding box center [498, 294] width 395 height 25
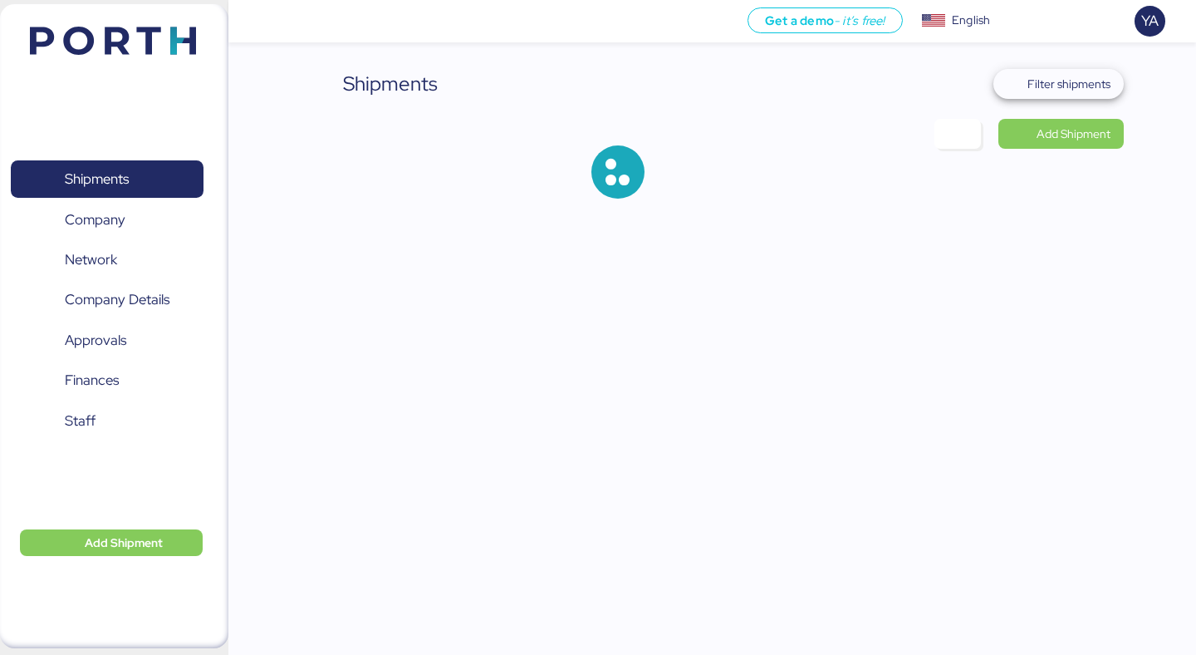
click at [1087, 88] on span "Filter shipments" at bounding box center [1069, 84] width 83 height 20
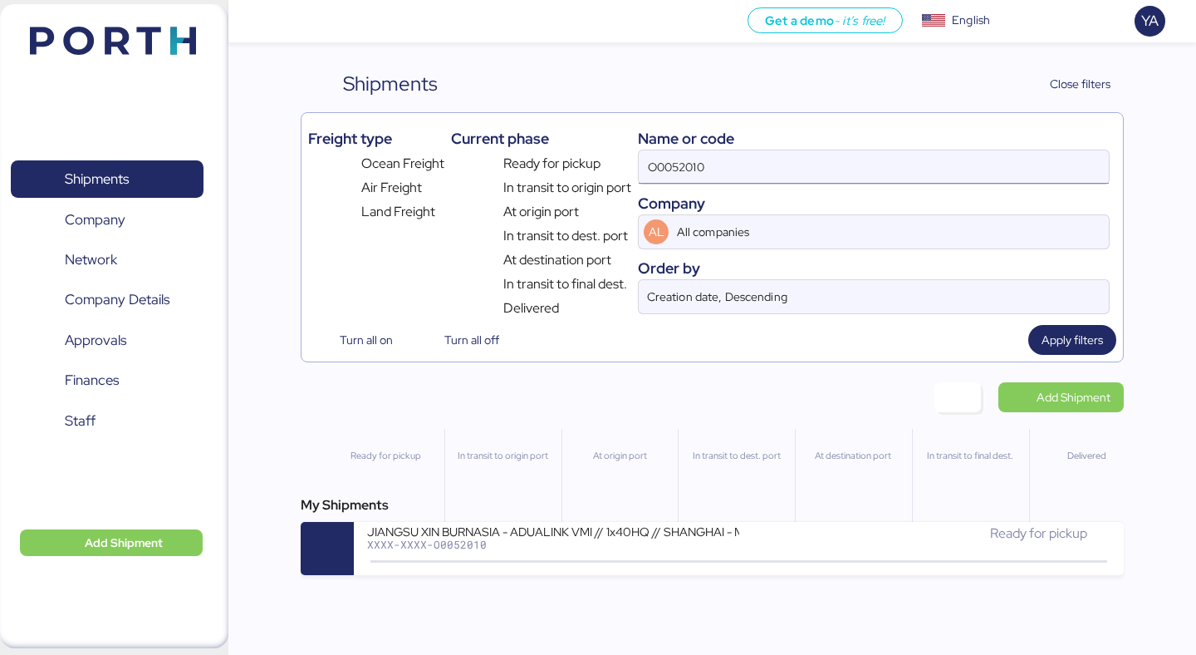
click at [886, 164] on input "O0052010" at bounding box center [874, 166] width 470 height 33
paste input "1969"
type input "O0051969"
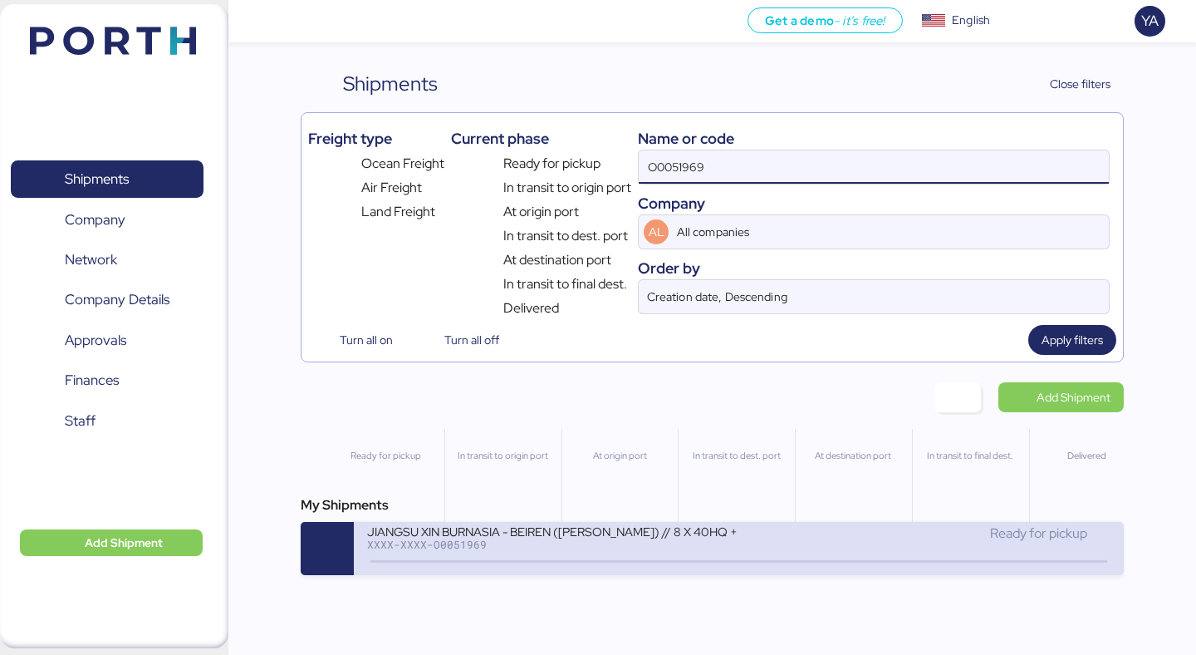
click at [544, 535] on div "JIANGSU XIN BURNASIA - BEIREN ([PERSON_NAME]) // 8 X 40HQ + 1 X 40FR // SHANGHA…" at bounding box center [552, 530] width 371 height 14
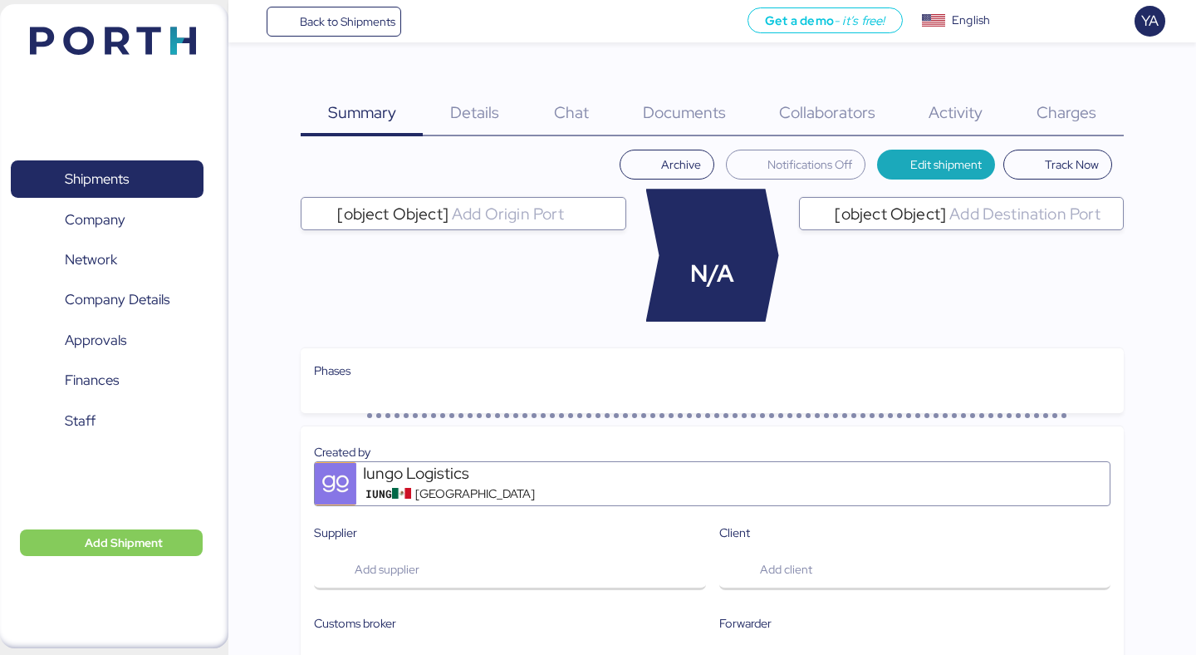
click at [1073, 76] on div "Charges 0" at bounding box center [1067, 102] width 114 height 67
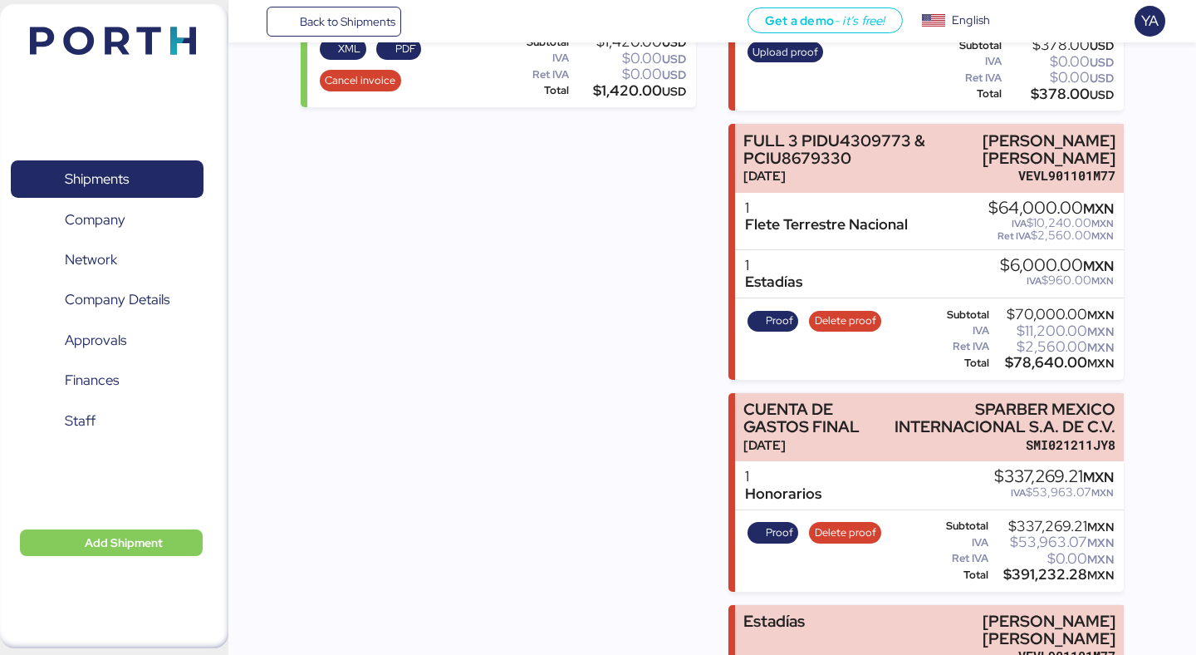
scroll to position [1269, 0]
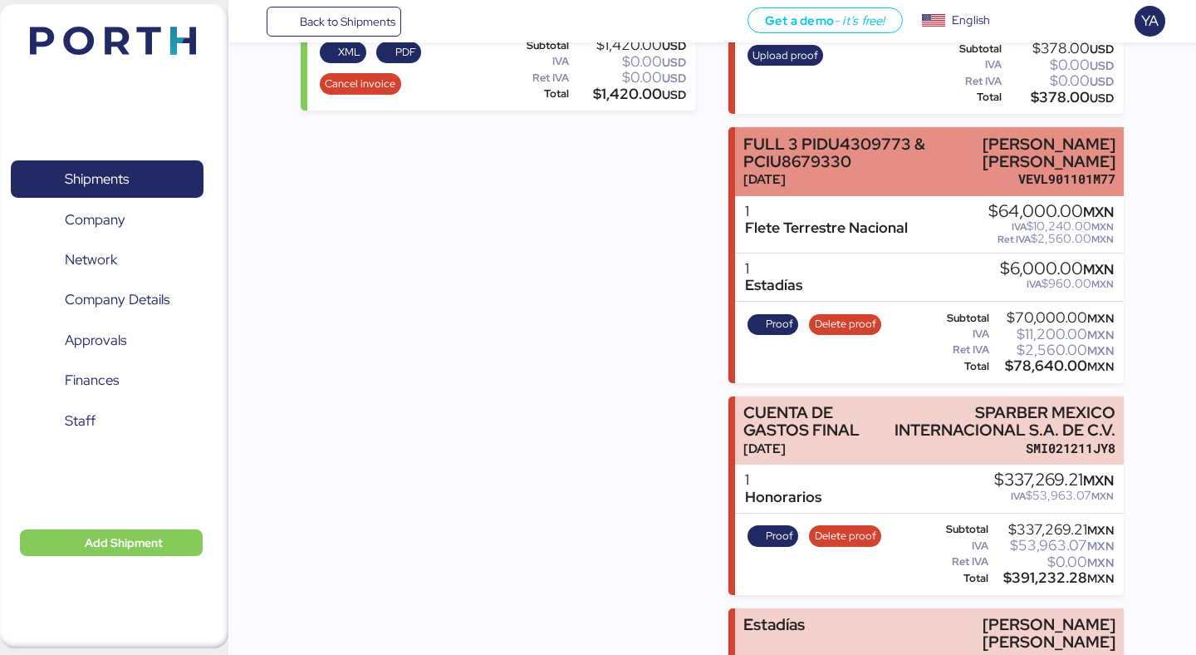
click at [825, 140] on div "FULL 3 PIDU4309773 & PCIU8679330" at bounding box center [838, 152] width 190 height 35
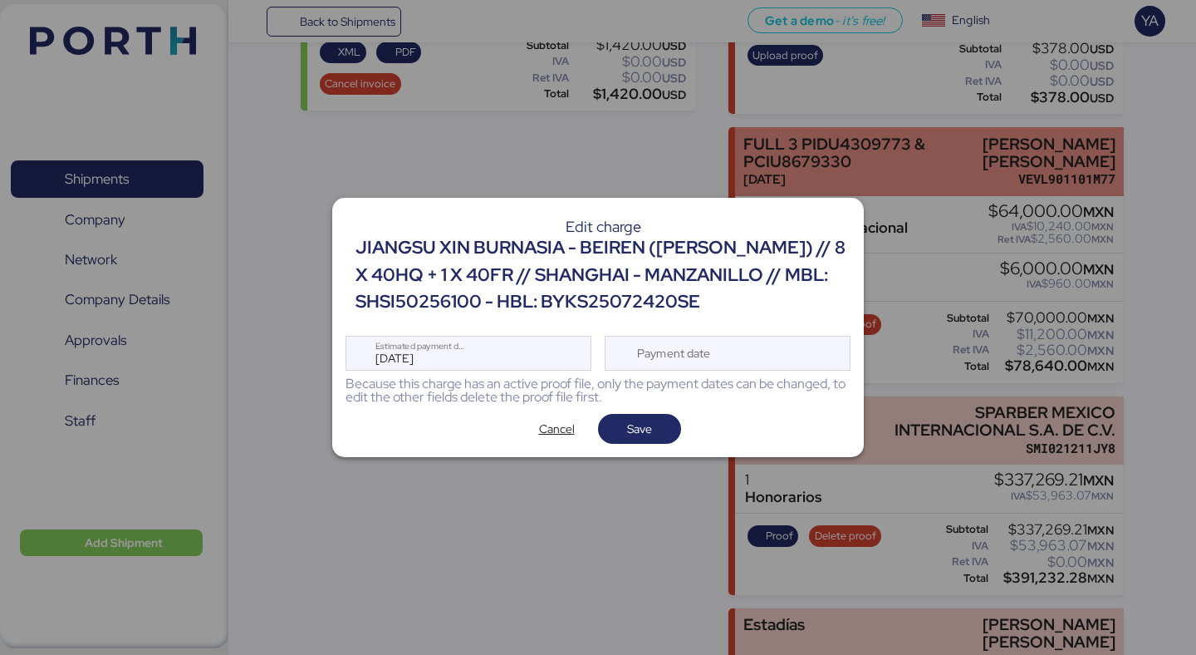
scroll to position [0, 0]
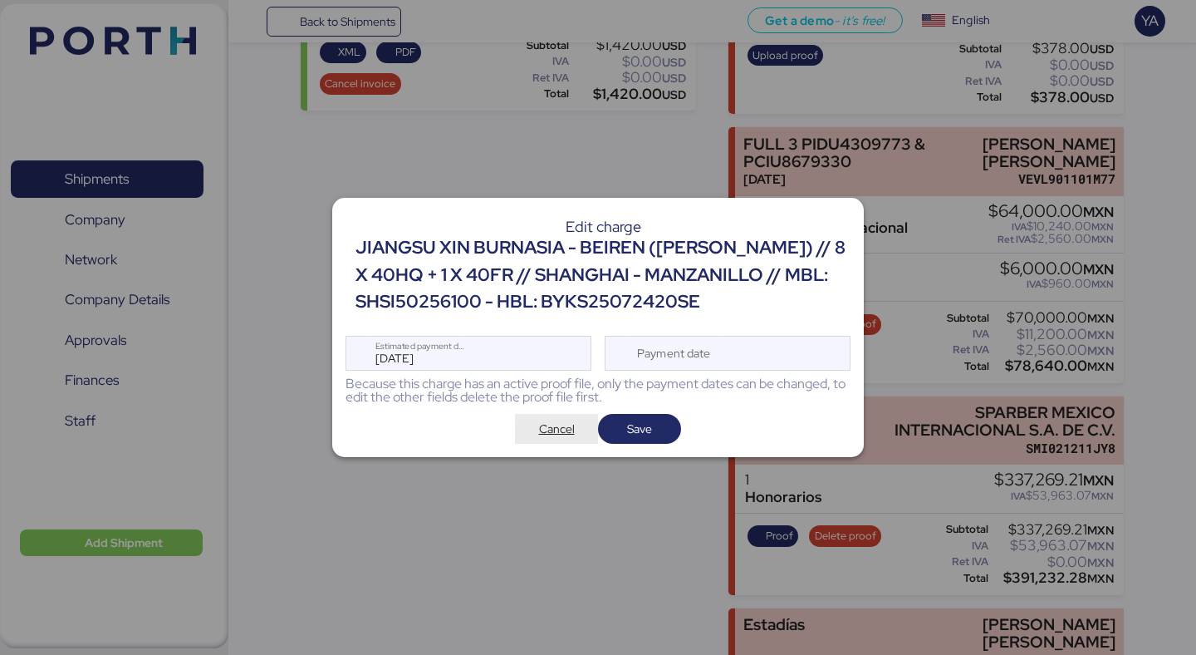
click at [551, 424] on span "Cancel" at bounding box center [557, 429] width 36 height 20
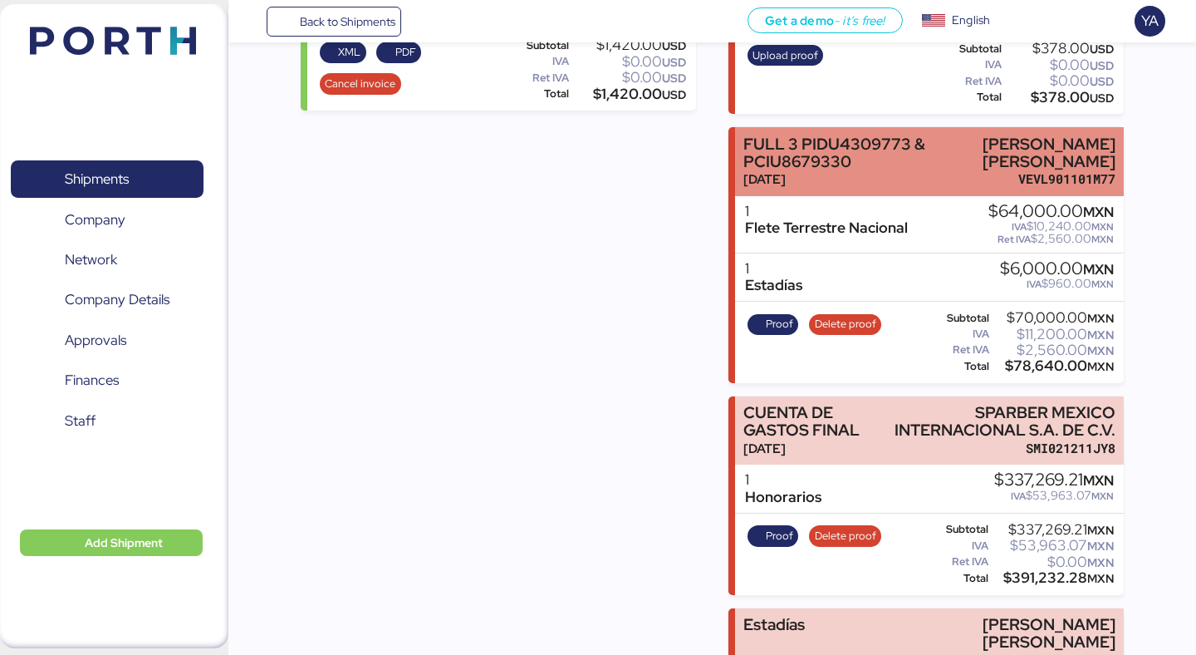
drag, startPoint x: 850, startPoint y: 152, endPoint x: 738, endPoint y: 145, distance: 112.4
click at [738, 145] on div "FULL 3 PIDU4309773 & PCIU8679330 [DATE] [PERSON_NAME] [PERSON_NAME] VEVL901101M…" at bounding box center [929, 161] width 388 height 69
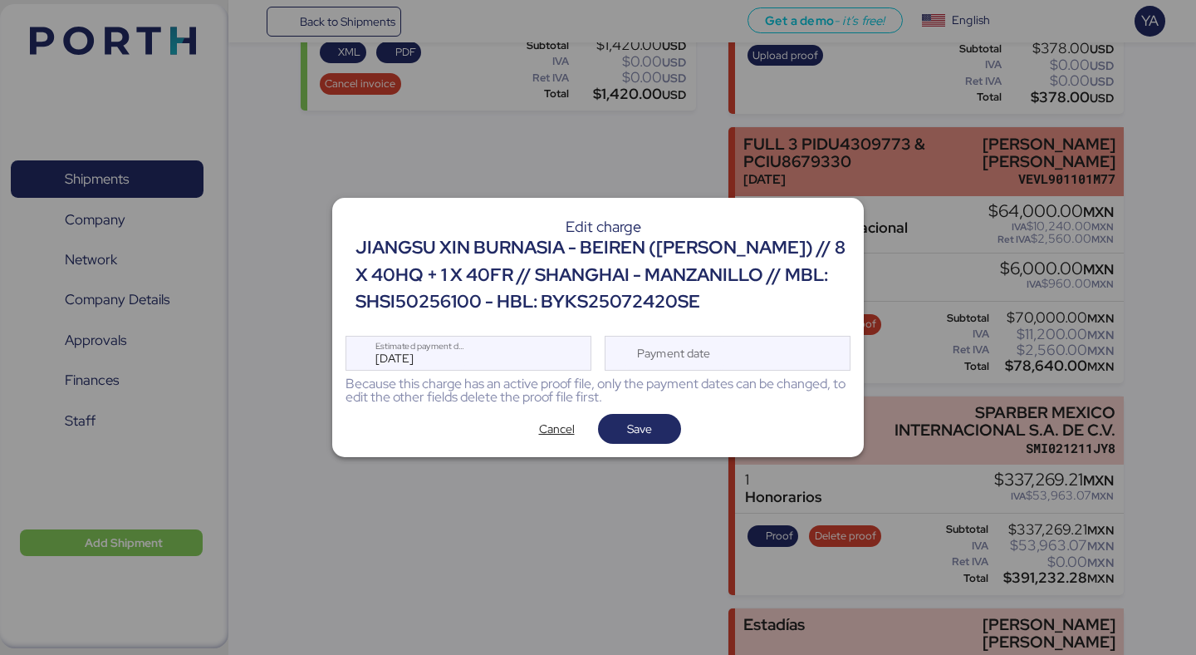
copy div "PCIU8679330 [DATE]"
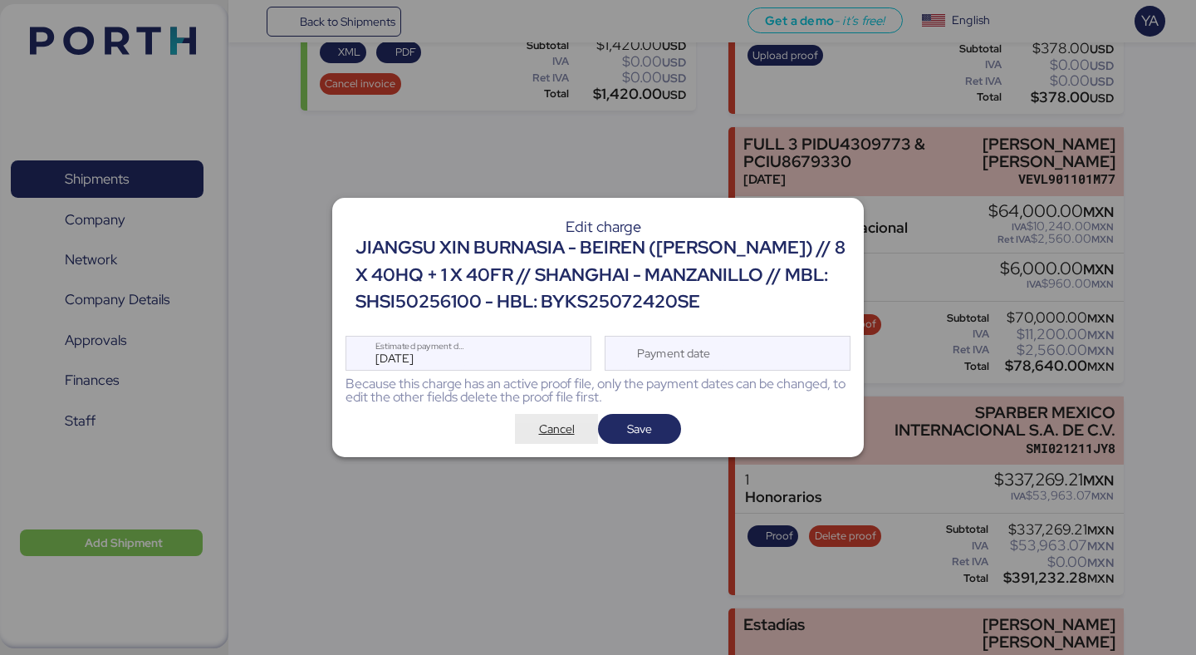
click at [575, 429] on span "Cancel" at bounding box center [556, 428] width 56 height 23
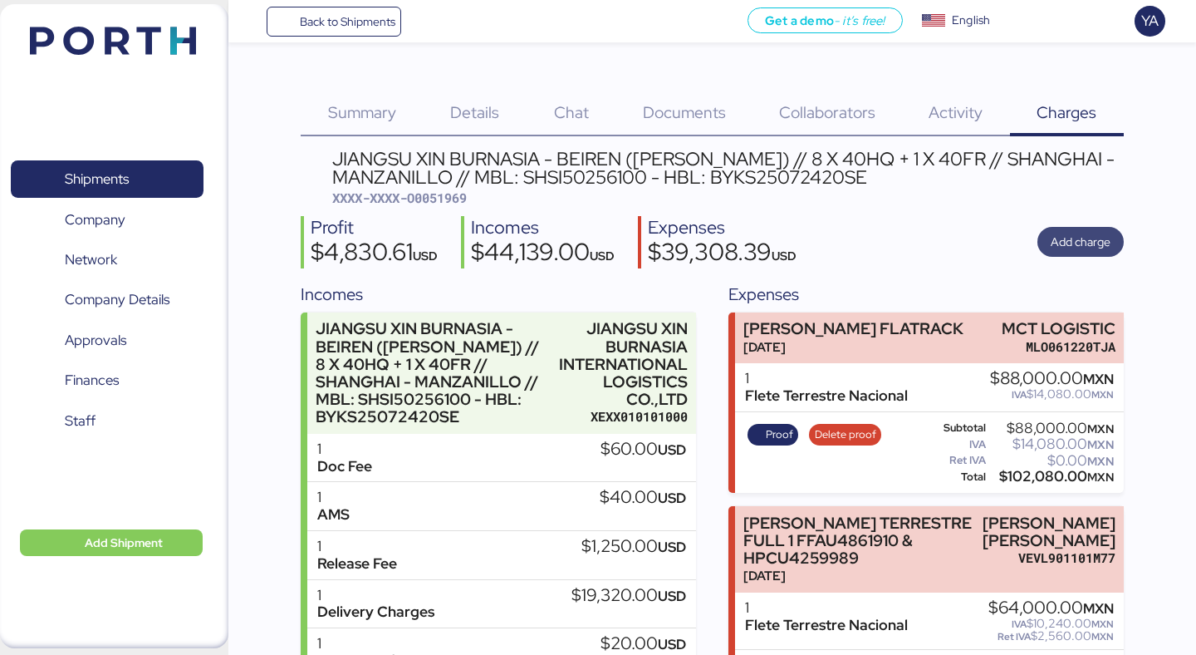
click at [1095, 248] on span "Add charge" at bounding box center [1081, 242] width 60 height 20
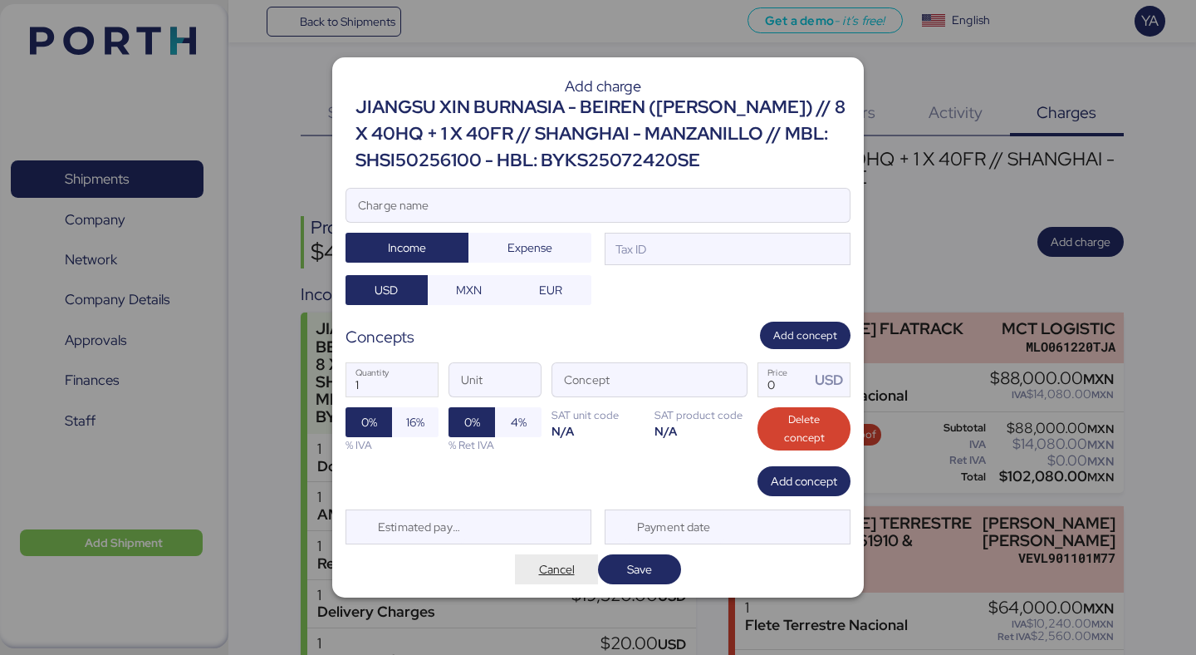
click at [543, 562] on span "Cancel" at bounding box center [557, 569] width 36 height 20
